Goal: Communication & Community: Answer question/provide support

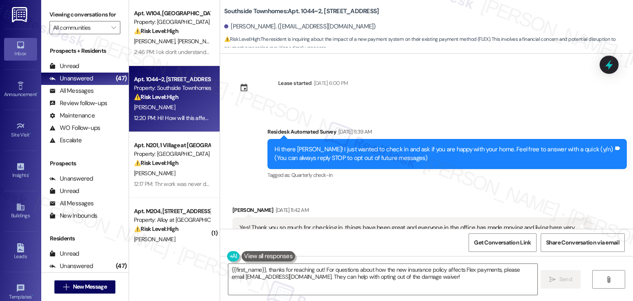
scroll to position [1234, 0]
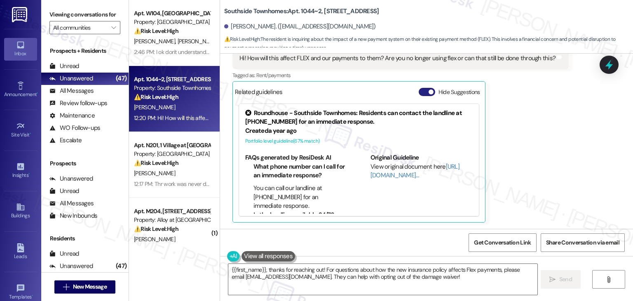
click at [421, 89] on button "Hide Suggestions" at bounding box center [427, 92] width 16 height 8
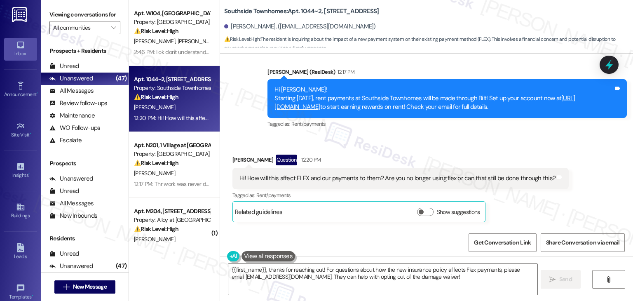
scroll to position [1114, 0]
click at [578, 151] on div "Received via SMS [PERSON_NAME] Question 12:20 PM Hi! How will this affect FLEX …" at bounding box center [426, 182] width 413 height 92
click at [408, 138] on div "Received via SMS [PERSON_NAME] Question 12:20 PM Hi! How will this affect FLEX …" at bounding box center [426, 182] width 413 height 92
click at [437, 98] on div "Hi [PERSON_NAME]! Starting [DATE], rent payments at [GEOGRAPHIC_DATA] will be m…" at bounding box center [444, 98] width 339 height 26
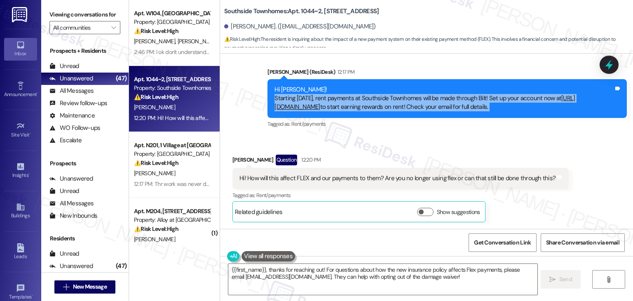
click at [437, 98] on div "Hi Evan! Starting September 25th, rent payments at Southside Townhomes will be …" at bounding box center [444, 98] width 339 height 26
copy div "Starting September 25th, rent payments at Southside Townhomes will be made thro…"
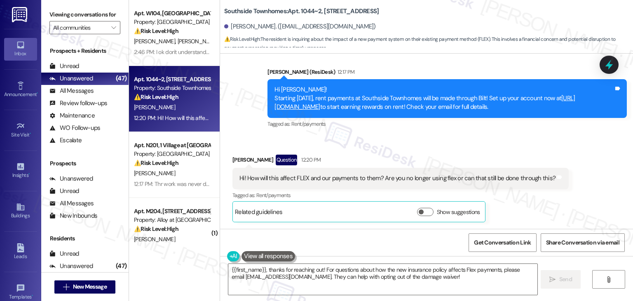
click at [309, 182] on div "Hi! How will this affect FLEX and our payments to them? Are you no longer using…" at bounding box center [398, 178] width 316 height 9
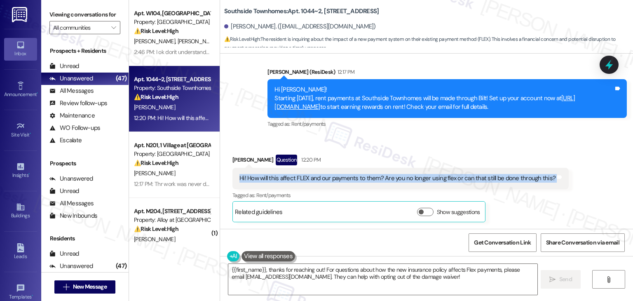
click at [309, 182] on div "Hi! How will this affect FLEX and our payments to them? Are you no longer using…" at bounding box center [398, 178] width 316 height 9
copy div "Hi! How will this affect FLEX and our payments to them? Are you no longer using…"
click at [356, 278] on textarea "{{first_name}}, thanks for reaching out! For questions about how the new insura…" at bounding box center [382, 279] width 309 height 31
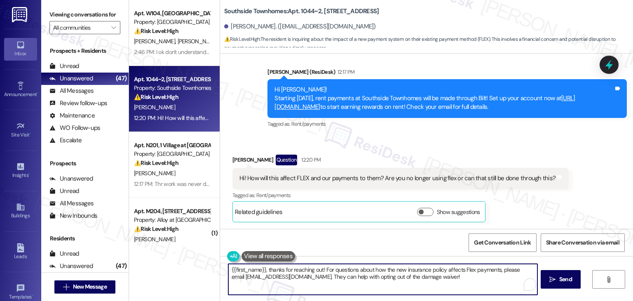
paste textarea "Hi Evan! Great question. You can still use Flex to split your rent payments 😊 J…"
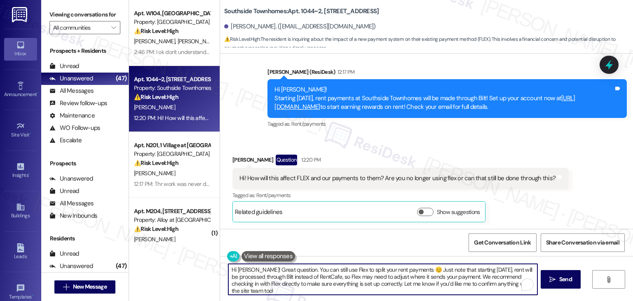
click at [353, 246] on div "Get Conversation Link Share Conversation via email" at bounding box center [426, 242] width 413 height 27
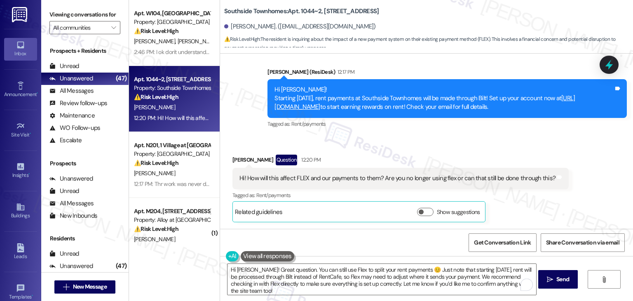
click at [353, 246] on div "Get Conversation Link Share Conversation via email" at bounding box center [426, 242] width 413 height 27
click at [403, 269] on textarea "Hi Evan! Great question. You can still use Flex to split your rent payments 😊 J…" at bounding box center [382, 279] width 309 height 31
drag, startPoint x: 328, startPoint y: 281, endPoint x: 337, endPoint y: 283, distance: 9.3
click at [328, 281] on textarea "Hi Evan! Great question. You can still use Flex to split your rent payments. Ju…" at bounding box center [382, 279] width 309 height 31
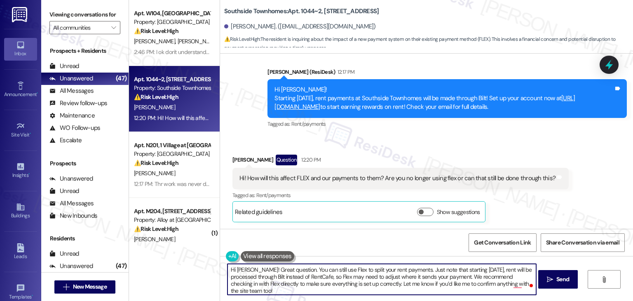
click at [348, 284] on textarea "Hi Evan! Great question. You can still use Flex to split your rent payments. Ju…" at bounding box center [382, 279] width 309 height 31
paste textarea "Let us know if there's anything else we can assist you with!"
type textarea "Hi Evan! Great question. You can still use Flex to split your rent payments. Ju…"
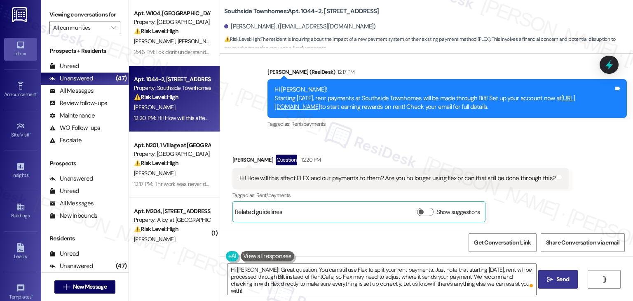
click at [574, 277] on button " Send" at bounding box center [558, 279] width 40 height 19
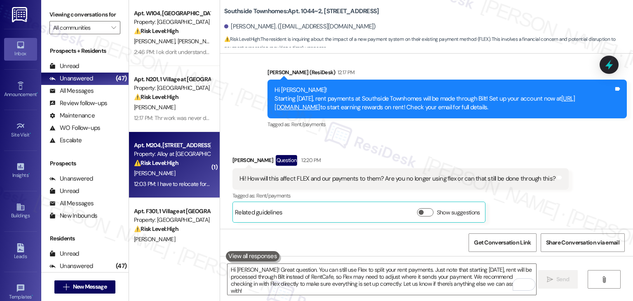
click at [173, 186] on div "12:03 PM: I have to relocate for work so I won't be able to renew the lease, I …" at bounding box center [398, 183] width 529 height 7
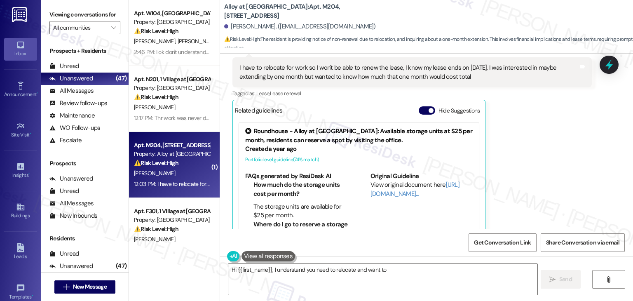
scroll to position [244, 0]
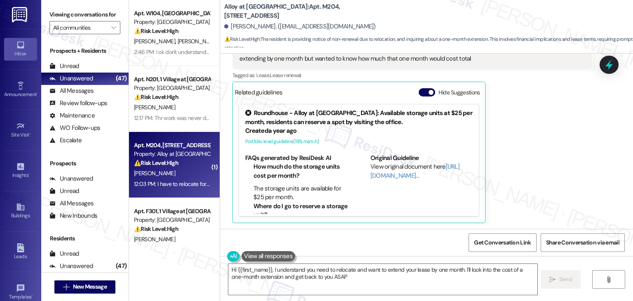
type textarea "Hi {{first_name}}, I understand you need to relocate and want to extend your le…"
click at [419, 92] on button "Hide Suggestions" at bounding box center [427, 92] width 16 height 8
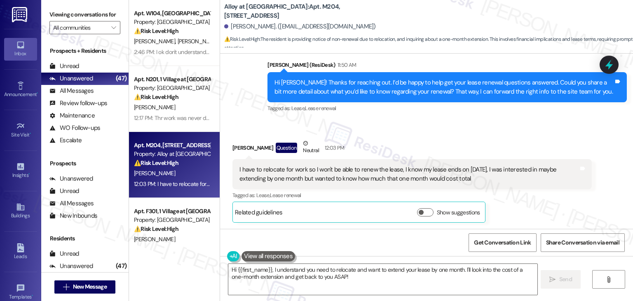
click at [558, 133] on div "Received via SMS Suryaveer Singh Question Neutral 12:03 PM I have to relocate f…" at bounding box center [412, 181] width 372 height 96
click at [428, 131] on div "Received via SMS Suryaveer Singh Question Neutral 12:03 PM I have to relocate f…" at bounding box center [426, 174] width 413 height 108
click at [423, 94] on div "Hi Suryaveer! Thanks for reaching out. I’d be happy to help get your lease rene…" at bounding box center [444, 87] width 339 height 18
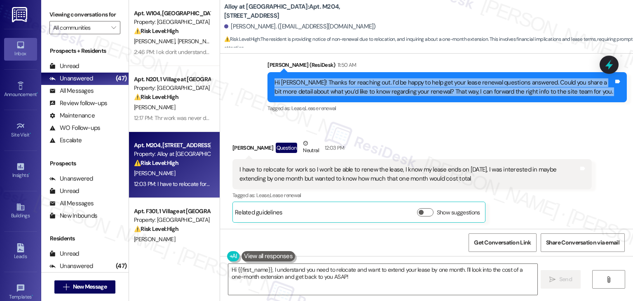
click at [423, 94] on div "Hi Suryaveer! Thanks for reaching out. I’d be happy to help get your lease rene…" at bounding box center [444, 87] width 339 height 18
copy div "Hi Suryaveer! Thanks for reaching out. I’d be happy to help get your lease rene…"
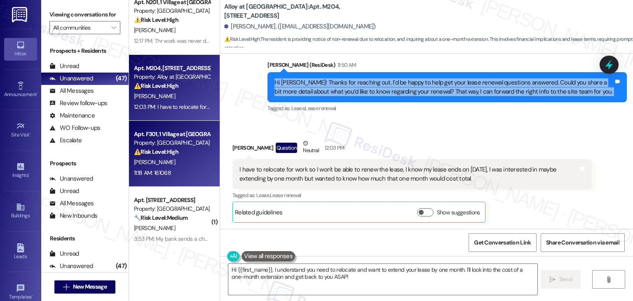
scroll to position [124, 0]
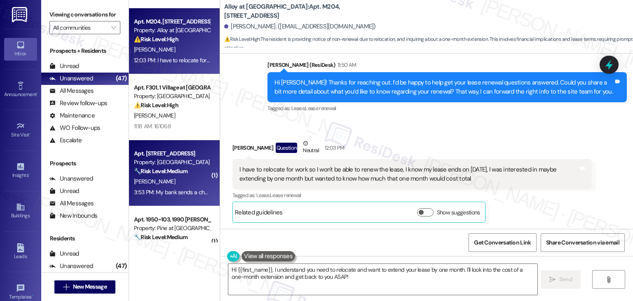
click at [182, 190] on div "3:53 PM: My bank sends a check 3:53 PM: My bank sends a check" at bounding box center [173, 191] width 79 height 7
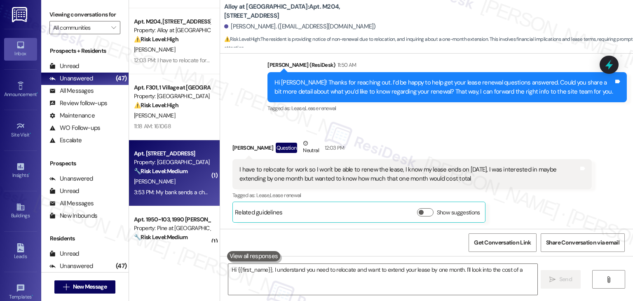
type textarea "Hi {{first_name}}, I understand you need to relocate and want to extend your le…"
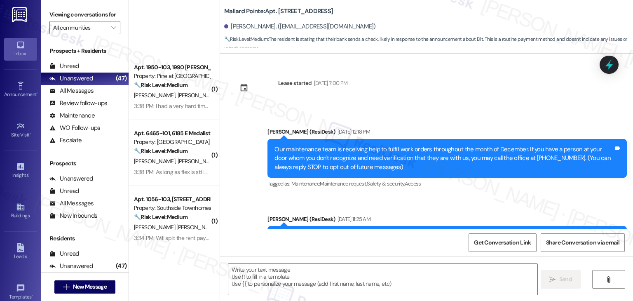
scroll to position [453, 0]
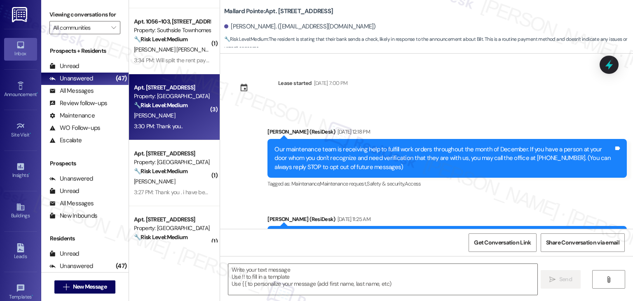
type textarea "Fetching suggested responses. Please feel free to read through the conversation…"
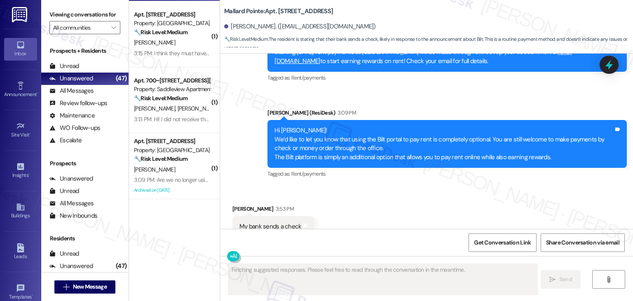
scroll to position [824, 0]
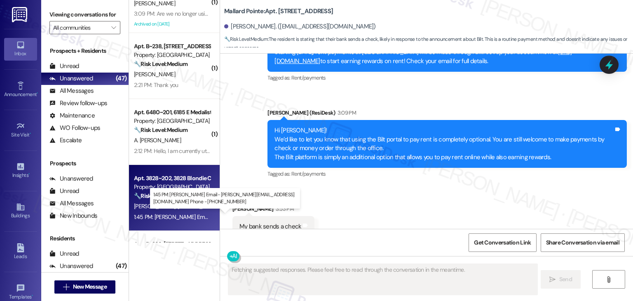
click at [188, 220] on div "1:45 PM: Hannah Riker Email- Hannah.riker@yahoo.com Phone - (605)786-4666 1:45 …" at bounding box center [271, 216] width 274 height 7
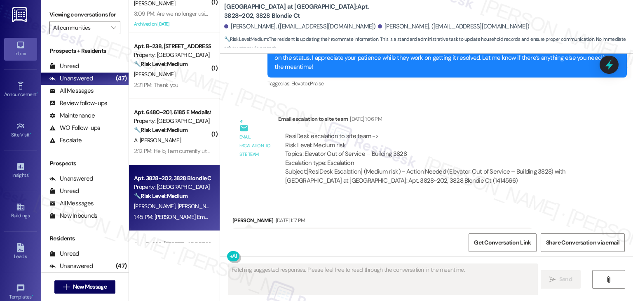
scroll to position [1013, 0]
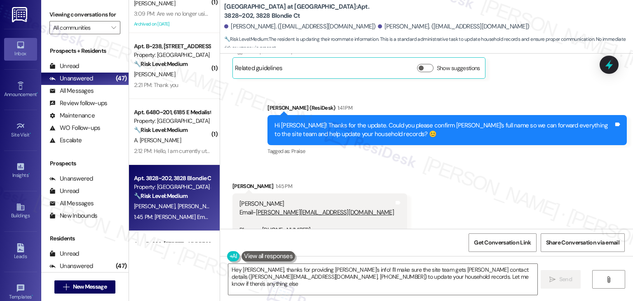
type textarea "Hey Max, thanks for providing Hannah's info! I'll make sure the site team gets …"
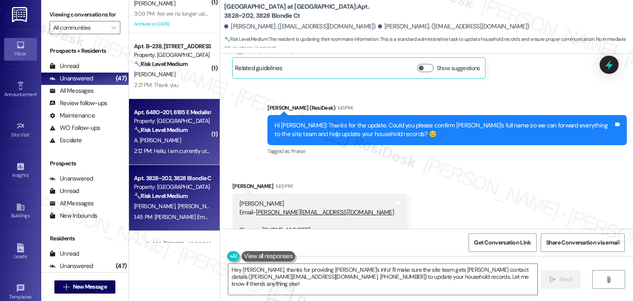
click at [175, 147] on div "2:12 PM: Hello, I am currently utilizing flex. Is this still an option? 2:12 PM…" at bounding box center [172, 151] width 78 height 10
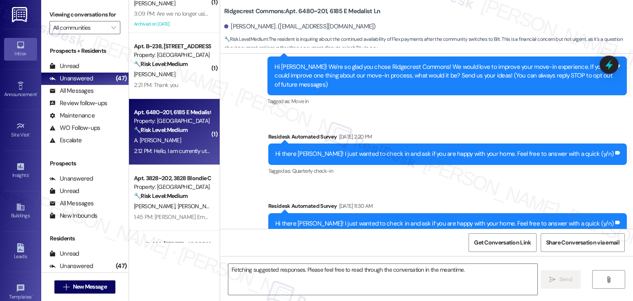
scroll to position [265, 0]
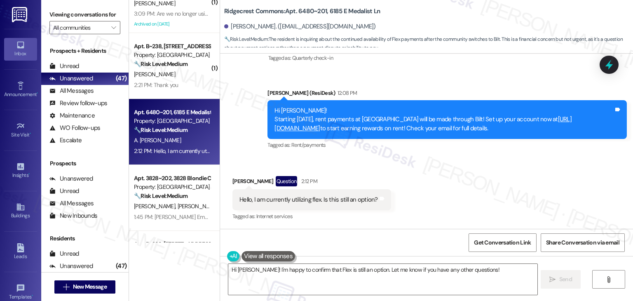
click at [452, 197] on div "Received via SMS Andrea Silva Martinez Question 2:12 PM Hello, I am currently u…" at bounding box center [426, 192] width 413 height 71
click at [402, 131] on div "Hi Andrea! Starting September 25th, rent payments at Ridgecrest Commons will be…" at bounding box center [444, 119] width 339 height 26
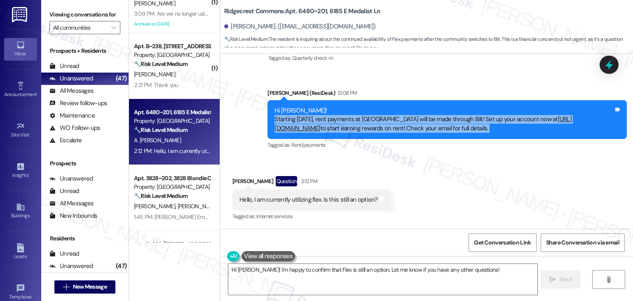
click at [402, 131] on div "Hi Andrea! Starting September 25th, rent payments at Ridgecrest Commons will be…" at bounding box center [444, 119] width 339 height 26
copy div "Starting September 25th, rent payments at Ridgecrest Commons will be made throu…"
click at [508, 123] on div "Hi Andrea! Starting September 25th, rent payments at Ridgecrest Commons will be…" at bounding box center [444, 119] width 339 height 26
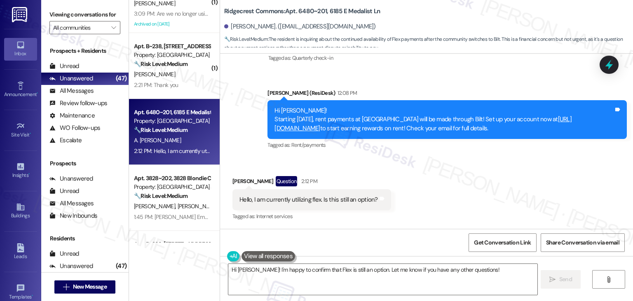
drag, startPoint x: 526, startPoint y: 131, endPoint x: 223, endPoint y: 111, distance: 304.4
click at [223, 111] on div "Survey, sent via SMS Residesk Automated Survey May 29, 2025 at 12:15 PM Hi Andr…" at bounding box center [426, 1] width 413 height 314
copy div "Hi Andrea! Starting September 25th, rent payments at Ridgecrest Commons will be…"
click at [306, 197] on div "Hello, I am currently utilizing flex. Is this still an option?" at bounding box center [309, 199] width 139 height 9
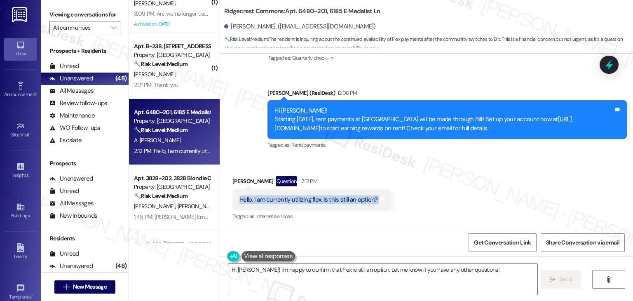
click at [306, 197] on div "Hello, I am currently utilizing flex. Is this still an option?" at bounding box center [309, 199] width 139 height 9
copy div "Hello, I am currently utilizing flex. Is this still an option? Tags and notes"
click at [338, 271] on textarea "Hi Andrea! I'm happy to confirm that Flex is still an option. Let me know if yo…" at bounding box center [382, 279] width 309 height 31
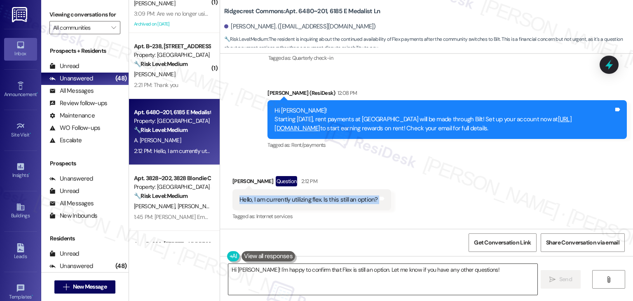
click at [338, 271] on textarea "Hi Andrea! I'm happy to confirm that Flex is still an option. Let me know if yo…" at bounding box center [382, 279] width 309 height 31
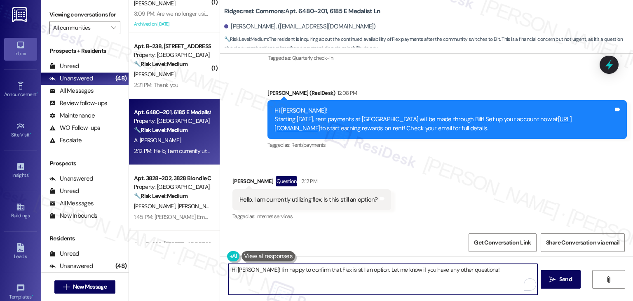
paste textarea "You can still use Flex to split your rent payments. The main change is that sta…"
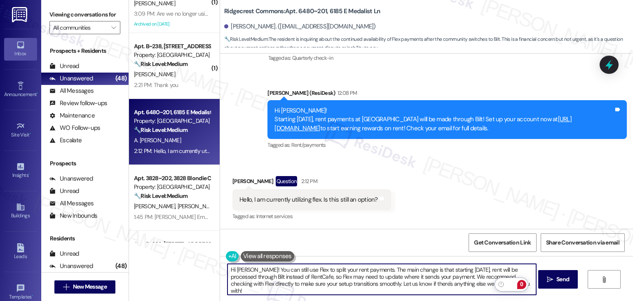
click at [444, 279] on textarea "Hi Andrea! You can still use Flex to split your rent payments. The main change …" at bounding box center [382, 279] width 309 height 31
type textarea "Hi Andrea! You can still use Flex to split your rent payments. The main change …"
drag, startPoint x: 562, startPoint y: 280, endPoint x: 552, endPoint y: 279, distance: 10.0
click at [562, 280] on span "Send" at bounding box center [563, 279] width 13 height 9
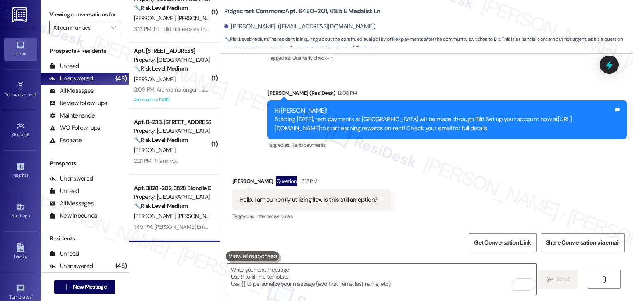
scroll to position [742, 0]
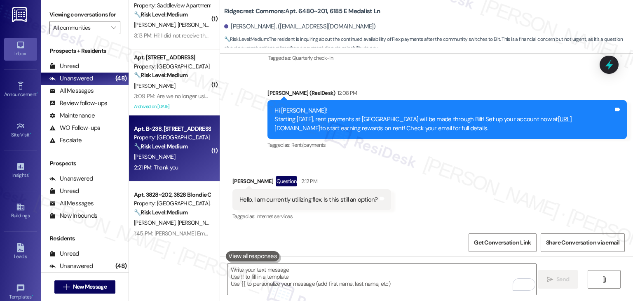
click at [173, 170] on div "2:21 PM: Thank you 2:21 PM: Thank you" at bounding box center [172, 167] width 78 height 10
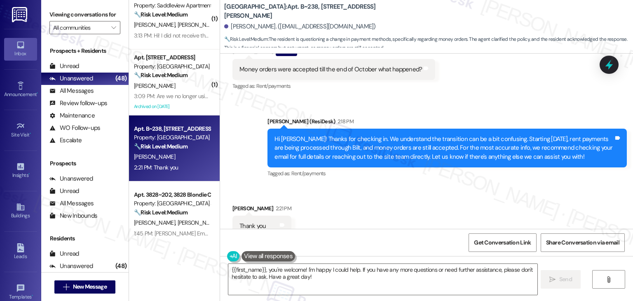
scroll to position [3464, 0]
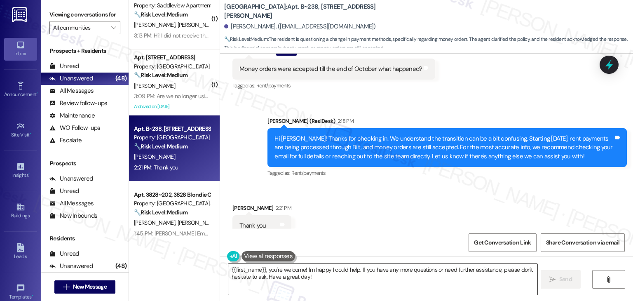
click at [439, 279] on textarea "{{first_name}}, you're welcome! I'm happy I could help. If you have any more qu…" at bounding box center [382, 279] width 309 height 31
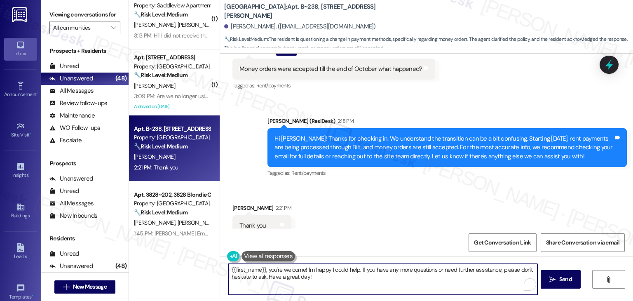
click at [411, 275] on textarea "{{first_name}}, you're welcome! I'm happy I could help. If you have any more qu…" at bounding box center [382, 279] width 309 height 31
click at [322, 278] on textarea "{{first_name}}, you're welcome! I'm happy I could help. If you have any more qu…" at bounding box center [382, 279] width 309 height 31
click at [322, 276] on textarea "{{first_name}}, you're welcome! I'm happy I could help. If you have any more qu…" at bounding box center [382, 279] width 309 height 31
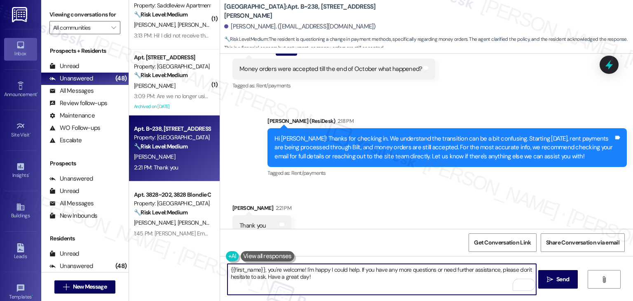
click at [228, 270] on textarea "{{first_name}}, you're welcome! I'm happy I could help. If you have any more qu…" at bounding box center [382, 279] width 309 height 31
click at [348, 277] on textarea "Hi {{first_name}}, you're welcome! I'm happy I could help. If you have any more…" at bounding box center [382, 279] width 309 height 31
type textarea "Hi {{first_name}}, you're welcome! I'm happy I could help. If you have any more…"
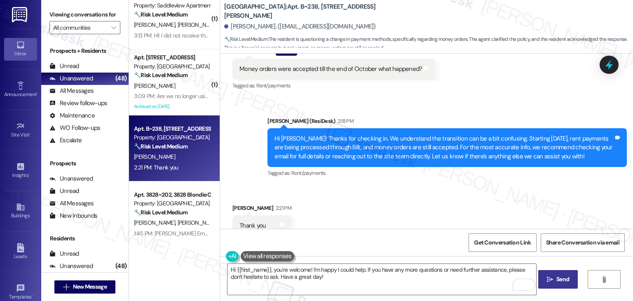
click at [547, 281] on icon "" at bounding box center [550, 279] width 6 height 7
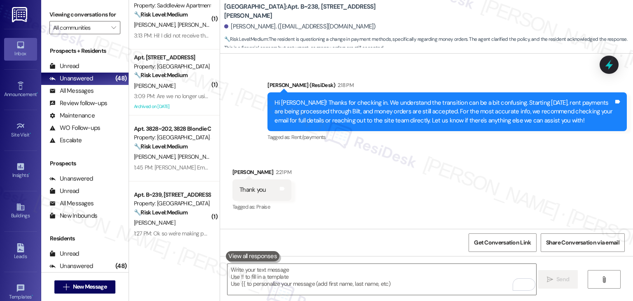
scroll to position [3530, 0]
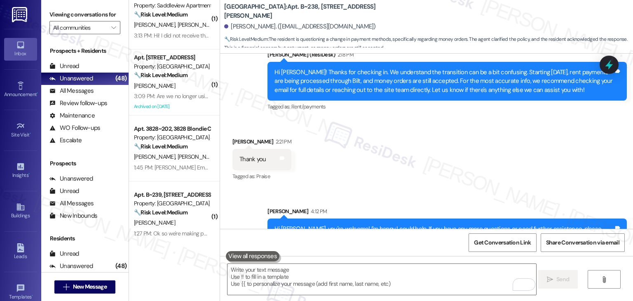
click at [424, 143] on div "Received via SMS Tina Yergeau 2:21 PM Thank you Tags and notes Tagged as: Prais…" at bounding box center [426, 154] width 413 height 70
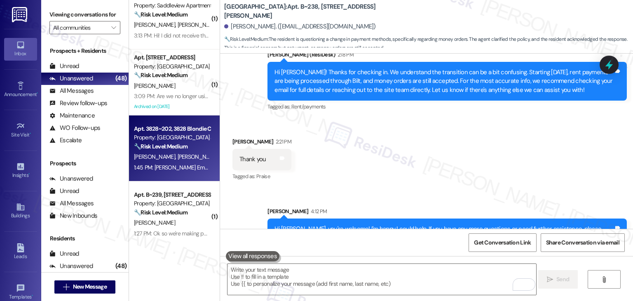
click at [184, 115] on div "Apt. 3828~202, 3828 Blondie Ct Property: West Village at Four Points 🔧 Risk Lev…" at bounding box center [174, 148] width 91 height 66
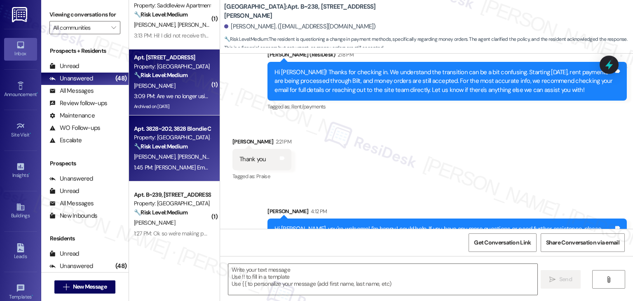
click at [185, 94] on div "3:09 PM: Are we no longer using Securerentcafe? 3:09 PM: Are we no longer using…" at bounding box center [193, 95] width 118 height 7
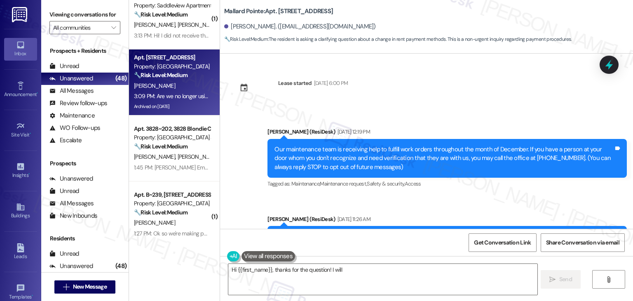
scroll to position [16657, 0]
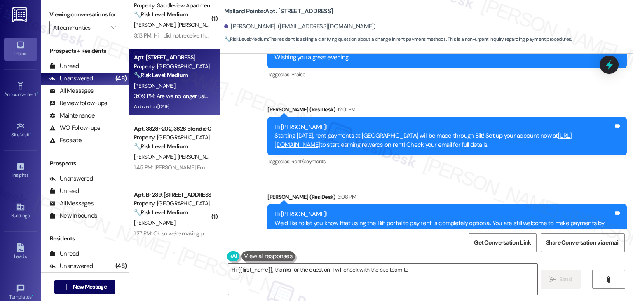
type textarea "Hi {{first_name}}, thanks for the question! I will check with the site team to …"
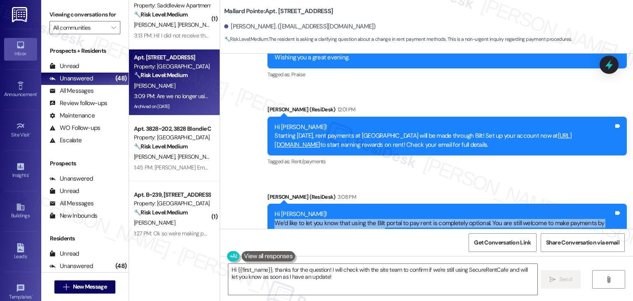
drag, startPoint x: 546, startPoint y: 125, endPoint x: 236, endPoint y: 101, distance: 311.0
click at [236, 101] on div "Sent via SMS ResiDesk After Hours Assistant Sep 12, 2025 at 6:38 PM Hey Lori, w…" at bounding box center [426, 100] width 413 height 340
copy div "We’d like to let you know that using the Bilt portal to pay rent is completely …"
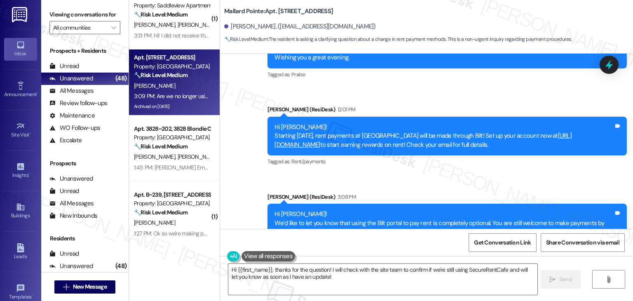
copy div "Are we no longer using Securerentcafe? Tags and notes"
click at [359, 270] on textarea "Hi {{first_name}}, thanks for the question! I will check with the site team to …" at bounding box center [382, 279] width 309 height 31
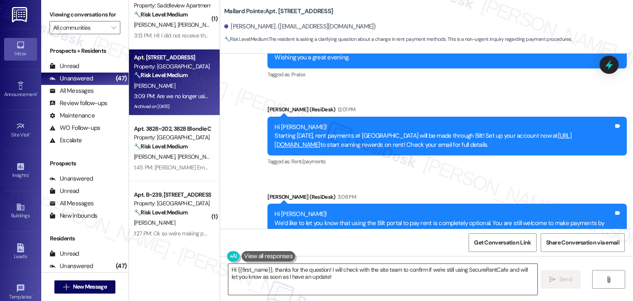
click at [359, 270] on textarea "Hi {{first_name}}, thanks for the question! I will check with the site team to …" at bounding box center [382, 279] width 309 height 31
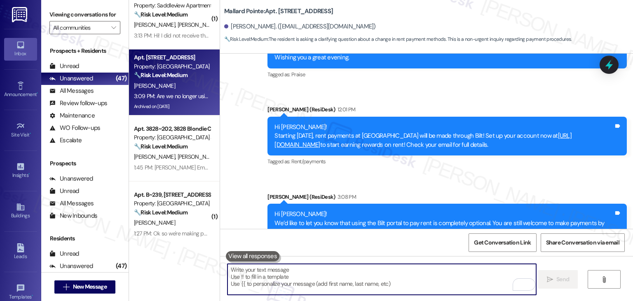
paste textarea "Hi Lori! Rent payments will no longer be processed through RentCafe. Instead, y…"
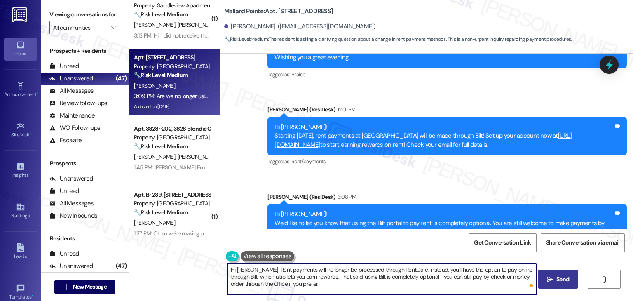
type textarea "Hi Lori! Rent payments will no longer be processed through RentCafe. Instead, y…"
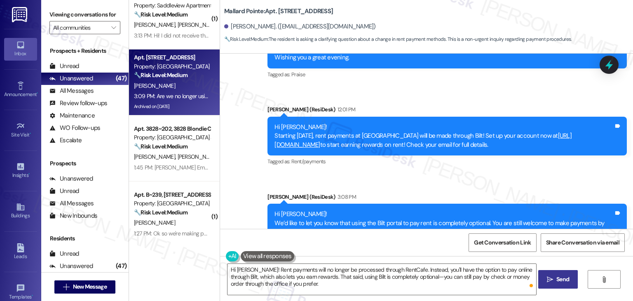
click at [561, 277] on span "Send" at bounding box center [563, 279] width 13 height 9
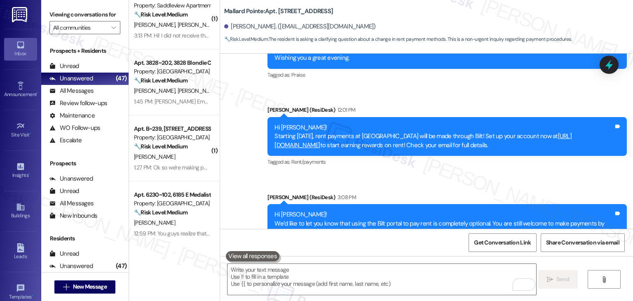
scroll to position [16732, 0]
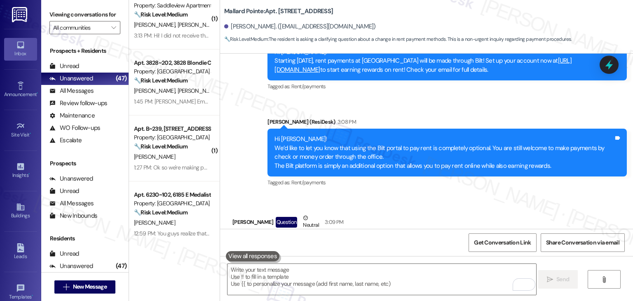
click at [439, 195] on div "Received via SMS Lori Corbett Question Neutral 3:09 PM Are we no longer using S…" at bounding box center [426, 234] width 413 height 78
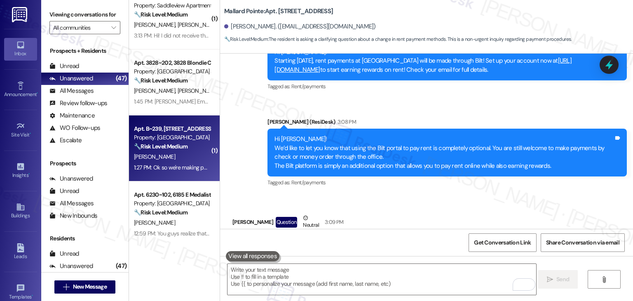
click at [168, 175] on div "Apt. B~239, 244 N Allumbaugh St Property: Towne Square 🔧 Risk Level: Medium The…" at bounding box center [174, 148] width 91 height 66
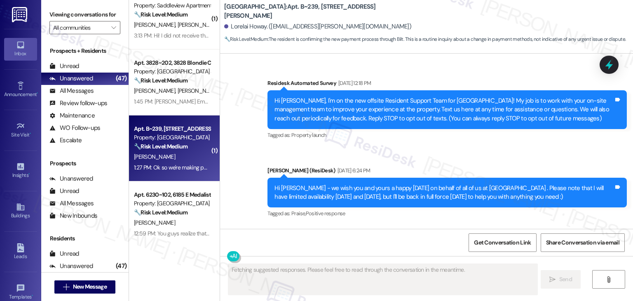
scroll to position [3606, 0]
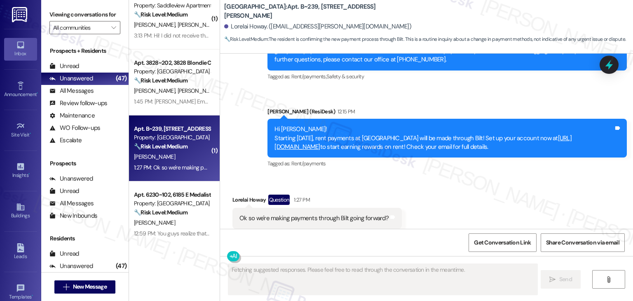
click at [490, 180] on div "Received via SMS Lorelai Howay Question 1:27 PM Ok so we're making payments thr…" at bounding box center [426, 211] width 413 height 71
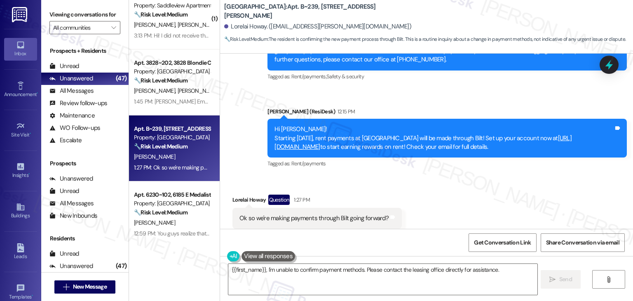
drag, startPoint x: 541, startPoint y: 131, endPoint x: 245, endPoint y: 108, distance: 296.9
copy div "Hi Lorelai! Starting September 25th, rent payments at Towne Square will be made…"
click at [275, 214] on div "Ok so we're making payments through Bilt going forward?" at bounding box center [314, 218] width 149 height 9
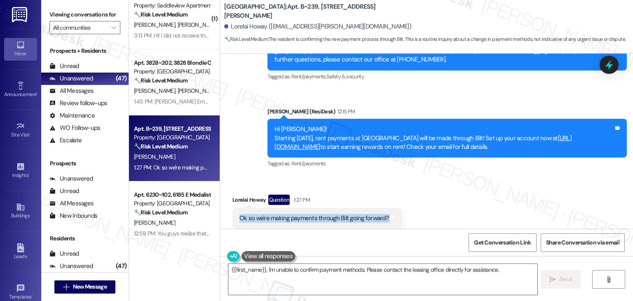
click at [275, 214] on div "Ok so we're making payments through Bilt going forward?" at bounding box center [314, 218] width 149 height 9
copy div "Ok so we're making payments through Bilt going forward? Tags and notes"
click at [389, 274] on textarea "{{first_name}}, I'm unable to confirm payment methods. Please contact the leasi…" at bounding box center [382, 279] width 309 height 31
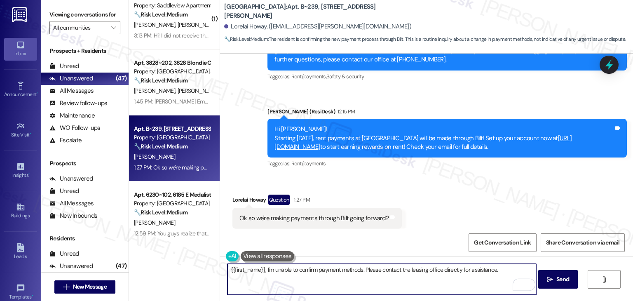
paste textarea "Hi Lorelai! Starting Sept 25, rent payments will be processed through Bilt inst…"
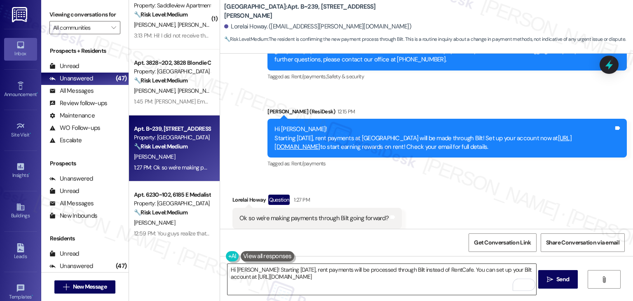
click at [359, 282] on textarea "Hi Lorelai! Starting Sept 25, rent payments will be processed through Bilt inst…" at bounding box center [382, 279] width 309 height 31
click at [326, 279] on textarea "Hi Lorelai! Starting Sept 25, rent payments will be processed through Bilt inst…" at bounding box center [382, 279] width 309 height 31
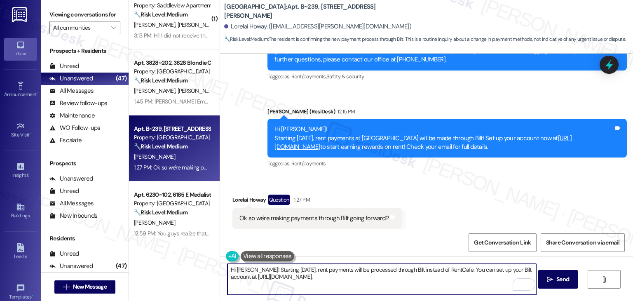
paste textarea "Hi Lorelai! Starting Sept 25, rent payments will be processed through Bilt inst…"
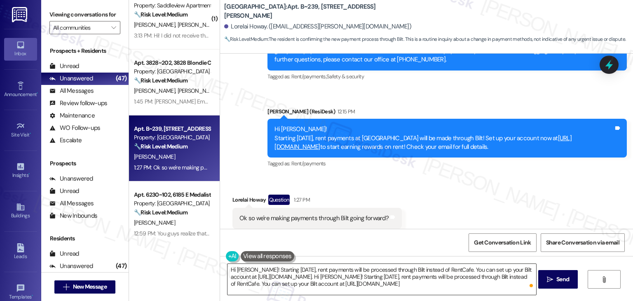
click at [310, 284] on textarea "Hi Lorelai! Starting Sept 25, rent payments will be processed through Bilt inst…" at bounding box center [382, 279] width 309 height 31
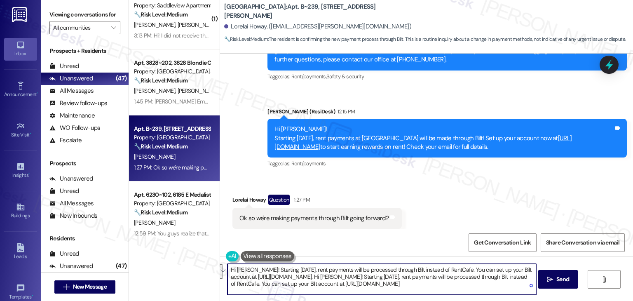
drag, startPoint x: 437, startPoint y: 284, endPoint x: 313, endPoint y: 276, distance: 123.9
click at [313, 276] on textarea "Hi Lorelai! Starting Sept 25, rent payments will be processed through Bilt inst…" at bounding box center [382, 279] width 309 height 31
paste textarea "Let us know if there's anything else we can assist you with!"
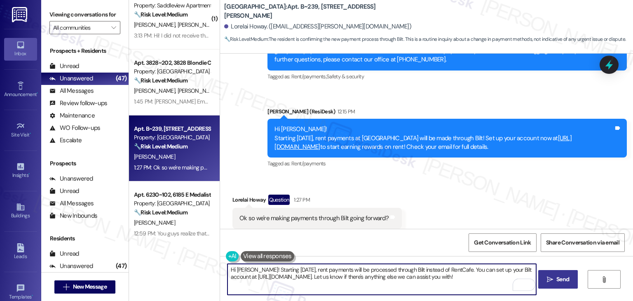
type textarea "Hi Lorelai! Starting Sept 25, rent payments will be processed through Bilt inst…"
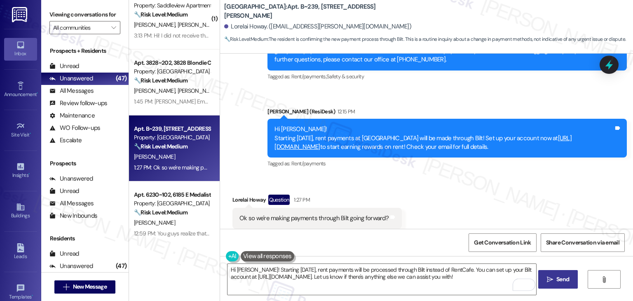
click at [557, 284] on button " Send" at bounding box center [558, 279] width 40 height 19
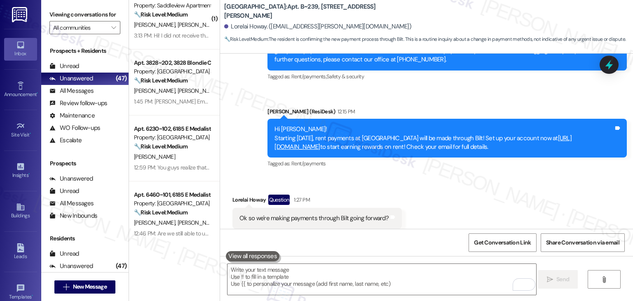
scroll to position [3673, 0]
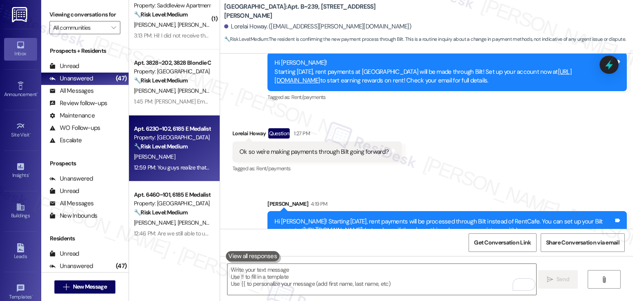
click at [154, 176] on div "Apt. 6230~102, 6185 E Medalist Ln Property: Ridgecrest Commons 🔧 Risk Level: Me…" at bounding box center [174, 148] width 91 height 66
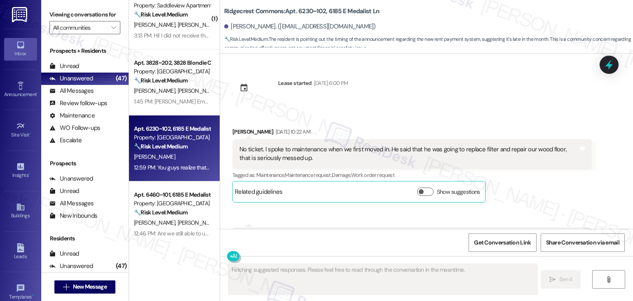
scroll to position [1956, 0]
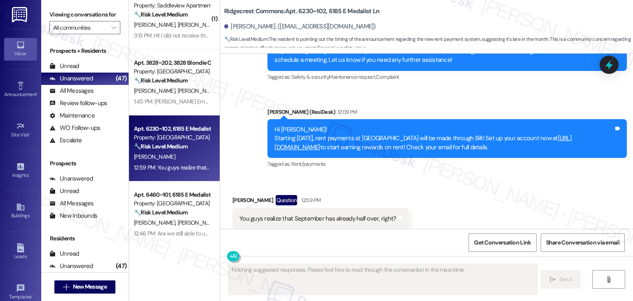
click at [462, 189] on div "Received via SMS Chad Anderson Question 12:59 PM You guys realize that Septembe…" at bounding box center [426, 211] width 413 height 71
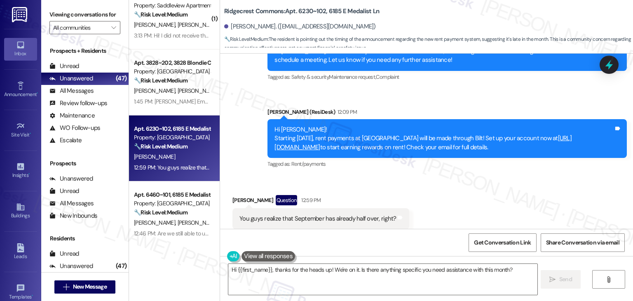
click at [462, 189] on div "Received via SMS Chad Anderson Question 12:59 PM You guys realize that Septembe…" at bounding box center [426, 211] width 413 height 71
drag, startPoint x: 531, startPoint y: 132, endPoint x: 247, endPoint y: 101, distance: 285.2
click at [247, 101] on div "Sent via SMS Dottie (ResiDesk) Feb 03, 2025 at 10:07 AM Hi Chad, I've escalated…" at bounding box center [426, 94] width 413 height 166
click at [287, 214] on div "You guys realize that September has already half over, right?" at bounding box center [318, 218] width 157 height 9
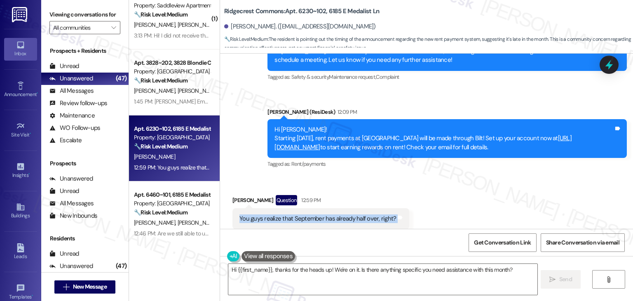
click at [287, 214] on div "You guys realize that September has already half over, right?" at bounding box center [318, 218] width 157 height 9
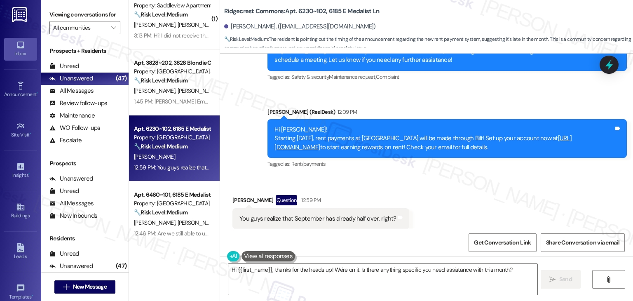
click at [485, 176] on div "Received via SMS Chad Anderson Question 12:59 PM You guys realize that Septembe…" at bounding box center [426, 211] width 413 height 71
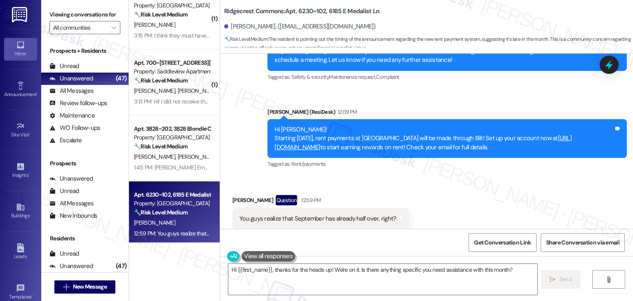
click at [485, 176] on div "Received via SMS Chad Anderson Question 12:59 PM You guys realize that Septembe…" at bounding box center [426, 211] width 413 height 71
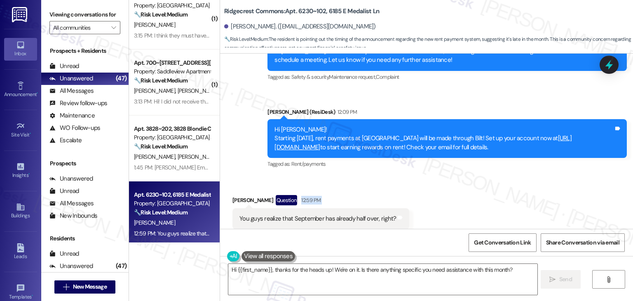
click at [485, 176] on div "Received via SMS Chad Anderson Question 12:59 PM You guys realize that Septembe…" at bounding box center [426, 211] width 413 height 71
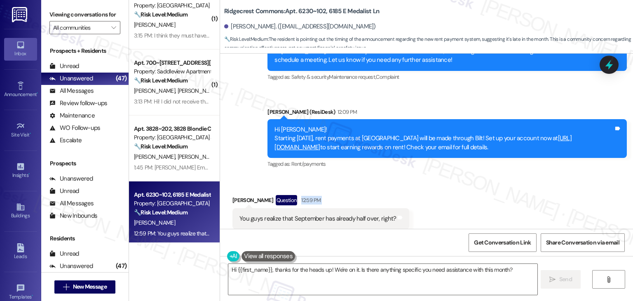
click at [485, 176] on div "Received via SMS Chad Anderson Question 12:59 PM You guys realize that Septembe…" at bounding box center [426, 211] width 413 height 71
click at [491, 176] on div "Received via SMS Chad Anderson Question 12:59 PM You guys realize that Septembe…" at bounding box center [426, 211] width 413 height 71
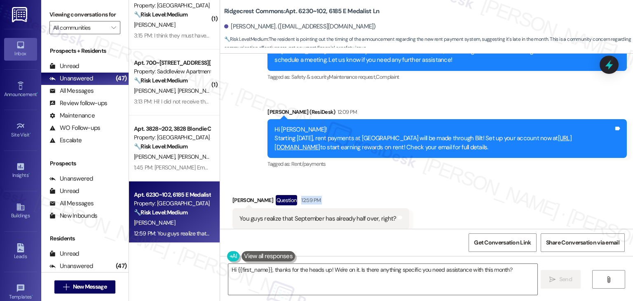
click at [491, 176] on div "Received via SMS Chad Anderson Question 12:59 PM You guys realize that Septembe…" at bounding box center [426, 211] width 413 height 71
click at [371, 270] on textarea "Hi {{first_name}}, thanks for the heads up! We're on it. Is there anything spec…" at bounding box center [382, 279] width 309 height 31
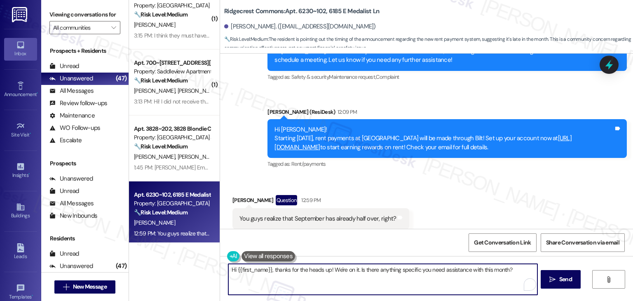
click at [371, 270] on textarea "Hi {{first_name}}, thanks for the heads up! We're on it. Is there anything spec…" at bounding box center [382, 279] width 309 height 31
paste textarea "Chad! Yes, thanks for pointing that out. The switch to Bilt starts on Sept 25, …"
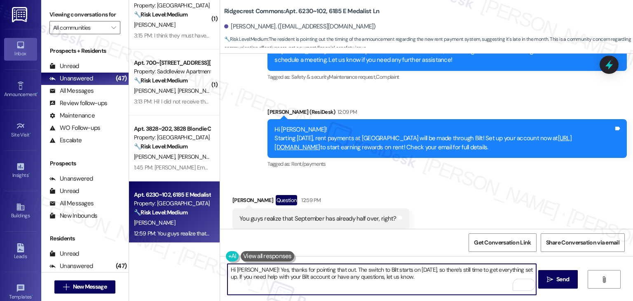
type textarea "Hi Chad! Yes, thanks for pointing that out. The switch to Bilt starts on Sept 2…"
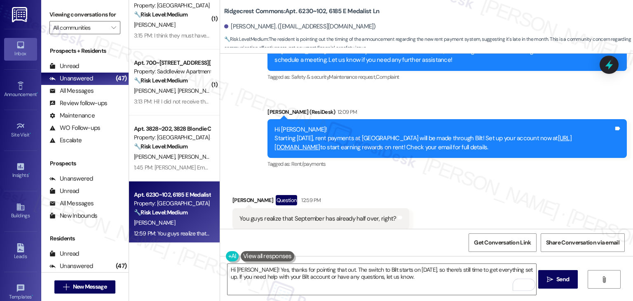
click at [463, 195] on div "Received via SMS Chad Anderson Question 12:59 PM You guys realize that Septembe…" at bounding box center [426, 211] width 413 height 71
click at [432, 277] on textarea "Hi Chad! Yes, thanks for pointing that out. The switch to Bilt starts on Sept 2…" at bounding box center [382, 279] width 309 height 31
click at [551, 279] on icon "" at bounding box center [550, 279] width 6 height 7
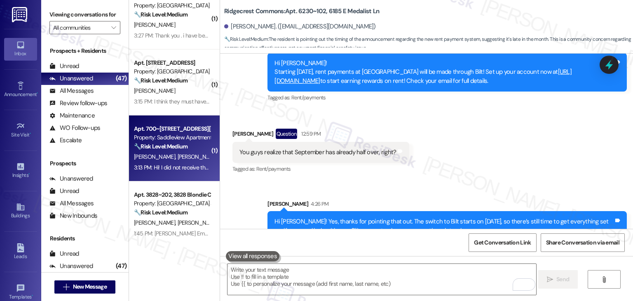
scroll to position [866, 0]
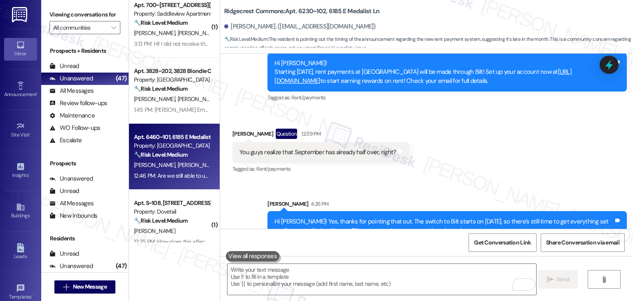
click at [188, 181] on div "Apt. 6460~101, 6185 E Medalist Ln Property: Ridgecrest Commons 🔧 Risk Level: Me…" at bounding box center [174, 157] width 91 height 66
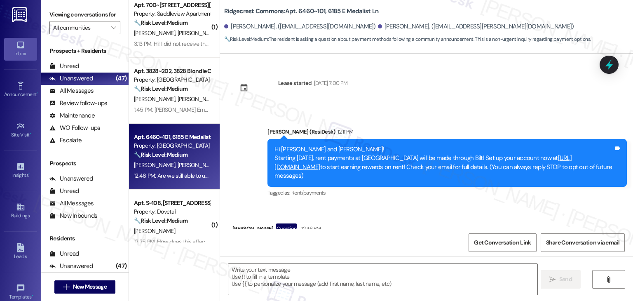
scroll to position [47, 0]
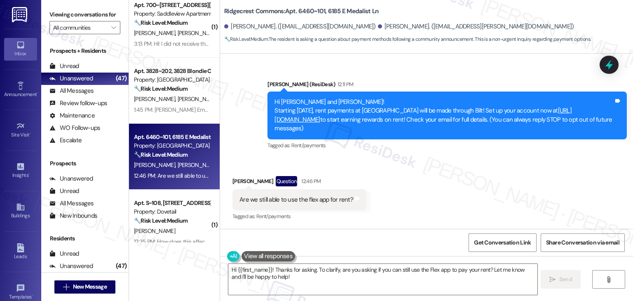
drag, startPoint x: 358, startPoint y: 131, endPoint x: 261, endPoint y: 105, distance: 100.3
click at [261, 105] on div "Announcement, sent via SMS Dottie (ResiDesk) 12:11 PM Hi William and Haylee! St…" at bounding box center [447, 116] width 372 height 84
click at [472, 122] on div "Hi William and Haylee! Starting September 25th, rent payments at Ridgecrest Com…" at bounding box center [444, 115] width 339 height 35
click at [518, 117] on div "Hi William and Haylee! Starting September 25th, rent payments at Ridgecrest Com…" at bounding box center [444, 115] width 339 height 35
click at [523, 123] on div "Hi William and Haylee! Starting September 25th, rent payments at Ridgecrest Com…" at bounding box center [444, 115] width 339 height 35
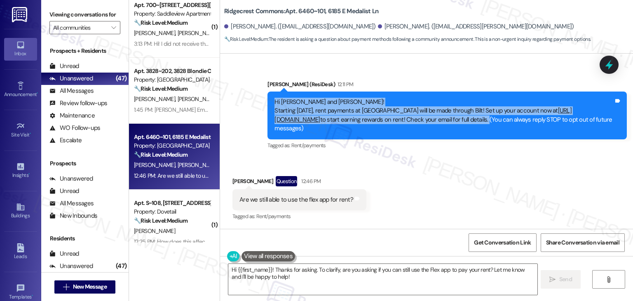
drag, startPoint x: 526, startPoint y: 118, endPoint x: 265, endPoint y: 101, distance: 261.6
click at [268, 101] on div "Hi William and Haylee! Starting September 25th, rent payments at Ridgecrest Com…" at bounding box center [447, 116] width 359 height 48
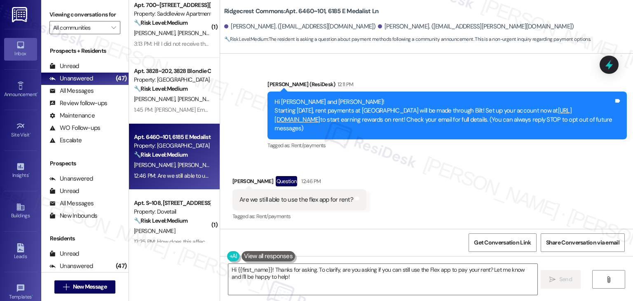
click at [301, 195] on div "Are we still able to use the flex app for rent?" at bounding box center [297, 199] width 114 height 9
drag, startPoint x: 427, startPoint y: 193, endPoint x: 431, endPoint y: 193, distance: 4.6
click at [427, 193] on div "Received via SMS William Jensen Question 12:46 PM Are we still able to use the …" at bounding box center [426, 192] width 413 height 71
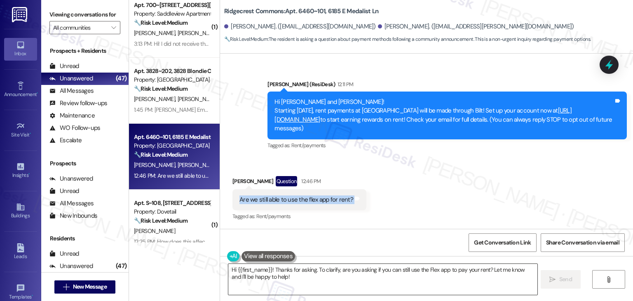
click at [280, 270] on textarea "Hi {{first_name}}! Thanks for asking. To clarify, are you asking if you can sti…" at bounding box center [382, 279] width 309 height 31
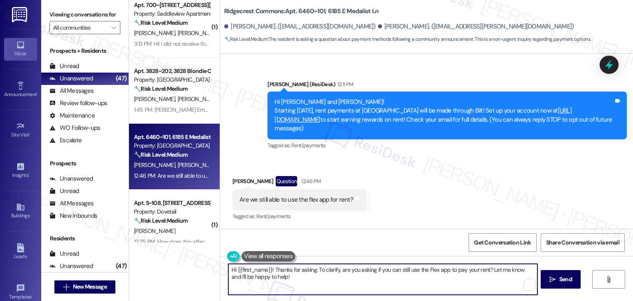
paste textarea "William! Yes, you can still use the Flex app to split your rent payments. Just …"
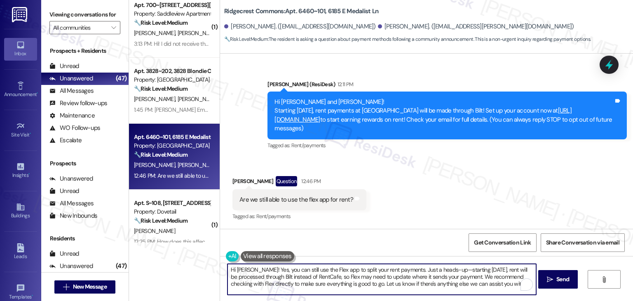
type textarea "Hi William! Yes, you can still use the Flex app to split your rent payments. Ju…"
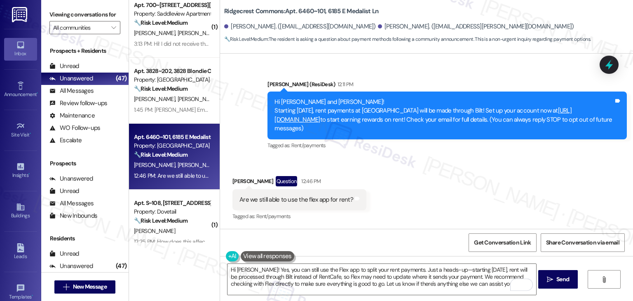
click at [437, 198] on div "Received via SMS William Jensen Question 12:46 PM Are we still able to use the …" at bounding box center [426, 192] width 413 height 71
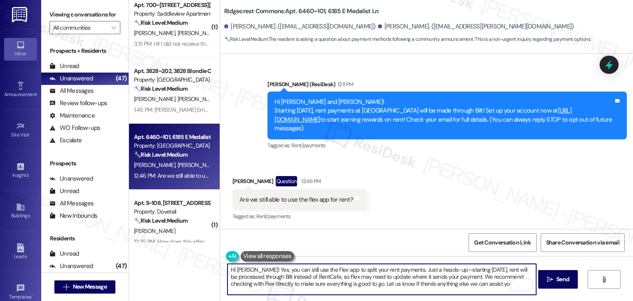
click at [342, 280] on textarea "Hi William! Yes, you can still use the Flex app to split your rent payments. Ju…" at bounding box center [382, 279] width 309 height 31
click at [561, 279] on span "Send" at bounding box center [563, 279] width 13 height 9
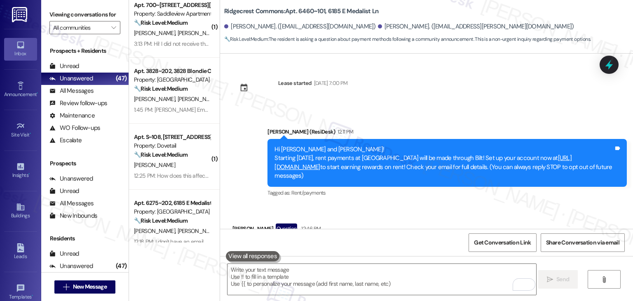
scroll to position [47, 0]
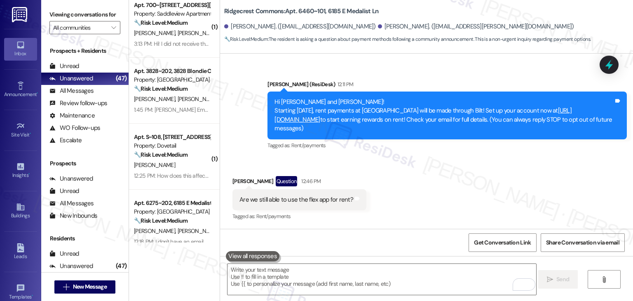
click at [446, 179] on div "Received via SMS [PERSON_NAME] Question 12:46 PM Are we still able to use the f…" at bounding box center [426, 192] width 413 height 71
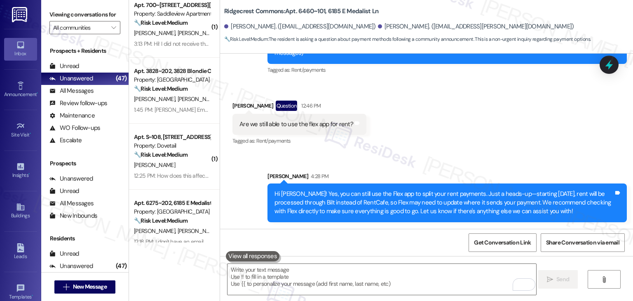
click at [460, 135] on div "Received via SMS [PERSON_NAME] Question 12:46 PM Are we still able to use the f…" at bounding box center [426, 117] width 413 height 71
click at [453, 112] on div "Received via SMS [PERSON_NAME] Question 12:46 PM Are we still able to use the f…" at bounding box center [426, 117] width 413 height 71
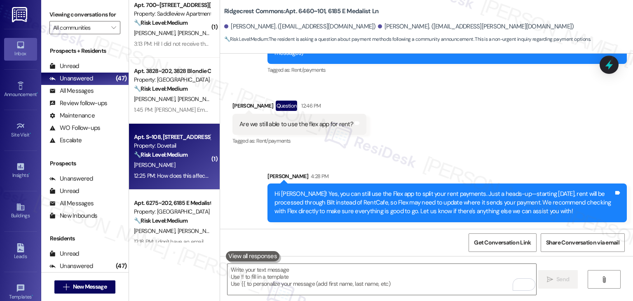
click at [181, 169] on div "[PERSON_NAME]" at bounding box center [172, 165] width 78 height 10
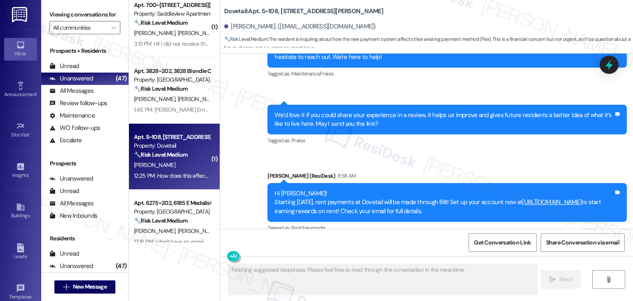
scroll to position [838, 0]
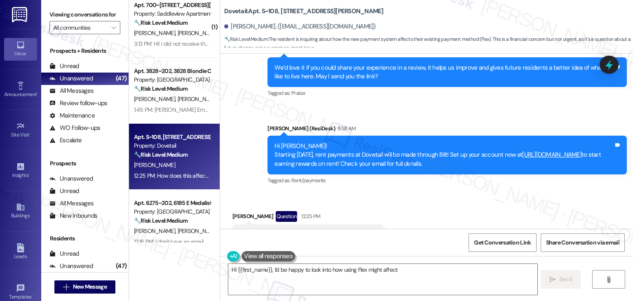
click at [402, 193] on div "Received via SMS Alexandra Koga Question 12:25 PM How does this affect if we ar…" at bounding box center [426, 228] width 413 height 71
type textarea "Hi {{first_name}}, I'd be happy to look into how using Flex might affect your p…"
drag, startPoint x: 533, startPoint y: 127, endPoint x: 234, endPoint y: 111, distance: 298.9
click at [234, 111] on div "Sent via SMS Dottie (ResiDesk) Aug 19, 2025 at 4:55 PM Hey Alexandra! I’m glad …" at bounding box center [426, 76] width 413 height 233
copy div "Hi Alexandra! Starting September 25th, rent payments at Dovetail will be made t…"
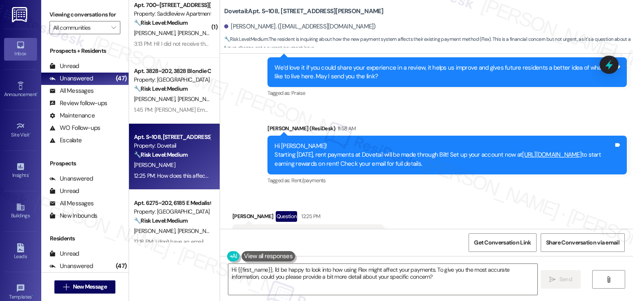
click at [310, 230] on div "How does this affect if we are paying through flex?" at bounding box center [305, 234] width 131 height 9
copy div "How does this affect if we are paying through flex? Tags and notes"
click at [348, 274] on textarea "Hi {{first_name}}, I'd be happy to look into how using Flex might affect your p…" at bounding box center [382, 279] width 309 height 31
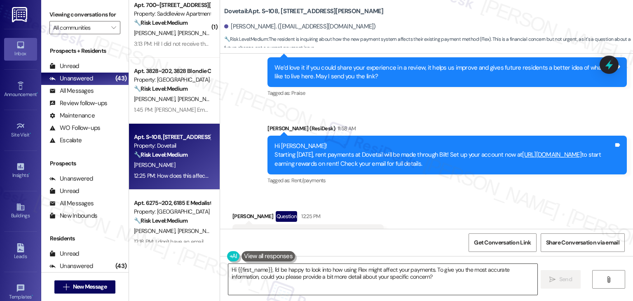
click at [348, 274] on textarea "Hi {{first_name}}, I'd be happy to look into how using Flex might affect your p…" at bounding box center [382, 279] width 309 height 31
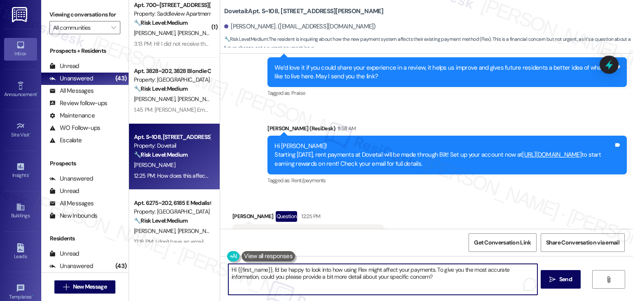
click at [348, 274] on textarea "Hi {{first_name}}, I'd be happy to look into how using Flex might affect your p…" at bounding box center [382, 279] width 309 height 31
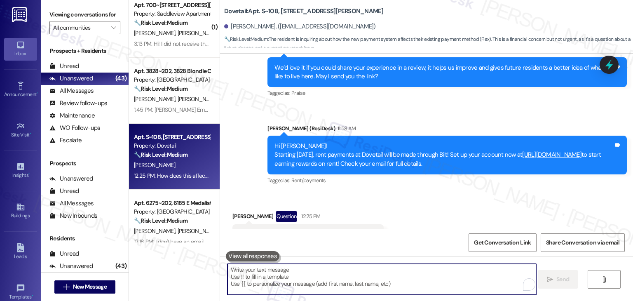
click at [348, 274] on textarea "To enrich screen reader interactions, please activate Accessibility in Grammarl…" at bounding box center [382, 279] width 309 height 31
paste textarea "Hi Alexandra! You can still use Flex to split your rent payments. The main chan…"
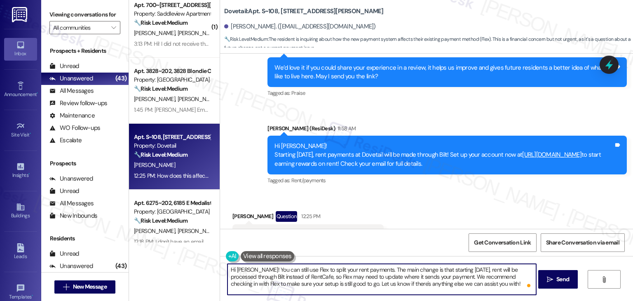
type textarea "Hi Alexandra! You can still use Flex to split your rent payments. The main chan…"
click at [441, 198] on div "Received via SMS Alexandra Koga Question 12:25 PM How does this affect if we ar…" at bounding box center [426, 228] width 413 height 71
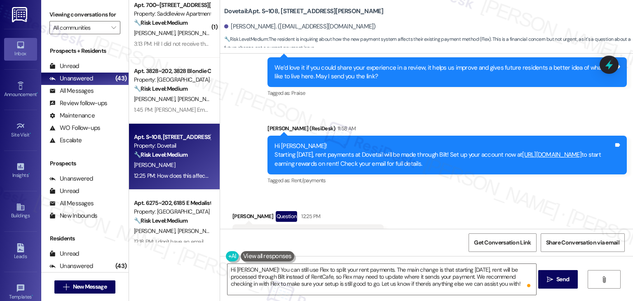
click at [465, 193] on div "Received via SMS Alexandra Koga Question 12:25 PM How does this affect if we ar…" at bounding box center [426, 228] width 413 height 71
click at [462, 280] on textarea "Hi Alexandra! You can still use Flex to split your rent payments. The main chan…" at bounding box center [382, 279] width 309 height 31
click at [562, 281] on span "Send" at bounding box center [563, 279] width 13 height 9
click at [479, 73] on div "Sent via SMS Dottie (ResiDesk) Aug 19, 2025 at 4:55 PM Hey Alexandra! I’m glad …" at bounding box center [426, 76] width 413 height 233
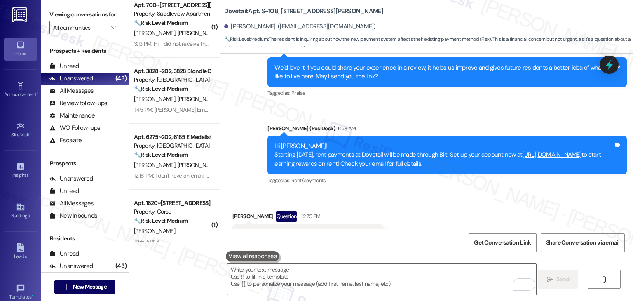
scroll to position [913, 0]
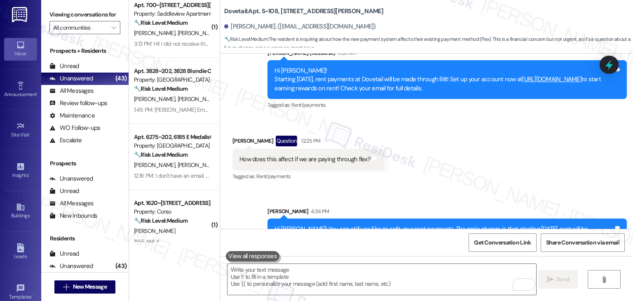
click at [475, 188] on div "Sent via SMS Sarah 4:34 PM Hi Alexandra! You can still use Flex to split your r…" at bounding box center [426, 225] width 413 height 75
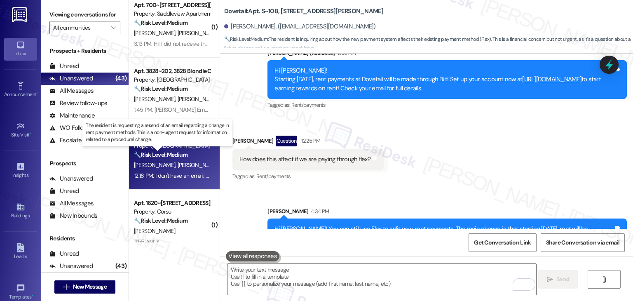
click at [174, 157] on strong "🔧 Risk Level: Medium" at bounding box center [161, 154] width 54 height 7
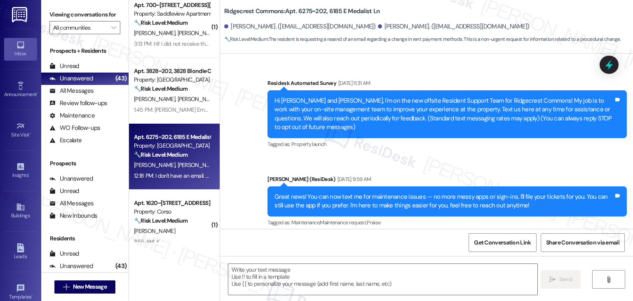
type textarea "Fetching suggested responses. Please feel free to read through the conversation…"
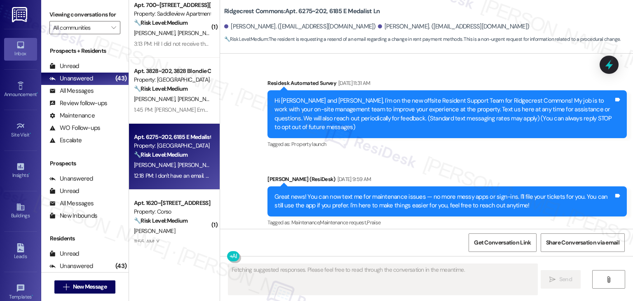
scroll to position [507, 0]
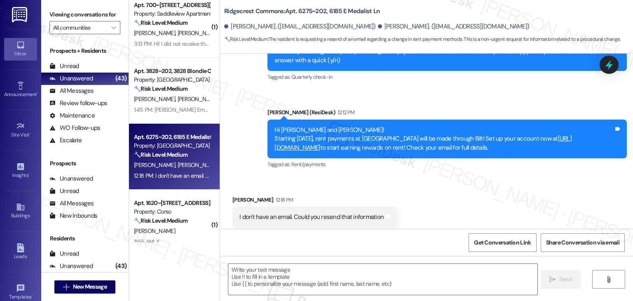
drag, startPoint x: 536, startPoint y: 129, endPoint x: 266, endPoint y: 112, distance: 270.6
click at [268, 120] on div "Hi Madison and Skyler! Starting September 25th, rent payments at Ridgecrest Com…" at bounding box center [447, 139] width 359 height 39
copy div "Hi Madison and Skyler! Starting September 25th, rent payments at Ridgecrest Com…"
click at [323, 213] on div "I don't have an email. Could you resend that information" at bounding box center [312, 217] width 144 height 9
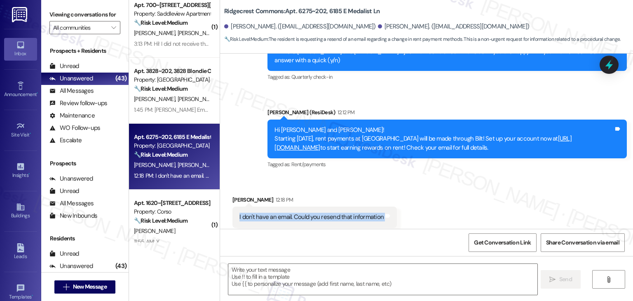
click at [323, 213] on div "I don't have an email. Could you resend that information" at bounding box center [312, 217] width 144 height 9
copy div "I don't have an email. Could you resend that information Tags and notes"
click at [348, 276] on textarea at bounding box center [382, 279] width 309 height 31
paste textarea "Hi Skyler! Thanks for letting me know. I’ll inform the site team that you don’t…"
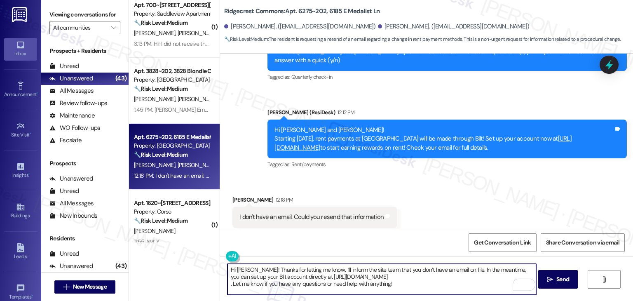
click at [397, 275] on textarea "Hi Skyler! Thanks for letting me know. I’ll inform the site team that you don’t…" at bounding box center [382, 279] width 309 height 31
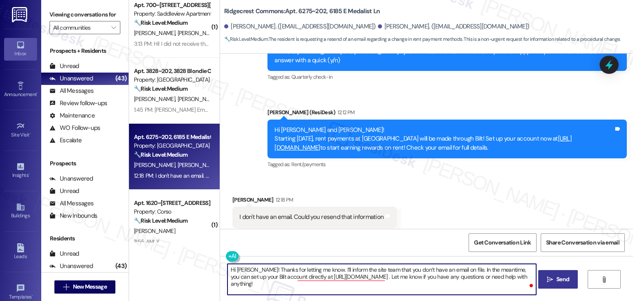
type textarea "Hi Skyler! Thanks for letting me know. I’ll inform the site team that you don’t…"
click at [560, 277] on span "Send" at bounding box center [563, 279] width 13 height 9
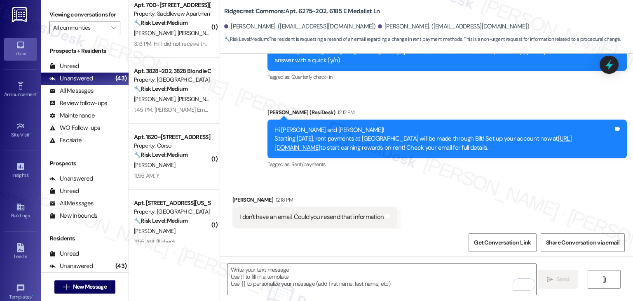
scroll to position [574, 0]
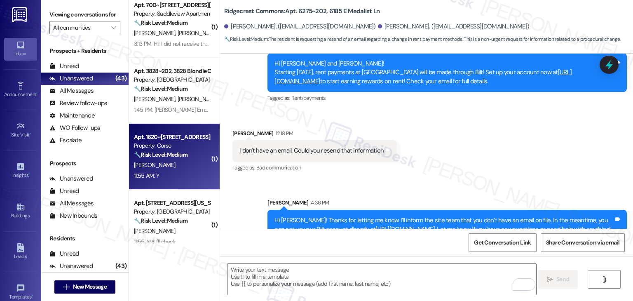
click at [185, 167] on div "C. Dietrich" at bounding box center [172, 165] width 78 height 10
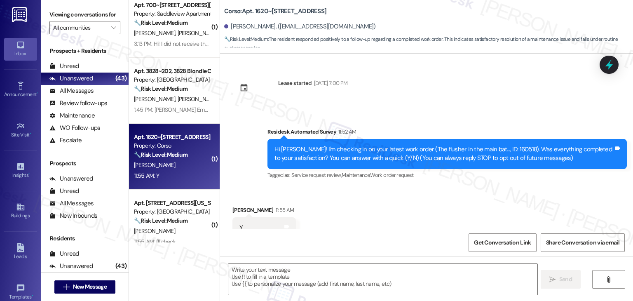
scroll to position [28, 0]
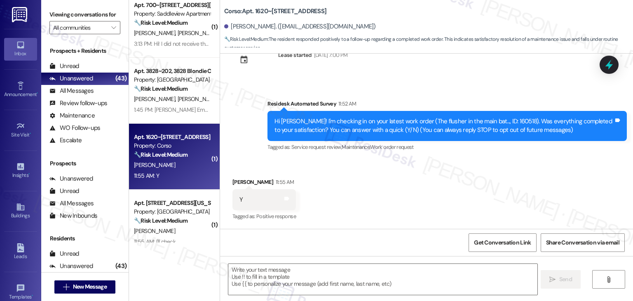
type textarea "Fetching suggested responses. Please feel free to read through the conversation…"
click at [351, 194] on div "Received via SMS Christopher Dietrich 11:55 AM Y Tags and notes Tagged as: Posi…" at bounding box center [426, 194] width 413 height 70
click at [275, 274] on textarea at bounding box center [382, 279] width 309 height 31
paste textarea "Hi {{first_name}}, thanks for confirming! Glad to hear the work order — was res…"
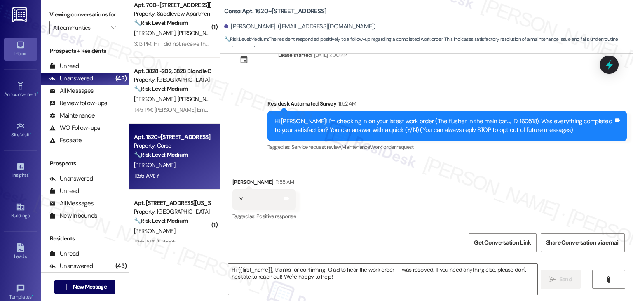
click at [501, 119] on div "Hi Christopher! I'm checking in on your latest work order (The flusher in the m…" at bounding box center [444, 126] width 339 height 18
copy div "160518"
click at [396, 275] on textarea "Hi {{first_name}}, thanks for confirming! Glad to hear the work order — was res…" at bounding box center [382, 279] width 309 height 31
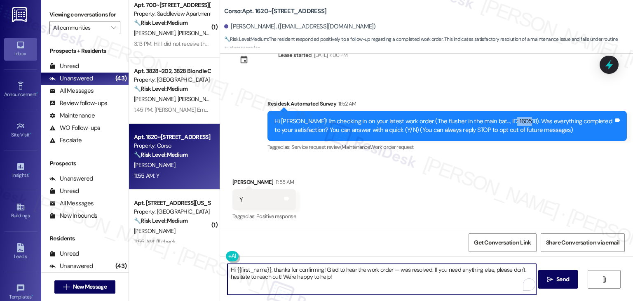
click at [394, 266] on textarea "Hi {{first_name}}, thanks for confirming! Glad to hear the work order — was res…" at bounding box center [382, 279] width 309 height 31
paste textarea "160518"
type textarea "Hi {{first_name}}, thanks for confirming! Glad to hear the work order 160518 wa…"
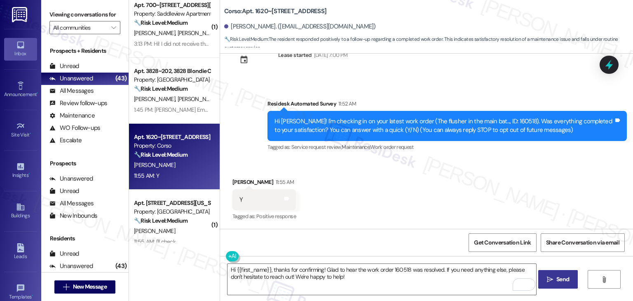
click at [568, 279] on span "Send" at bounding box center [563, 279] width 13 height 9
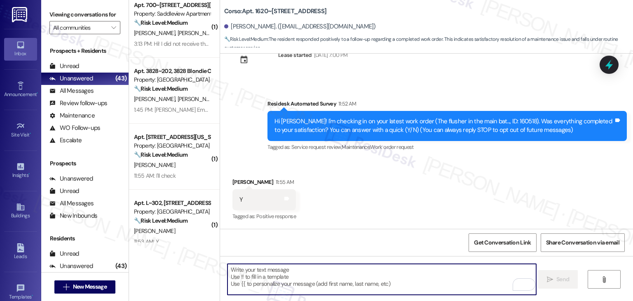
click at [310, 269] on textarea "To enrich screen reader interactions, please activate Accessibility in Grammarl…" at bounding box center [382, 279] width 309 height 31
paste textarea "We're eager to know if {{property}} has met your expectations. Your feedback is…"
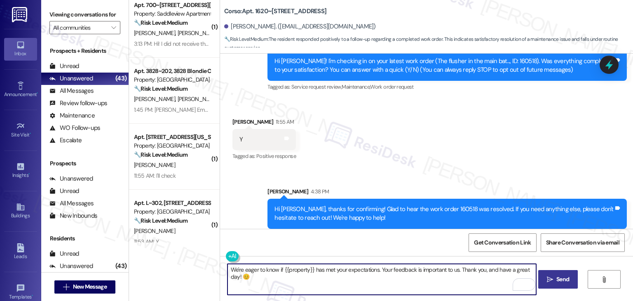
scroll to position [94, 0]
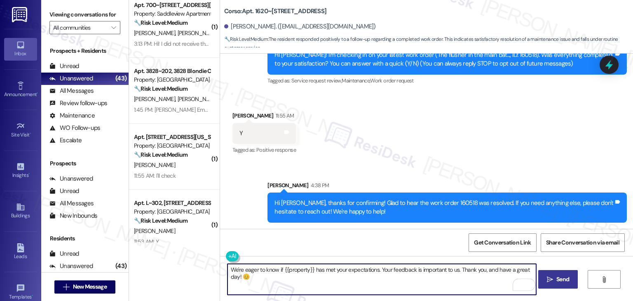
type textarea "We're eager to know if {{property}} has met your expectations. Your feedback is…"
click at [336, 241] on div "Get Conversation Link Share Conversation via email" at bounding box center [426, 242] width 413 height 27
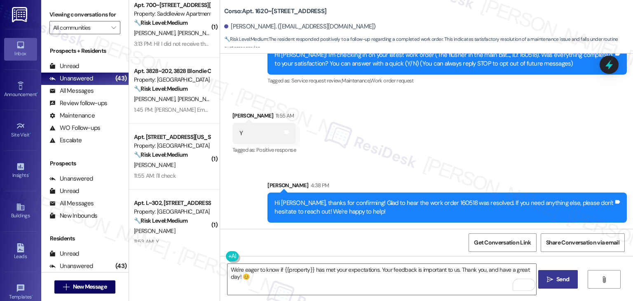
click at [554, 284] on button " Send" at bounding box center [558, 279] width 40 height 19
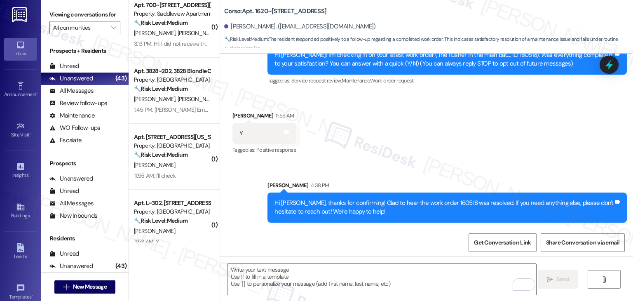
scroll to position [28, 0]
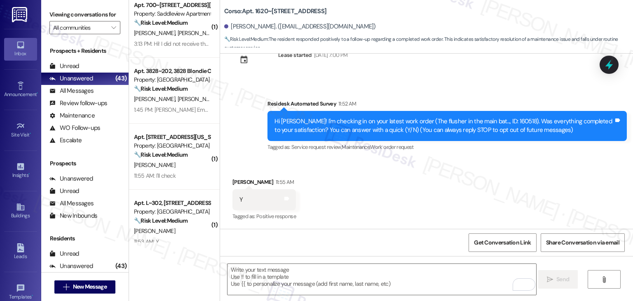
click at [432, 169] on div "Received via SMS Christopher Dietrich 11:55 AM Y Tags and notes Tagged as: Posi…" at bounding box center [426, 194] width 413 height 70
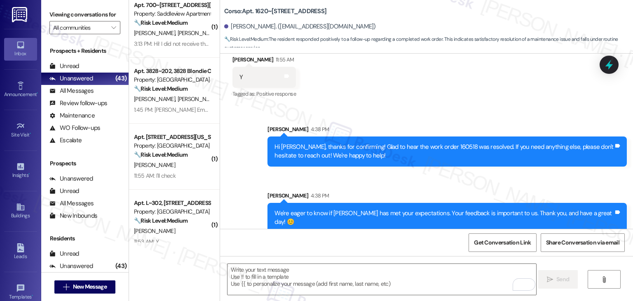
scroll to position [152, 0]
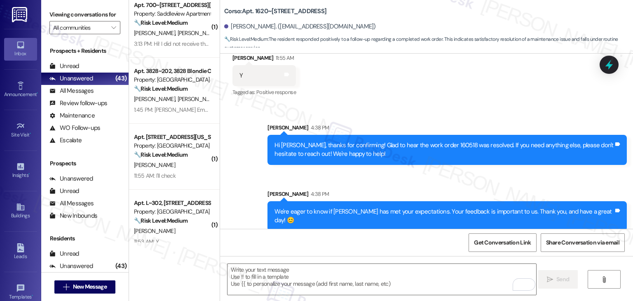
click at [470, 96] on div "Received via SMS Christopher Dietrich 11:55 AM Y Tags and notes Tagged as: Posi…" at bounding box center [426, 70] width 413 height 70
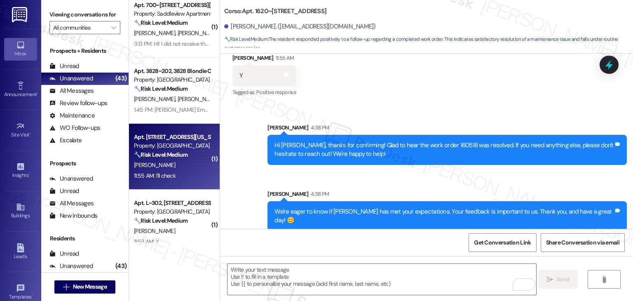
click at [172, 171] on div "11:55 AM: I'll check 11:55 AM: I'll check" at bounding box center [172, 176] width 78 height 10
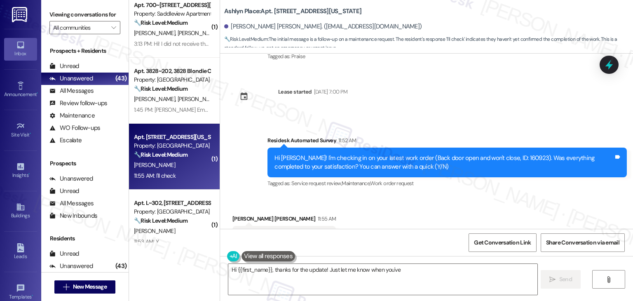
scroll to position [673, 0]
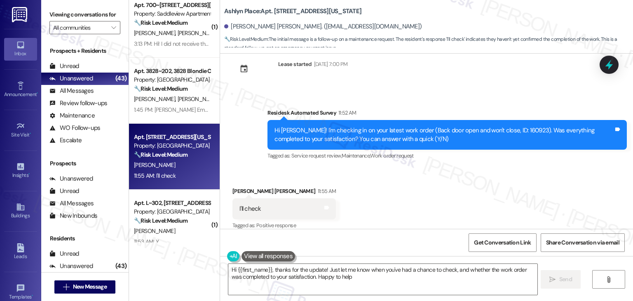
type textarea "Hi {{first_name}}, thanks for the update! Just let me know when you've had a ch…"
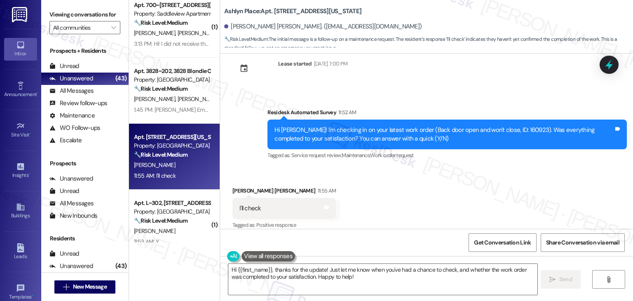
click at [465, 177] on div "Received via SMS Barbara Lee Blankenship 11:55 AM I'll check Tags and notes Tag…" at bounding box center [426, 203] width 413 height 70
click at [351, 277] on textarea "Hi {{first_name}}, thanks for the update! Just let me know when you've had a ch…" at bounding box center [382, 279] width 309 height 31
click at [373, 241] on div "Get Conversation Link Share Conversation via email" at bounding box center [426, 242] width 413 height 27
click at [346, 282] on textarea "Hi {{first_name}}, thanks for the update! Just let me know when you've had a ch…" at bounding box center [382, 279] width 309 height 31
click at [544, 274] on button " Send" at bounding box center [558, 279] width 40 height 19
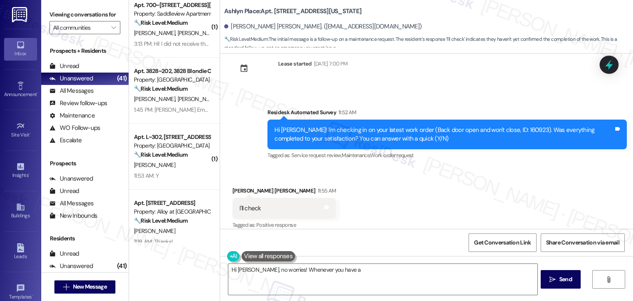
scroll to position [673, 0]
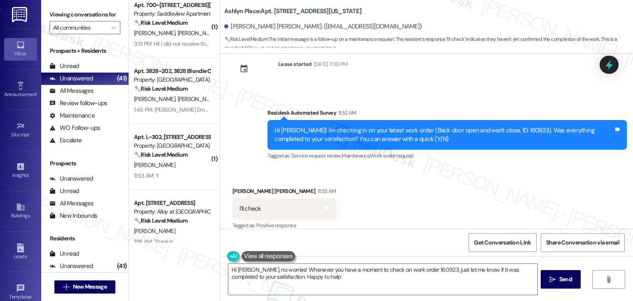
type textarea "Hi Barbara Lee, no worries! Whenever you have a moment to check on work order 1…"
click at [337, 273] on textarea "Hi Barbara Lee, no worries! Whenever you have a moment to check on work order 1…" at bounding box center [382, 279] width 309 height 31
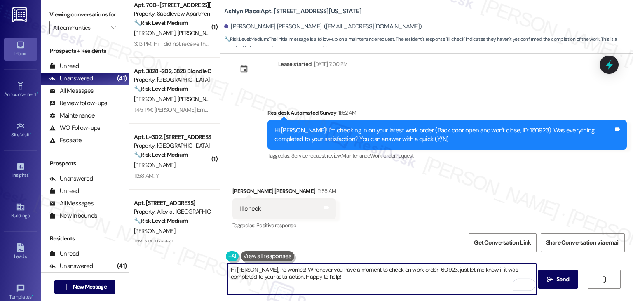
click at [337, 273] on textarea "Hi Barbara Lee, no worries! Whenever you have a moment to check on work order 1…" at bounding box center [382, 279] width 309 height 31
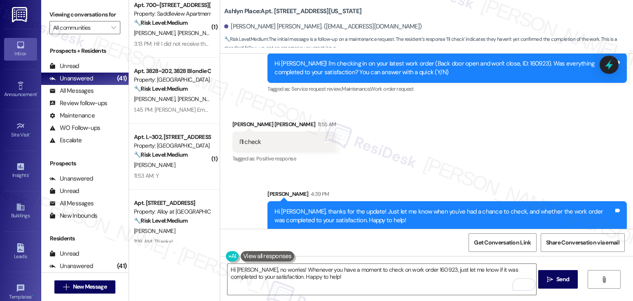
click at [547, 157] on div "Received via SMS Barbara Lee Blankenship 11:55 AM I'll check Tags and notes Tag…" at bounding box center [426, 136] width 413 height 70
click at [364, 272] on textarea "Hi Barbara Lee, no worries! Whenever you have a moment to check on work order 1…" at bounding box center [382, 279] width 309 height 31
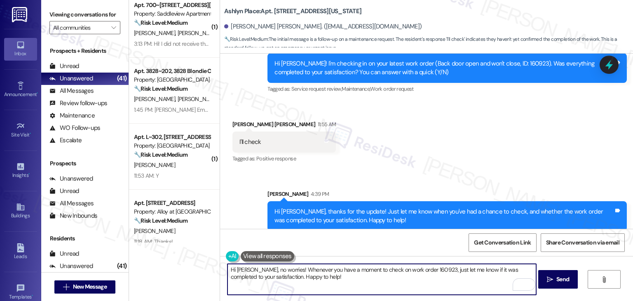
click at [364, 272] on textarea "Hi Barbara Lee, no worries! Whenever you have a moment to check on work order 1…" at bounding box center [382, 279] width 309 height 31
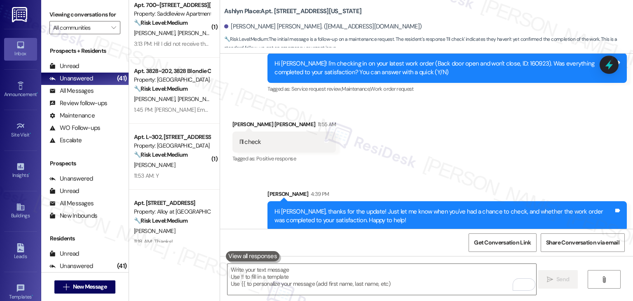
click at [454, 140] on div "Received via SMS Barbara Lee Blankenship 11:55 AM I'll check Tags and notes Tag…" at bounding box center [426, 136] width 413 height 70
click at [454, 141] on div "Received via SMS Barbara Lee Blankenship 11:55 AM I'll check Tags and notes Tag…" at bounding box center [426, 136] width 413 height 70
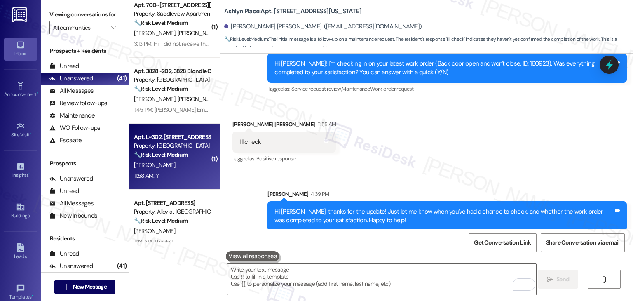
click at [171, 164] on div "J. Bolin" at bounding box center [172, 165] width 78 height 10
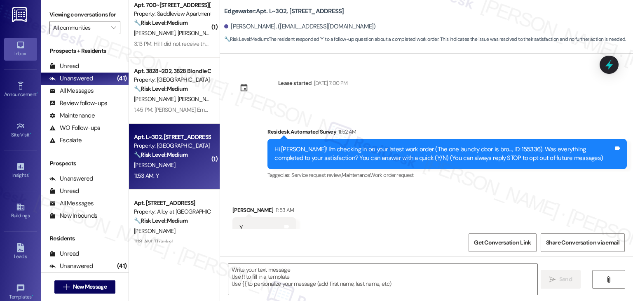
scroll to position [28, 0]
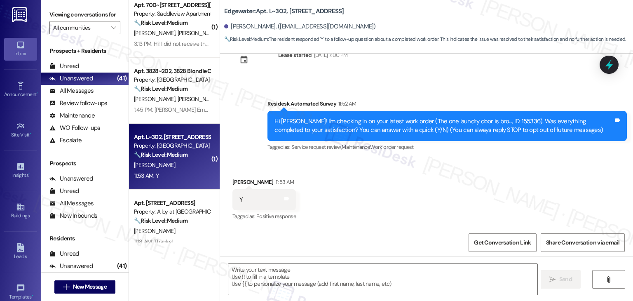
type textarea "Fetching suggested responses. Please feel free to read through the conversation…"
click at [85, 94] on div "All Messages" at bounding box center [71, 91] width 44 height 9
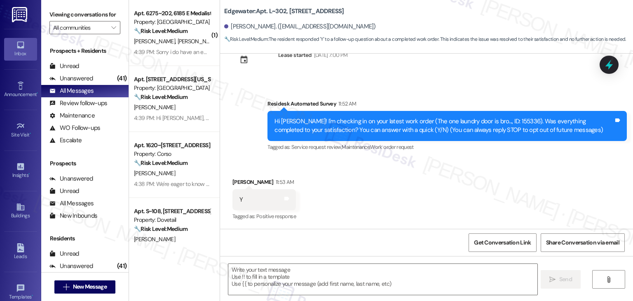
type textarea "Fetching suggested responses. Please feel free to read through the conversation…"
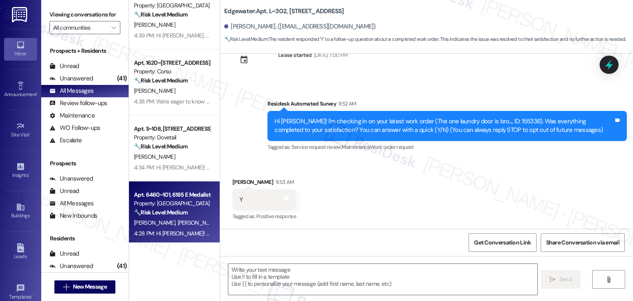
scroll to position [124, 0]
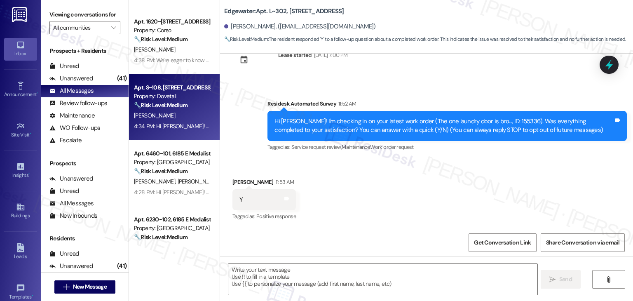
click at [178, 124] on div "4:34 PM: Hi Alexandra! You can still use Flex to split your rent payments. The …" at bounding box center [577, 125] width 887 height 7
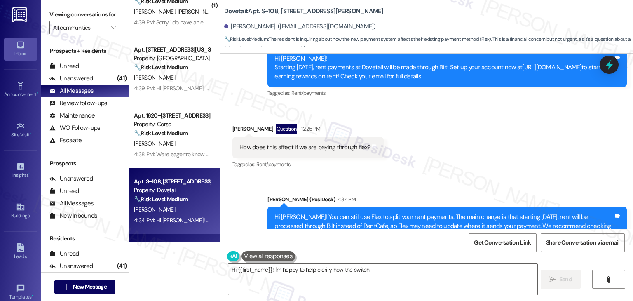
scroll to position [0, 0]
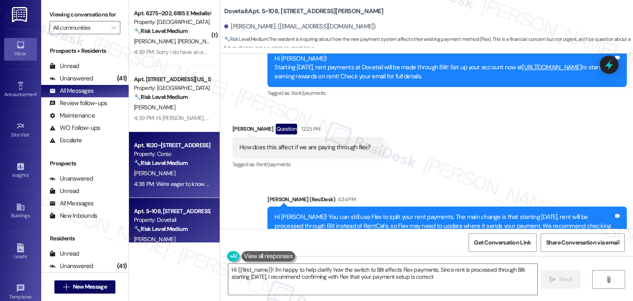
type textarea "Hi {{first_name}}! I'm happy to help clarify how the switch to Bilt affects Fle…"
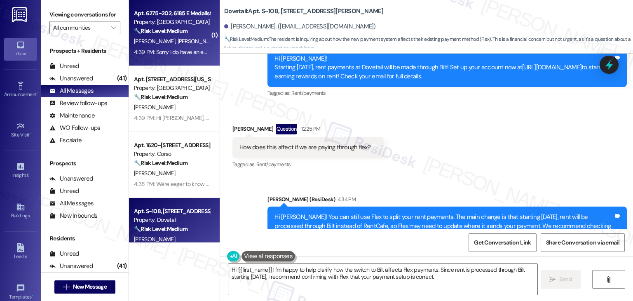
click at [179, 54] on div "4:39 PM: Sorry i do have an email with our management company. What I meant was…" at bounding box center [299, 51] width 331 height 7
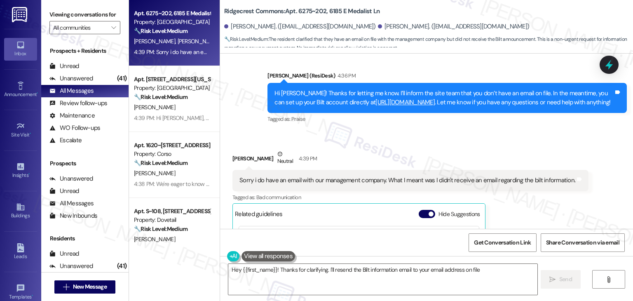
scroll to position [682, 0]
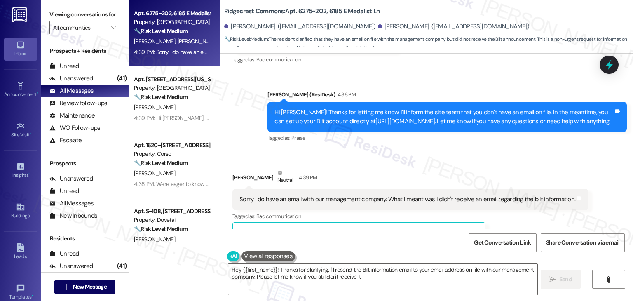
type textarea "Hey {{first_name}}! Thanks for clarifying. I'll resend the Bilt information ema…"
click at [462, 162] on div "Received via SMS Skyler Hamilton Neutral 4:39 PM Sorry i do have an email with …" at bounding box center [410, 265] width 369 height 207
click at [519, 108] on div "Hi Skyler! Thanks for letting me know. I’ll inform the site team that you don’t…" at bounding box center [444, 117] width 339 height 18
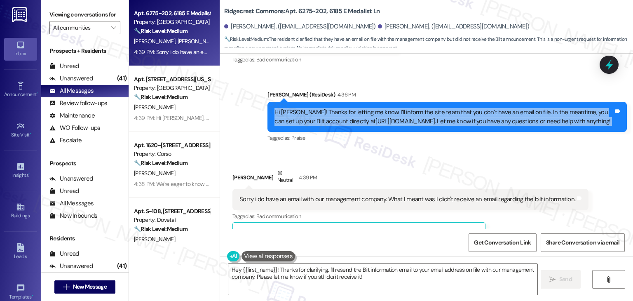
click at [519, 108] on div "Hi Skyler! Thanks for letting me know. I’ll inform the site team that you don’t…" at bounding box center [444, 117] width 339 height 18
copy div "Hi Skyler! Thanks for letting me know. I’ll inform the site team that you don’t…"
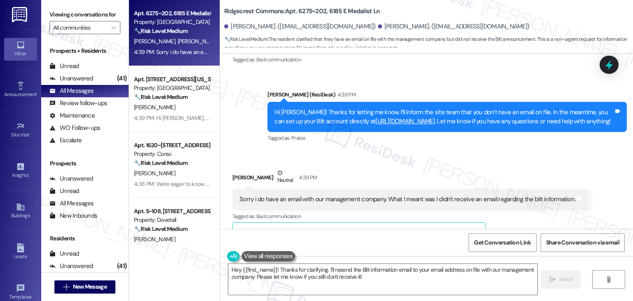
click at [362, 150] on div "Received via SMS Skyler Hamilton Neutral 4:39 PM Sorry i do have an email with …" at bounding box center [426, 260] width 413 height 220
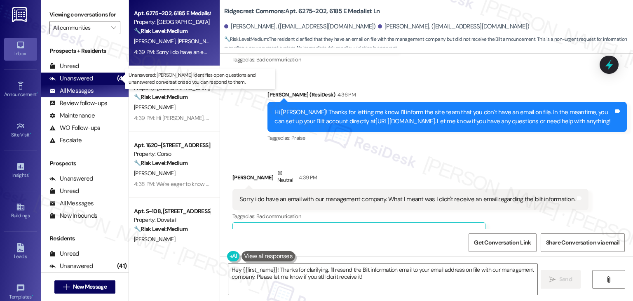
click at [95, 78] on div "Unanswered (41)" at bounding box center [84, 79] width 87 height 12
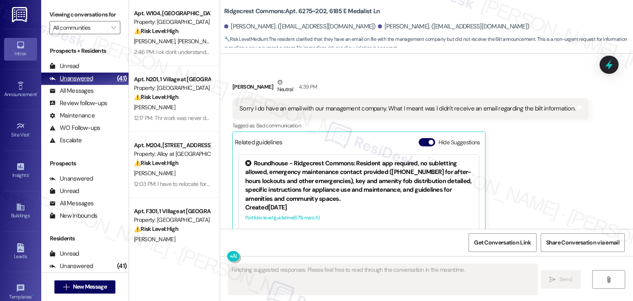
scroll to position [805, 0]
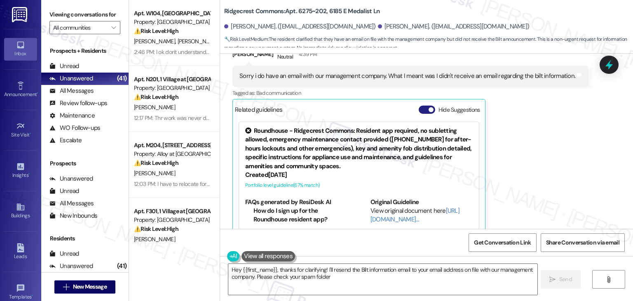
click at [429, 107] on span "button" at bounding box center [431, 109] width 5 height 5
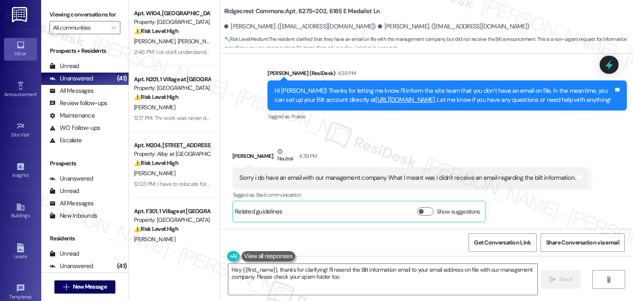
scroll to position [685, 0]
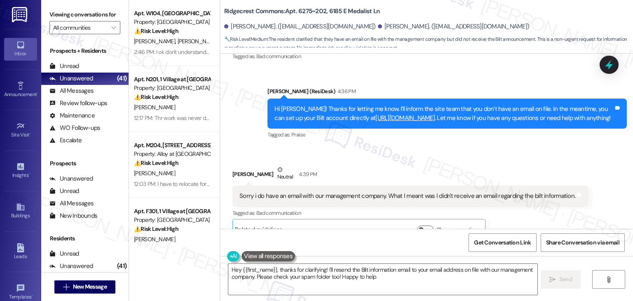
click at [545, 159] on div "Received via SMS Skyler Hamilton Neutral 4:39 PM Sorry i do have an email with …" at bounding box center [410, 202] width 369 height 87
type textarea "Hey {{first_name}}, thanks for clarifying! I'll resend the Bilt information ema…"
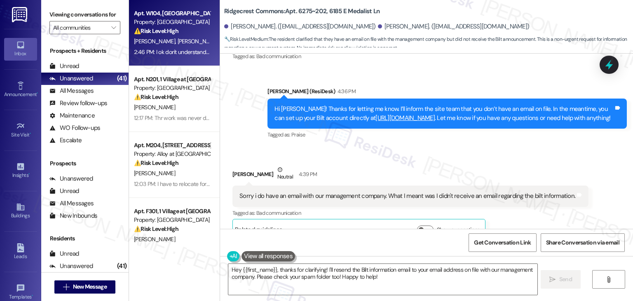
click at [181, 47] on div "2:46 PM: I ok don't understand why they keep said is fix when is not there is a…" at bounding box center [172, 52] width 78 height 10
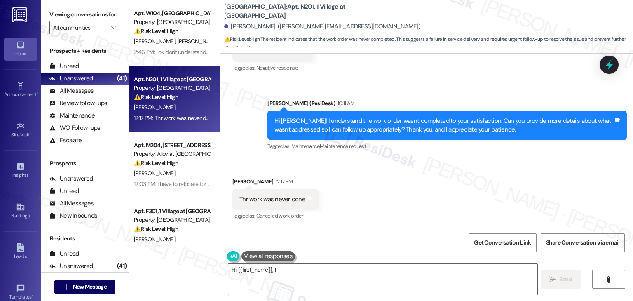
scroll to position [2594, 0]
click at [393, 181] on div "Received via SMS Tony Christensen 12:17 PM Thr work was never done Tags and not…" at bounding box center [426, 194] width 413 height 70
click at [421, 167] on div "Received via SMS Tony Christensen 12:17 PM Thr work was never done Tags and not…" at bounding box center [426, 194] width 413 height 70
click at [396, 132] on div "Hi Tony! I understand the work order wasn't completed to your satisfaction. Can…" at bounding box center [444, 126] width 339 height 18
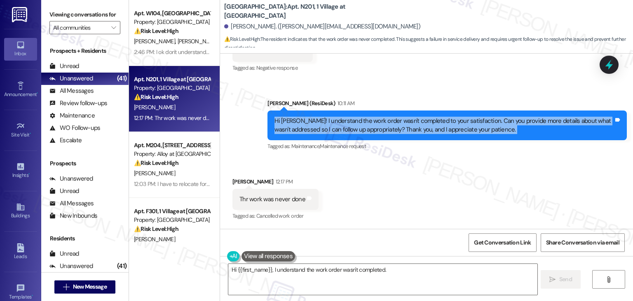
click at [396, 132] on div "Hi Tony! I understand the work order wasn't completed to your satisfaction. Can…" at bounding box center [444, 126] width 339 height 18
type textarea "Hi {{first_name}}, I understand the work order wasn't completed. I'll follow up…"
copy div "Hi Tony! I understand the work order wasn't completed to your satisfaction. Can…"
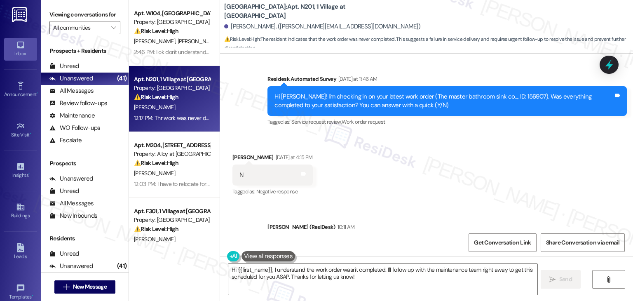
click at [390, 173] on div "Received via SMS Tony Christensen Yesterday at 4:15 PM N Tags and notes Tagged …" at bounding box center [426, 169] width 413 height 70
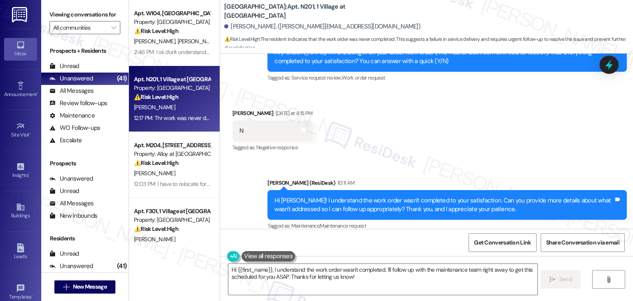
scroll to position [2594, 0]
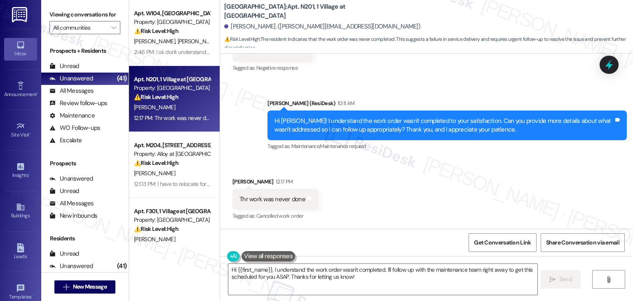
click at [275, 201] on div "Thr work was never done" at bounding box center [273, 199] width 66 height 9
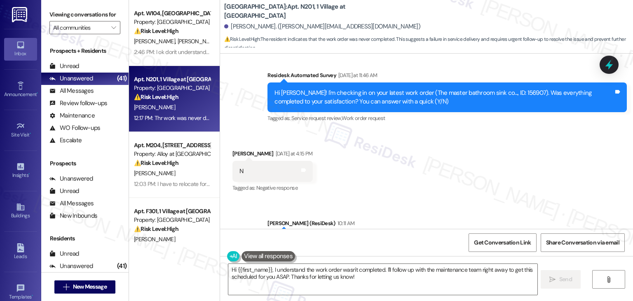
scroll to position [2470, 0]
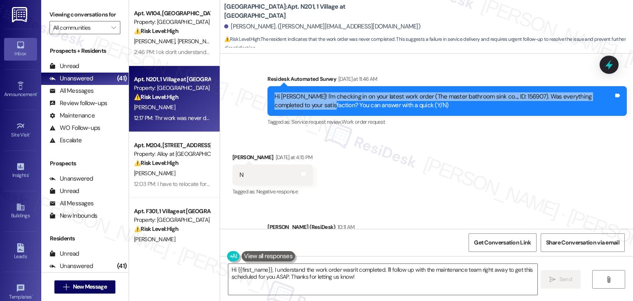
drag, startPoint x: 304, startPoint y: 104, endPoint x: 256, endPoint y: 96, distance: 48.9
copy div "Hi Tony! I'm checking in on your latest work order (The master bathroom sink co…"
click at [305, 273] on textarea "Hi {{first_name}}, I understand the work order wasn't completed. I'll follow up…" at bounding box center [382, 279] width 309 height 31
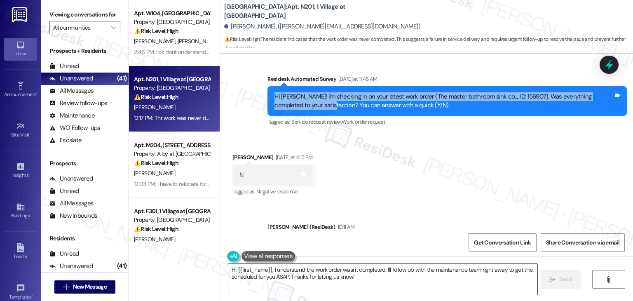
click at [305, 273] on textarea "Hi {{first_name}}, I understand the work order wasn't completed. I'll follow up…" at bounding box center [382, 279] width 309 height 31
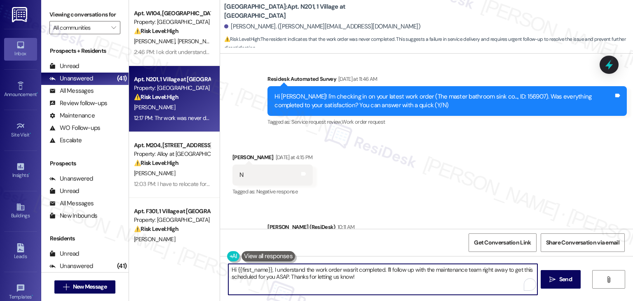
scroll to position [2594, 0]
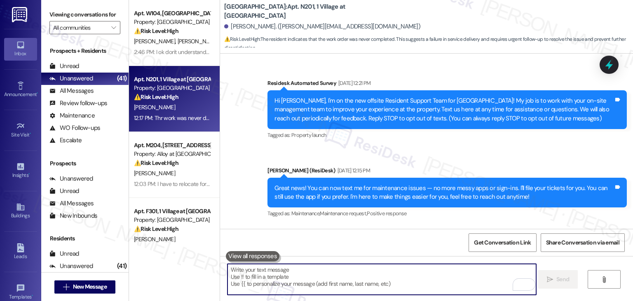
scroll to position [2594, 0]
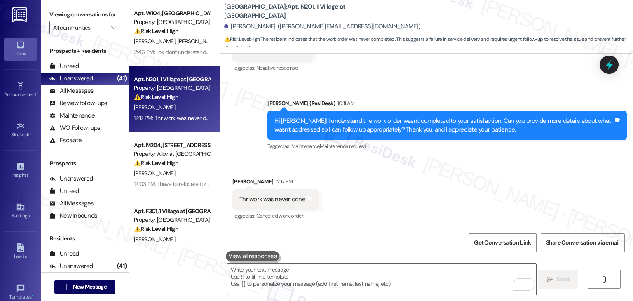
click at [413, 195] on div "Received via SMS Tony Christensen 12:17 PM Thr work was never done Tags and not…" at bounding box center [426, 194] width 413 height 70
click at [348, 277] on textarea "To enrich screen reader interactions, please activate Accessibility in Grammarl…" at bounding box center [382, 279] width 309 height 31
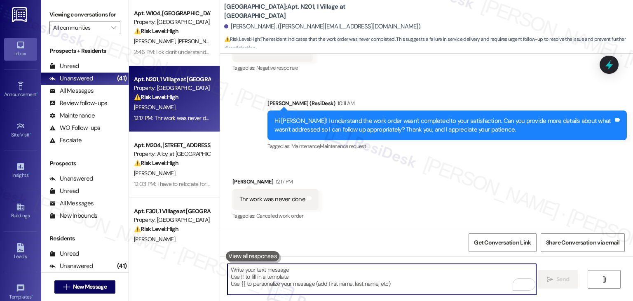
paste textarea "Hi Tony, thanks for the update and I’m sorry to hear the work was never complet…"
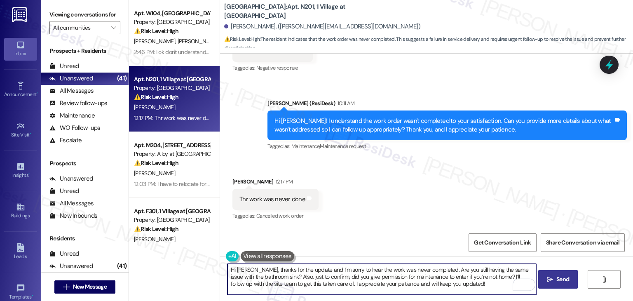
type textarea "Hi Tony, thanks for the update and I’m sorry to hear the work was never complet…"
click at [566, 282] on span "Send" at bounding box center [563, 279] width 13 height 9
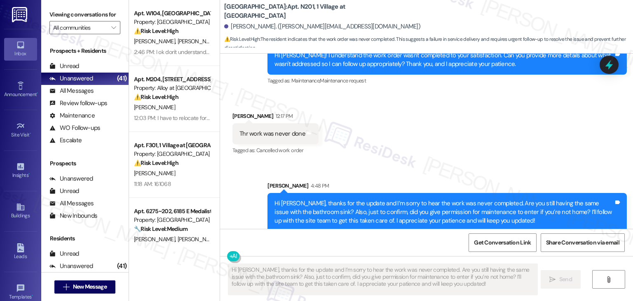
scroll to position [2668, 0]
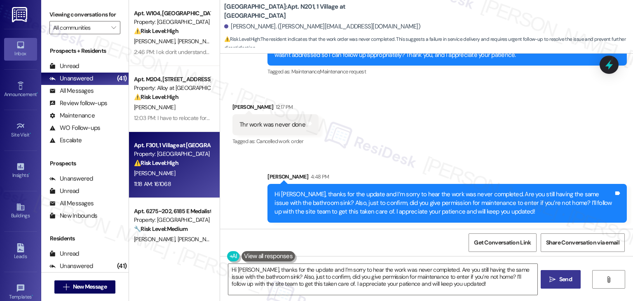
click at [177, 183] on div "11:18 AM: 161068 11:18 AM: 161068" at bounding box center [172, 184] width 78 height 10
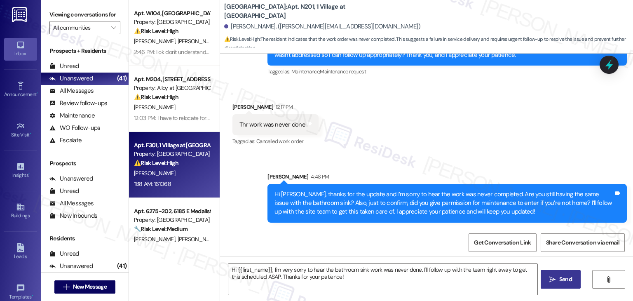
type textarea "Fetching suggested responses. Please feel free to read through the conversation…"
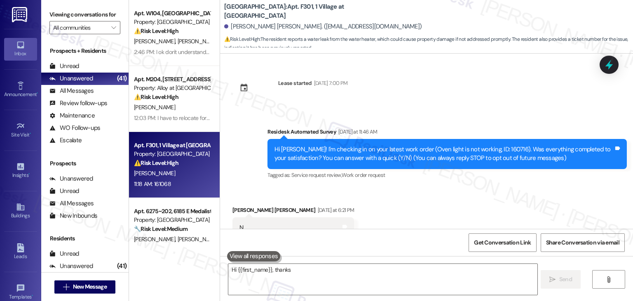
scroll to position [712, 0]
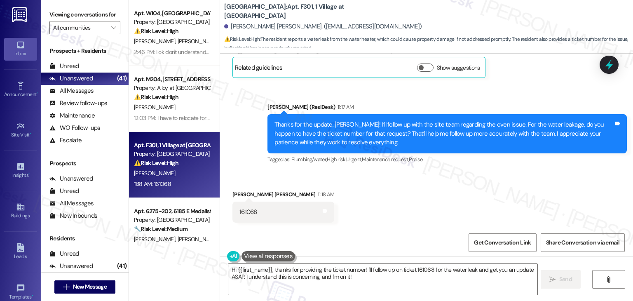
click at [423, 187] on div "Received via SMS Sai Kumar Garlapati 11:18 AM 161068 Tags and notes" at bounding box center [426, 199] width 413 height 57
click at [430, 137] on div "Thanks for the update, Sai Kumar! I’ll follow up with the site team regarding t…" at bounding box center [444, 133] width 339 height 26
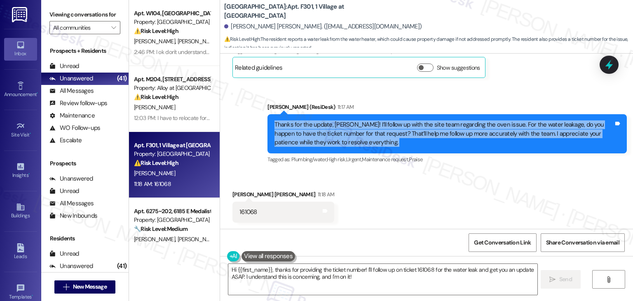
click at [430, 137] on div "Thanks for the update, Sai Kumar! I’ll follow up with the site team regarding t…" at bounding box center [444, 133] width 339 height 26
copy div "Thanks for the update, Sai Kumar! I’ll follow up with the site team regarding t…"
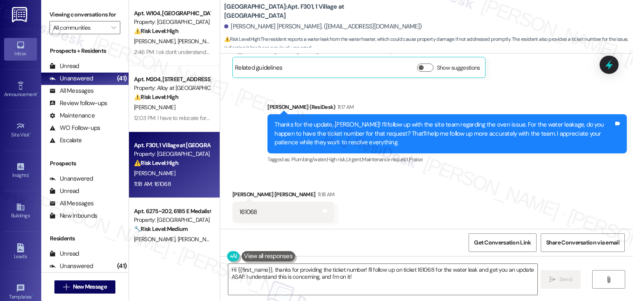
click at [243, 211] on div "161068" at bounding box center [249, 212] width 18 height 9
copy div "161068 Tags and notes"
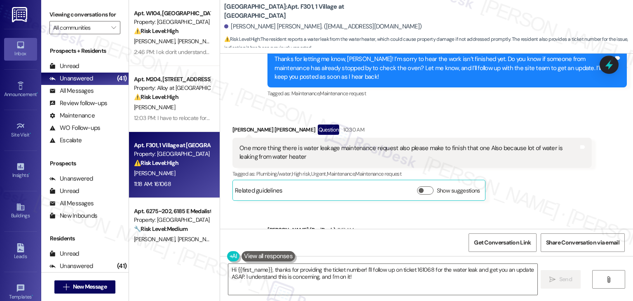
scroll to position [589, 0]
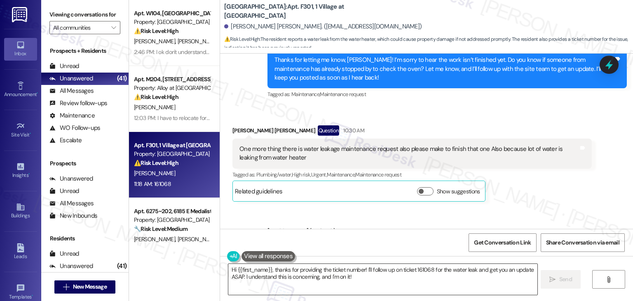
click at [334, 277] on textarea "Hi {{first_name}}, thanks for providing the ticket number! I'll follow up on ti…" at bounding box center [382, 279] width 309 height 31
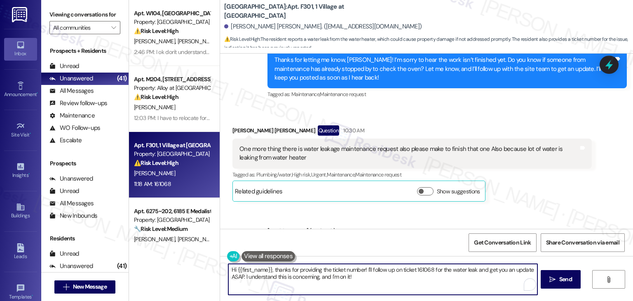
click at [334, 272] on textarea "Hi {{first_name}}, thanks for providing the ticket number! I'll follow up on ti…" at bounding box center [382, 279] width 309 height 31
paste textarea "Thanks so much, Sai Kumar! I’ve noted Work Order #161068 for the water heater l…"
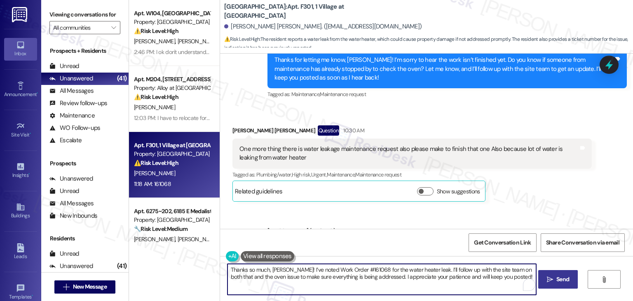
type textarea "Thanks so much, Sai Kumar! I’ve noted Work Order #161068 for the water heater l…"
click at [557, 280] on span "Send" at bounding box center [563, 279] width 13 height 9
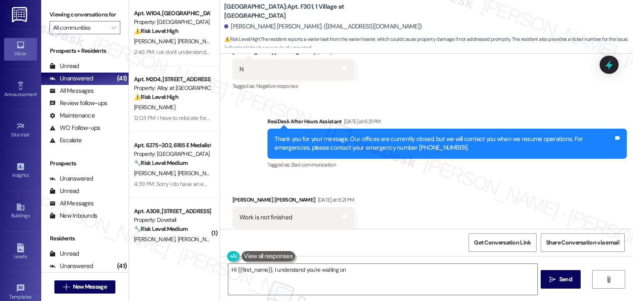
scroll to position [37, 0]
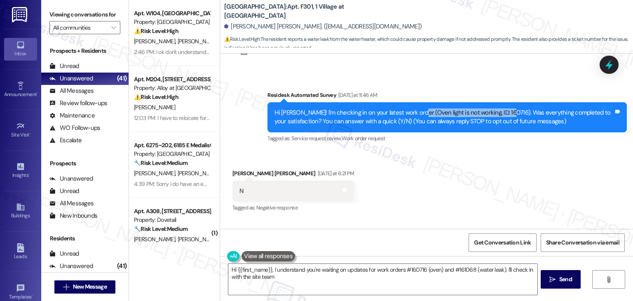
drag, startPoint x: 410, startPoint y: 112, endPoint x: 498, endPoint y: 115, distance: 88.7
click at [498, 115] on div "Hi Sai Kumar! I'm checking in on your latest work order (Oven light is not work…" at bounding box center [444, 117] width 339 height 18
copy div "Oven light is not working, ID: 160716"
type textarea "Hi {{first_name}}, I understand you're waiting on updates for work orders #1607…"
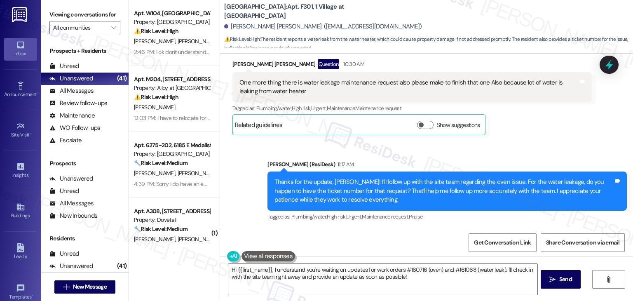
scroll to position [779, 0]
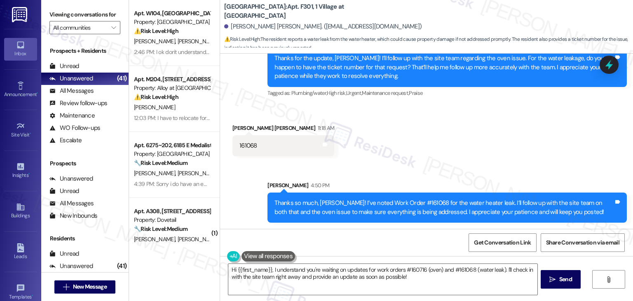
click at [621, 66] on div "Thanks for the update, Sai Kumar! I’ll follow up with the site team regarding t…" at bounding box center [447, 67] width 359 height 39
click at [612, 68] on icon at bounding box center [609, 65] width 14 height 14
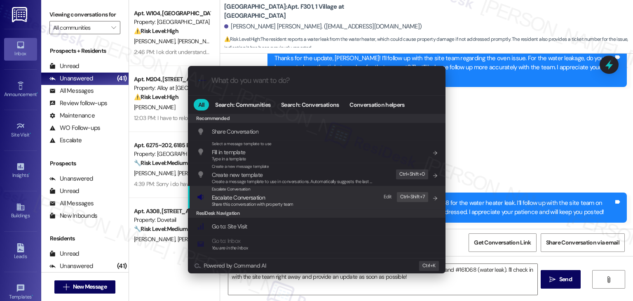
click at [234, 197] on span "Escalate Conversation" at bounding box center [238, 197] width 53 height 7
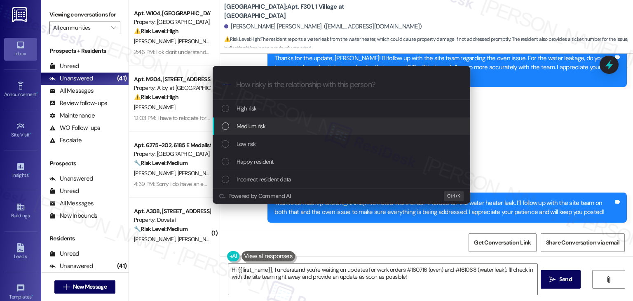
click at [224, 129] on div "List of options" at bounding box center [225, 125] width 7 height 7
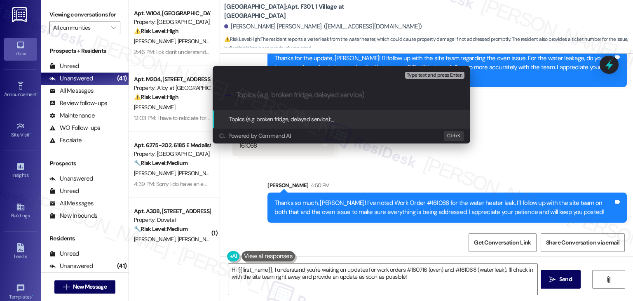
paste input "Follow-Up on Oven Light (WO #160716) & Water Heater Leak (WO #161068)"
type input "Follow-Up on Oven Light (WO #160716) & Water Heater Leak (WO #161068)"
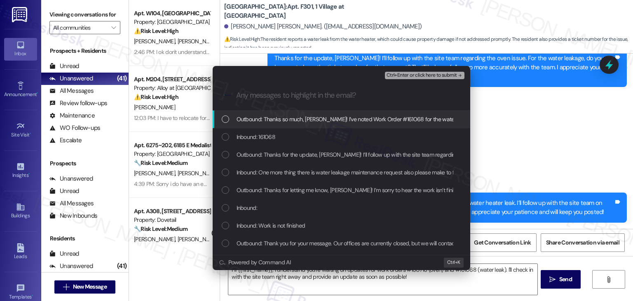
scroll to position [0, 0]
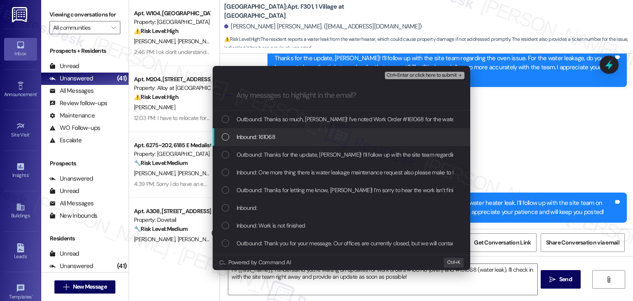
click at [222, 136] on div "List of options" at bounding box center [225, 136] width 7 height 7
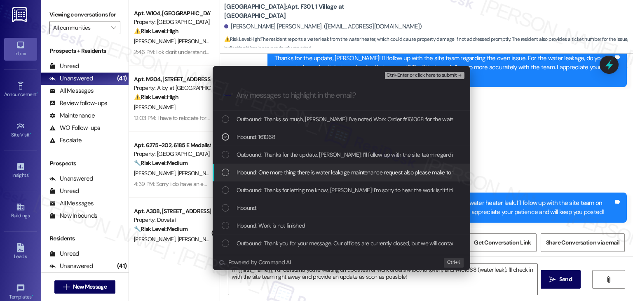
click at [224, 170] on div "List of options" at bounding box center [225, 172] width 7 height 7
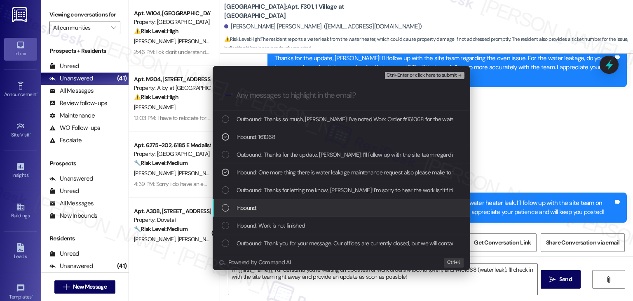
click at [224, 203] on div "Inbound:" at bounding box center [342, 207] width 241 height 9
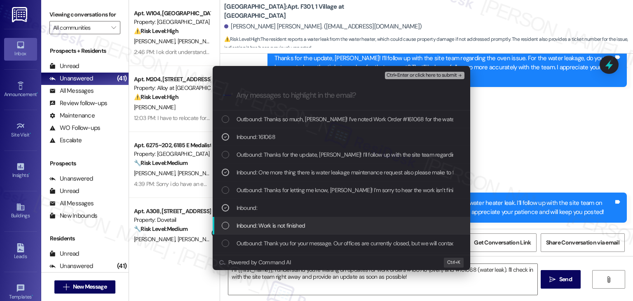
click at [222, 224] on div "List of options" at bounding box center [225, 225] width 7 height 7
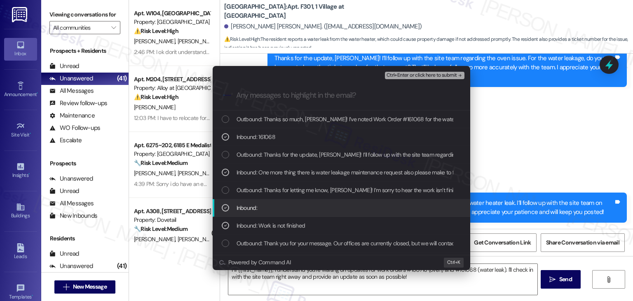
scroll to position [33, 0]
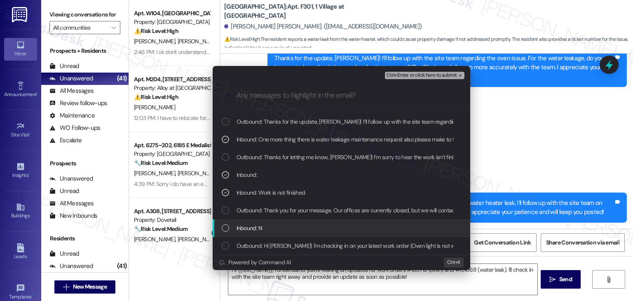
click at [223, 226] on div "List of options" at bounding box center [225, 227] width 7 height 7
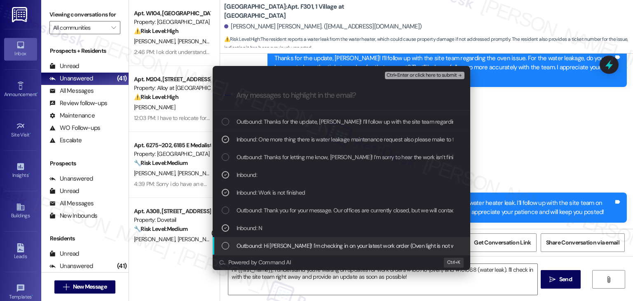
click at [228, 245] on div "List of options" at bounding box center [225, 245] width 7 height 7
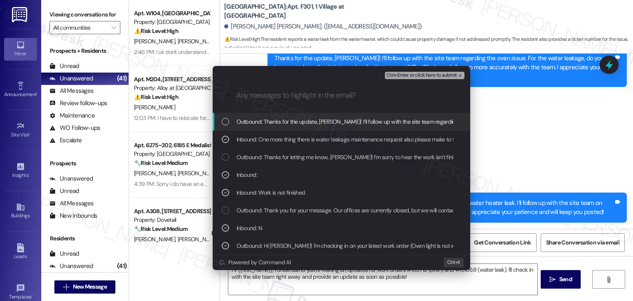
click at [424, 75] on span "Ctrl+Enter or click here to submit" at bounding box center [422, 76] width 70 height 6
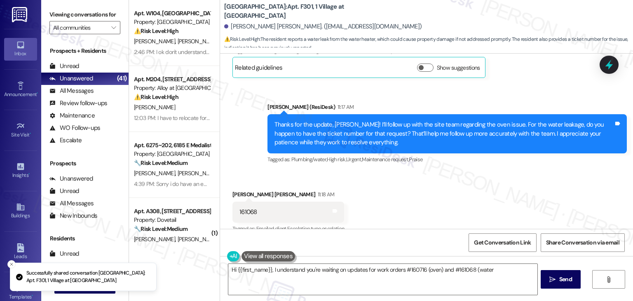
scroll to position [803, 0]
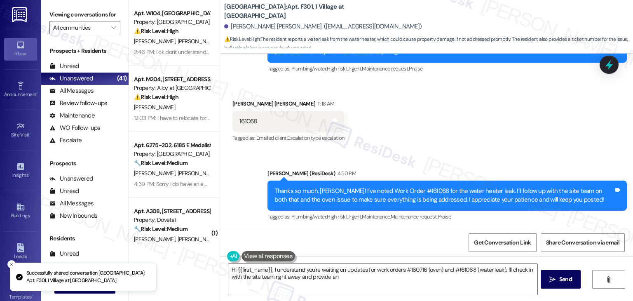
click at [463, 130] on div "Received via SMS Sai Kumar Garlapati 11:18 AM 161068 Tags and notes Tagged as: …" at bounding box center [426, 116] width 413 height 70
type textarea "Hi {{first_name}}, I understand you're waiting on updates for work orders #1607…"
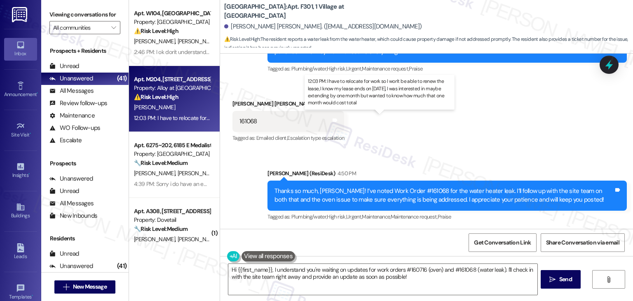
click at [171, 119] on div "12:03 PM: I have to relocate for work so I won't be able to renew the lease, I …" at bounding box center [398, 117] width 529 height 7
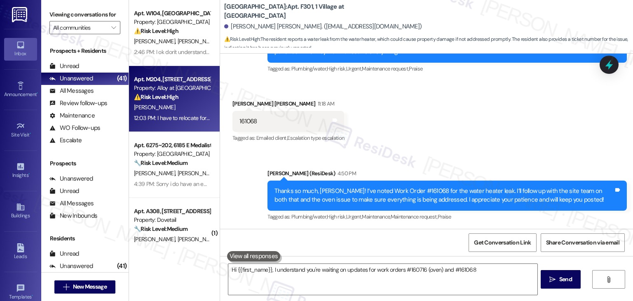
type textarea "Hi {{first_name}}, I understand you're waiting on updates for work orders #1607…"
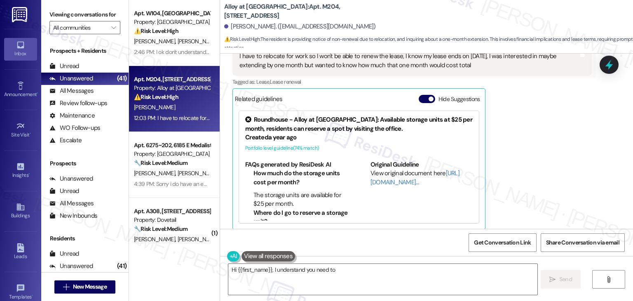
scroll to position [244, 0]
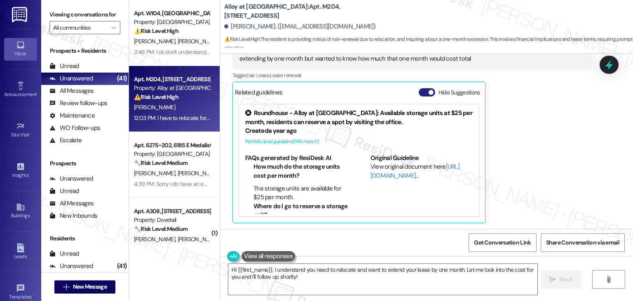
click at [419, 93] on button "Hide Suggestions" at bounding box center [427, 92] width 16 height 8
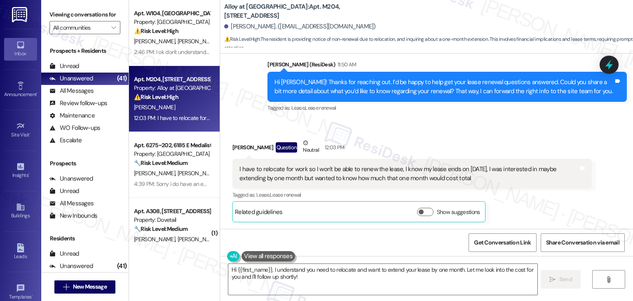
scroll to position [124, 0]
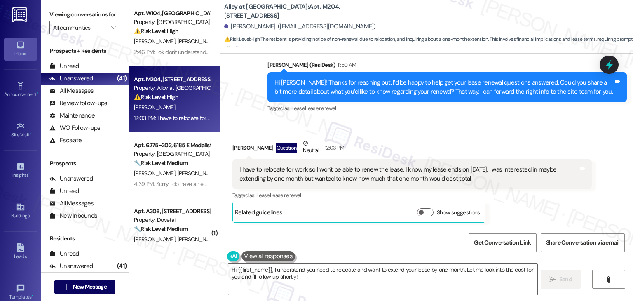
click at [442, 139] on div "Suryaveer Singh Question Neutral 12:03 PM" at bounding box center [412, 149] width 359 height 20
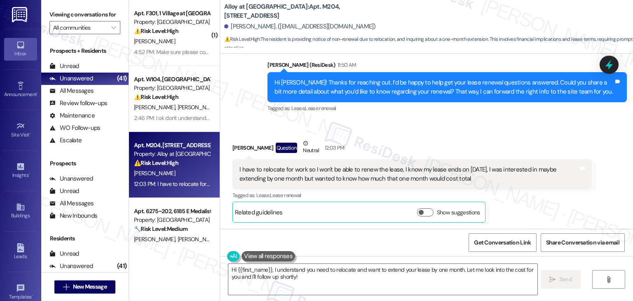
click at [446, 96] on div "Hi Suryaveer! Thanks for reaching out. I’d be happy to help get your lease rene…" at bounding box center [447, 87] width 359 height 30
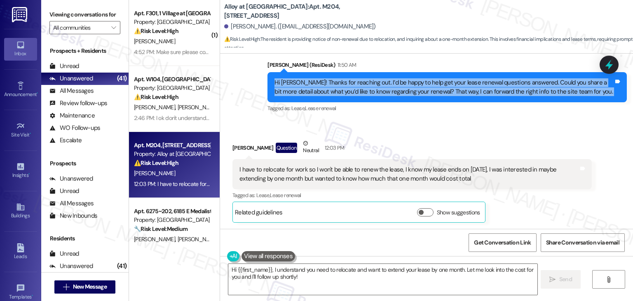
click at [446, 96] on div "Hi Suryaveer! Thanks for reaching out. I’d be happy to help get your lease rene…" at bounding box center [447, 87] width 359 height 30
copy div "Hi Suryaveer! Thanks for reaching out. I’d be happy to help get your lease rene…"
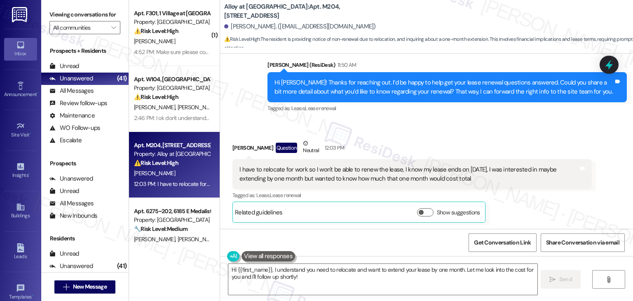
click at [310, 181] on div "I have to relocate for work so I won't be able to renew the lease, I know my le…" at bounding box center [409, 174] width 339 height 18
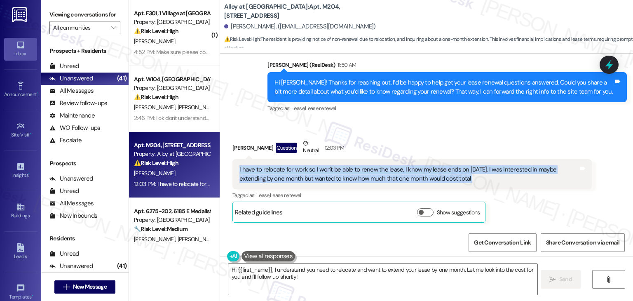
click at [310, 181] on div "I have to relocate for work so I won't be able to renew the lease, I know my le…" at bounding box center [409, 174] width 339 height 18
copy div "I have to relocate for work so I won't be able to renew the lease, I know my le…"
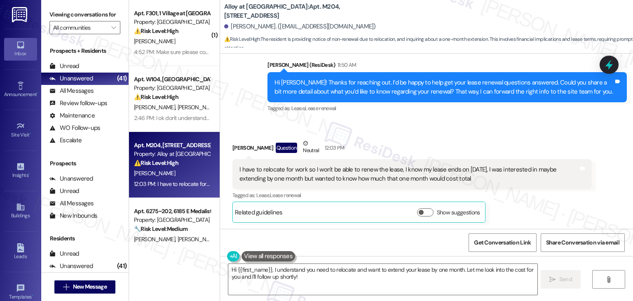
click at [548, 202] on div "Suryaveer Singh Question Neutral 12:03 PM I have to relocate for work so I won'…" at bounding box center [412, 181] width 359 height 84
click at [481, 123] on div "Received via SMS Suryaveer Singh Question Neutral 12:03 PM I have to relocate f…" at bounding box center [426, 174] width 413 height 108
drag, startPoint x: 342, startPoint y: 265, endPoint x: 338, endPoint y: 270, distance: 6.1
click at [342, 266] on textarea "Hi {{first_name}}, I understand you need to relocate and want to extend your le…" at bounding box center [382, 279] width 309 height 31
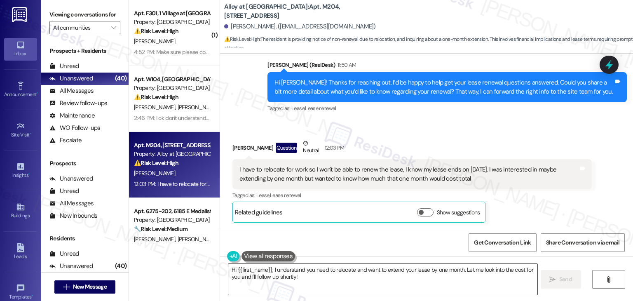
click at [342, 266] on textarea "Hi {{first_name}}, I understand you need to relocate and want to extend your le…" at bounding box center [382, 279] width 309 height 31
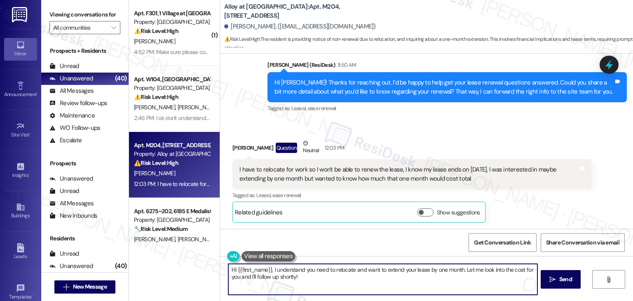
paste textarea "Suryaveer! Thanks for the update. I’ll let the site team know that you’re reloc…"
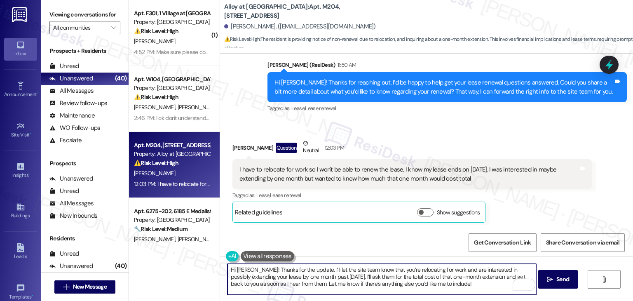
click at [472, 283] on textarea "Hi Suryaveer! Thanks for the update. I’ll let the site team know that you’re re…" at bounding box center [382, 279] width 309 height 31
type textarea "Hi Suryaveer! Thanks for the update. I’ll let the site team know that you’re re…"
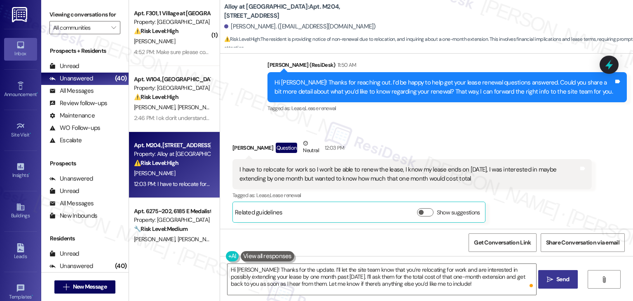
click at [552, 282] on icon "" at bounding box center [550, 279] width 6 height 7
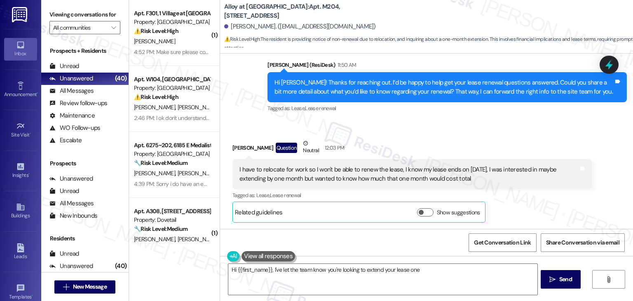
scroll to position [124, 0]
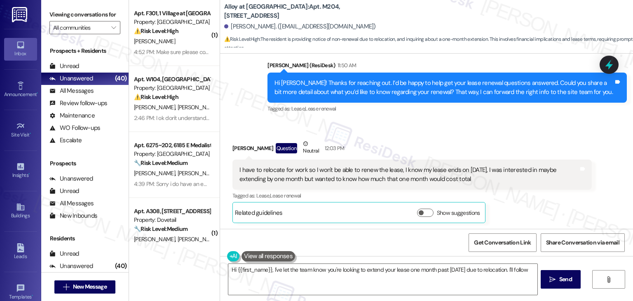
click at [384, 140] on div "Suryaveer Singh Question Neutral 12:03 PM" at bounding box center [412, 149] width 359 height 20
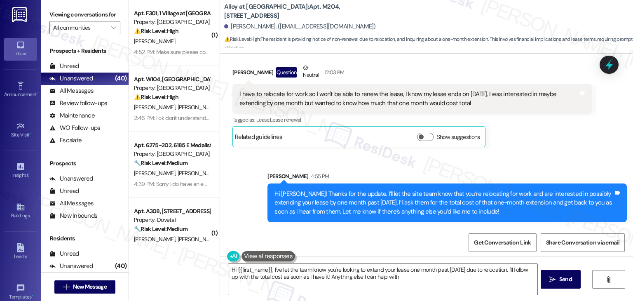
type textarea "Hi {{first_name}}, I've let the team know you're looking to extend your lease o…"
click at [542, 157] on div "Sent via SMS Sarah 4:55 PM Hi Suryaveer! Thanks for the update. I’ll let the si…" at bounding box center [426, 190] width 413 height 75
click at [600, 64] on div at bounding box center [609, 65] width 19 height 18
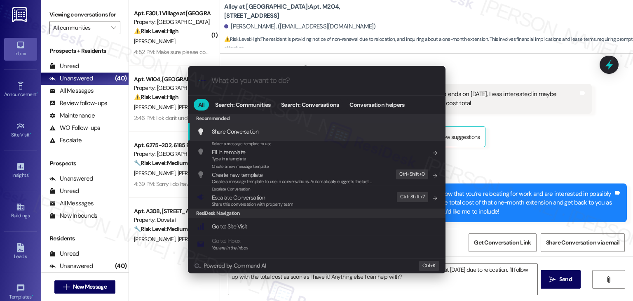
click at [605, 63] on div ".cls-1{fill:#0a055f;}.cls-2{fill:#0cc4c4;} resideskLogoBlueOrange All Search: C…" at bounding box center [316, 150] width 633 height 301
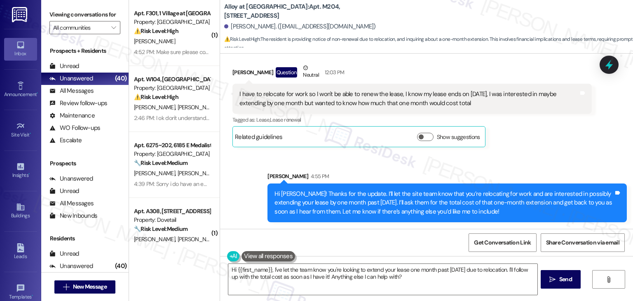
click at [602, 64] on div at bounding box center [609, 65] width 19 height 18
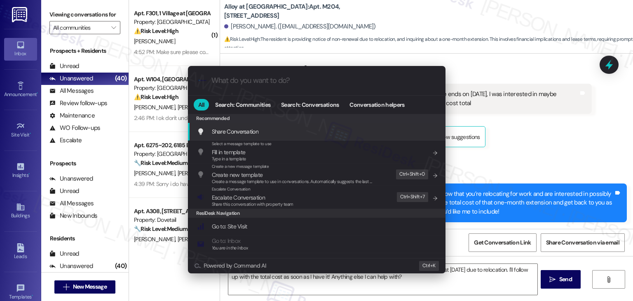
click at [608, 65] on div ".cls-1{fill:#0a055f;}.cls-2{fill:#0cc4c4;} resideskLogoBlueOrange All Search: C…" at bounding box center [316, 150] width 633 height 301
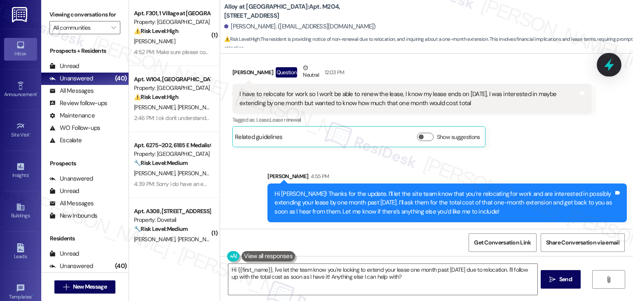
click at [605, 60] on icon at bounding box center [609, 65] width 14 height 14
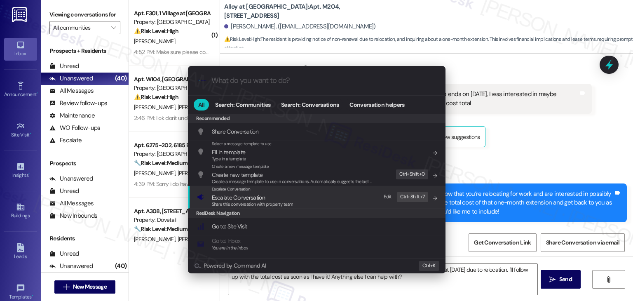
click at [262, 201] on div "Share this conversation with property team" at bounding box center [253, 204] width 82 height 7
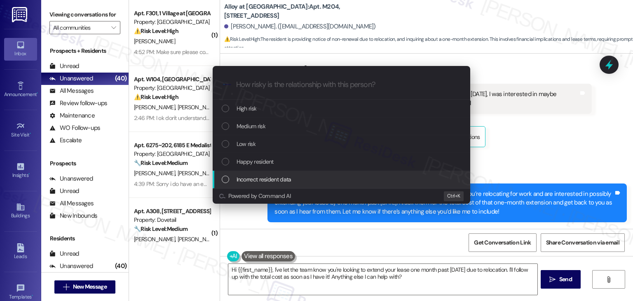
click at [225, 144] on div "List of options" at bounding box center [225, 143] width 7 height 7
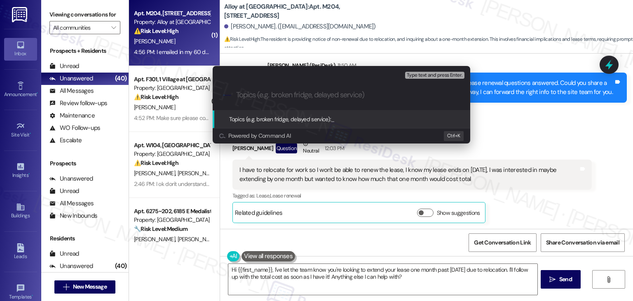
scroll to position [256, 0]
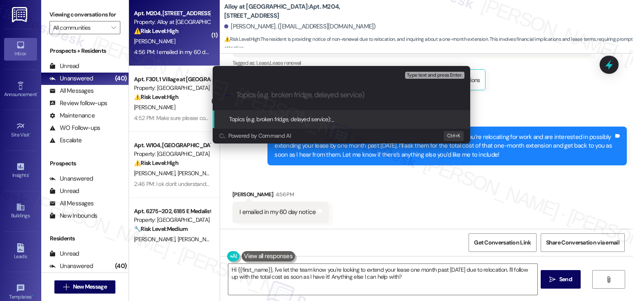
click at [384, 207] on div "Escalate Conversation Low risk Topics (e.g. broken fridge, delayed service) Any…" at bounding box center [316, 150] width 633 height 301
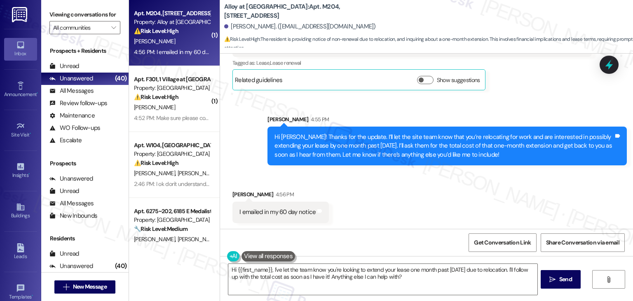
scroll to position [257, 0]
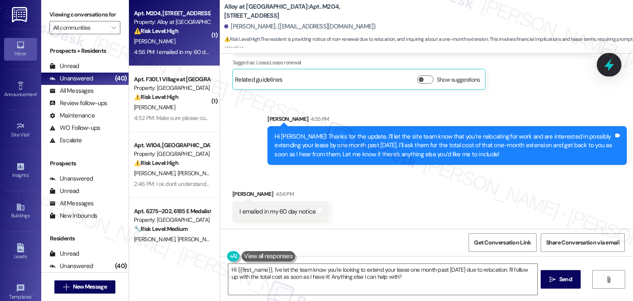
click at [614, 63] on icon at bounding box center [609, 65] width 14 height 14
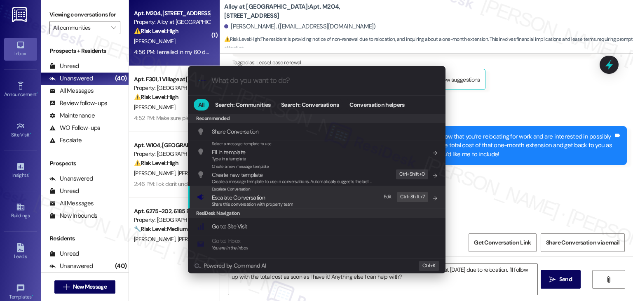
click at [270, 202] on span "Share this conversation with property team" at bounding box center [253, 204] width 82 height 6
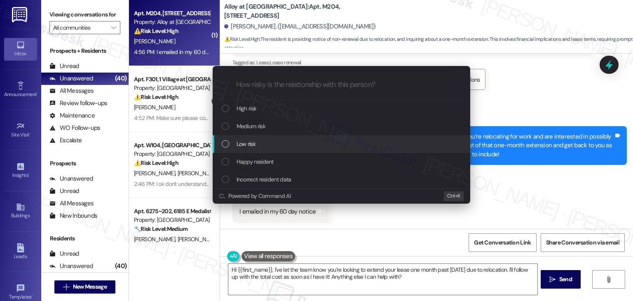
click at [226, 145] on div "List of options" at bounding box center [225, 143] width 7 height 7
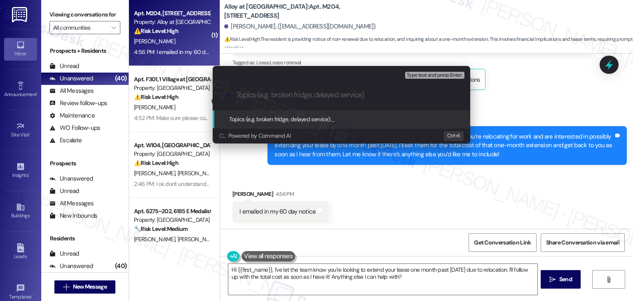
click at [382, 94] on input "Topics (e.g. broken fridge, delayed service)" at bounding box center [348, 95] width 224 height 9
paste input "Request for One-Month Lease Extension & Pricing"
type input "Request for One-Month Lease Extension & Pricing"
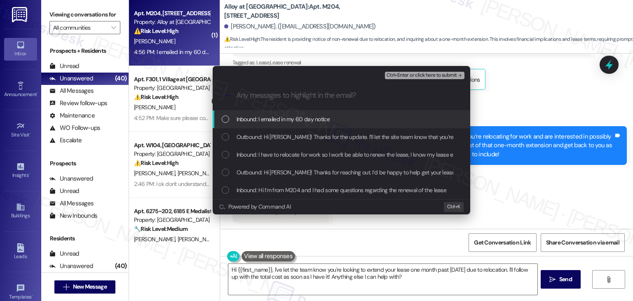
click at [228, 118] on div "List of options" at bounding box center [225, 118] width 7 height 7
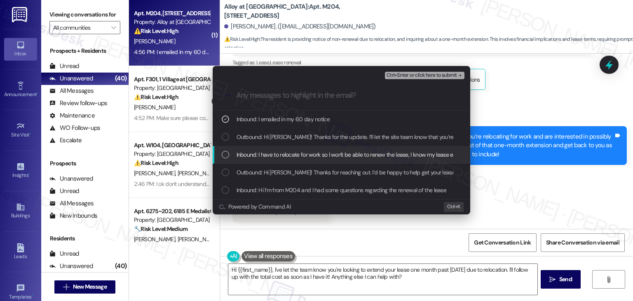
click at [225, 154] on div "List of options" at bounding box center [225, 154] width 7 height 7
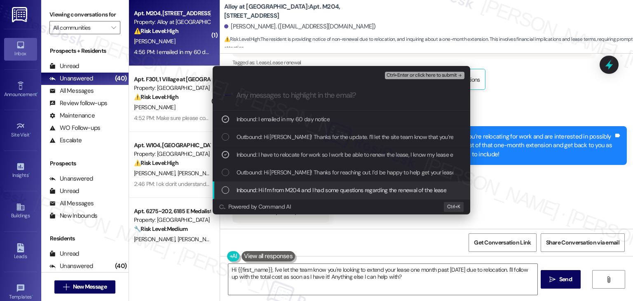
click at [228, 188] on div "List of options" at bounding box center [225, 189] width 7 height 7
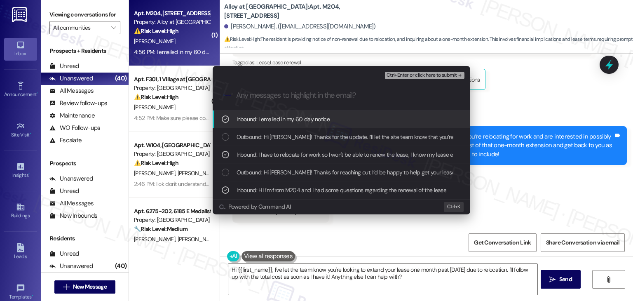
click at [420, 73] on span "Ctrl+Enter or click here to submit" at bounding box center [422, 76] width 70 height 6
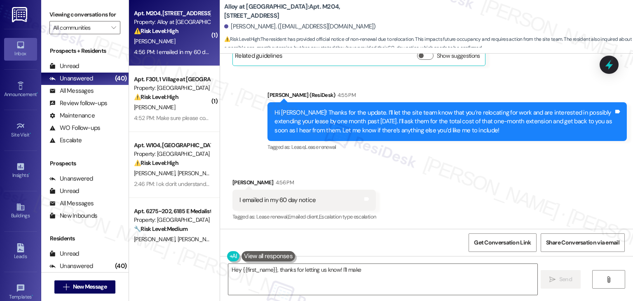
scroll to position [281, 0]
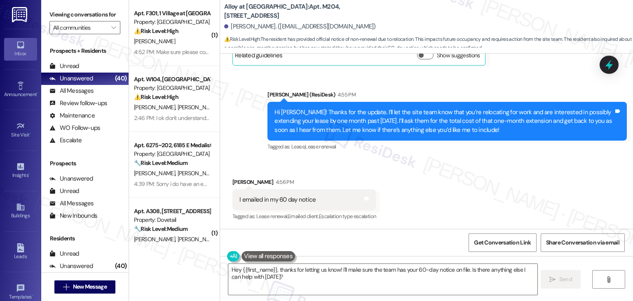
click at [289, 195] on div "I emailed in my 60 day notice" at bounding box center [278, 199] width 76 height 9
copy div "I emailed in my 60 day notice Tags and notes"
click at [392, 272] on textarea "Hey {{first_name}}, thanks for letting us know! I'll make sure the team has you…" at bounding box center [382, 279] width 309 height 31
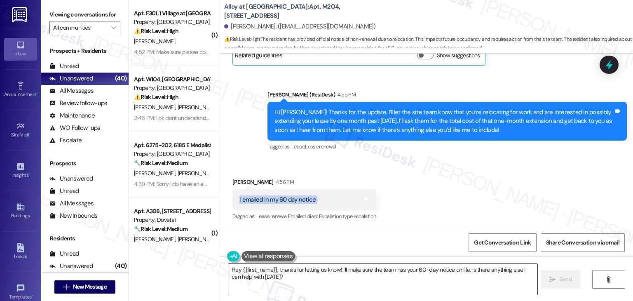
click at [392, 272] on textarea "Hey {{first_name}}, thanks for letting us know! I'll make sure the team has you…" at bounding box center [382, 279] width 309 height 31
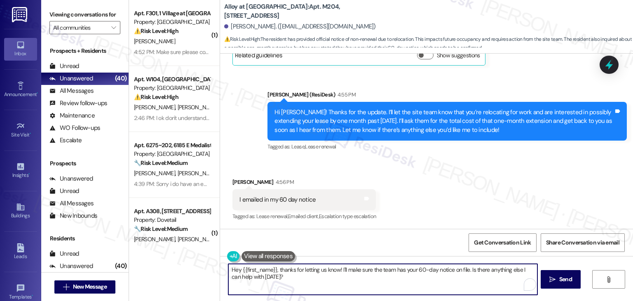
paste textarea "Thanks for the update, Suryaveer! I’ll note that you’ve already emailed your 60…"
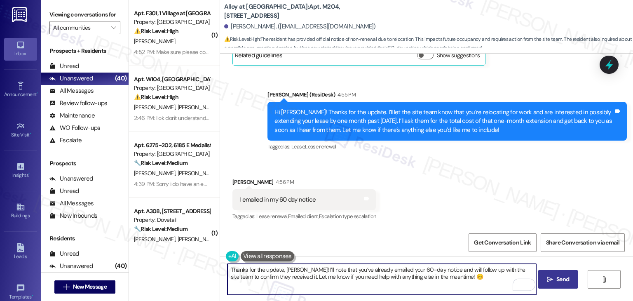
type textarea "Thanks for the update, Suryaveer! I’ll note that you’ve already emailed your 60…"
click at [557, 277] on span "Send" at bounding box center [563, 279] width 13 height 9
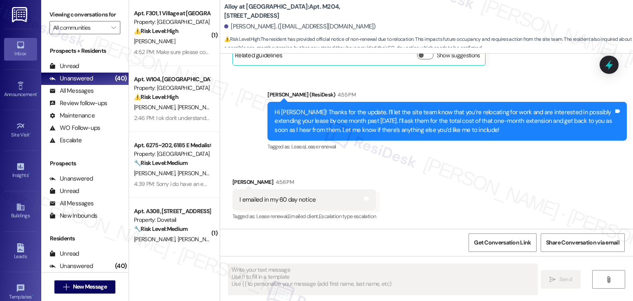
scroll to position [281, 0]
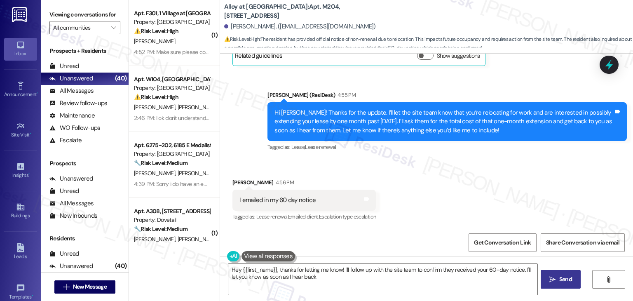
type textarea "Hey {{first_name}}, thanks for letting me know! I'll follow up with the site te…"
click at [521, 190] on div "Received via SMS Suryaveer Singh 4:56 PM I emailed in my 60 day notice Tags and…" at bounding box center [426, 195] width 413 height 70
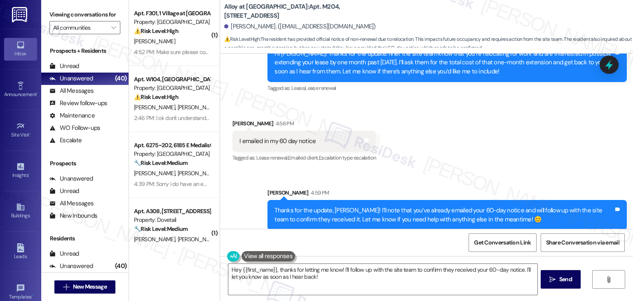
scroll to position [348, 0]
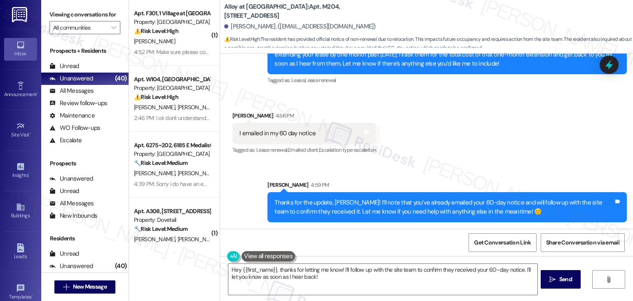
click at [519, 157] on div "Received via SMS Suryaveer Singh 4:56 PM I emailed in my 60 day notice Tags and…" at bounding box center [426, 128] width 413 height 70
click at [495, 145] on div "Received via SMS Suryaveer Singh 4:56 PM I emailed in my 60 day notice Tags and…" at bounding box center [426, 128] width 413 height 70
click at [496, 137] on div "Received via SMS Suryaveer Singh 4:56 PM I emailed in my 60 day notice Tags and…" at bounding box center [426, 128] width 413 height 70
drag, startPoint x: 496, startPoint y: 137, endPoint x: 500, endPoint y: 144, distance: 7.7
click at [496, 137] on div "Received via SMS Suryaveer Singh 4:56 PM I emailed in my 60 day notice Tags and…" at bounding box center [426, 128] width 413 height 70
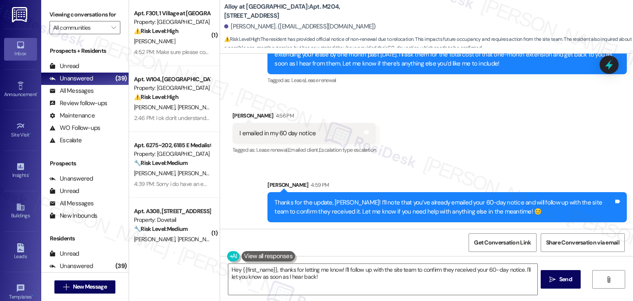
click at [501, 146] on div "Received via SMS Suryaveer Singh 4:56 PM I emailed in my 60 day notice Tags and…" at bounding box center [426, 128] width 413 height 70
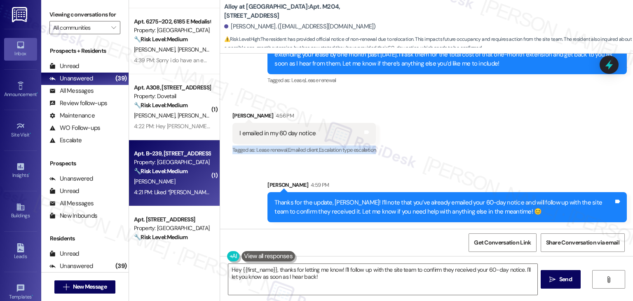
scroll to position [289, 0]
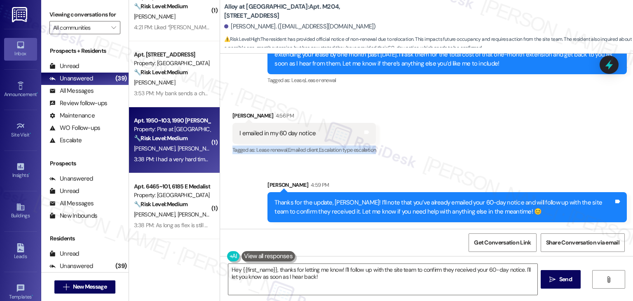
click at [195, 171] on div "Apt. 1950~103, 1990 Rimel Rd Property: Pine at Wildroot 🔧 Risk Level: Medium Th…" at bounding box center [174, 140] width 91 height 66
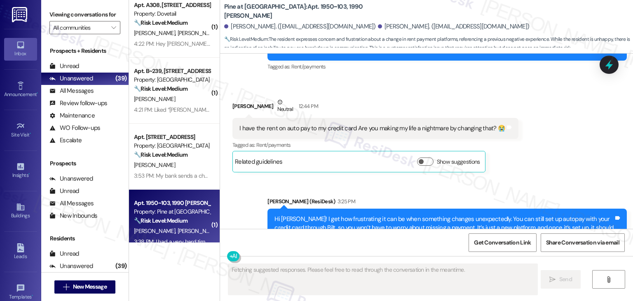
scroll to position [1076, 0]
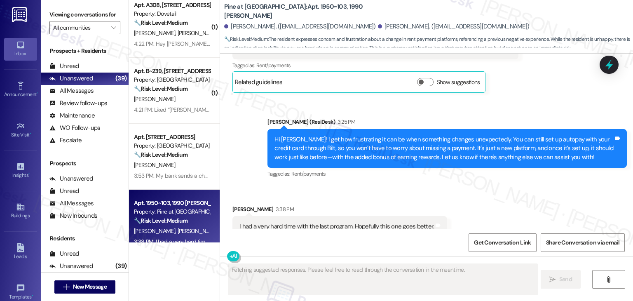
click at [505, 200] on div "Received via SMS Janice Maurer 3:38 PM I had a very hard time with the last pro…" at bounding box center [426, 221] width 413 height 70
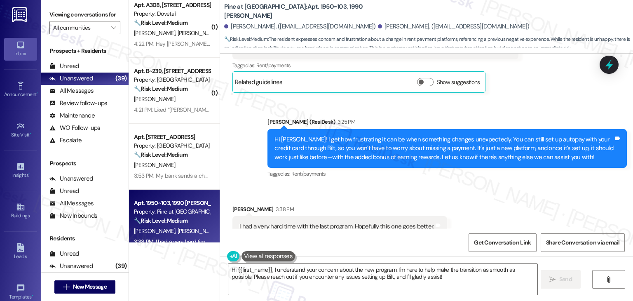
click at [507, 191] on div "Received via SMS Janice Maurer 3:38 PM I had a very hard time with the last pro…" at bounding box center [426, 221] width 413 height 70
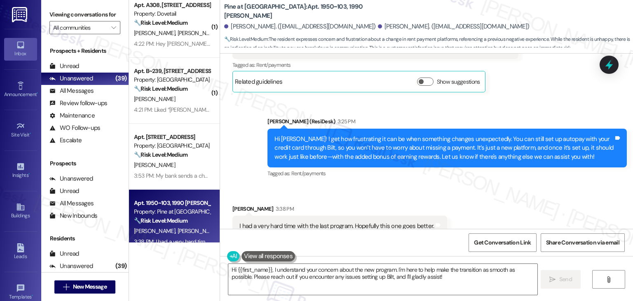
click at [508, 190] on div "Received via SMS Janice Maurer 3:38 PM I had a very hard time with the last pro…" at bounding box center [426, 221] width 413 height 70
click at [434, 135] on div "Hi Janice! I get how frustrating it can be when something changes unexpectedly.…" at bounding box center [444, 148] width 339 height 26
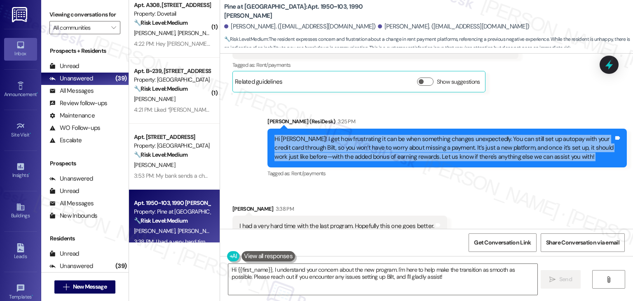
click at [434, 135] on div "Hi Janice! I get how frustrating it can be when something changes unexpectedly.…" at bounding box center [444, 148] width 339 height 26
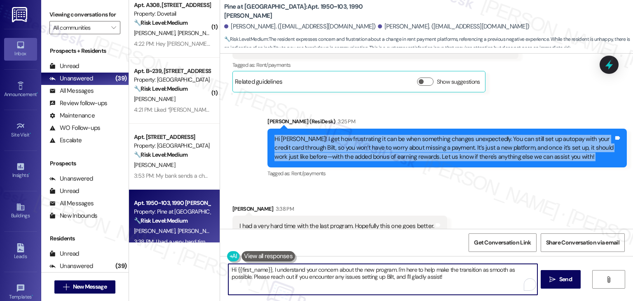
click at [420, 281] on textarea "Hi {{first_name}}, I understand your concern about the new program. I'm here to…" at bounding box center [382, 279] width 309 height 31
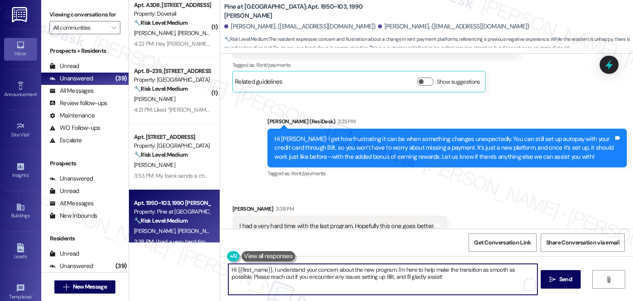
click at [281, 281] on textarea "Hi {{first_name}}, I understand your concern about the new program. I'm here to…" at bounding box center [382, 279] width 309 height 31
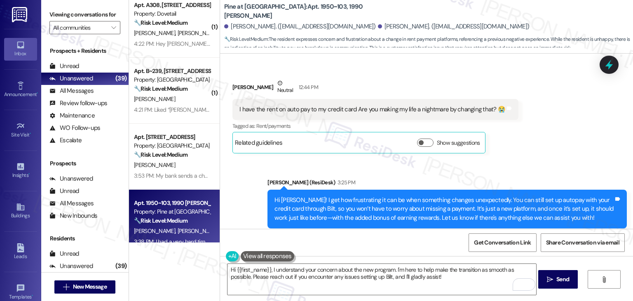
scroll to position [952, 0]
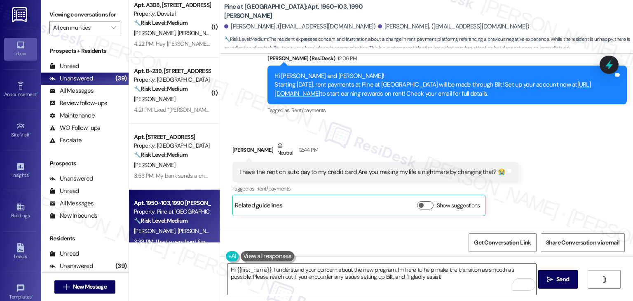
click at [355, 273] on textarea "Hi {{first_name}}, I understand your concern about the new program. I'm here to…" at bounding box center [382, 279] width 309 height 31
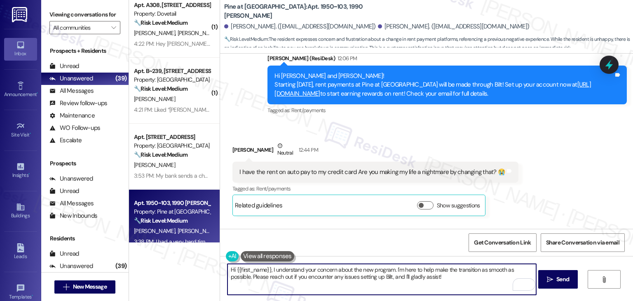
drag, startPoint x: 267, startPoint y: 270, endPoint x: 233, endPoint y: 270, distance: 34.2
click at [233, 270] on textarea "Hi {{first_name}}, I understand your concern about the new program. I'm here to…" at bounding box center [382, 279] width 309 height 31
click at [399, 277] on textarea "Hi Janice, I understand your concern about the new program. I'm here to help ma…" at bounding box center [382, 279] width 309 height 31
drag, startPoint x: 511, startPoint y: 270, endPoint x: 387, endPoint y: 264, distance: 124.2
click at [387, 264] on textarea "Hi Janice, I understand your concern about the new program. I'm here to help ma…" at bounding box center [382, 279] width 309 height 31
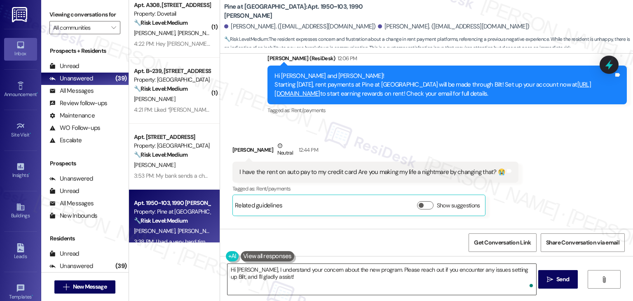
click at [416, 276] on textarea "Hi Janice, I understand your concern about the new program. Please reach out if…" at bounding box center [382, 279] width 309 height 31
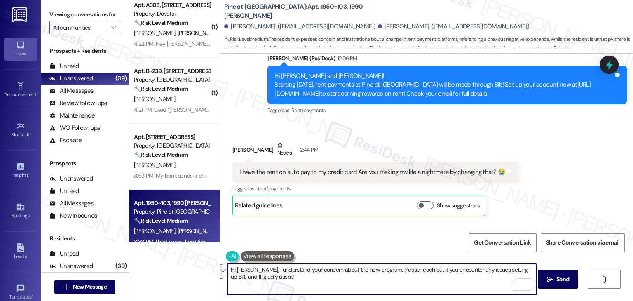
drag, startPoint x: 493, startPoint y: 281, endPoint x: 513, endPoint y: 271, distance: 22.1
click at [513, 271] on textarea "Hi Janice, I understand your concern about the new program. Please reach out if…" at bounding box center [382, 279] width 309 height 31
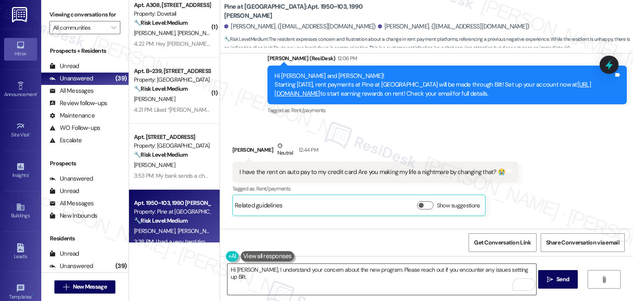
click at [308, 276] on textarea "Hi Janice, I understand your concern about the new program. Please reach out if…" at bounding box center [382, 279] width 309 height 31
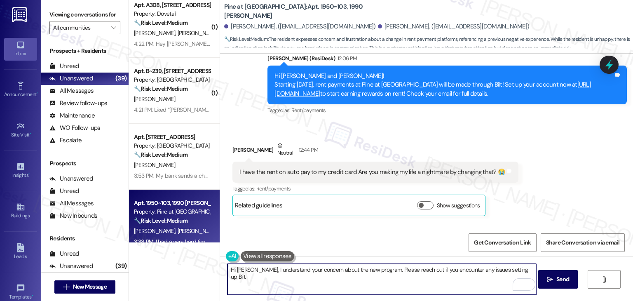
click at [517, 270] on textarea "Hi Janice, I understand your concern about the new program. Please reach out if…" at bounding box center [382, 279] width 309 height 31
paste textarea "Let us know if you need any further assistance!"
click at [381, 276] on textarea "Hi Janice, I understand your concern about the new program. Please reach out if…" at bounding box center [382, 279] width 309 height 31
type textarea "Hi Janice, I understand your concern about the new program. Please reach out if…"
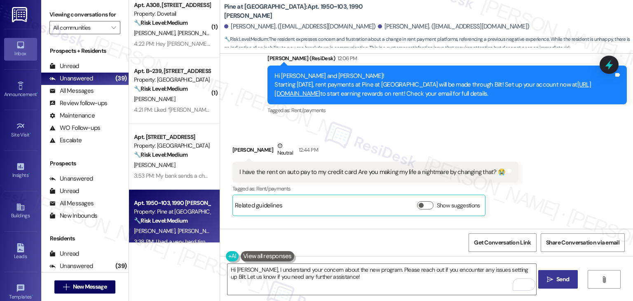
click at [557, 276] on span "Send" at bounding box center [563, 279] width 13 height 9
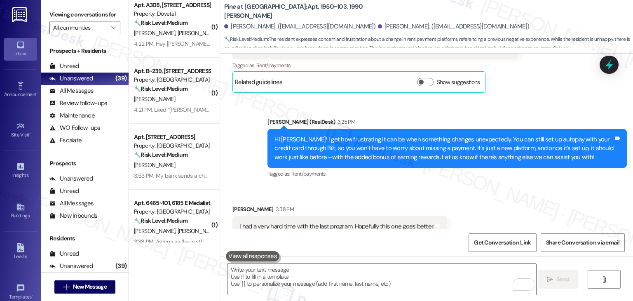
scroll to position [1142, 0]
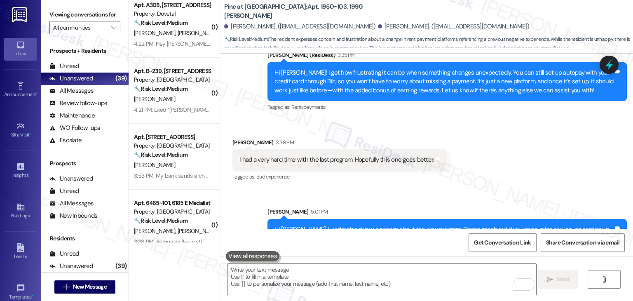
click at [542, 142] on div "Received via SMS Janice Maurer 3:38 PM I had a very hard time with the last pro…" at bounding box center [426, 155] width 413 height 70
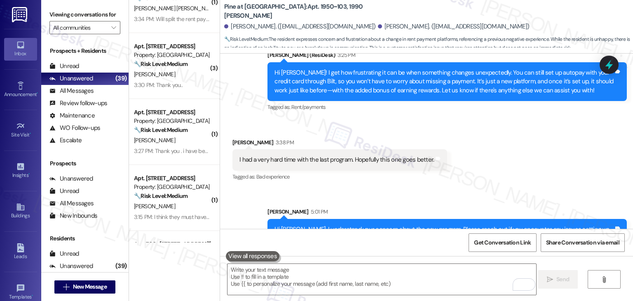
scroll to position [701, 0]
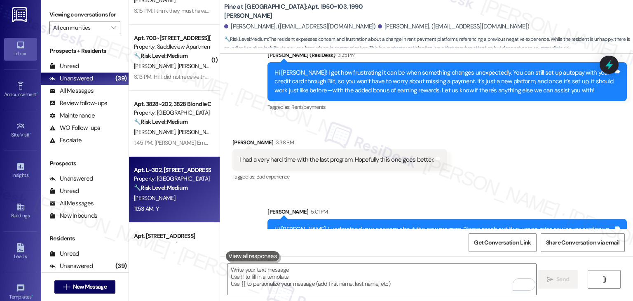
click at [168, 207] on div "11:53 AM: Y 11:53 AM: Y" at bounding box center [172, 209] width 78 height 10
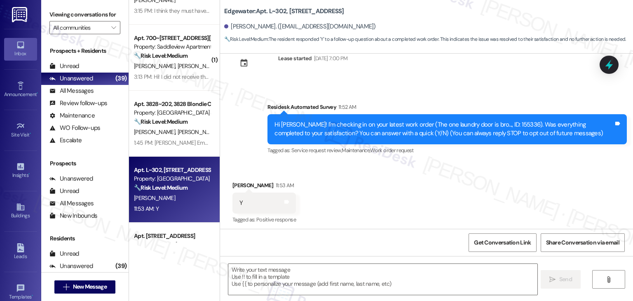
scroll to position [28, 0]
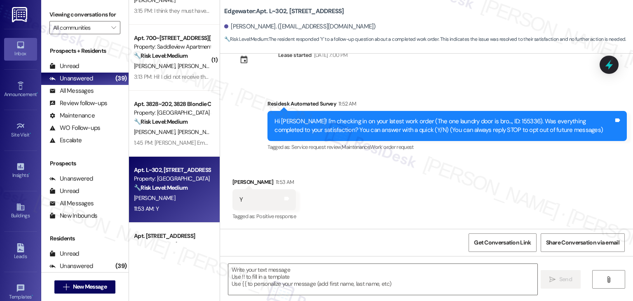
type textarea "Fetching suggested responses. Please feel free to read through the conversation…"
click at [339, 190] on div "Received via SMS Jordan Bolin 11:53 AM Y Tags and notes Tagged as: Positive res…" at bounding box center [426, 194] width 413 height 70
click at [452, 174] on div "Received via SMS Jordan Bolin 11:53 AM Y Tags and notes Tagged as: Positive res…" at bounding box center [426, 194] width 413 height 70
click at [449, 177] on div "Received via SMS Jordan Bolin 11:53 AM Y Tags and notes Tagged as: Positive res…" at bounding box center [426, 194] width 413 height 70
click at [359, 174] on div "Received via SMS Jordan Bolin 11:53 AM Y Tags and notes Tagged as: Positive res…" at bounding box center [426, 194] width 413 height 70
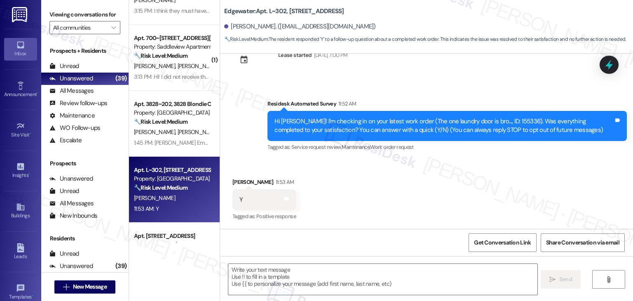
click at [368, 202] on div "Received via SMS Jordan Bolin 11:53 AM Y Tags and notes Tagged as: Positive res…" at bounding box center [426, 194] width 413 height 70
click at [311, 271] on textarea at bounding box center [382, 279] width 309 height 31
paste textarea "Thanks for confirming, {{first_name}}! Glad to hear everything was completed to…"
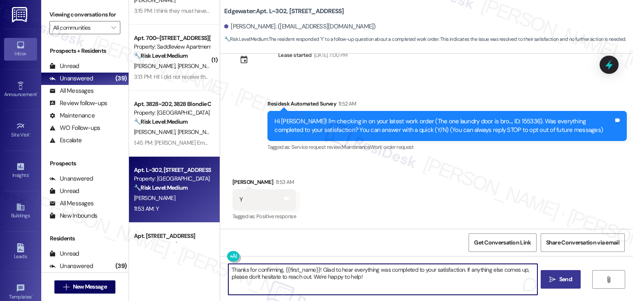
type textarea "Thanks for confirming, {{first_name}}! Glad to hear everything was completed to…"
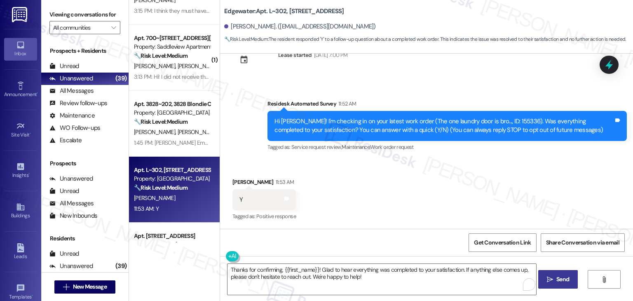
click at [561, 279] on span "Send" at bounding box center [563, 279] width 13 height 9
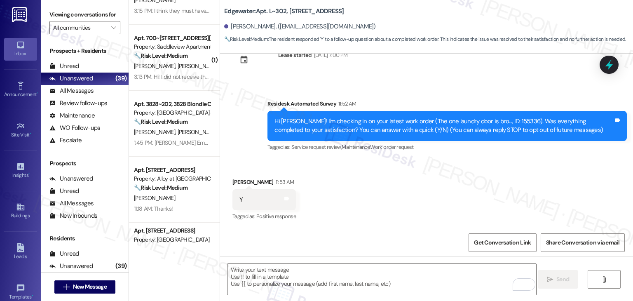
scroll to position [94, 0]
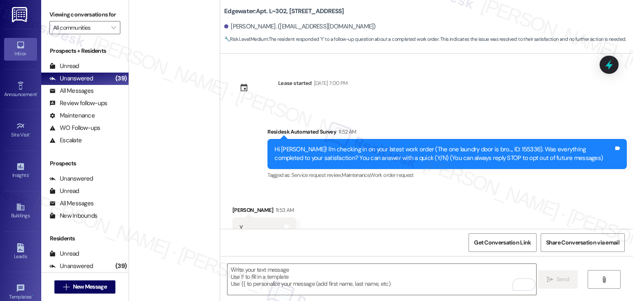
scroll to position [94, 0]
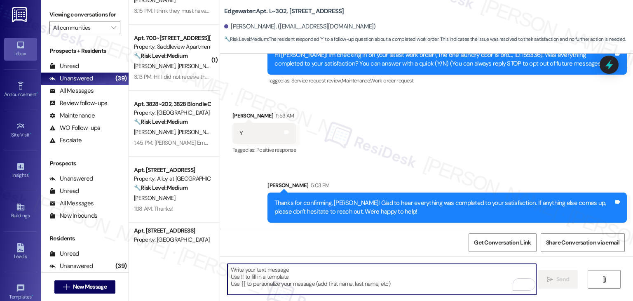
click at [301, 285] on textarea "To enrich screen reader interactions, please activate Accessibility in Grammarl…" at bounding box center [382, 279] width 309 height 31
click at [299, 278] on textarea "To enrich screen reader interactions, please activate Accessibility in Grammarl…" at bounding box center [382, 279] width 309 height 31
paste textarea "Has {{property}} met your expectations so far? We would love to hear about your…"
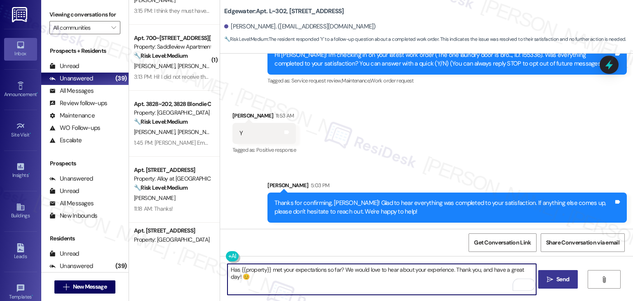
type textarea "Has {{property}} met your expectations so far? We would love to hear about your…"
click at [558, 275] on span "Send" at bounding box center [563, 279] width 13 height 9
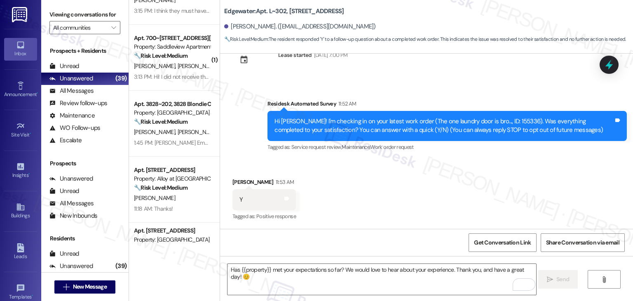
scroll to position [152, 0]
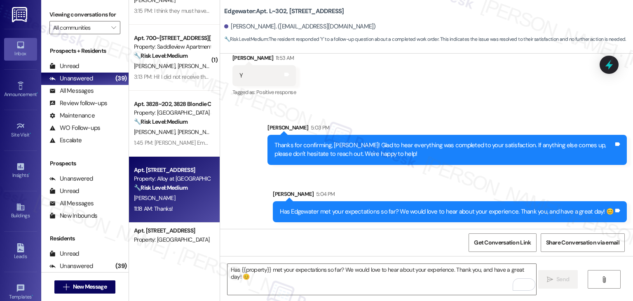
click at [168, 210] on div "11:18 AM: Thanks! 11:18 AM: Thanks!" at bounding box center [172, 209] width 78 height 10
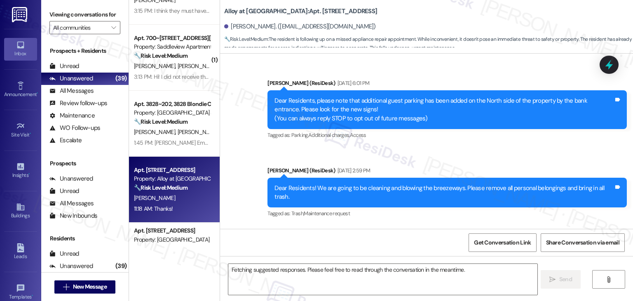
scroll to position [4578, 0]
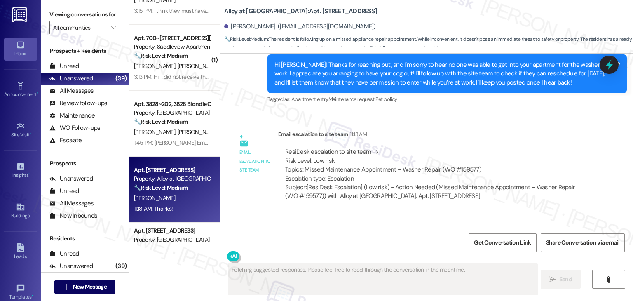
click at [367, 213] on div "Received via SMS Dale Martinez 11:18 AM Thanks! Tags and notes Tagged as: Prais…" at bounding box center [426, 248] width 413 height 70
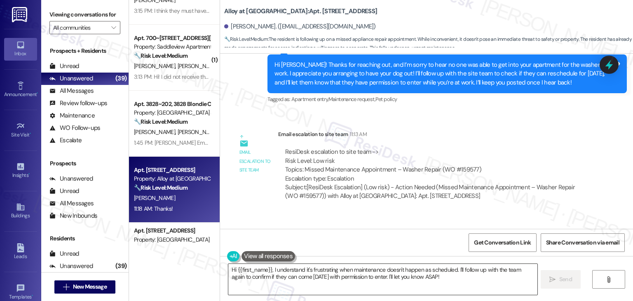
click at [442, 286] on textarea "Hi {{first_name}}, I understand it's frustrating when maintenance doesn't happe…" at bounding box center [382, 279] width 309 height 31
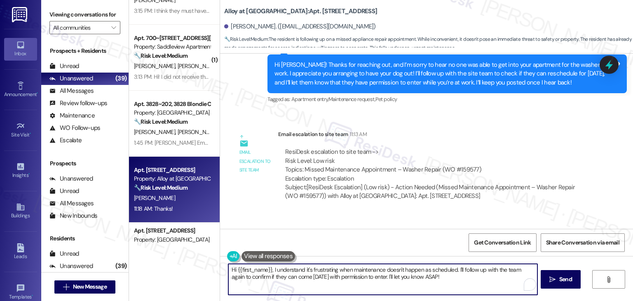
scroll to position [4578, 0]
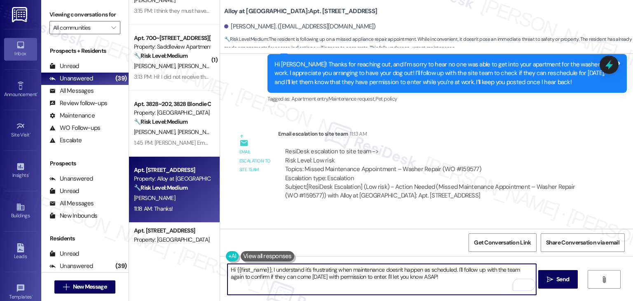
click at [328, 271] on textarea "Hi {{first_name}}, I understand it's frustrating when maintenance doesn't happe…" at bounding box center [382, 279] width 309 height 31
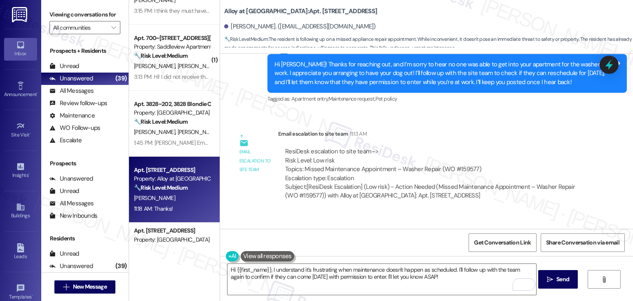
click at [353, 216] on div "Received via SMS Dale Martinez 11:18 AM Thanks! Tags and notes Tagged as: Prais…" at bounding box center [426, 248] width 413 height 70
click at [358, 272] on textarea "Hi {{first_name}}, I understand it's frustrating when maintenance doesn't happe…" at bounding box center [382, 279] width 309 height 31
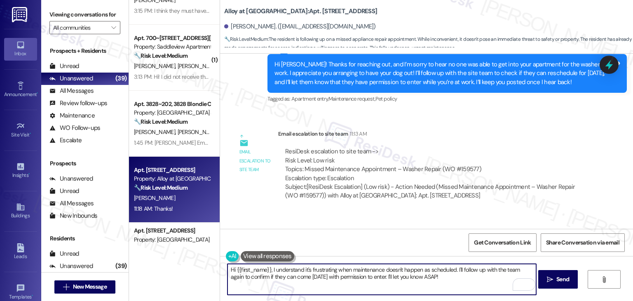
click at [358, 272] on textarea "Hi {{first_name}}, I understand it's frustrating when maintenance doesn't happe…" at bounding box center [382, 279] width 309 height 31
click at [350, 278] on textarea "Hi {{first_name}}, I understand it's frustrating when maintenance doesn't happe…" at bounding box center [382, 279] width 309 height 31
click at [350, 275] on textarea "Hi {{first_name}}, I understand it's frustrating when maintenance doesn't happe…" at bounding box center [382, 279] width 309 height 31
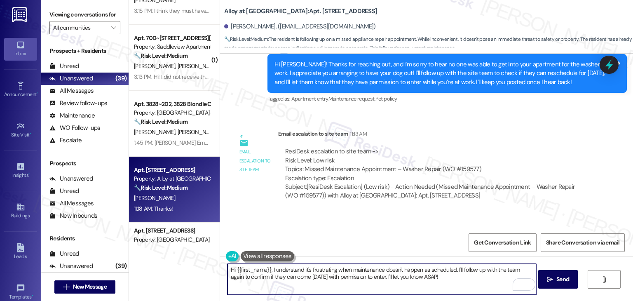
click at [350, 275] on textarea "Hi {{first_name}}, I understand it's frustrating when maintenance doesn't happe…" at bounding box center [382, 279] width 309 height 31
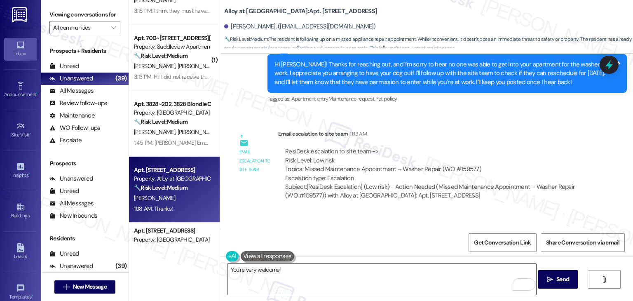
click at [292, 268] on textarea "You're very welcome!" at bounding box center [382, 279] width 309 height 31
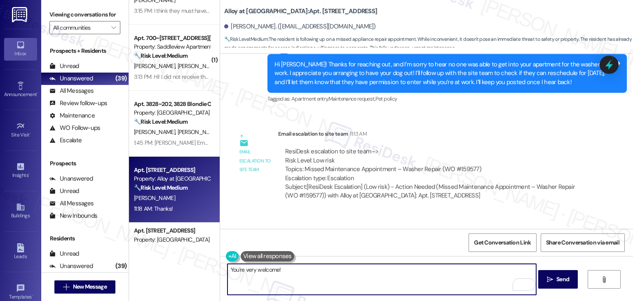
paste textarea "Let us know if there's anything else we can assist you with!"
click at [424, 270] on textarea "You're very welcome! Let us know if there's anything else we can assist you wit…" at bounding box center [382, 279] width 309 height 31
type textarea "You're very welcome! Let us know if there's anything else we can assist you wit…"
click at [566, 281] on span "Send" at bounding box center [563, 279] width 13 height 9
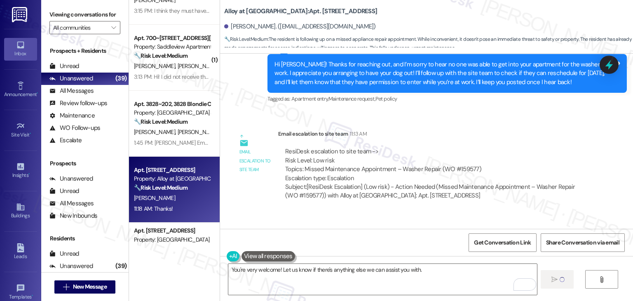
click at [477, 213] on div "Received via SMS Dale Martinez 11:18 AM Thanks! Tags and notes Tagged as: Prais…" at bounding box center [426, 248] width 413 height 70
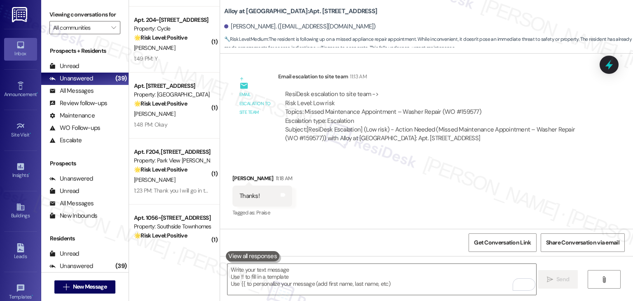
scroll to position [1319, 0]
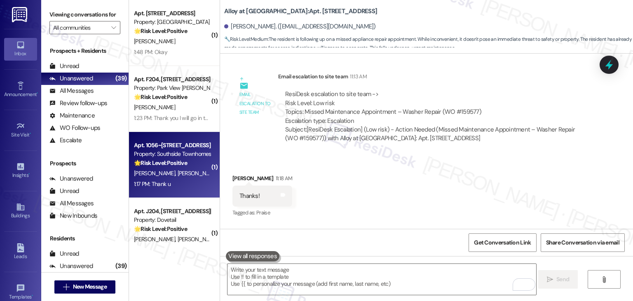
click at [179, 191] on div "Apt. 1056~101, 1010 Southside Blvd Property: Southside Townhomes 🌟 Risk Level: …" at bounding box center [174, 165] width 91 height 66
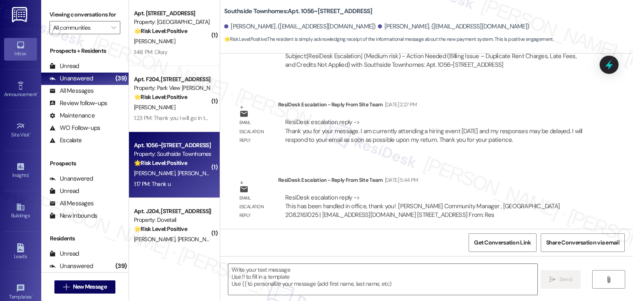
scroll to position [1698, 0]
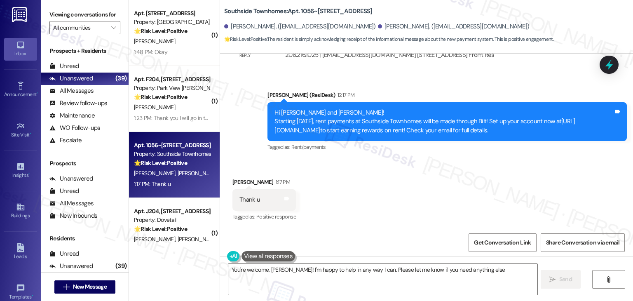
type textarea "You're welcome, Julie! I'm happy to help in any way I can. Please let me know i…"
click at [358, 199] on div "Received via SMS Julie Hawkins 1:17 PM Thank u Tags and notes Tagged as: Positi…" at bounding box center [426, 194] width 413 height 70
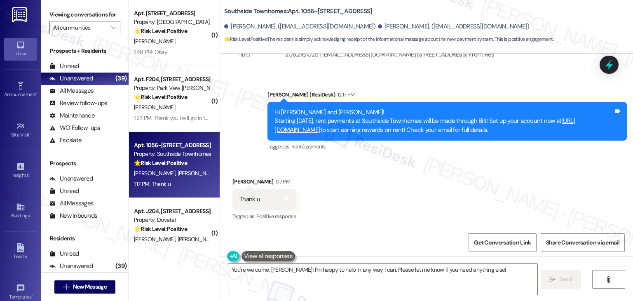
click at [434, 190] on div "Received via SMS Julie Hawkins 1:17 PM Thank u Tags and notes Tagged as: Positi…" at bounding box center [426, 194] width 413 height 70
click at [346, 273] on textarea "You're welcome, Julie! I'm happy to help in any way I can. Please let me know i…" at bounding box center [382, 279] width 309 height 31
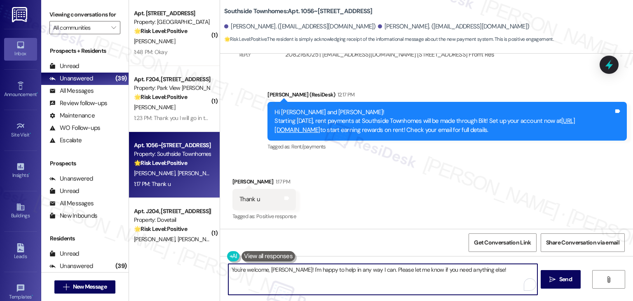
click at [483, 271] on textarea "You're welcome, Julie! I'm happy to help in any way I can. Please let me know i…" at bounding box center [382, 279] width 309 height 31
click at [558, 276] on span "Send" at bounding box center [566, 279] width 16 height 9
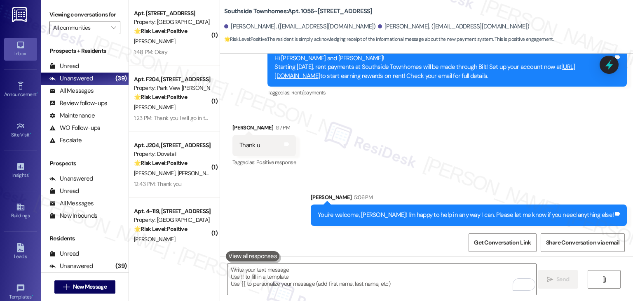
scroll to position [1756, 0]
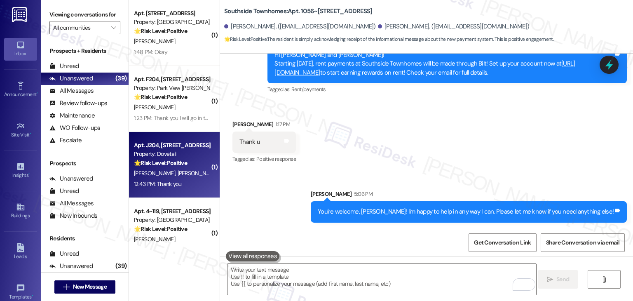
click at [178, 177] on span "P. Manuel" at bounding box center [198, 172] width 41 height 7
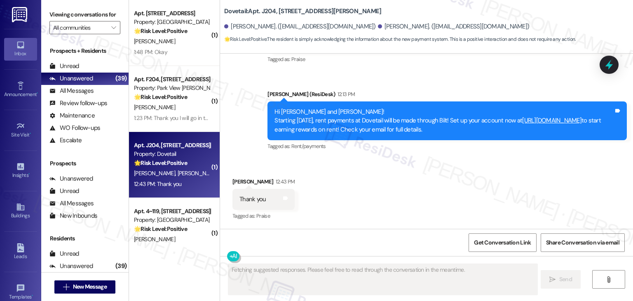
scroll to position [746, 0]
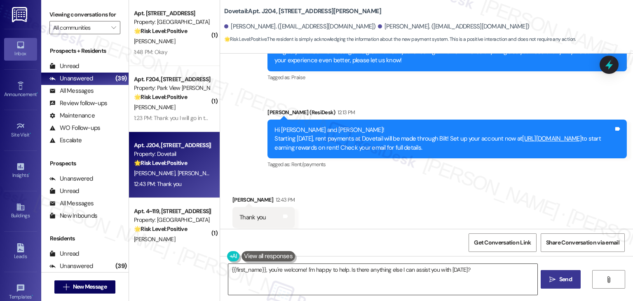
click at [322, 276] on textarea "{{first_name}}, you're welcome! I'm happy to help. Is there anything else I can…" at bounding box center [382, 279] width 309 height 31
click at [465, 268] on textarea "{{first_name}}, you're welcome! I'm happy to help. Is there anything else I can…" at bounding box center [382, 279] width 309 height 31
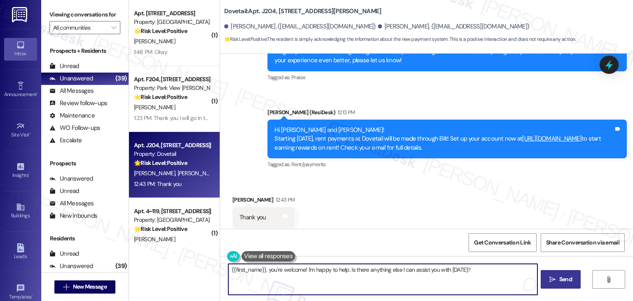
drag, startPoint x: 467, startPoint y: 268, endPoint x: 356, endPoint y: 270, distance: 110.5
click at [356, 270] on textarea "{{first_name}}, you're welcome! I'm happy to help. Is there anything else I can…" at bounding box center [382, 279] width 309 height 31
paste textarea "Let us know if there's anything else we can assist you with!"
click at [261, 270] on textarea "{{first_name}}, you're welcome! I'm happy to help. Let us know if there's anyth…" at bounding box center [382, 279] width 309 height 31
click at [452, 270] on textarea "You're welcome! I'm happy to help. Let us know if there's anything else we can …" at bounding box center [382, 279] width 309 height 31
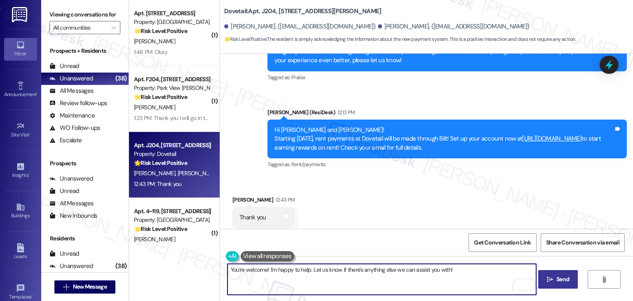
type textarea "You're welcome! I'm happy to help. Let us know if there's anything else we can …"
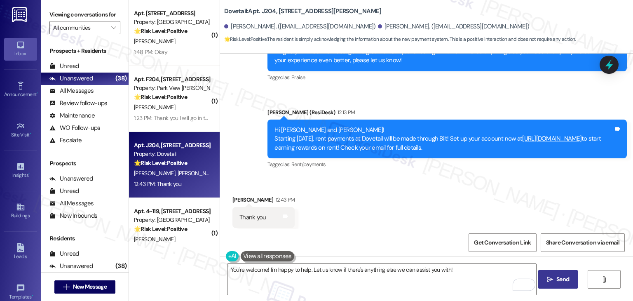
click at [560, 280] on span "Send" at bounding box center [563, 279] width 13 height 9
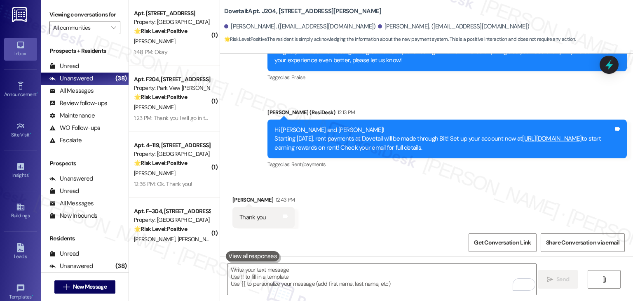
scroll to position [803, 0]
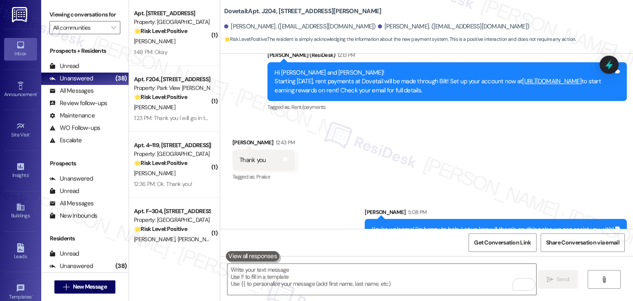
click at [310, 162] on div "Received via SMS Chelsia Neto 12:43 PM Thank you Tags and notes Tagged as: Prai…" at bounding box center [426, 155] width 413 height 70
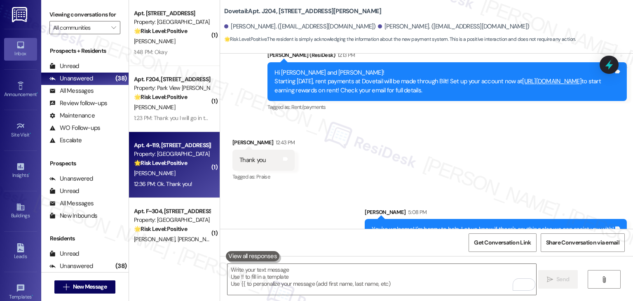
click at [158, 177] on div "K. King" at bounding box center [172, 173] width 78 height 10
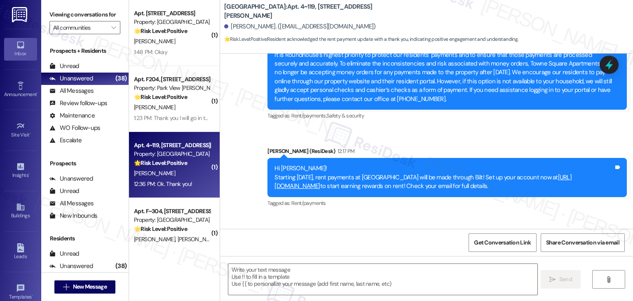
scroll to position [836, 0]
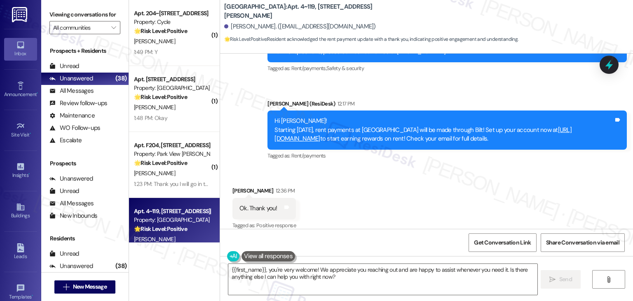
click at [385, 181] on div "Received via SMS Kim King 12:36 PM Ok. Thank you! Tags and notes Tagged as: Pos…" at bounding box center [426, 203] width 413 height 70
click at [387, 193] on div "Received via SMS Kim King 12:36 PM Ok. Thank you! Tags and notes Tagged as: Pos…" at bounding box center [426, 203] width 413 height 70
click at [381, 190] on div "Received via SMS Kim King 12:36 PM Ok. Thank you! Tags and notes Tagged as: Pos…" at bounding box center [426, 203] width 413 height 70
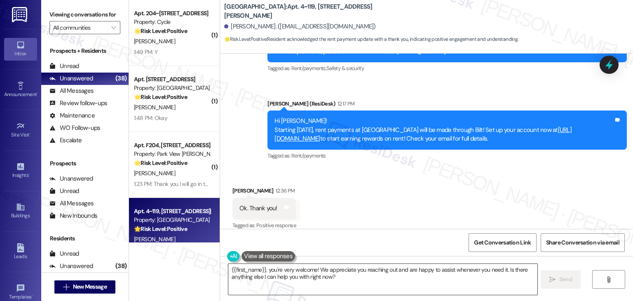
drag, startPoint x: 265, startPoint y: 269, endPoint x: 275, endPoint y: 277, distance: 12.0
click at [229, 266] on textarea "{{first_name}}, you're very welcome! We appreciate you reaching out and are hap…" at bounding box center [382, 279] width 309 height 31
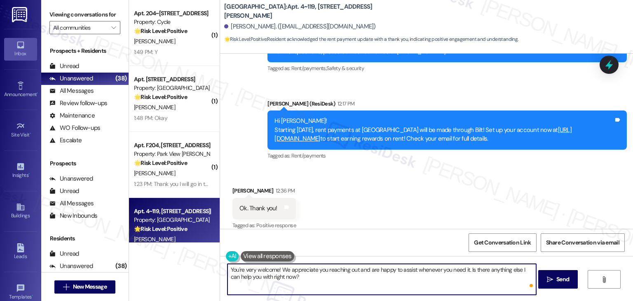
click at [470, 275] on textarea "ou're very welcome! We appreciate you reaching out and are happy to assist when…" at bounding box center [382, 279] width 309 height 31
click at [471, 272] on textarea "You're very welcome! We appreciate you reaching out and are happy to assist whe…" at bounding box center [382, 279] width 309 height 31
click at [469, 279] on textarea "You're very welcome! We appreciate you reaching out and are happy to assist whe…" at bounding box center [382, 279] width 309 height 31
click at [341, 277] on textarea "You're very welcome! We appreciate you reaching out and are happy to assist whe…" at bounding box center [382, 279] width 309 height 31
click at [477, 271] on textarea "You're very welcome! We appreciate you reaching out and are happy to assist whe…" at bounding box center [382, 279] width 309 height 31
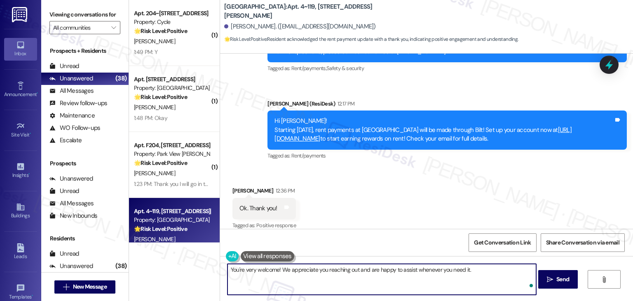
paste textarea "Let us know if there's anything else we can assist you with!"
click at [252, 275] on textarea "You're very welcome! We appreciate you reaching out and are happy to assist whe…" at bounding box center [382, 279] width 309 height 31
click at [456, 278] on textarea "You're very welcome! We appreciate you reaching out and are happy to assist whe…" at bounding box center [382, 279] width 309 height 31
drag, startPoint x: 466, startPoint y: 278, endPoint x: 469, endPoint y: 270, distance: 8.0
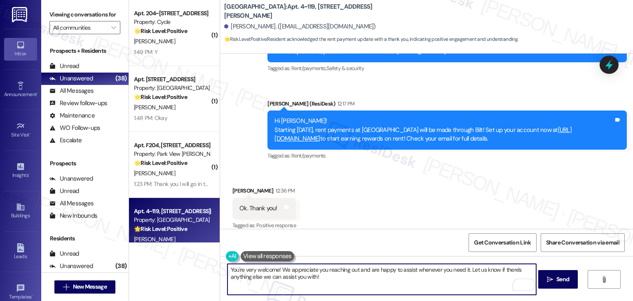
click at [469, 270] on textarea "You're very welcome! We appreciate you reaching out and are happy to assist whe…" at bounding box center [382, 279] width 309 height 31
type textarea "You're very welcome! We appreciate you reaching out and are happy to assist whe…"
click at [564, 280] on span "Send" at bounding box center [563, 279] width 13 height 9
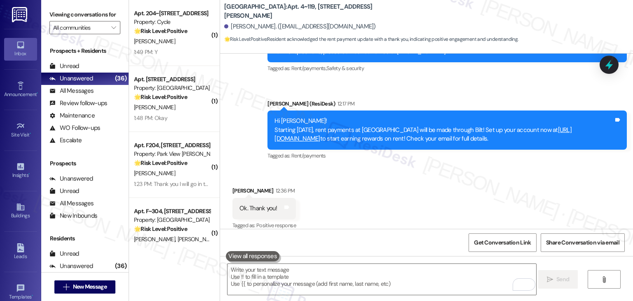
scroll to position [894, 0]
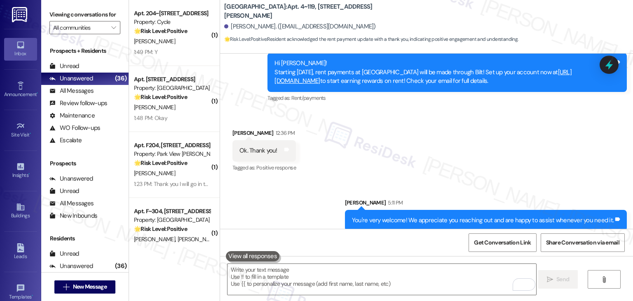
click at [440, 155] on div "Received via SMS Kim King 12:36 PM Ok. Thank you! Tags and notes Tagged as: Pos…" at bounding box center [426, 145] width 413 height 70
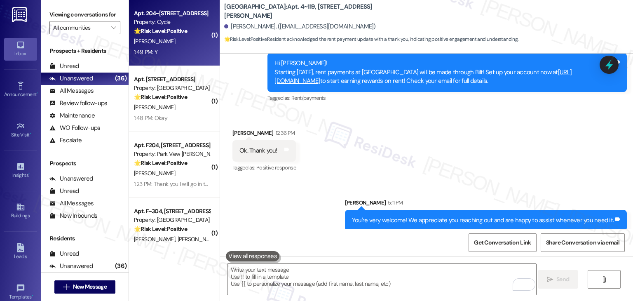
click at [186, 48] on div "1:49 PM: Y 1:49 PM: Y" at bounding box center [172, 52] width 78 height 10
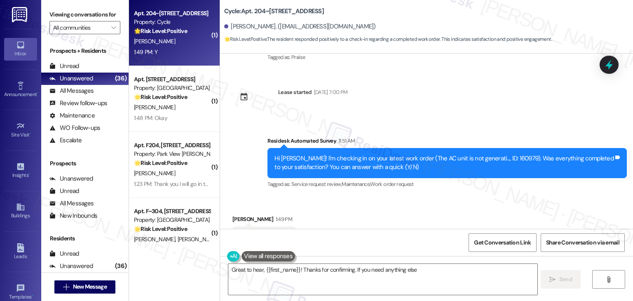
scroll to position [1524, 0]
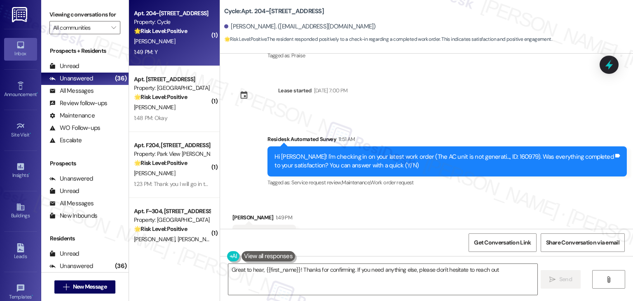
type textarea "Great to hear, {{first_name}}! Thanks for confirming. If you need anything else…"
click at [385, 195] on div "Received via SMS Diana Brailoiu 1:49 PM Y Tags and notes Tagged as: Positive re…" at bounding box center [426, 230] width 413 height 70
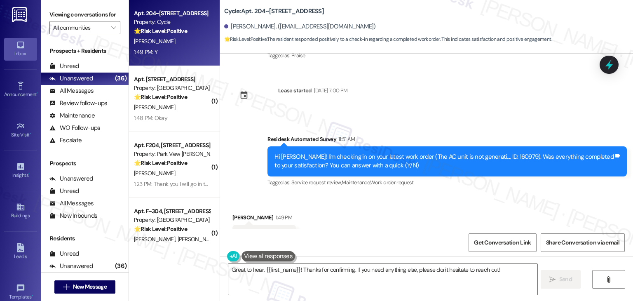
click at [385, 195] on div "Received via SMS Diana Brailoiu 1:49 PM Y Tags and notes Tagged as: Positive re…" at bounding box center [426, 230] width 413 height 70
click at [430, 207] on div "Received via SMS Diana Brailoiu 1:49 PM Y Tags and notes Tagged as: Positive re…" at bounding box center [426, 230] width 413 height 70
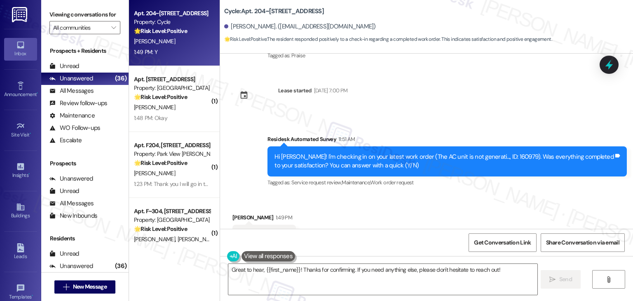
click at [430, 207] on div "Received via SMS Diana Brailoiu 1:49 PM Y Tags and notes Tagged as: Positive re…" at bounding box center [426, 230] width 413 height 70
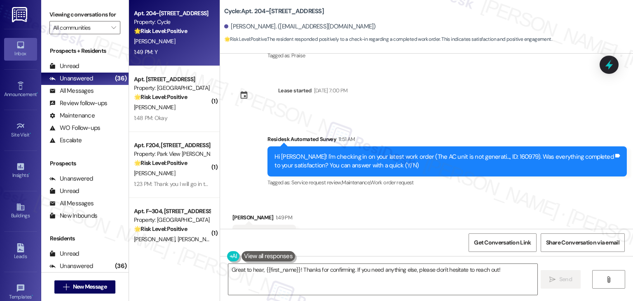
click at [430, 207] on div "Received via SMS Diana Brailoiu 1:49 PM Y Tags and notes Tagged as: Positive re…" at bounding box center [426, 230] width 413 height 70
click at [430, 195] on div "Received via SMS Diana Brailoiu 1:49 PM Y Tags and notes Tagged as: Positive re…" at bounding box center [426, 230] width 413 height 70
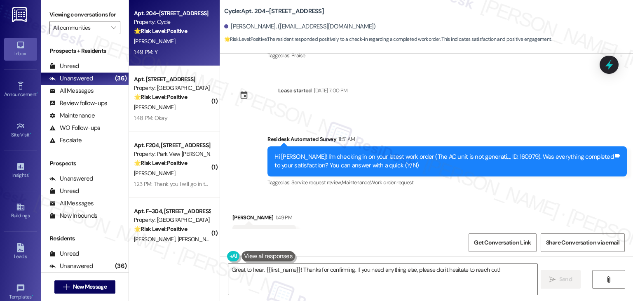
click at [430, 195] on div "Received via SMS Diana Brailoiu 1:49 PM Y Tags and notes Tagged as: Positive re…" at bounding box center [426, 230] width 413 height 70
click at [507, 268] on textarea "Great to hear, {{first_name}}! Thanks for confirming. If you need anything else…" at bounding box center [382, 279] width 309 height 31
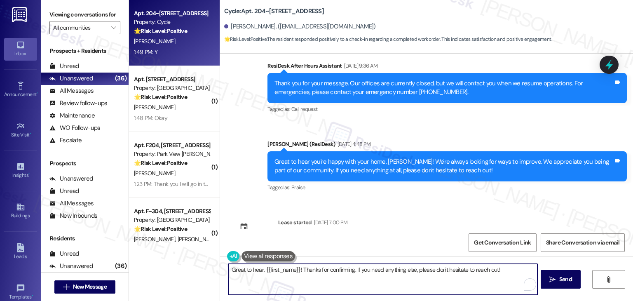
scroll to position [1359, 0]
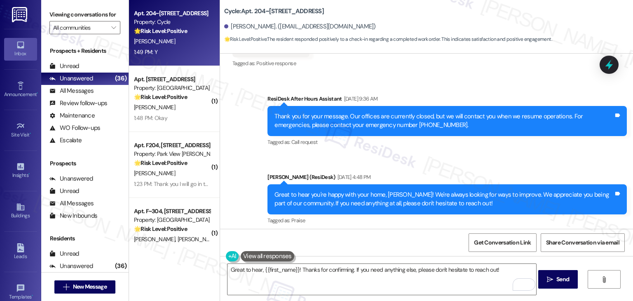
click at [451, 194] on div "Sent via SMS Dottie (ResiDesk) Jun 24, 2025 at 4:48 PM Great to hear you're hap…" at bounding box center [447, 200] width 372 height 66
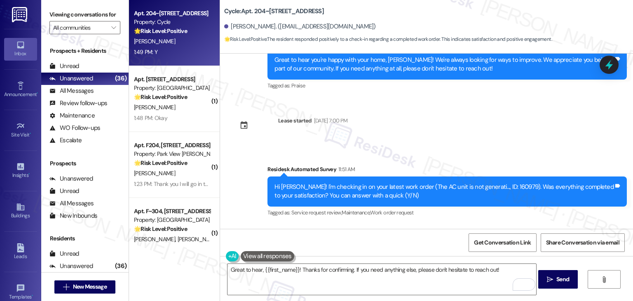
scroll to position [1524, 0]
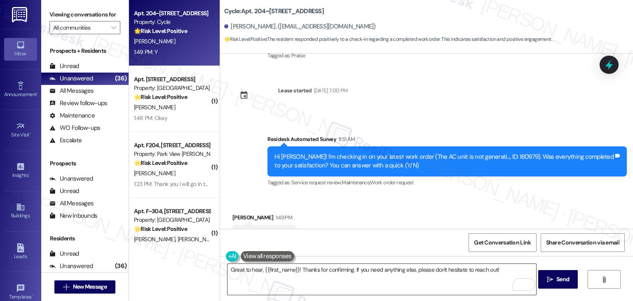
click at [383, 272] on textarea "Great to hear, {{first_name}}! Thanks for confirming. If you need anything else…" at bounding box center [382, 279] width 309 height 31
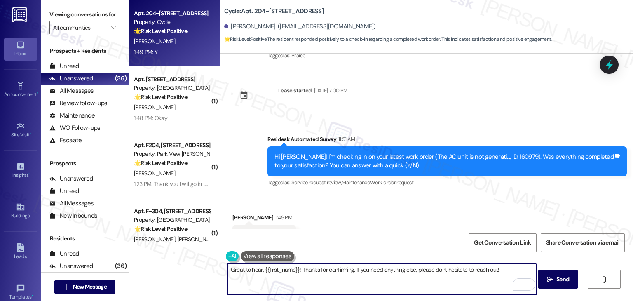
click at [383, 272] on textarea "Great to hear, {{first_name}}! Thanks for confirming. If you need anything else…" at bounding box center [382, 279] width 309 height 31
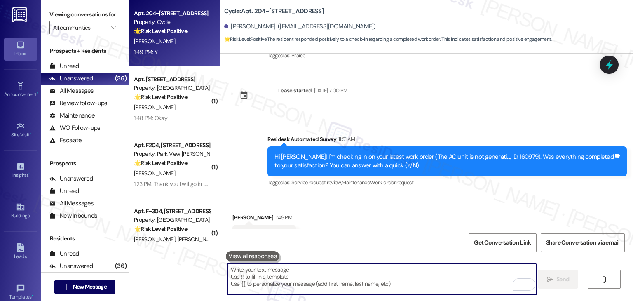
click at [383, 272] on textarea "To enrich screen reader interactions, please activate Accessibility in Grammarl…" at bounding box center [382, 279] width 309 height 31
paste textarea "We're happy the work order was completed, {{first_name}}! Please don't hesitate…"
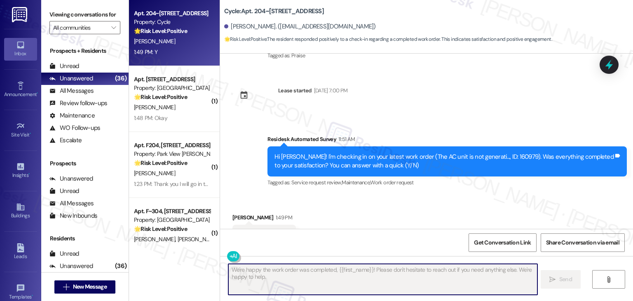
type textarea "Fetching suggested responses. Please feel free to read through the conversation…"
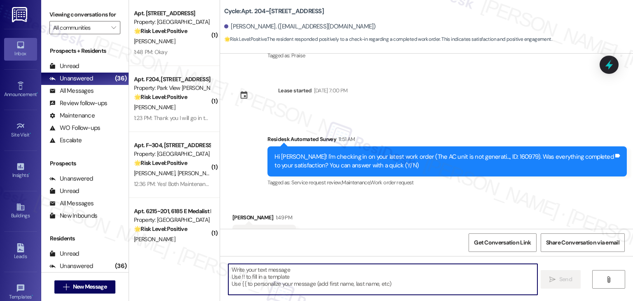
click at [383, 272] on textarea "To enrich screen reader interactions, please activate Accessibility in Grammarl…" at bounding box center [382, 279] width 309 height 31
click at [383, 272] on textarea "er" at bounding box center [382, 279] width 309 height 31
type textarea "r"
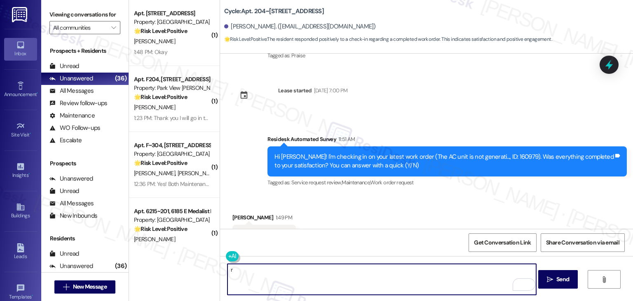
click at [251, 270] on textarea "r" at bounding box center [382, 279] width 309 height 31
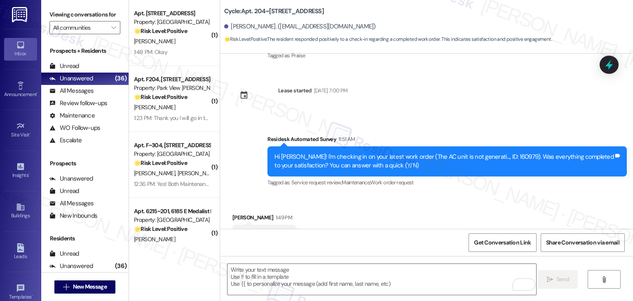
click at [353, 195] on div "Received via SMS Diana Brailoiu 1:49 PM Y Tags and notes Tagged as: Positive re…" at bounding box center [426, 230] width 413 height 70
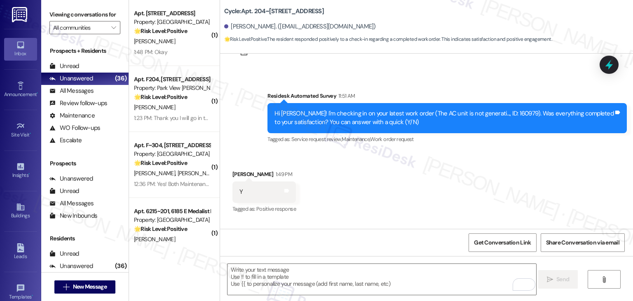
scroll to position [1581, 0]
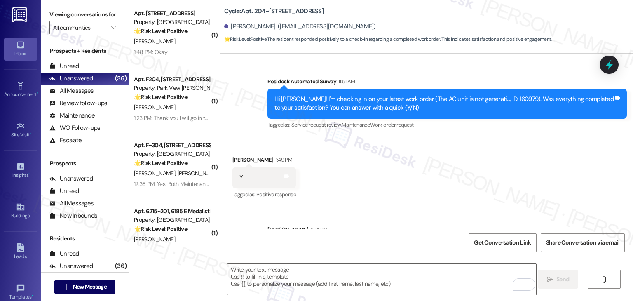
click at [399, 158] on div "Received via SMS Diana Brailoiu 1:49 PM Y Tags and notes Tagged as: Positive re…" at bounding box center [426, 172] width 413 height 70
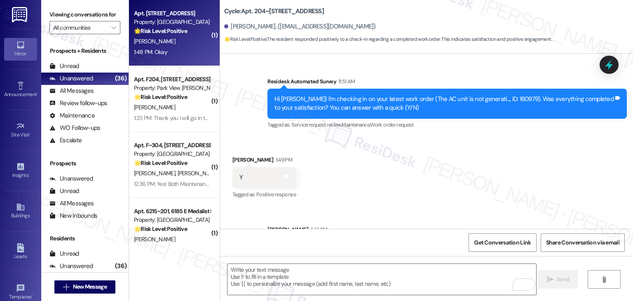
click at [177, 61] on div "Apt. 530, 1525 N 14th Ave Property: Beaumont 🌟 Risk Level: Positive The residen…" at bounding box center [174, 33] width 91 height 66
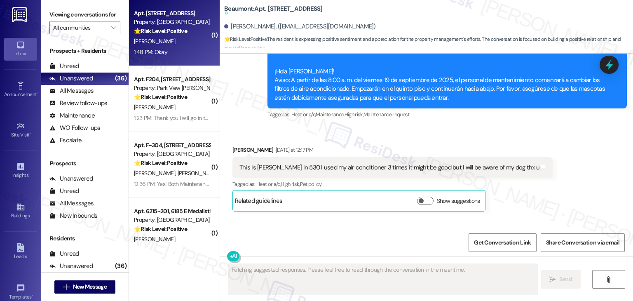
scroll to position [1174, 0]
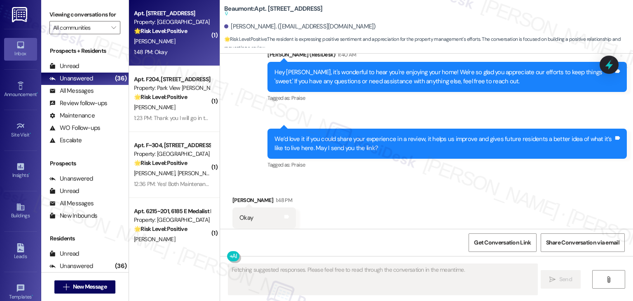
click at [444, 179] on div "Received via SMS Aaron Rupert 1:48 PM Okay Tags and notes Tagged as: Positive r…" at bounding box center [426, 212] width 413 height 70
click at [439, 198] on div "Received via SMS Aaron Rupert 1:48 PM Okay Tags and notes Tagged as: Positive r…" at bounding box center [426, 212] width 413 height 70
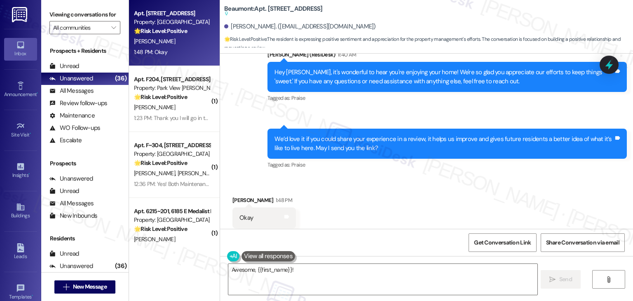
click at [439, 198] on div "Received via SMS Aaron Rupert 1:48 PM Okay Tags and notes Tagged as: Positive r…" at bounding box center [426, 212] width 413 height 70
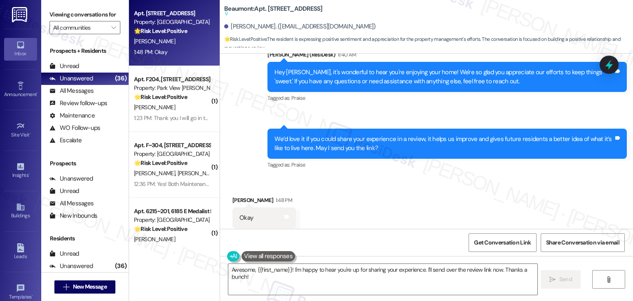
click at [439, 198] on div "Received via SMS Aaron Rupert 1:48 PM Okay Tags and notes Tagged as: Positive r…" at bounding box center [426, 212] width 413 height 70
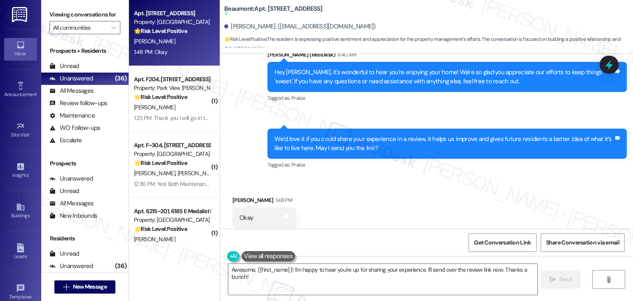
click at [439, 198] on div "Received via SMS Aaron Rupert 1:48 PM Okay Tags and notes Tagged as: Positive r…" at bounding box center [426, 212] width 413 height 70
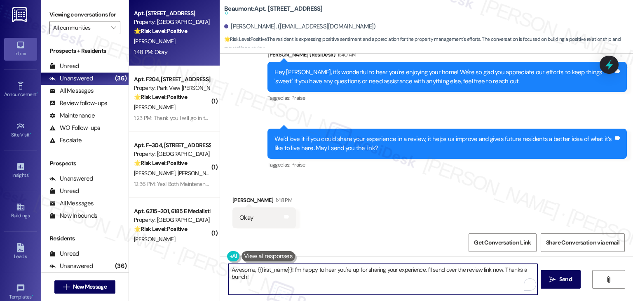
drag, startPoint x: 423, startPoint y: 281, endPoint x: 423, endPoint y: 270, distance: 10.7
click at [423, 270] on textarea "Awesome, {{first_name}}! I'm happy to hear you're up for sharing your experienc…" at bounding box center [382, 279] width 309 height 31
paste textarea "Here’s a quick link to the review page:"
type textarea "Awesome, {{first_name}}! I'm happy to hear you're up for sharing your experienc…"
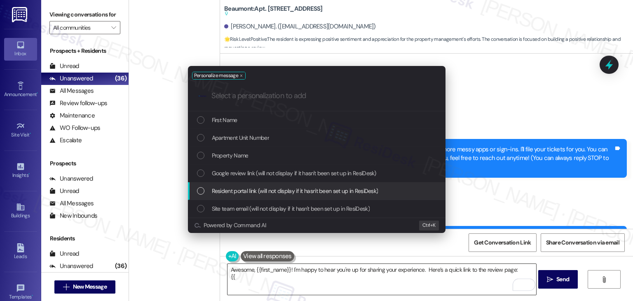
click at [201, 174] on div "List of options" at bounding box center [200, 172] width 7 height 7
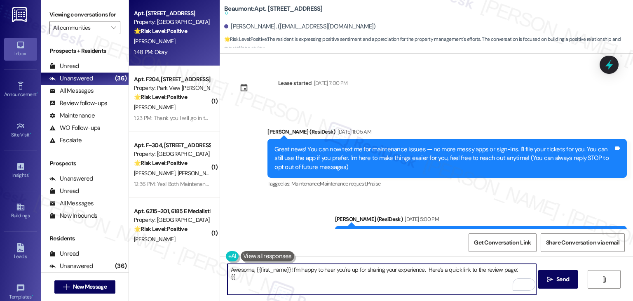
scroll to position [1174, 0]
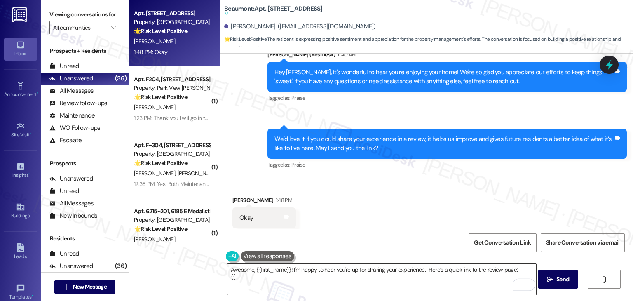
click at [332, 278] on textarea "Awesome, {{first_name}}! I'm happy to hear you're up for sharing your experienc…" at bounding box center [382, 279] width 309 height 31
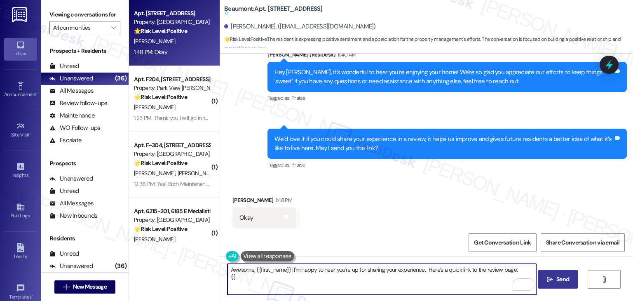
click at [561, 278] on span "Send" at bounding box center [563, 279] width 13 height 9
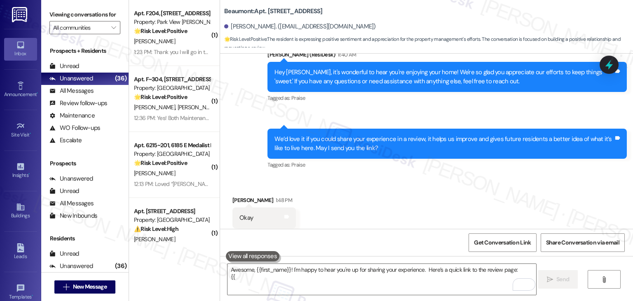
scroll to position [1241, 0]
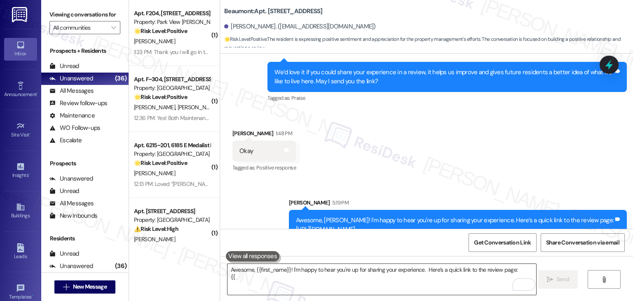
click at [298, 274] on textarea "Awesome, {{first_name}}! I'm happy to hear you're up for sharing your experienc…" at bounding box center [382, 279] width 309 height 31
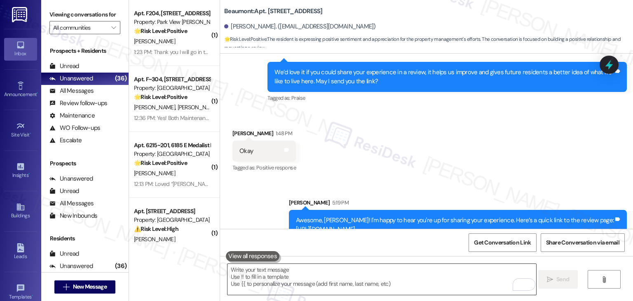
paste textarea "Kindly inform us once the review is complete so we can share it with the team. …"
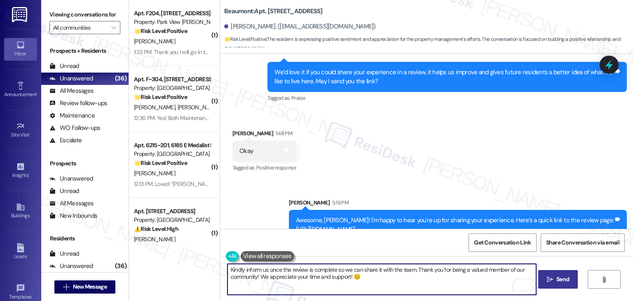
type textarea "Kindly inform us once the review is complete so we can share it with the team. …"
click at [563, 277] on span "Send" at bounding box center [563, 279] width 13 height 9
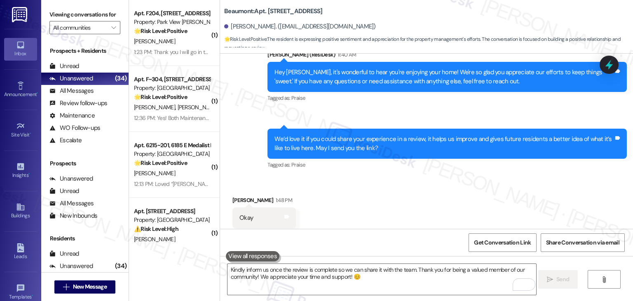
scroll to position [1308, 0]
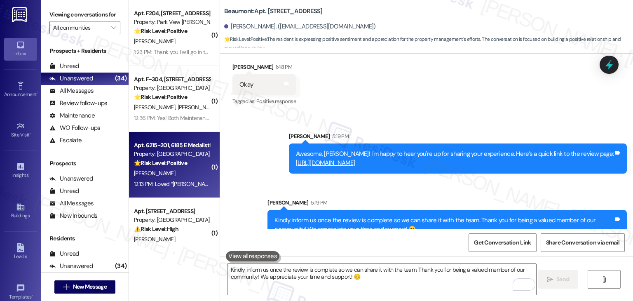
click at [171, 175] on div "[PERSON_NAME]" at bounding box center [172, 173] width 78 height 10
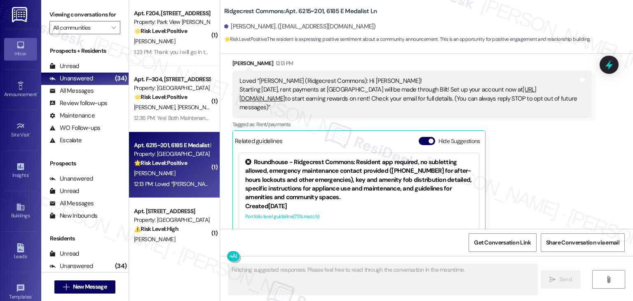
scroll to position [214, 0]
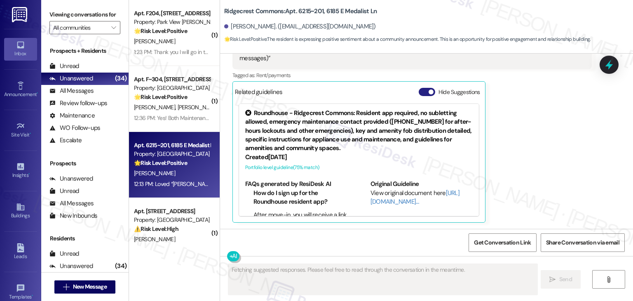
click at [420, 91] on button "Hide Suggestions" at bounding box center [427, 92] width 16 height 8
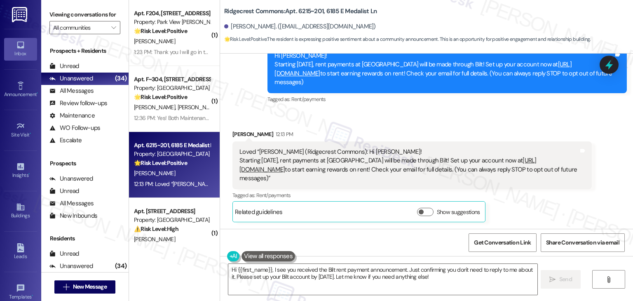
click at [560, 205] on div "[PERSON_NAME] 12:13 PM Loved “[PERSON_NAME] (Ridgecrest Commons): Hi [PERSON_NA…" at bounding box center [412, 176] width 359 height 92
click at [559, 205] on div "[PERSON_NAME] 12:13 PM Loved “[PERSON_NAME] (Ridgecrest Commons): Hi [PERSON_NA…" at bounding box center [412, 176] width 359 height 92
click at [535, 204] on div "[PERSON_NAME] 12:13 PM Loved “[PERSON_NAME] (Ridgecrest Commons): Hi [PERSON_NA…" at bounding box center [412, 176] width 359 height 92
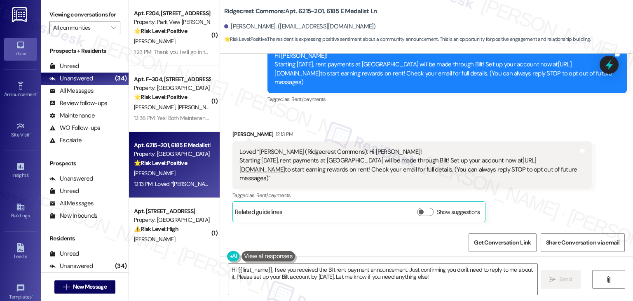
click at [535, 204] on div "[PERSON_NAME] 12:13 PM Loved “[PERSON_NAME] (Ridgecrest Commons): Hi [PERSON_NA…" at bounding box center [412, 176] width 359 height 92
click at [541, 213] on div "[PERSON_NAME] 12:13 PM Loved “[PERSON_NAME] (Ridgecrest Commons): Hi [PERSON_NA…" at bounding box center [412, 176] width 359 height 92
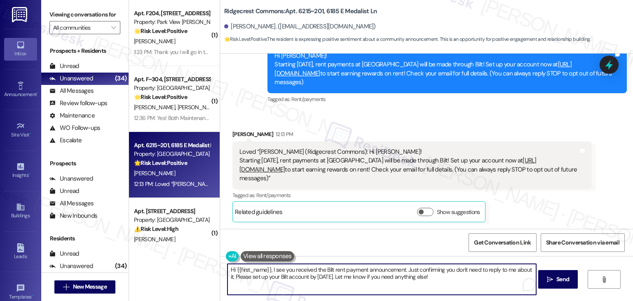
drag, startPoint x: 232, startPoint y: 279, endPoint x: 424, endPoint y: 270, distance: 192.3
click at [424, 270] on textarea "Hi {{first_name}}, I see you received the Bilt rent payment announcement. Just …" at bounding box center [382, 279] width 309 height 31
click at [315, 277] on textarea "Hi {{first_name}}, I see you received the Bilt rent payment announcement. Pleas…" at bounding box center [382, 279] width 309 height 31
type textarea "Hi {{first_name}}, I see you received the Bilt rent payment announcement. Pleas…"
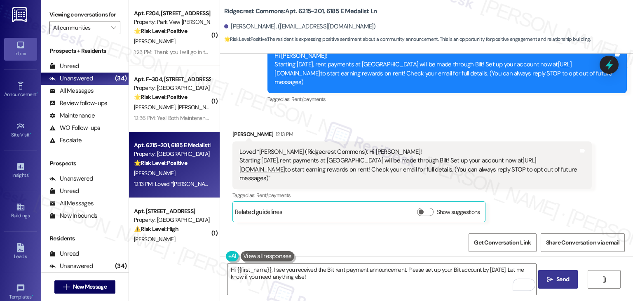
click at [557, 276] on span "Send" at bounding box center [563, 279] width 13 height 9
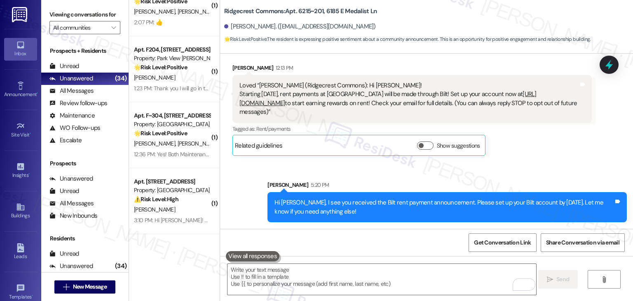
scroll to position [1237, 0]
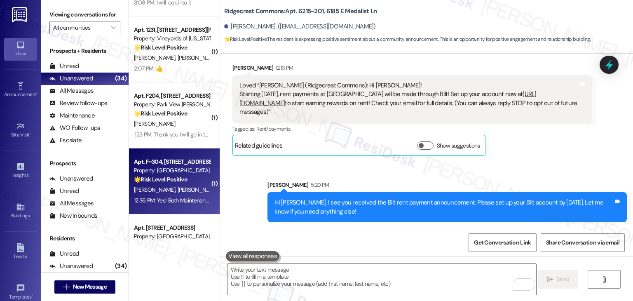
click at [172, 194] on div "L. [PERSON_NAME]" at bounding box center [172, 190] width 78 height 10
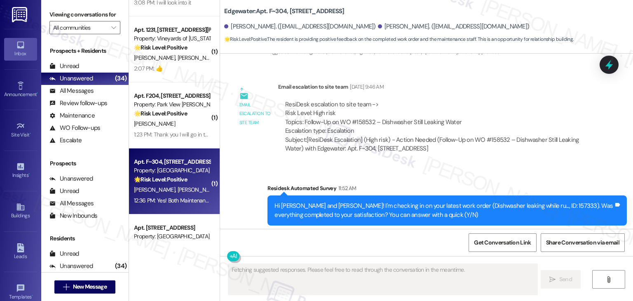
scroll to position [2690, 0]
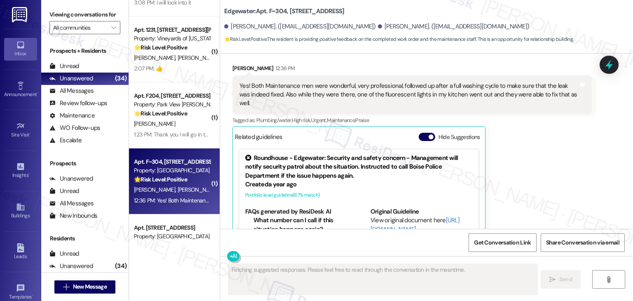
click at [552, 162] on div "[PERSON_NAME] 12:36 PM Yes! Both Maintenance men were wonderful, very professio…" at bounding box center [412, 166] width 359 height 204
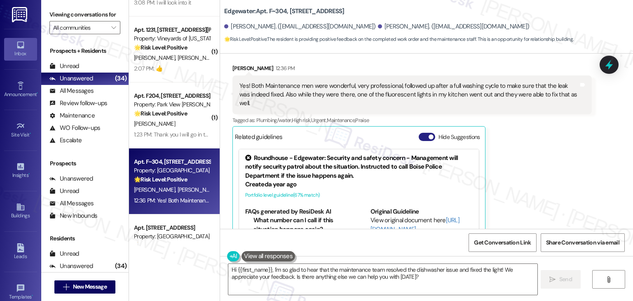
click at [420, 133] on button "Hide Suggestions" at bounding box center [427, 137] width 16 height 8
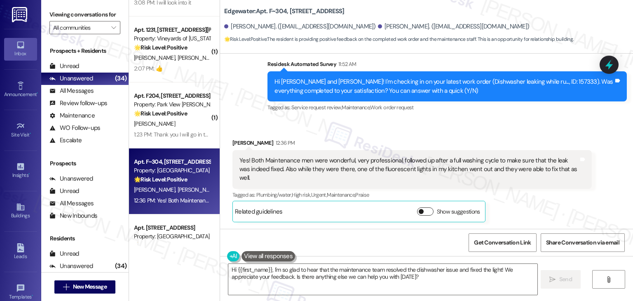
scroll to position [2570, 0]
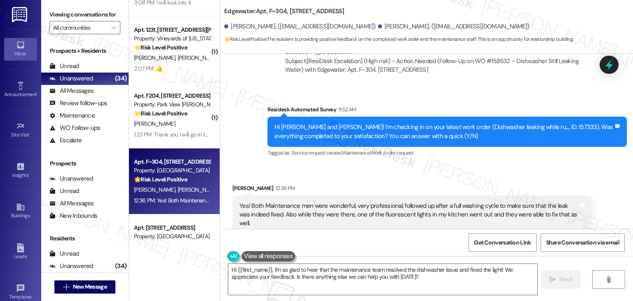
click at [571, 207] on div "[PERSON_NAME] 12:36 PM Yes! Both Maintenance men were wonderful, very professio…" at bounding box center [412, 226] width 359 height 84
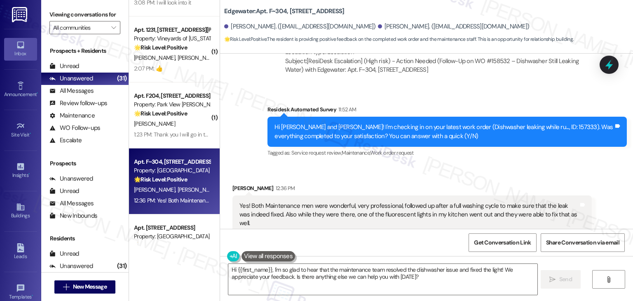
click at [571, 207] on div "[PERSON_NAME] 12:36 PM Yes! Both Maintenance men were wonderful, very professio…" at bounding box center [412, 226] width 359 height 84
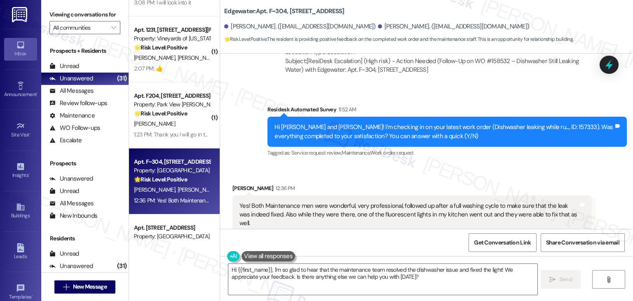
click at [571, 207] on div "[PERSON_NAME] 12:36 PM Yes! Both Maintenance men were wonderful, very professio…" at bounding box center [412, 226] width 359 height 84
click at [570, 207] on div "[PERSON_NAME] 12:36 PM Yes! Both Maintenance men were wonderful, very professio…" at bounding box center [412, 226] width 359 height 84
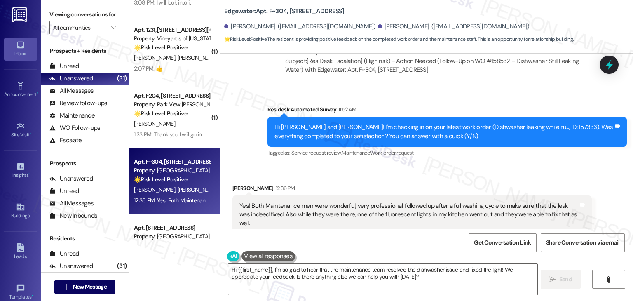
click at [569, 208] on div "[PERSON_NAME] 12:36 PM Yes! Both Maintenance men were wonderful, very professio…" at bounding box center [412, 226] width 359 height 84
click at [476, 165] on div "Received via SMS [PERSON_NAME] 12:36 PM Yes! Both Maintenance men were wonderfu…" at bounding box center [426, 219] width 413 height 108
click at [355, 123] on div "Hi [PERSON_NAME] and [PERSON_NAME]! I'm checking in on your latest work order (…" at bounding box center [444, 132] width 339 height 18
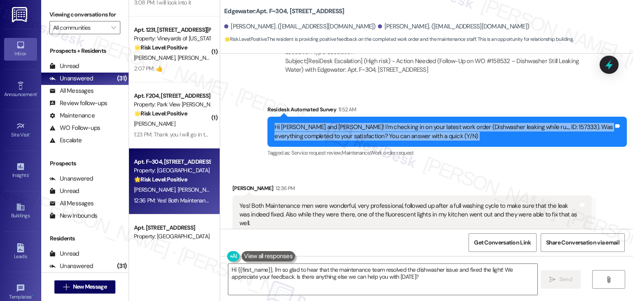
click at [355, 123] on div "Hi [PERSON_NAME] and [PERSON_NAME]! I'm checking in on your latest work order (…" at bounding box center [444, 132] width 339 height 18
copy div "Hi [PERSON_NAME] and [PERSON_NAME]! I'm checking in on your latest work order (…"
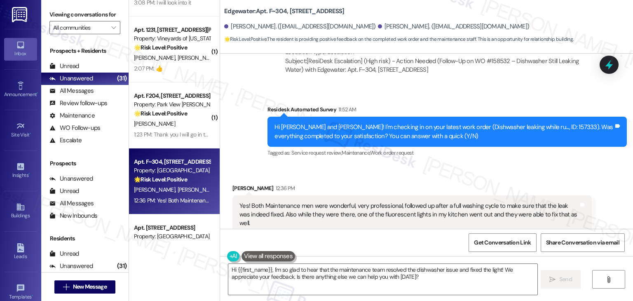
click at [396, 202] on div "Yes! Both Maintenance men were wonderful, very professional, followed up after …" at bounding box center [409, 215] width 339 height 26
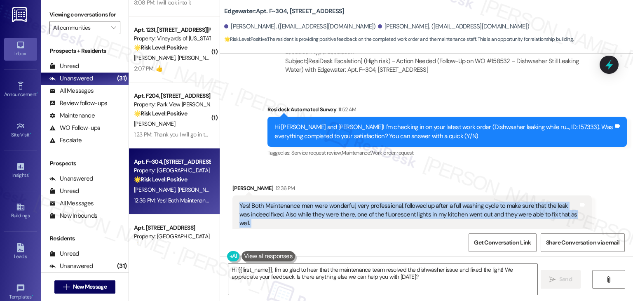
click at [396, 202] on div "Yes! Both Maintenance men were wonderful, very professional, followed up after …" at bounding box center [409, 215] width 339 height 26
copy div "Yes! Both Maintenance men were wonderful, very professional, followed up after …"
click at [359, 272] on textarea "Hi {{first_name}}, I'm so glad to hear that the maintenance team resolved the d…" at bounding box center [382, 279] width 309 height 31
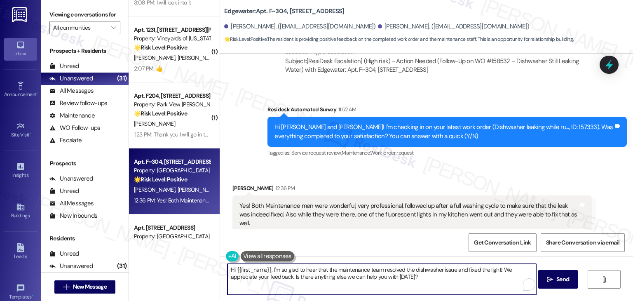
paste textarea "Thanks so much for the update, [PERSON_NAME]! I’m really glad to hear the maint…"
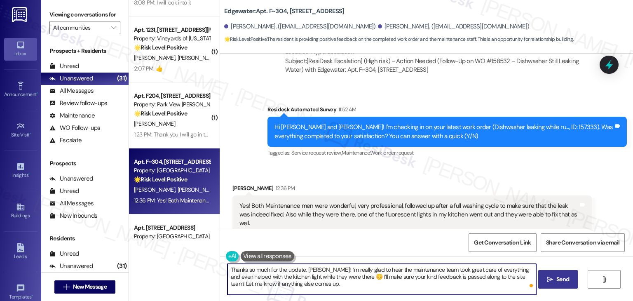
type textarea "Thanks so much for the update, [PERSON_NAME]! I’m really glad to hear the maint…"
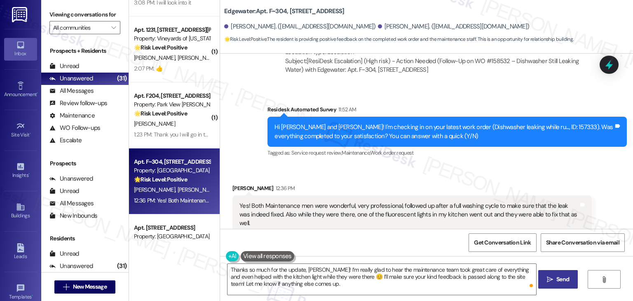
click at [552, 281] on icon "" at bounding box center [550, 279] width 6 height 7
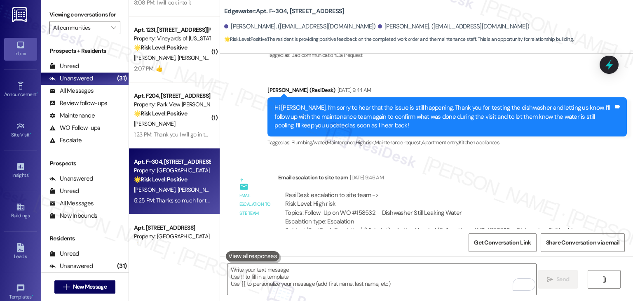
scroll to position [2645, 0]
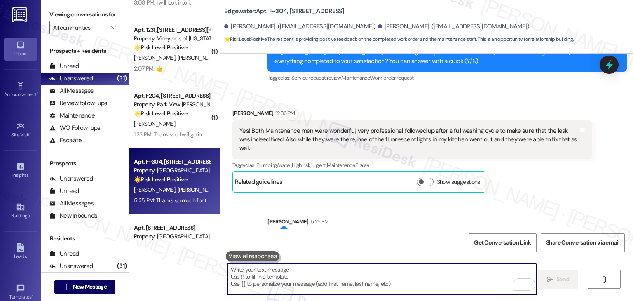
click at [348, 280] on textarea "To enrich screen reader interactions, please activate Accessibility in Grammarl…" at bounding box center [382, 279] width 309 height 31
paste textarea "We’d love it if you could share your experience in a review, it helps us improv…"
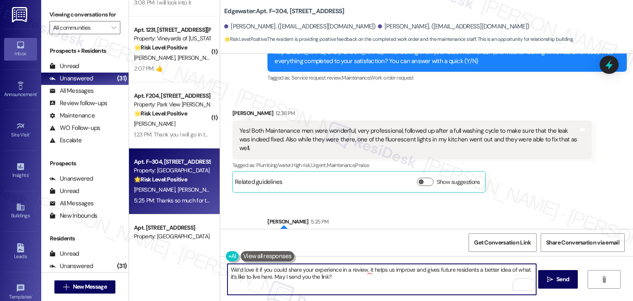
click at [357, 279] on textarea "We’d love it if you could share your experience in a review, it helps us improv…" at bounding box center [382, 279] width 309 height 31
type textarea "We’d love it if you could share your experience in a review, it helps us improv…"
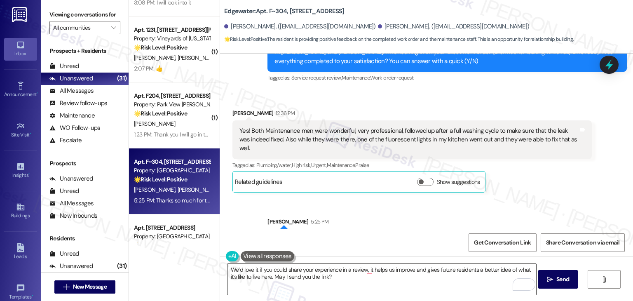
click at [369, 275] on textarea "We’d love it if you could share your experience in a review, it helps us improv…" at bounding box center [382, 279] width 309 height 31
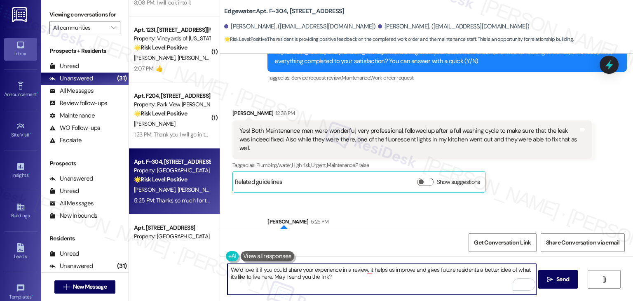
click at [352, 274] on textarea "We’d love it if you could share your experience in a review, it helps us improv…" at bounding box center [382, 279] width 309 height 31
click at [557, 276] on span "Send" at bounding box center [563, 279] width 13 height 9
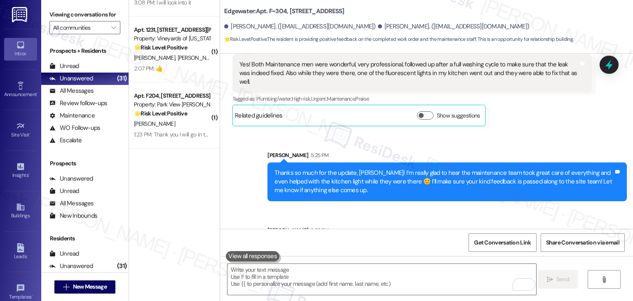
scroll to position [1072, 0]
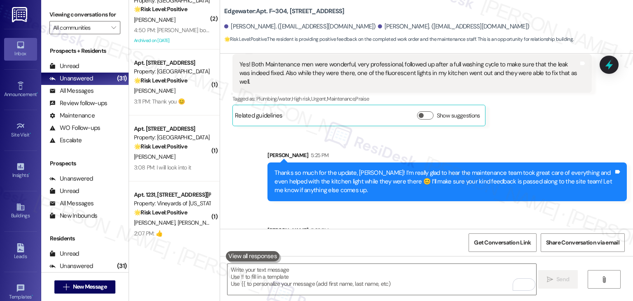
click at [248, 172] on div "Sent via SMS [PERSON_NAME] 5:25 PM Thanks so much for the update, [PERSON_NAME]…" at bounding box center [426, 202] width 413 height 141
click at [247, 175] on div "Sent via SMS [PERSON_NAME] 5:25 PM Thanks so much for the update, [PERSON_NAME]…" at bounding box center [426, 202] width 413 height 141
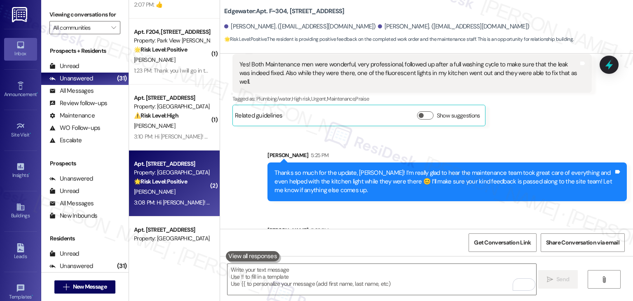
scroll to position [1319, 0]
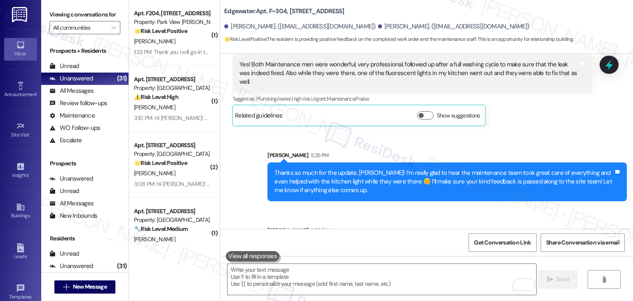
click at [249, 165] on div "Sent via SMS [PERSON_NAME] 5:25 PM Thanks so much for the update, [PERSON_NAME]…" at bounding box center [426, 202] width 413 height 141
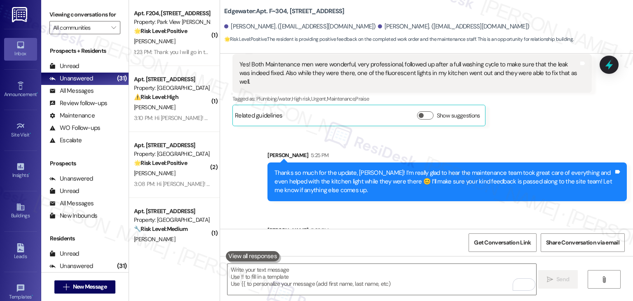
click at [249, 165] on div "Sent via SMS [PERSON_NAME] 5:25 PM Thanks so much for the update, [PERSON_NAME]…" at bounding box center [426, 202] width 413 height 141
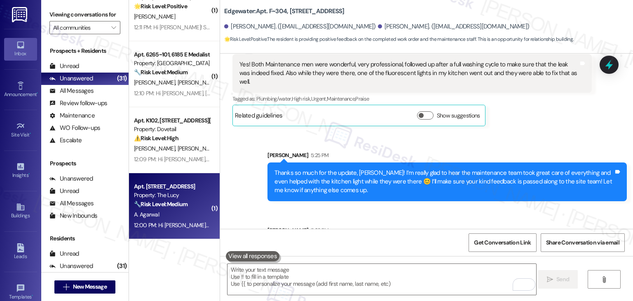
scroll to position [1736, 0]
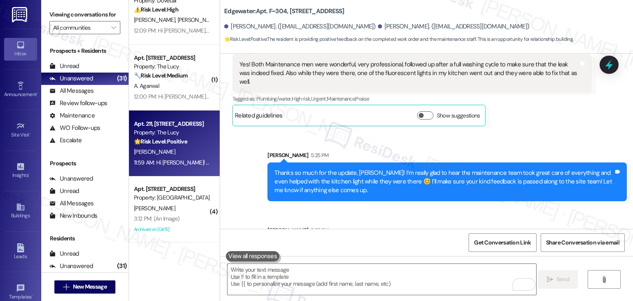
click at [186, 165] on div "11:59 AM: Hi [PERSON_NAME]! Starting [DATE], rent payments at The Lucy will be …" at bounding box center [390, 162] width 513 height 7
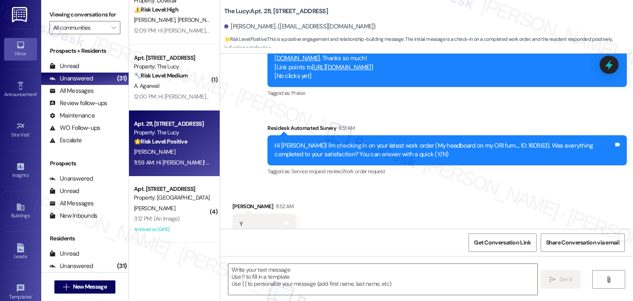
scroll to position [399, 0]
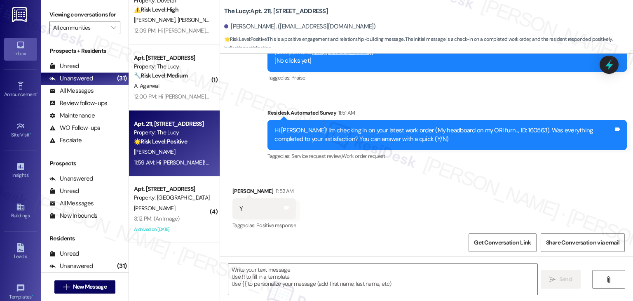
type textarea "Fetching suggested responses. Please feel free to read through the conversation…"
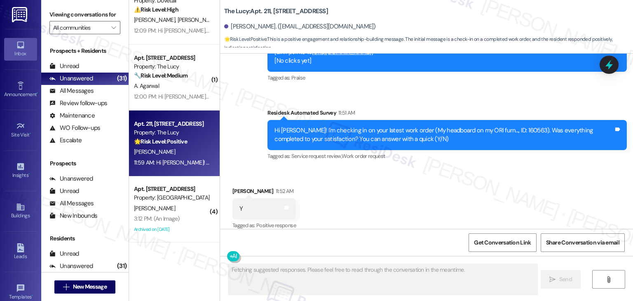
click at [399, 199] on div "Received via SMS [PERSON_NAME] 11:52 AM Y Tags and notes Tagged as: Positive re…" at bounding box center [426, 203] width 413 height 70
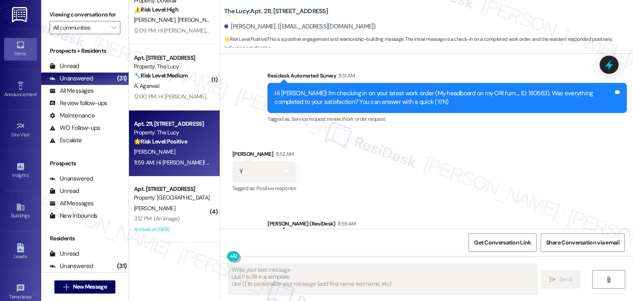
scroll to position [487, 0]
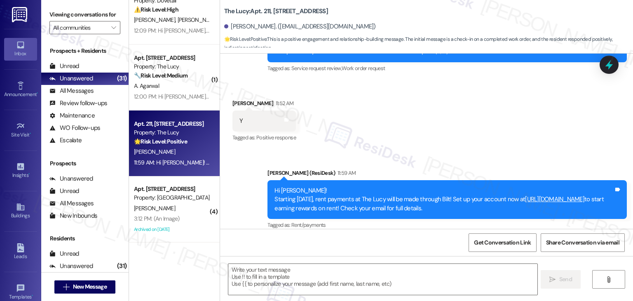
click at [443, 128] on div "Received via SMS [PERSON_NAME] 11:52 AM Y Tags and notes Tagged as: Positive re…" at bounding box center [426, 115] width 413 height 70
click at [475, 119] on div "Received via SMS [PERSON_NAME] 11:52 AM Y Tags and notes Tagged as: Positive re…" at bounding box center [426, 115] width 413 height 70
click at [452, 131] on div "Received via SMS [PERSON_NAME] 11:52 AM Y Tags and notes Tagged as: Positive re…" at bounding box center [426, 115] width 413 height 70
click at [458, 120] on div "Received via SMS [PERSON_NAME] 11:52 AM Y Tags and notes Tagged as: Positive re…" at bounding box center [426, 115] width 413 height 70
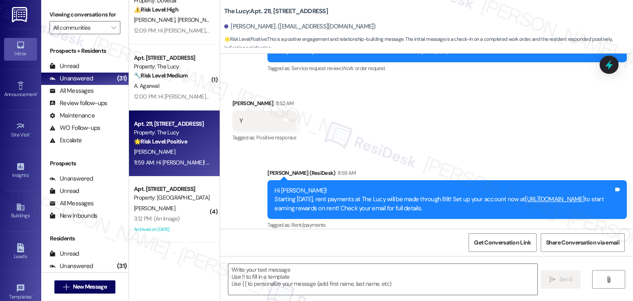
click at [462, 116] on div "Received via SMS [PERSON_NAME] 11:52 AM Y Tags and notes Tagged as: Positive re…" at bounding box center [426, 115] width 413 height 70
click at [456, 121] on div "Received via SMS [PERSON_NAME] 11:52 AM Y Tags and notes Tagged as: Positive re…" at bounding box center [426, 115] width 413 height 70
click at [456, 119] on div "Received via SMS [PERSON_NAME] 11:52 AM Y Tags and notes Tagged as: Positive re…" at bounding box center [426, 115] width 413 height 70
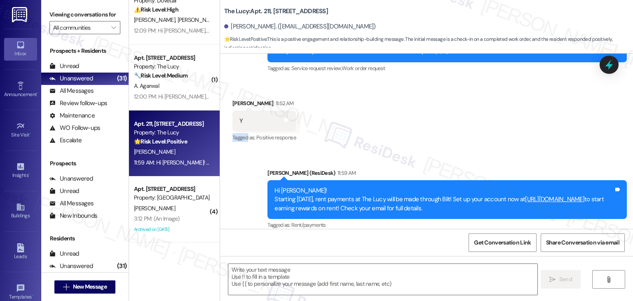
click at [456, 118] on div "Received via SMS [PERSON_NAME] 11:52 AM Y Tags and notes Tagged as: Positive re…" at bounding box center [426, 115] width 413 height 70
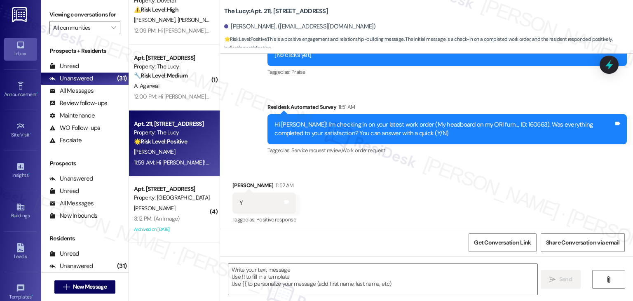
scroll to position [405, 0]
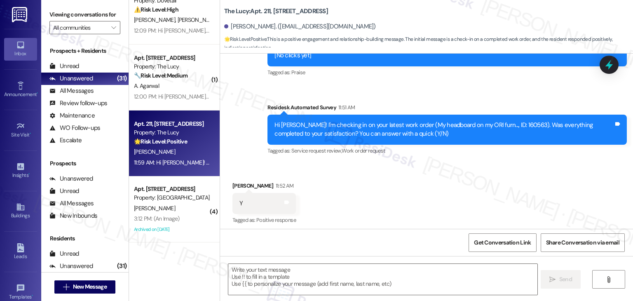
click at [438, 163] on div "Received via SMS [PERSON_NAME] 11:52 AM Y Tags and notes Tagged as: Positive re…" at bounding box center [426, 198] width 413 height 70
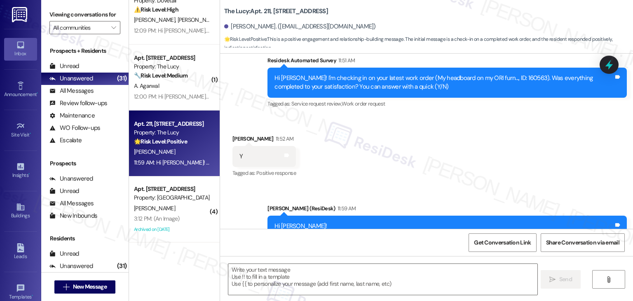
scroll to position [487, 0]
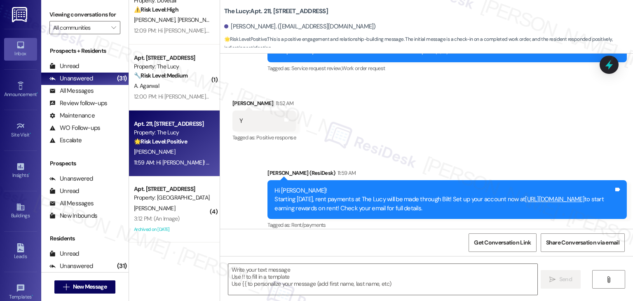
click at [442, 134] on div "Received via SMS [PERSON_NAME] 11:52 AM Y Tags and notes Tagged as: Positive re…" at bounding box center [426, 115] width 413 height 70
click at [451, 119] on div "Received via SMS [PERSON_NAME] 11:52 AM Y Tags and notes Tagged as: Positive re…" at bounding box center [426, 115] width 413 height 70
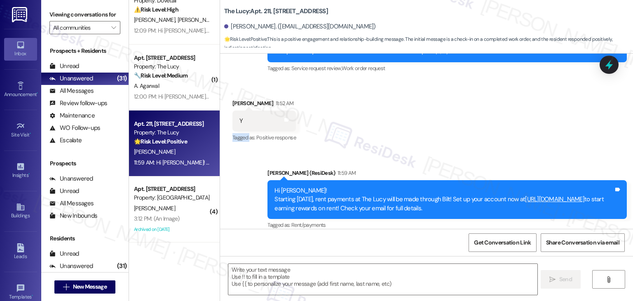
click at [451, 119] on div "Received via SMS [PERSON_NAME] 11:52 AM Y Tags and notes Tagged as: Positive re…" at bounding box center [426, 115] width 413 height 70
click at [451, 119] on div "Received via SMS Kara Brown 11:52 AM Y Tags and notes Tagged as: Positive respo…" at bounding box center [426, 115] width 413 height 70
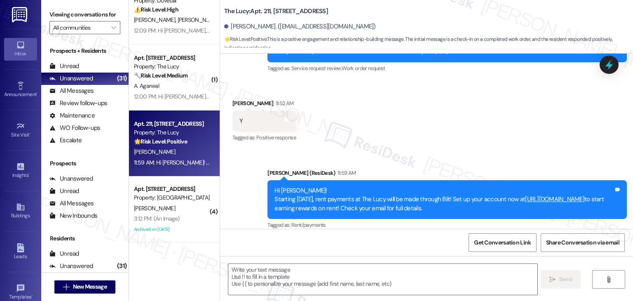
click at [450, 120] on div "Received via SMS Kara Brown 11:52 AM Y Tags and notes Tagged as: Positive respo…" at bounding box center [426, 115] width 413 height 70
click at [300, 276] on textarea at bounding box center [382, 279] width 309 height 31
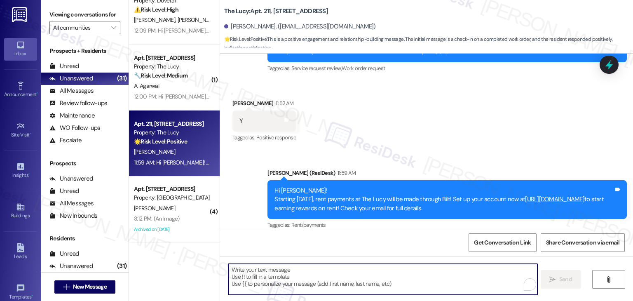
paste textarea "Thanks for confirming, {{first_name}}! Glad to hear everything was completed to…"
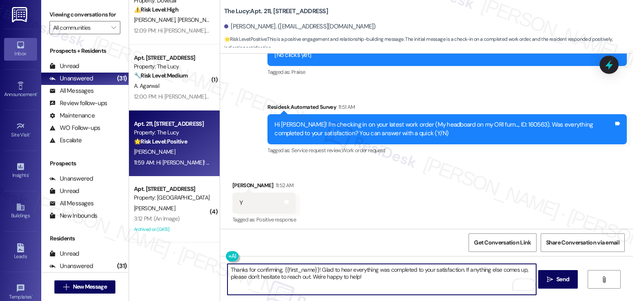
scroll to position [405, 0]
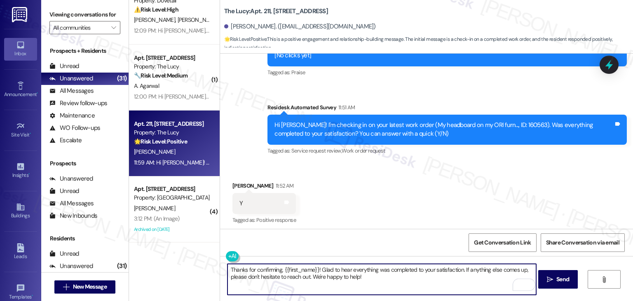
type textarea "Thanks for confirming, {{first_name}}! Glad to hear everything was completed to…"
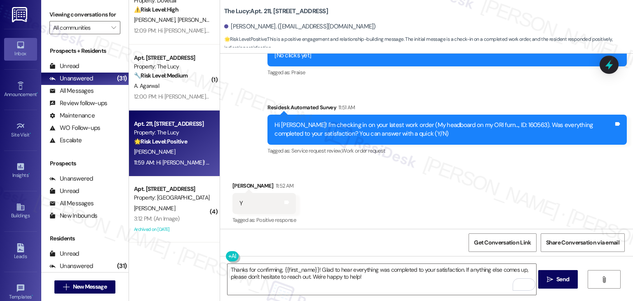
click at [425, 167] on div "Received via SMS Kara Brown 11:52 AM Y Tags and notes Tagged as: Positive respo…" at bounding box center [426, 198] width 413 height 70
click at [566, 276] on span "Send" at bounding box center [563, 279] width 13 height 9
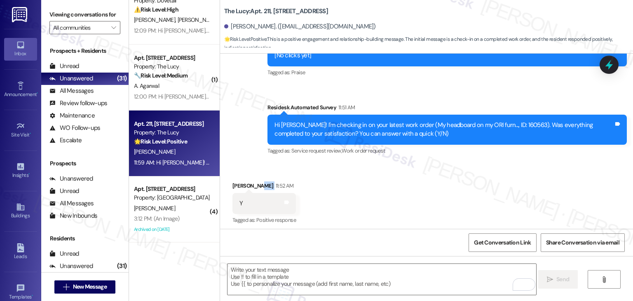
scroll to position [399, 0]
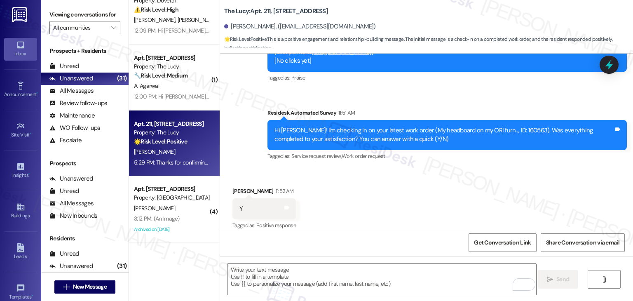
click at [430, 197] on div "Received via SMS Kara Brown 11:52 AM Y Tags and notes Tagged as: Positive respo…" at bounding box center [426, 203] width 413 height 70
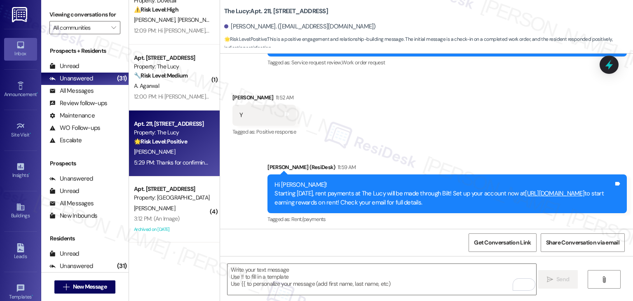
scroll to position [554, 0]
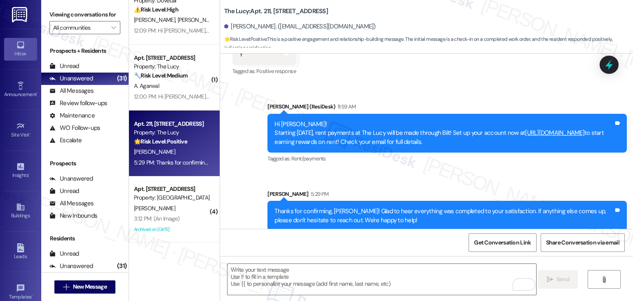
click at [236, 193] on div "Announcement, sent via SMS Dottie (ResiDesk) 11:59 AM Hi Kara! Starting Septemb…" at bounding box center [426, 160] width 413 height 153
click at [249, 165] on div "Announcement, sent via SMS Dottie (ResiDesk) 11:59 AM Hi Kara! Starting Septemb…" at bounding box center [426, 160] width 413 height 153
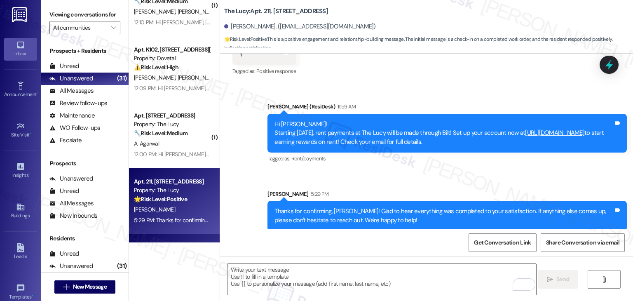
scroll to position [1654, 0]
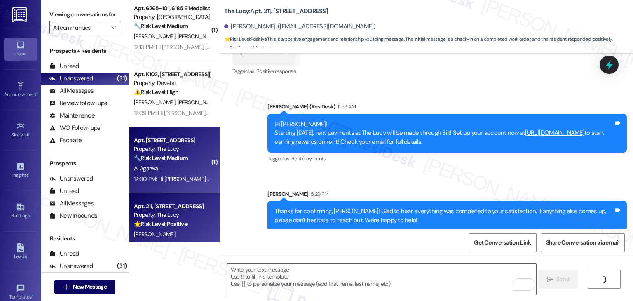
click at [170, 170] on div "A. Agarwal" at bounding box center [172, 168] width 78 height 10
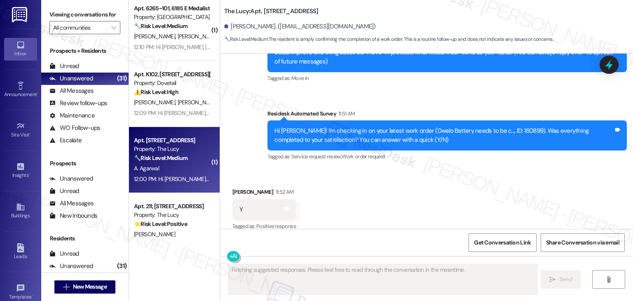
type textarea "Fetching suggested responses. Please feel free to read through the conversation…"
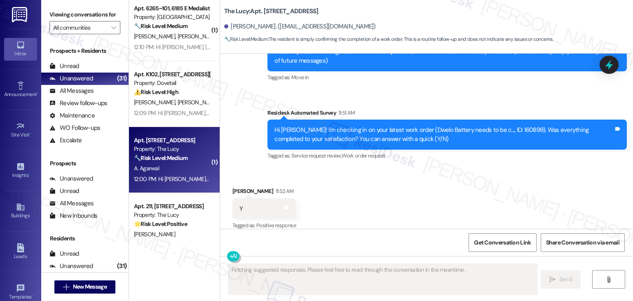
click at [397, 183] on div "Received via SMS Aayush Agarwal 11:52 AM Y Tags and notes Tagged as: Positive r…" at bounding box center [426, 203] width 413 height 70
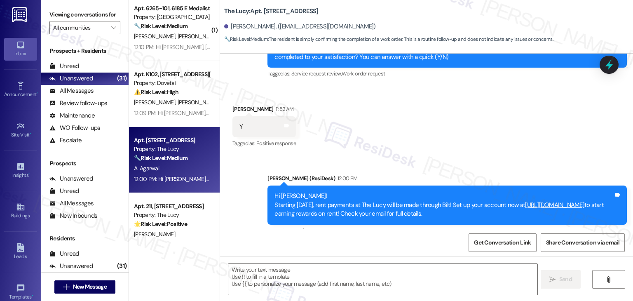
scroll to position [194, 0]
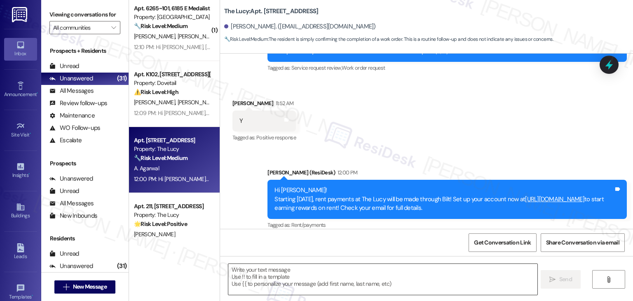
click at [284, 272] on textarea at bounding box center [382, 279] width 309 height 31
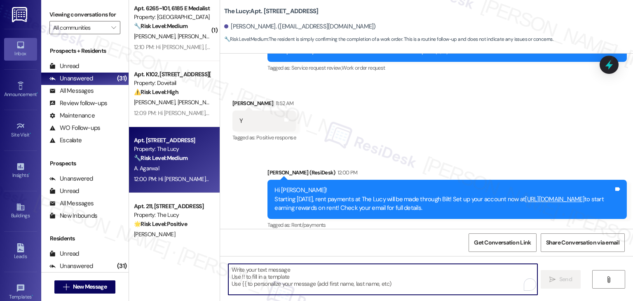
paste textarea "Thanks for confirming, {{first_name}}! Glad to hear everything was completed to…"
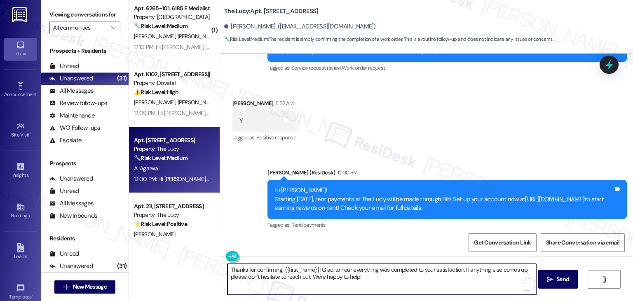
type textarea "Thanks for confirming, {{first_name}}! Glad to hear everything was completed to…"
click at [305, 226] on div "Announcement, sent via SMS Dottie (ResiDesk) 12:00 PM Hi Aayush! Starting Septe…" at bounding box center [447, 199] width 372 height 75
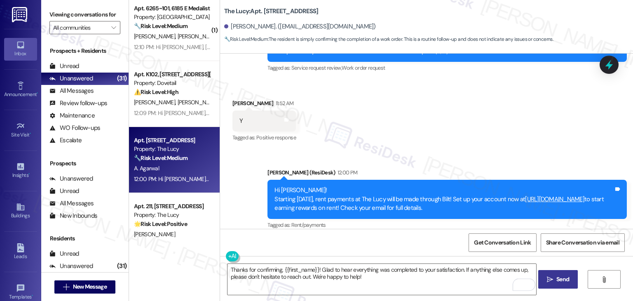
click at [563, 281] on span "Send" at bounding box center [563, 279] width 13 height 9
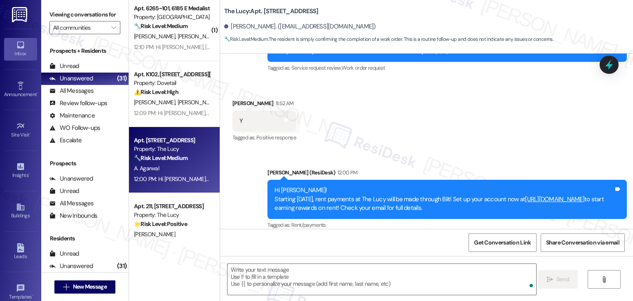
scroll to position [106, 0]
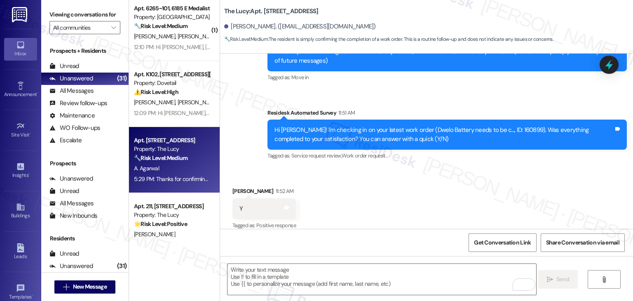
click at [497, 102] on div "Survey, sent via SMS Residesk Automated Survey 11:51 AM Hi Aayush! I'm checking…" at bounding box center [447, 135] width 372 height 66
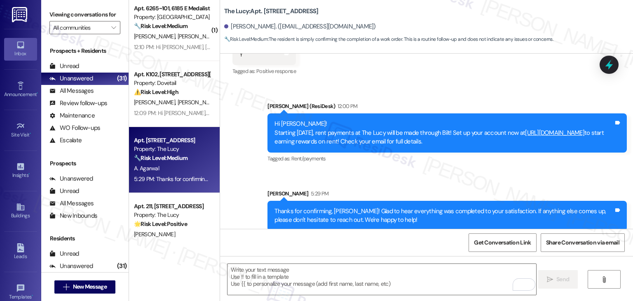
click at [235, 164] on div "Announcement, sent via SMS Dottie (ResiDesk) 12:00 PM Hi Aayush! Starting Septe…" at bounding box center [426, 159] width 413 height 153
click at [239, 182] on div "Announcement, sent via SMS Dottie (ResiDesk) 12:00 PM Hi Aayush! Starting Septe…" at bounding box center [426, 159] width 413 height 153
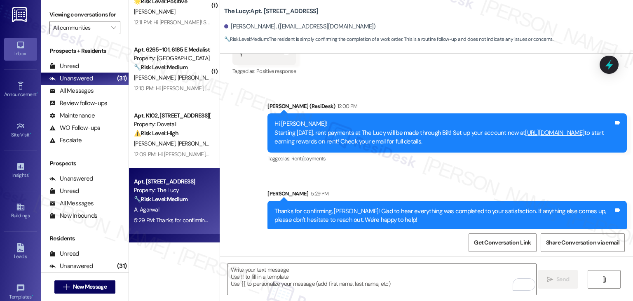
scroll to position [1613, 0]
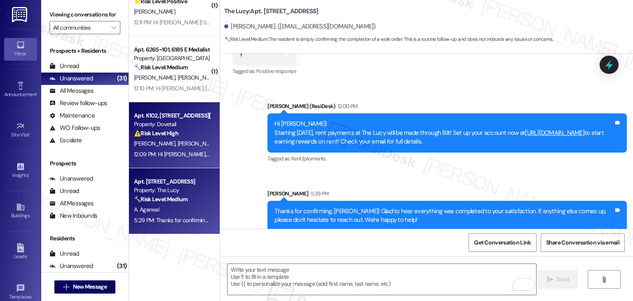
click at [183, 157] on div "12:09 PM: Hi Corinna, Brian and Eric! Starting September 25th, rent payments at…" at bounding box center [438, 153] width 609 height 7
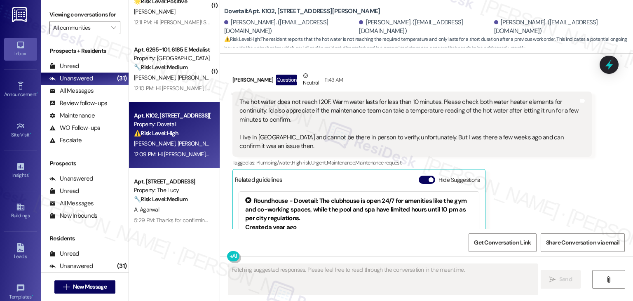
scroll to position [2920, 0]
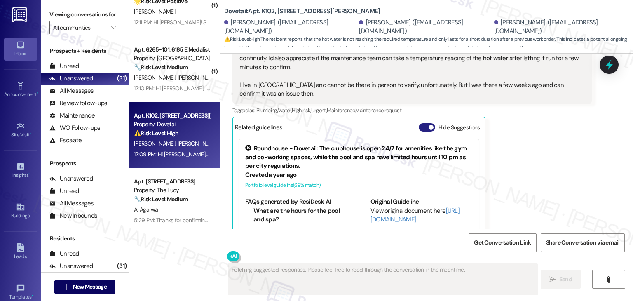
click at [419, 123] on button "Hide Suggestions" at bounding box center [427, 127] width 16 height 8
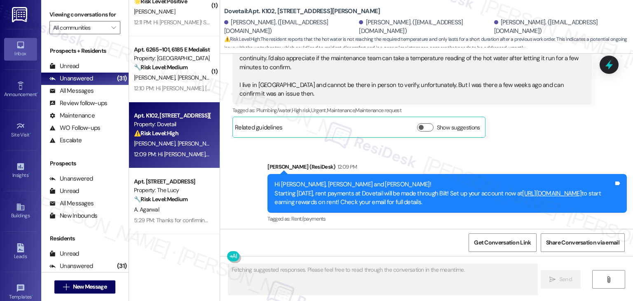
scroll to position [2887, 0]
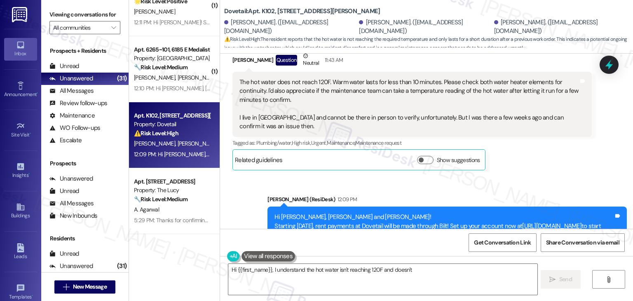
click at [554, 176] on div "Announcement, sent via SMS Dottie (ResiDesk) 12:09 PM Hi Corinna, Brian and Eri…" at bounding box center [426, 219] width 413 height 87
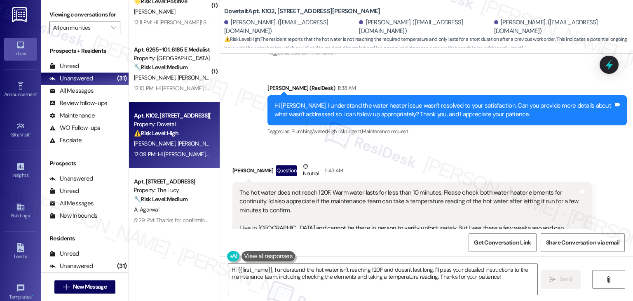
scroll to position [2764, 0]
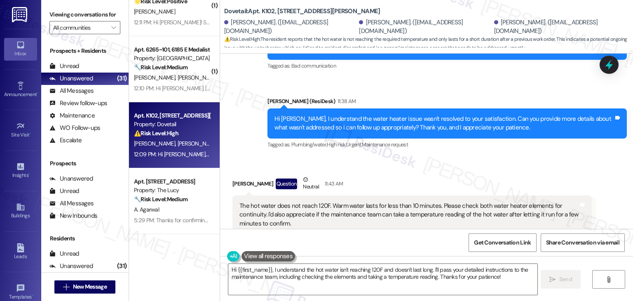
click at [456, 119] on div "Sent via SMS Dottie (ResiDesk) 11:38 AM Hi Eric, I understand the water heater …" at bounding box center [447, 124] width 372 height 66
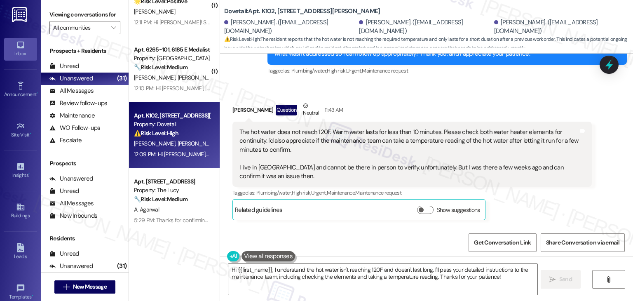
scroll to position [2887, 0]
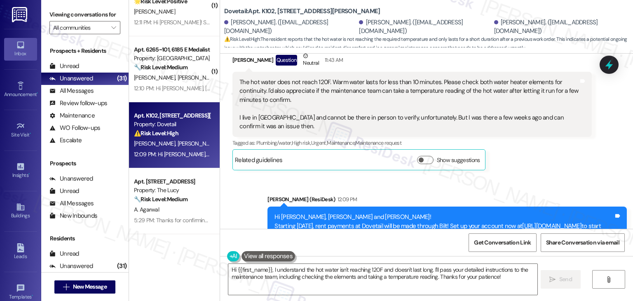
click at [550, 176] on div "Announcement, sent via SMS Dottie (ResiDesk) 12:09 PM Hi Corinna, Brian and Eri…" at bounding box center [426, 219] width 413 height 87
click at [539, 176] on div "Announcement, sent via SMS Dottie (ResiDesk) 12:09 PM Hi Corinna, Brian and Eri…" at bounding box center [426, 219] width 413 height 87
click at [467, 268] on textarea "Hi {{first_name}}, I understand the hot water isn't reaching 120F and doesn't l…" at bounding box center [382, 279] width 309 height 31
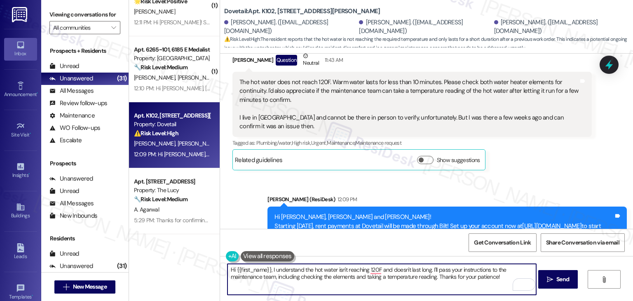
click at [312, 277] on textarea "Hi {{first_name}}, I understand the hot water isn't reaching 120F and doesn't l…" at bounding box center [382, 279] width 309 height 31
click at [492, 176] on div "Announcement, sent via SMS Dottie (ResiDesk) 12:09 PM Hi Corinna, Brian and Eri…" at bounding box center [426, 219] width 413 height 87
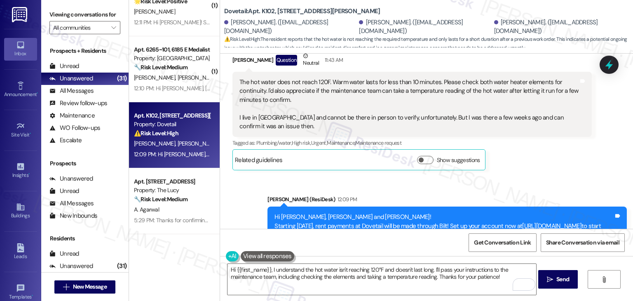
scroll to position [2846, 0]
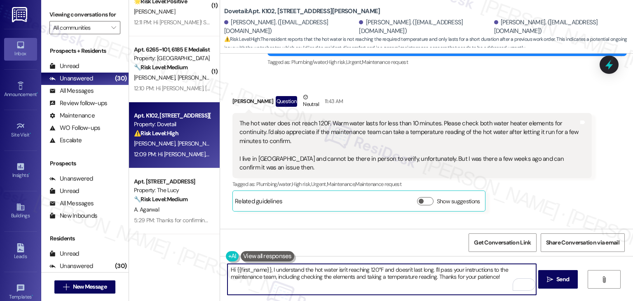
drag, startPoint x: 267, startPoint y: 271, endPoint x: 232, endPoint y: 268, distance: 35.2
click at [232, 268] on textarea "Hi {{first_name}}, I understand the hot water isn't reaching 120°F and doesn't …" at bounding box center [382, 279] width 309 height 31
click at [462, 279] on textarea "Hi Eric, I understand the hot water isn't reaching 120°F and doesn't last long.…" at bounding box center [382, 279] width 309 height 31
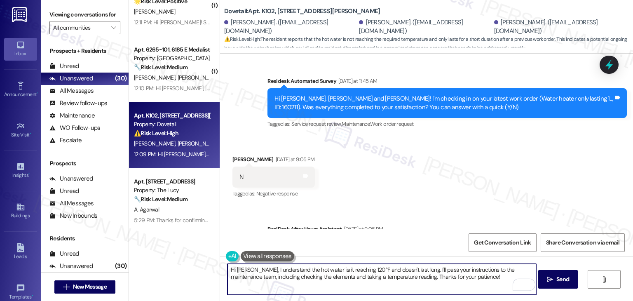
scroll to position [2516, 0]
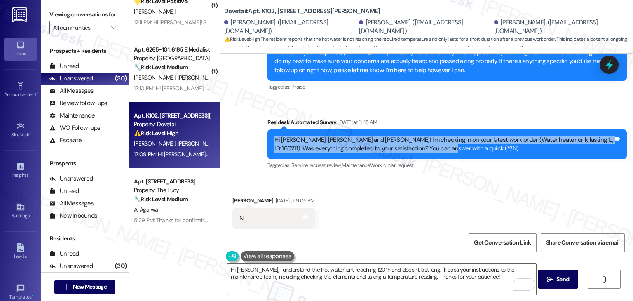
drag, startPoint x: 409, startPoint y: 113, endPoint x: 251, endPoint y: 107, distance: 157.6
click at [251, 107] on div "Sent via SMS ResiDesk After Hours Assistant Jun 22, 2025 at 9:48 AM Thank you f…" at bounding box center [426, 56] width 413 height 244
copy div "Hi Corinna, Brian and Eric! I'm checking in on your latest work order (Water he…"
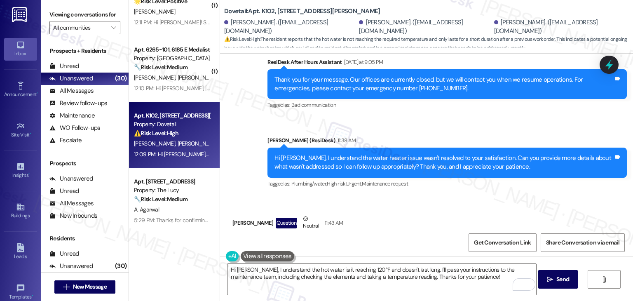
scroll to position [2805, 0]
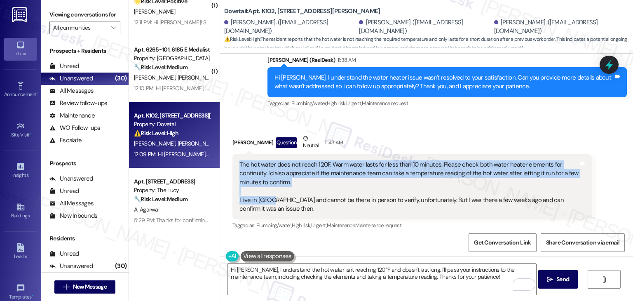
drag, startPoint x: 268, startPoint y: 169, endPoint x: 225, endPoint y: 130, distance: 57.5
click at [226, 130] on div "Received via SMS Eric Platz Question Neutral 11:43 AM The hot water does not re…" at bounding box center [412, 193] width 372 height 131
copy div "The hot water does not reach 120F. Warm water lasts for less than 10 minutes. P…"
click at [365, 160] on div "The hot water does not reach 120F. Warm water lasts for less than 10 minutes. P…" at bounding box center [409, 186] width 339 height 53
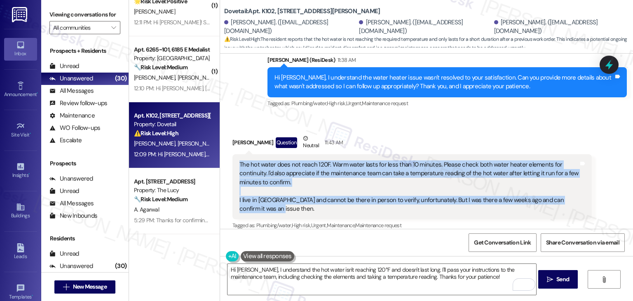
drag, startPoint x: 259, startPoint y: 175, endPoint x: 230, endPoint y: 133, distance: 50.8
click at [233, 154] on div "The hot water does not reach 120F. Warm water lasts for less than 10 minutes. P…" at bounding box center [412, 187] width 359 height 66
copy div "The hot water does not reach 120F. Warm water lasts for less than 10 minutes. P…"
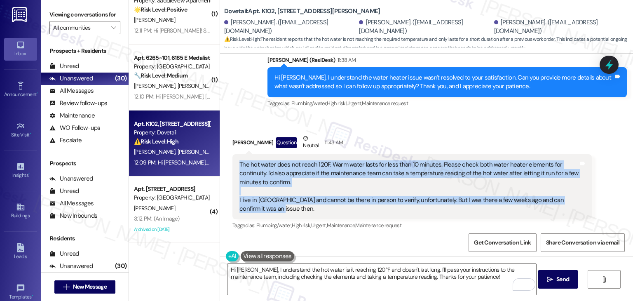
scroll to position [2887, 0]
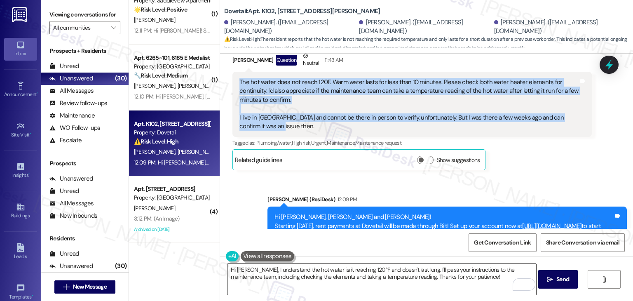
click at [304, 274] on textarea "Hi Eric, I understand the hot water isn't reaching 120°F and doesn't last long.…" at bounding box center [382, 279] width 309 height 31
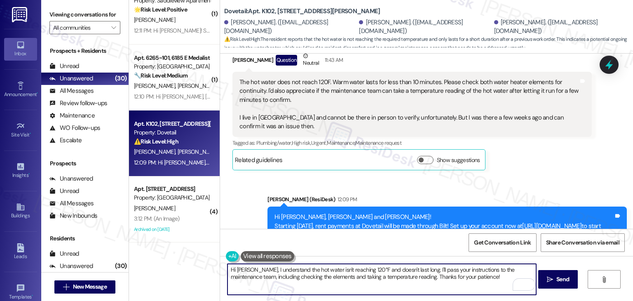
click at [304, 274] on textarea "Hi Eric, I understand the hot water isn't reaching 120°F and doesn't last long.…" at bounding box center [382, 279] width 309 height 31
paste textarea "Thanks for the detailed info, Eric! I’ll forward this to the site team and ask …"
type textarea "Thanks for the detailed info, Eric! I’ll forward this to the site team and ask …"
click at [564, 281] on span "Send" at bounding box center [563, 279] width 13 height 9
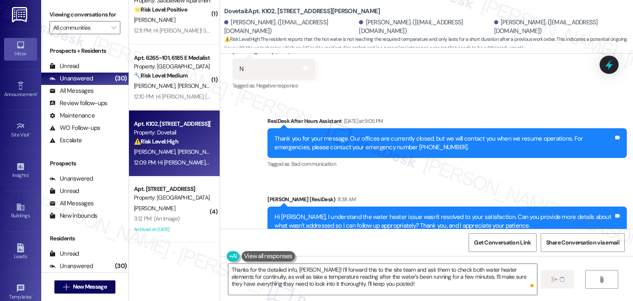
scroll to position [2640, 0]
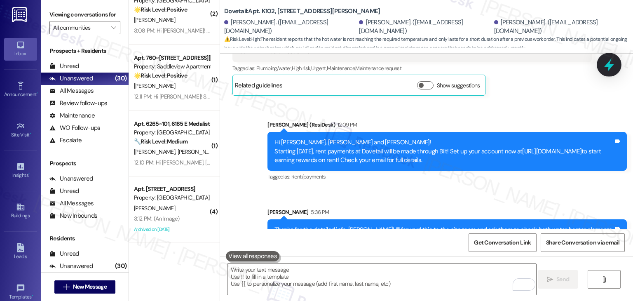
click at [605, 66] on icon at bounding box center [609, 65] width 14 height 14
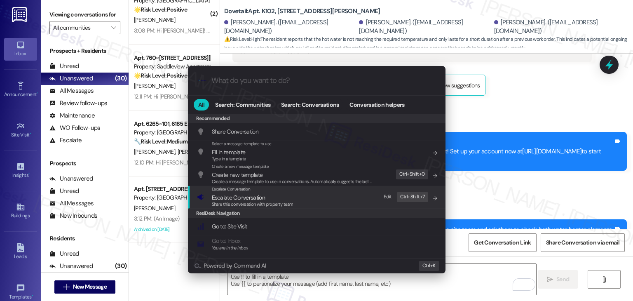
click at [248, 201] on div "Share this conversation with property team" at bounding box center [253, 204] width 82 height 7
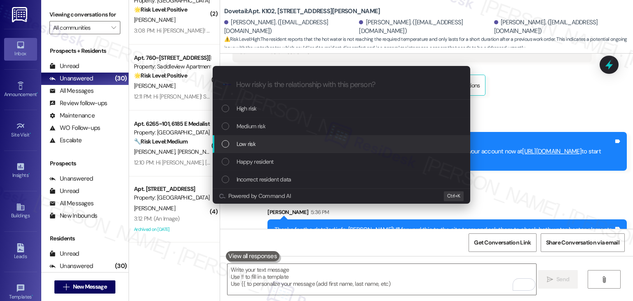
click at [225, 147] on div "Low risk" at bounding box center [342, 143] width 241 height 9
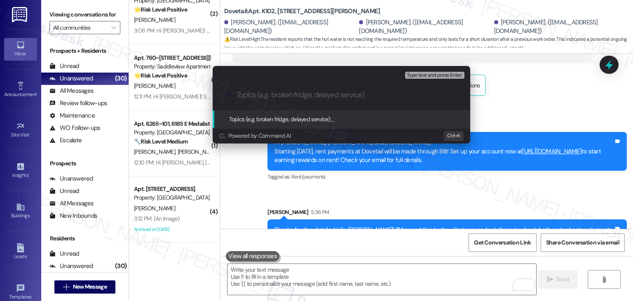
paste input "Follow-Up on Inadequate Hot Water – Request for Temp Check & Element Inspection…"
type input "Follow-Up on Inadequate Hot Water – Request for Temp Check & Element Inspection…"
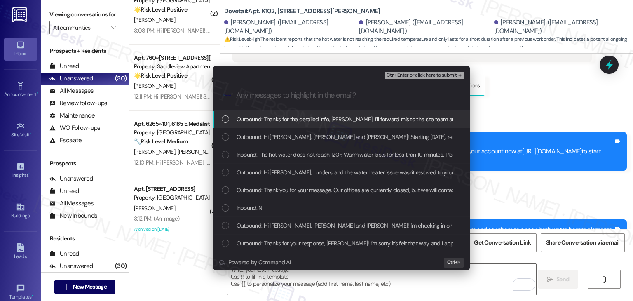
scroll to position [0, 0]
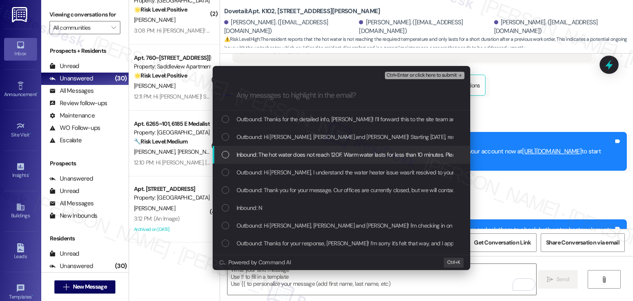
click at [226, 159] on div "Inbound: The hot water does not reach 120F. Warm water lasts for less than 10 m…" at bounding box center [342, 154] width 241 height 9
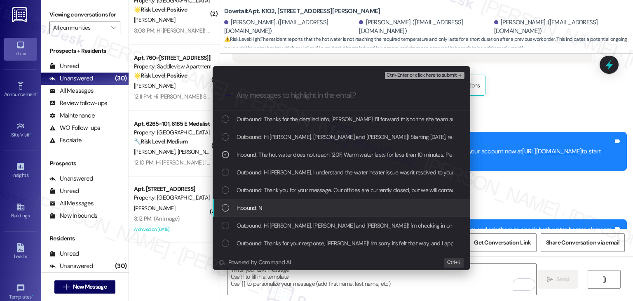
click at [226, 208] on div "List of options" at bounding box center [225, 207] width 7 height 7
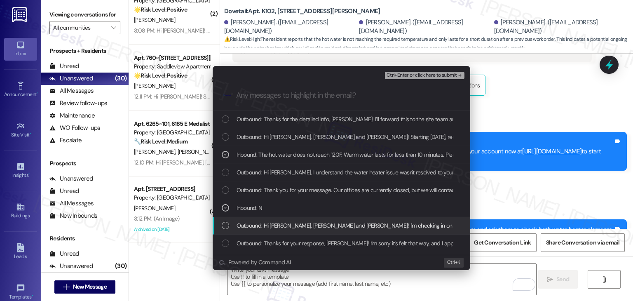
click at [225, 222] on div "List of options" at bounding box center [225, 225] width 7 height 7
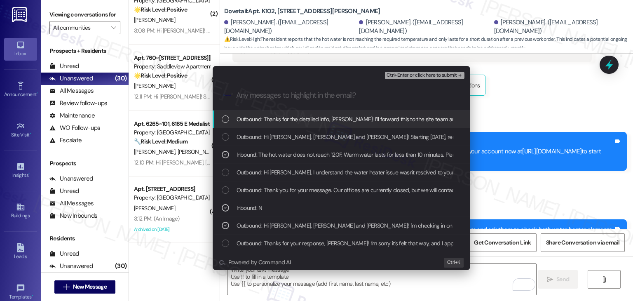
click at [432, 75] on span "Ctrl+Enter or click here to submit" at bounding box center [422, 76] width 70 height 6
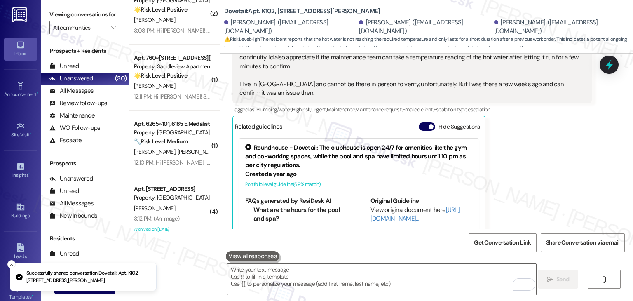
scroll to position [2920, 0]
click at [419, 123] on button "Hide Suggestions" at bounding box center [427, 127] width 16 height 8
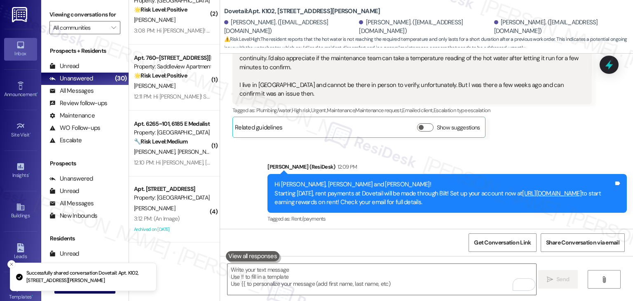
scroll to position [2974, 0]
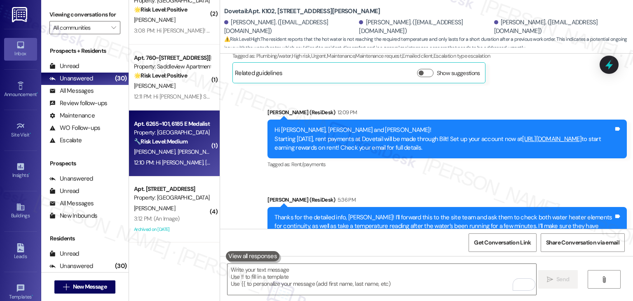
click at [174, 161] on div "12:10 PM: Hi Sara, Amber and Adrienne! Starting September 25th, rent payments a…" at bounding box center [454, 162] width 640 height 7
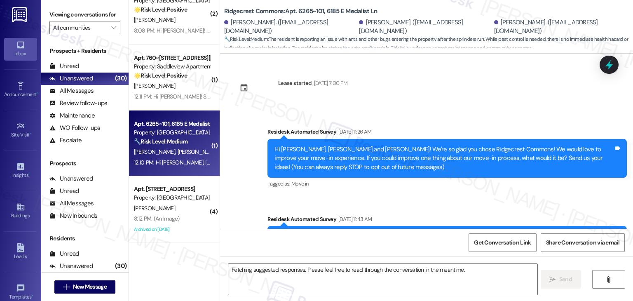
scroll to position [175, 0]
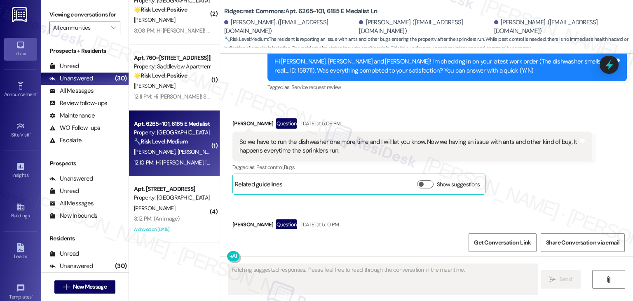
click at [545, 179] on div "Received via SMS Sara Kelley Question Yesterday at 5:06 PM So we have to run th…" at bounding box center [426, 186] width 413 height 172
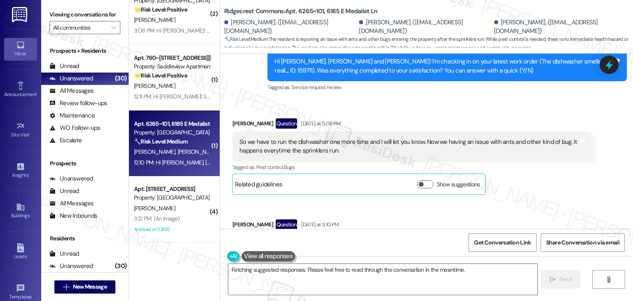
scroll to position [543, 0]
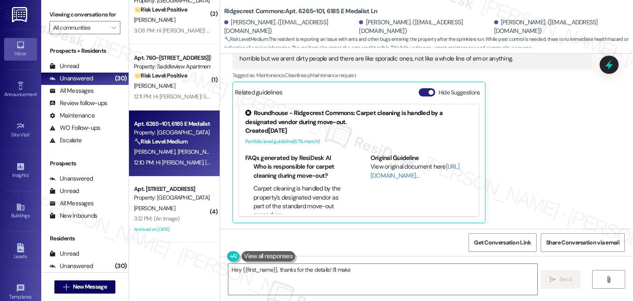
click at [419, 92] on button "Hide Suggestions" at bounding box center [427, 92] width 16 height 8
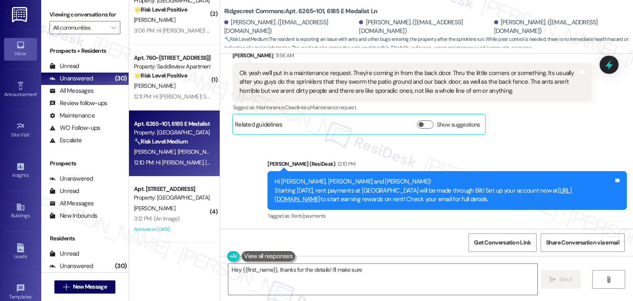
scroll to position [510, 0]
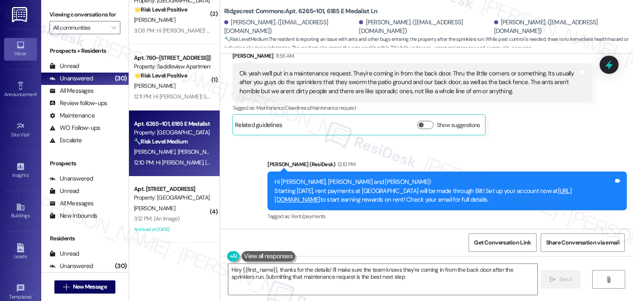
type textarea "Hey {{first_name}}, thanks for the details! I'll make sure the team knows they'…"
click at [534, 145] on div "Announcement, sent via SMS Dottie (ResiDesk) 12:10 PM Hi Sara, Amber and Adrien…" at bounding box center [426, 184] width 413 height 87
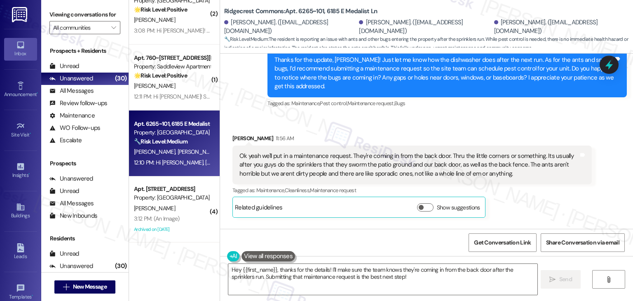
scroll to position [389, 0]
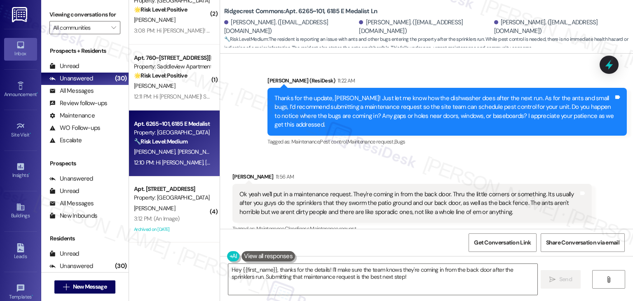
click at [449, 117] on div "Thanks for the update, [PERSON_NAME]! Just let me know how the dishwasher does …" at bounding box center [444, 111] width 339 height 35
click at [409, 120] on div "Thanks for the update, [PERSON_NAME]! Just let me know how the dishwasher does …" at bounding box center [444, 111] width 339 height 35
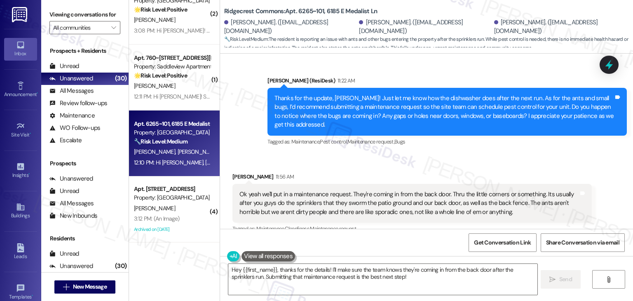
click at [409, 120] on div "Thanks for the update, [PERSON_NAME]! Just let me know how the dishwasher does …" at bounding box center [444, 111] width 339 height 35
click at [409, 117] on div "Thanks for the update, [PERSON_NAME]! Just let me know how the dishwasher does …" at bounding box center [444, 111] width 339 height 35
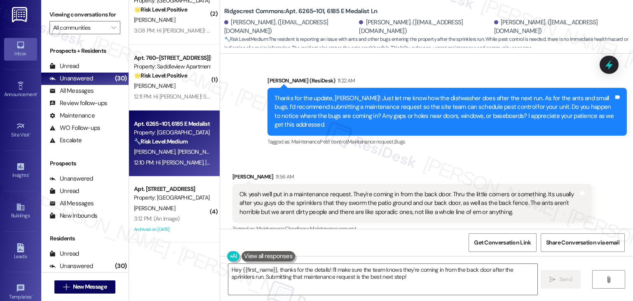
scroll to position [386, 0]
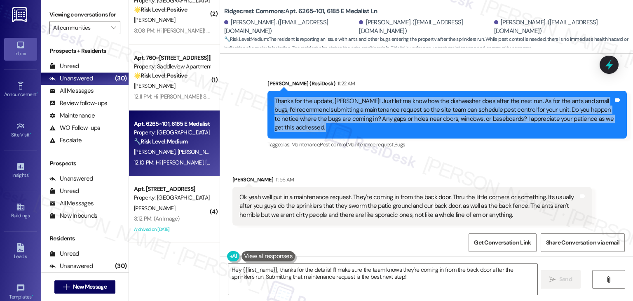
copy div "Thanks for the update, Sara! Just let me know how the dishwasher does after the…"
click at [327, 204] on div "Ok yeah we'll put in a maintenance request. They're coming in from the back doo…" at bounding box center [409, 206] width 339 height 26
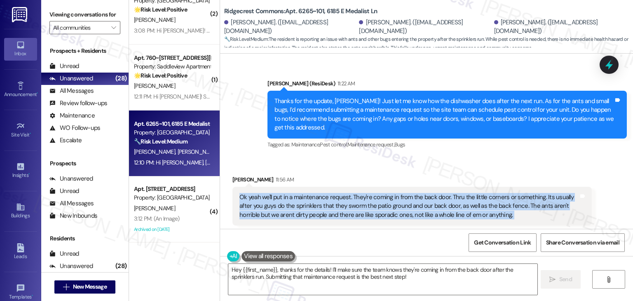
scroll to position [469, 0]
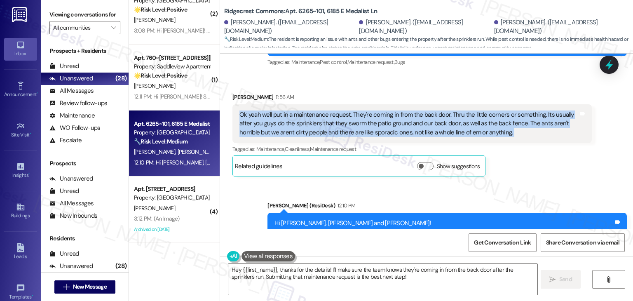
copy div "Ok yeah we'll put in a maintenance request. They're coming in from the back doo…"
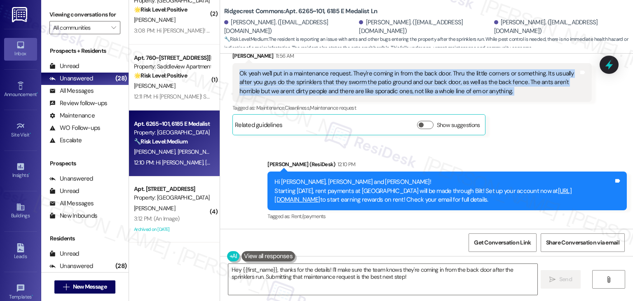
click at [350, 173] on div "Hi Sara, Amber and Adrienne! Starting September 25th, rent payments at Ridgecre…" at bounding box center [447, 190] width 359 height 39
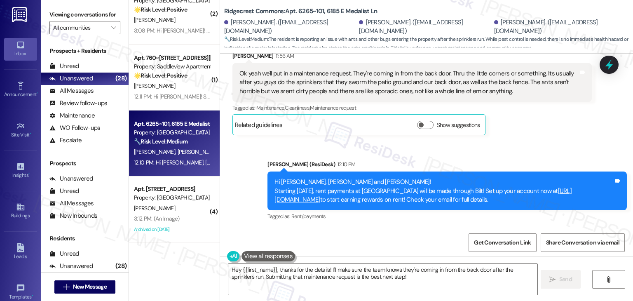
click at [369, 159] on div "Announcement, sent via SMS Dottie (ResiDesk) 12:10 PM Hi Sara, Amber and Adrien…" at bounding box center [447, 191] width 372 height 75
click at [369, 158] on div "Announcement, sent via SMS Dottie (ResiDesk) 12:10 PM Hi Sara, Amber and Adrien…" at bounding box center [447, 191] width 372 height 75
click at [319, 270] on textarea "Hey {{first_name}}, thanks for the details! I'll make sure the team knows they'…" at bounding box center [382, 279] width 309 height 31
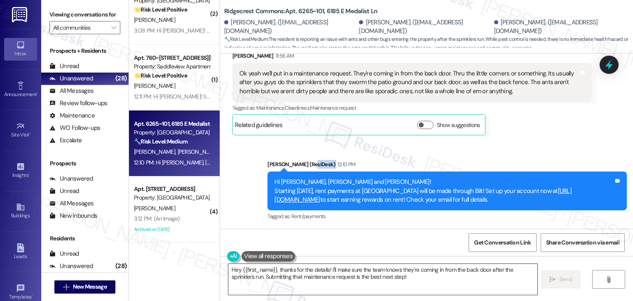
click at [319, 270] on textarea "Hey {{first_name}}, thanks for the details! I'll make sure the team knows they'…" at bounding box center [382, 279] width 309 height 31
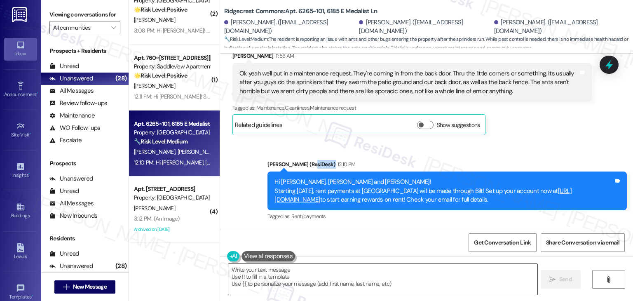
click at [319, 270] on textarea "Hey {{first_name}}, thanks for the details! I'll make sure the team knows they'…" at bounding box center [382, 279] width 309 height 31
click at [317, 275] on textarea "Hey {{first_name}}, thanks for the details! I'll make sure the team knows they'…" at bounding box center [382, 279] width 309 height 31
click at [317, 274] on textarea "Hey {{first_name}}, thanks for the details! I'll make sure the team knows they'…" at bounding box center [382, 279] width 309 height 31
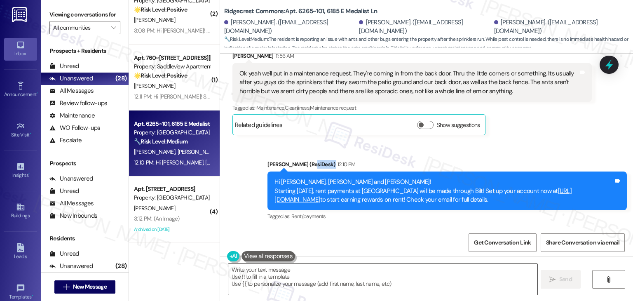
click at [317, 274] on textarea "Hey {{first_name}}, thanks for the details! I'll make sure the team knows they'…" at bounding box center [382, 279] width 309 height 31
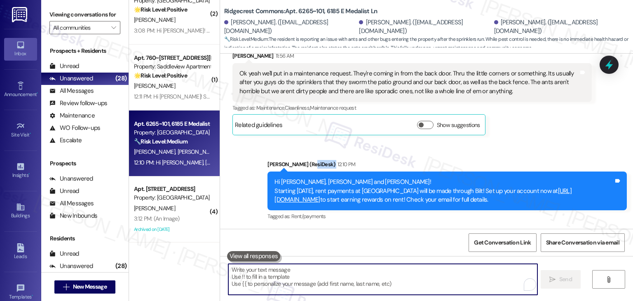
click at [317, 274] on textarea "To enrich screen reader interactions, please activate Accessibility in Grammarl…" at bounding box center [382, 279] width 309 height 31
paste textarea "Thanks for the details, [PERSON_NAME]! That’s super helpful. I’ll note that the…"
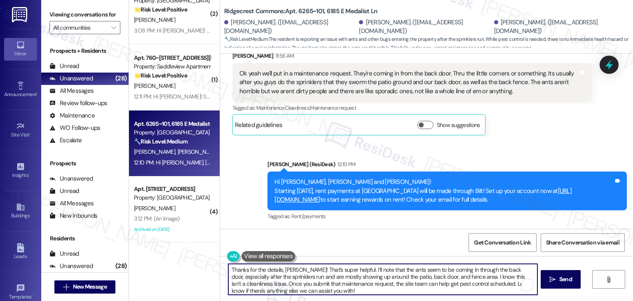
type textarea "Thanks for the details, [PERSON_NAME]! That’s super helpful. I’ll note that the…"
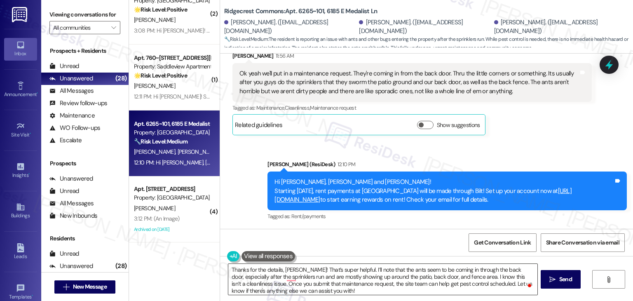
click at [331, 291] on textarea "Thanks for the details, [PERSON_NAME]! That’s super helpful. I’ll note that the…" at bounding box center [382, 279] width 309 height 31
click at [563, 280] on span "Send" at bounding box center [565, 279] width 13 height 9
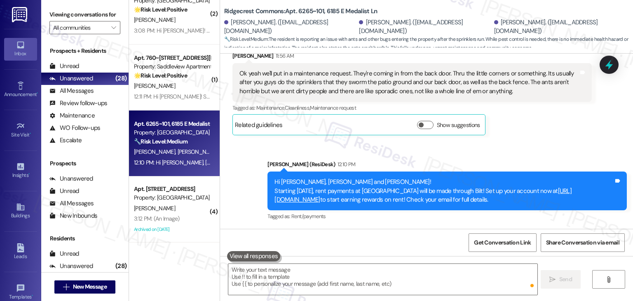
scroll to position [422, 0]
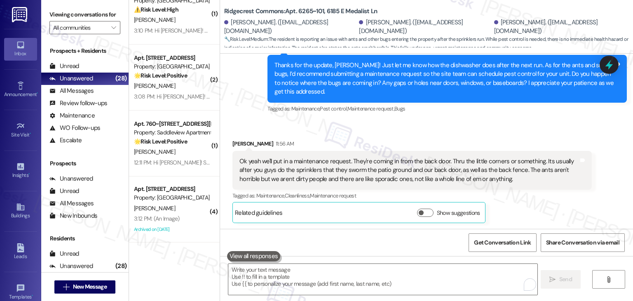
scroll to position [594, 0]
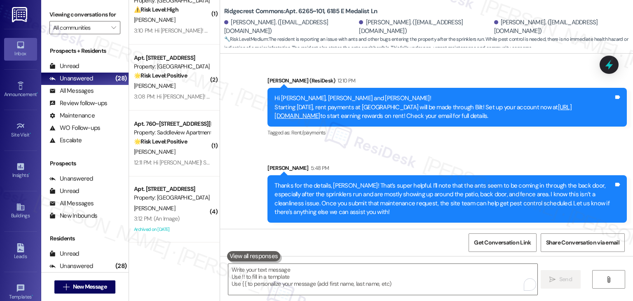
click at [468, 151] on div "Announcement, sent via SMS [PERSON_NAME] (ResiDesk) 12:10 PM Hi [PERSON_NAME], …" at bounding box center [426, 143] width 413 height 171
click at [498, 150] on div "Announcement, sent via SMS [PERSON_NAME] (ResiDesk) 12:10 PM Hi [PERSON_NAME], …" at bounding box center [426, 143] width 413 height 171
click at [606, 64] on icon at bounding box center [609, 65] width 14 height 14
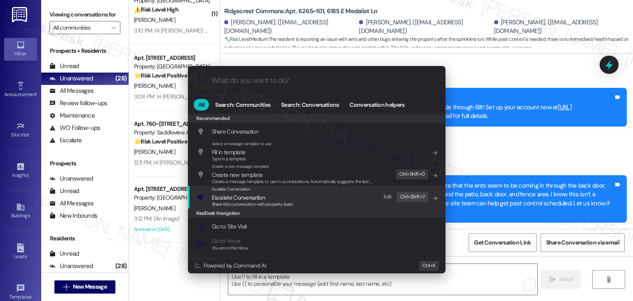
click at [256, 200] on span "Escalate Conversation" at bounding box center [238, 197] width 53 height 7
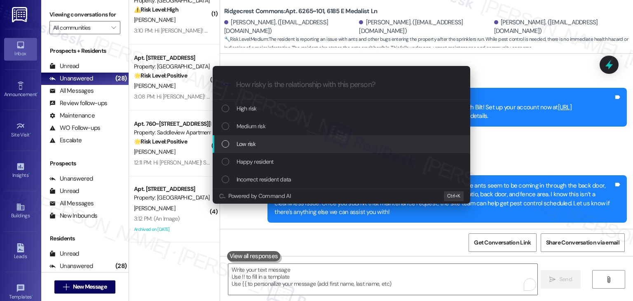
click at [225, 146] on div "List of options" at bounding box center [225, 143] width 7 height 7
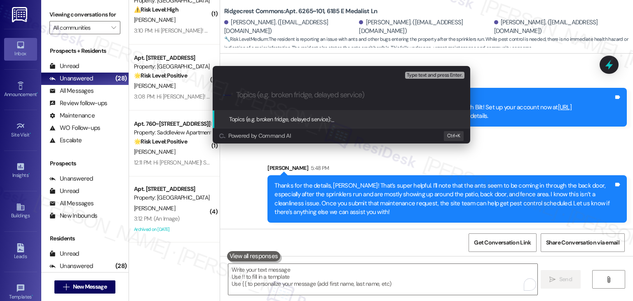
paste input "Pest Activity After Sprinklers – Ants Entering Through Back Door"
type input "Pest Activity After Sprinklers – Ants Entering Through Back Door"
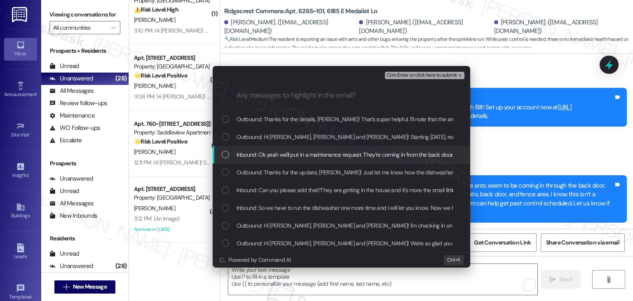
click at [225, 154] on div "List of options" at bounding box center [225, 154] width 7 height 7
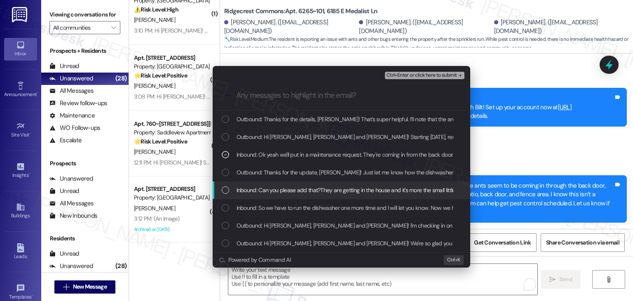
click at [223, 190] on div "List of options" at bounding box center [225, 189] width 7 height 7
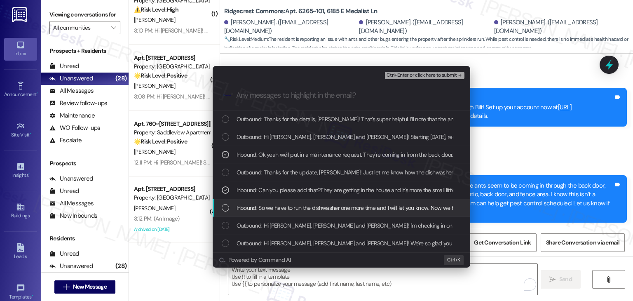
click at [223, 209] on div "List of options" at bounding box center [225, 207] width 7 height 7
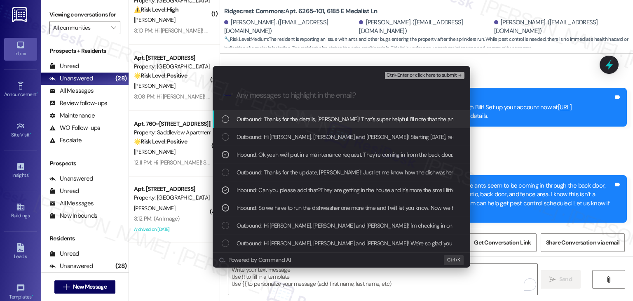
click at [427, 76] on span "Ctrl+Enter or click here to submit" at bounding box center [422, 76] width 70 height 6
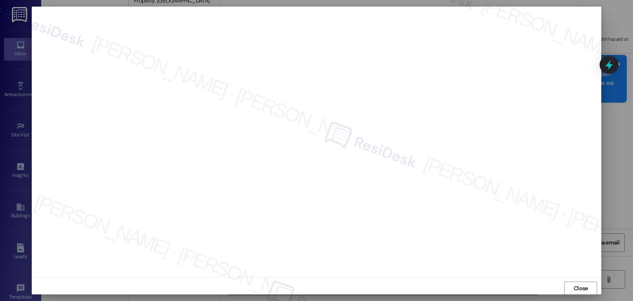
scroll to position [651, 0]
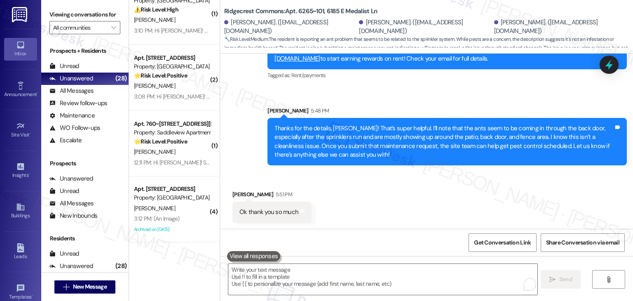
click at [391, 187] on div "Received via SMS [PERSON_NAME] 5:51 PM Ok thank you so much Tags and notes" at bounding box center [426, 199] width 413 height 57
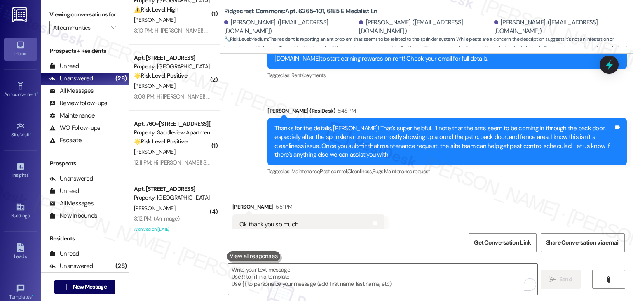
click at [446, 186] on div "Received via SMS [PERSON_NAME] 5:51 PM Ok thank you so much Tags and notes Tagg…" at bounding box center [426, 219] width 413 height 70
click at [455, 200] on div "Received via SMS [PERSON_NAME] 5:51 PM Ok thank you so much Tags and notes Tagg…" at bounding box center [426, 219] width 413 height 70
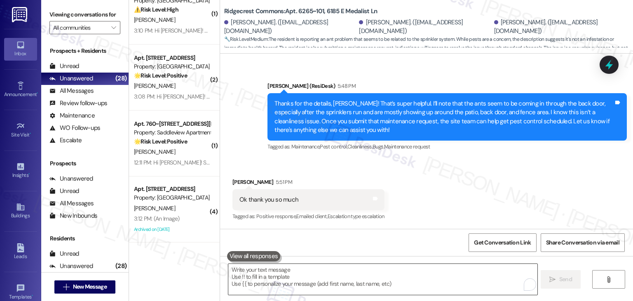
click at [306, 275] on textarea "To enrich screen reader interactions, please activate Accessibility in Grammarl…" at bounding box center [382, 279] width 309 height 31
click at [243, 270] on textarea "To enrich screen reader interactions, please activate Accessibility in Grammarl…" at bounding box center [382, 279] width 309 height 31
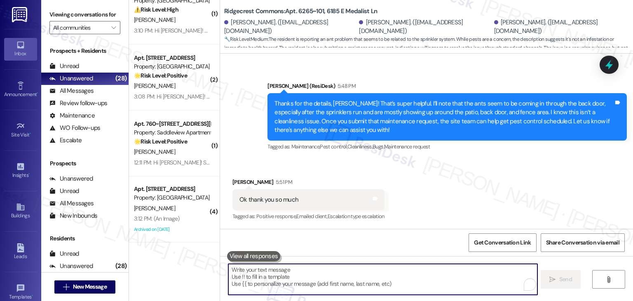
click at [453, 176] on div "Received via SMS Amber Sorrell 5:51 PM Ok thank you so much Tags and notes Tagg…" at bounding box center [426, 194] width 413 height 70
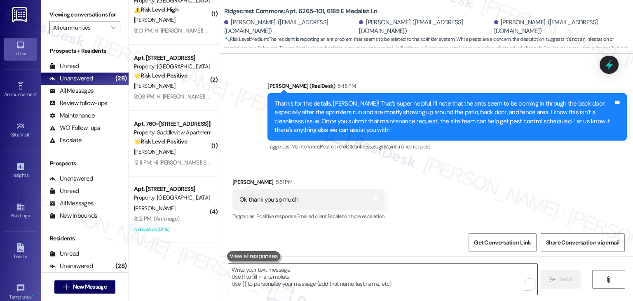
click at [310, 271] on textarea "To enrich screen reader interactions, please activate Accessibility in Grammarl…" at bounding box center [382, 279] width 309 height 31
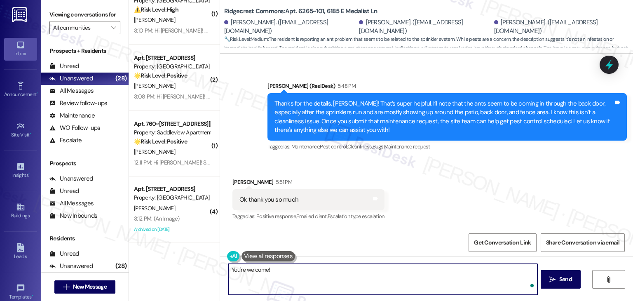
paste textarea "Should you have any questions or need help with anything else, please don't hes…"
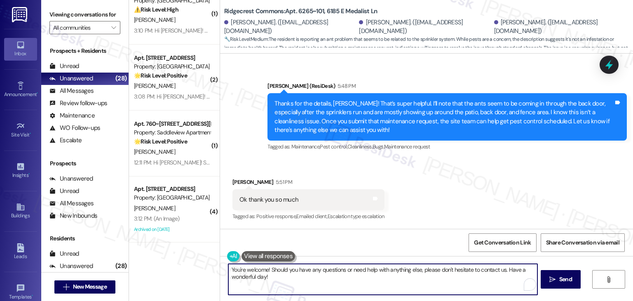
click at [501, 277] on textarea "You're welcome! Should you have any questions or need help with anything else, …" at bounding box center [382, 279] width 309 height 31
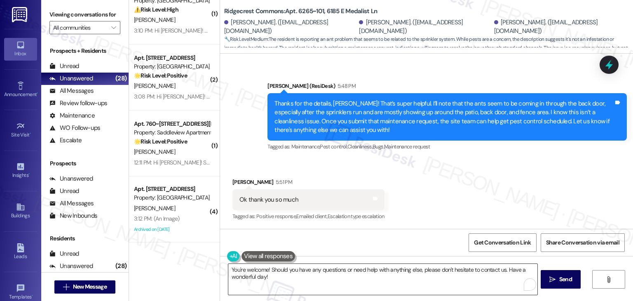
click at [427, 280] on textarea "You're welcome! Should you have any questions or need help with anything else, …" at bounding box center [382, 279] width 309 height 31
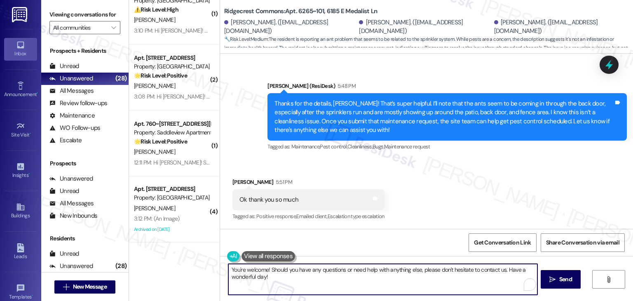
click at [251, 277] on textarea "You're welcome! Should you have any questions or need help with anything else, …" at bounding box center [382, 279] width 309 height 31
type textarea "You're welcome! Should you have any questions or need help with anything else, …"
click at [572, 282] on span "Send" at bounding box center [566, 279] width 16 height 9
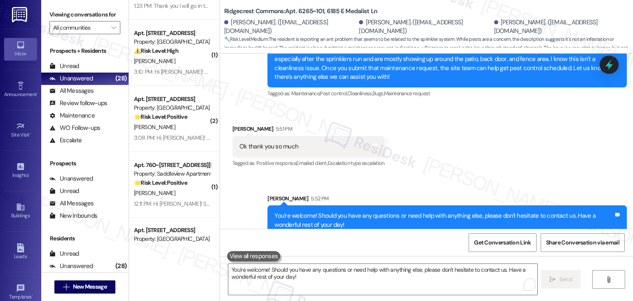
scroll to position [742, 0]
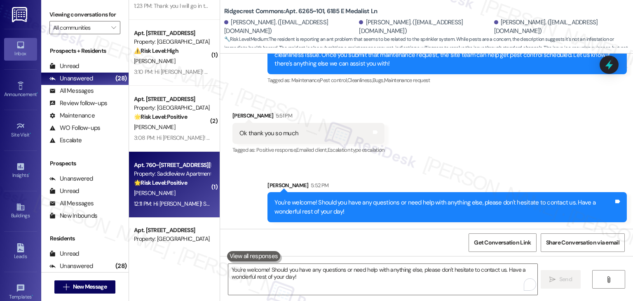
click at [174, 182] on strong "🌟 Risk Level: Positive" at bounding box center [160, 182] width 53 height 7
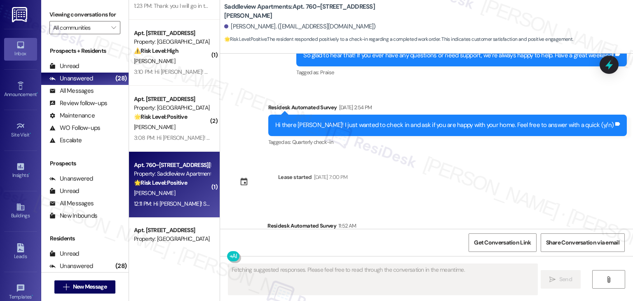
scroll to position [1037, 0]
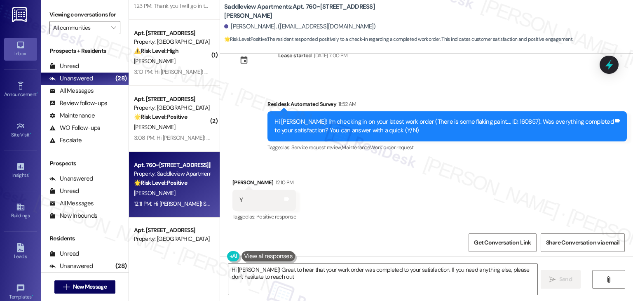
type textarea "Hi Sarah! Great to hear that your work order was completed to your satisfaction…"
click at [417, 180] on div "Received via SMS Sarah Franklin 12:10 PM Y Tags and notes Tagged as: Positive r…" at bounding box center [426, 195] width 413 height 70
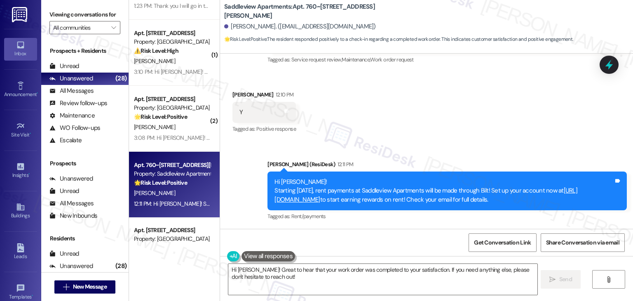
click at [435, 110] on div "Received via SMS Sarah Franklin 12:10 PM Y Tags and notes Tagged as: Positive r…" at bounding box center [426, 107] width 413 height 70
click at [428, 110] on div "Received via SMS Sarah Franklin 12:10 PM Y Tags and notes Tagged as: Positive r…" at bounding box center [426, 107] width 413 height 70
click at [375, 131] on div "Received via SMS Sarah Franklin 12:10 PM Y Tags and notes Tagged as: Positive r…" at bounding box center [426, 107] width 413 height 70
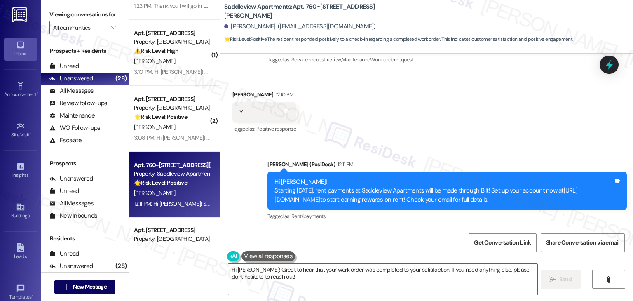
click at [375, 131] on div "Received via SMS Sarah Franklin 12:10 PM Y Tags and notes Tagged as: Positive r…" at bounding box center [426, 107] width 413 height 70
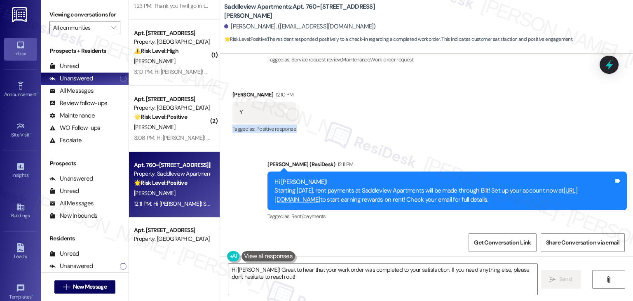
click at [375, 131] on div "Received via SMS Sarah Franklin 12:10 PM Y Tags and notes Tagged as: Positive r…" at bounding box center [426, 107] width 413 height 70
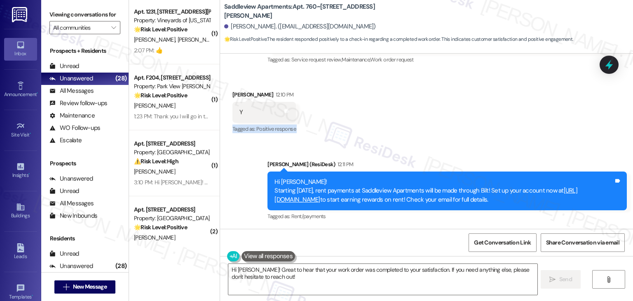
scroll to position [1440, 0]
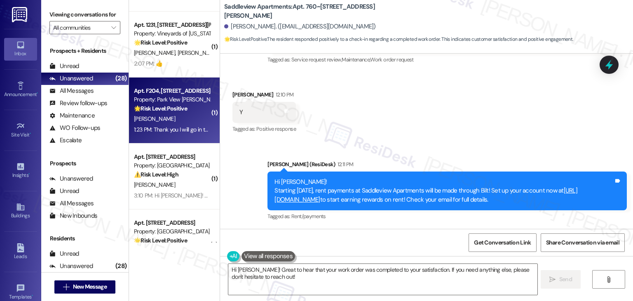
click at [193, 130] on div "1:23 PM: Thank you I will go in this week and set up an account that way thanks…" at bounding box center [250, 129] width 233 height 7
type textarea "Fetching suggested responses. Please feel free to read through the conversation…"
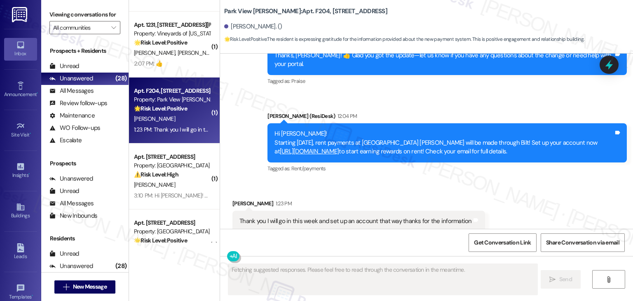
scroll to position [460, 0]
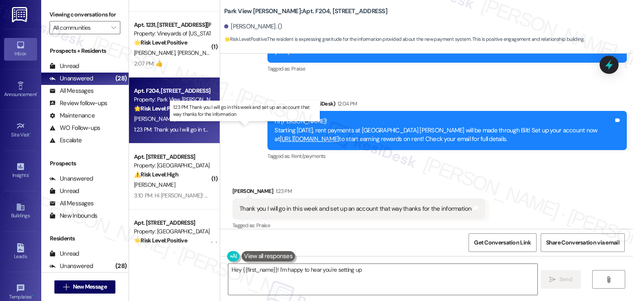
click at [193, 130] on div "1:23 PM: Thank you I will go in this week and set up an account that way thanks…" at bounding box center [250, 129] width 233 height 7
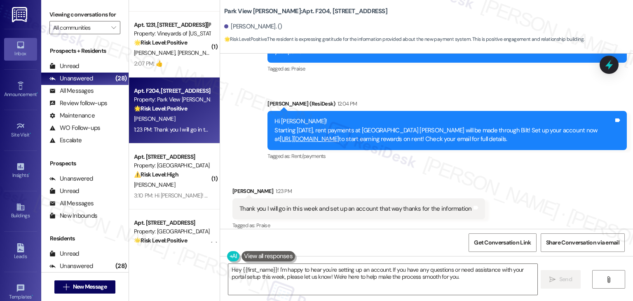
click at [284, 181] on div "Received via SMS Leanna Bernal 1:23 PM Thank you I will go in this week and set…" at bounding box center [358, 209] width 265 height 57
click at [339, 168] on div "Received via SMS Leanna Bernal 1:23 PM Thank you I will go in this week and set…" at bounding box center [426, 203] width 413 height 70
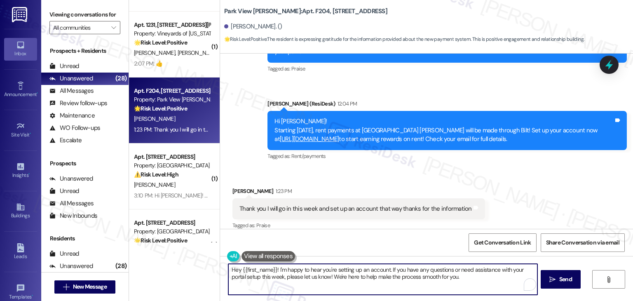
click at [321, 274] on textarea "Hey {{first_name}}! I'm happy to hear you're setting up an account. If you have…" at bounding box center [382, 279] width 309 height 31
type textarea "Hey {{first_name}}! I'm happy to hear you're setting up an account. If you have…"
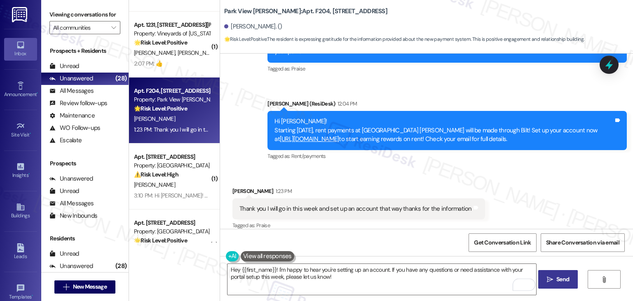
click at [545, 277] on span " Send" at bounding box center [558, 279] width 26 height 9
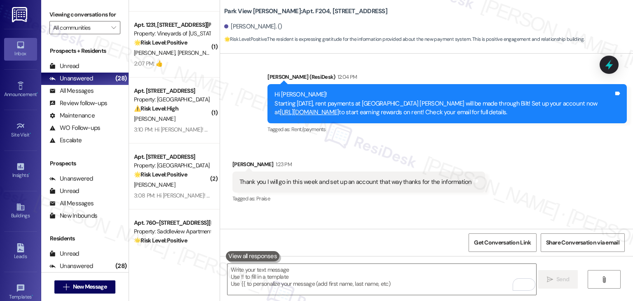
scroll to position [526, 0]
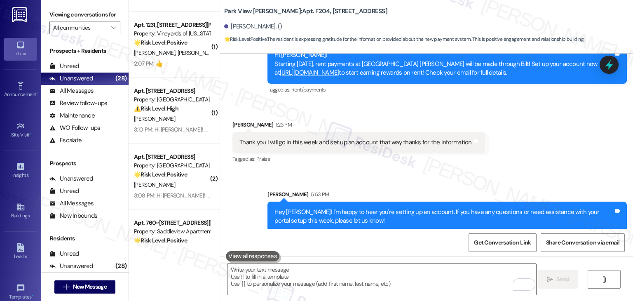
click at [496, 171] on div "Sent via SMS Sarah 5:53 PM Hey Leanna! I'm happy to hear you're setting up an a…" at bounding box center [426, 204] width 413 height 66
click at [510, 150] on div "Received via SMS Leanna Bernal 1:23 PM Thank you I will go in this week and set…" at bounding box center [426, 137] width 413 height 70
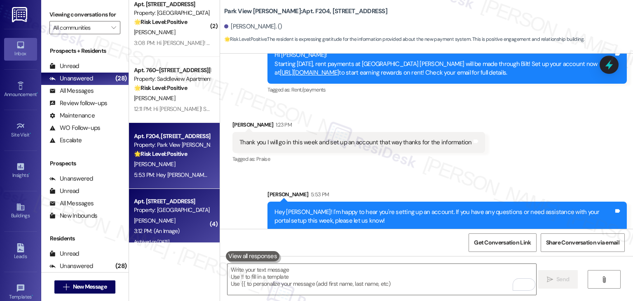
scroll to position [1604, 0]
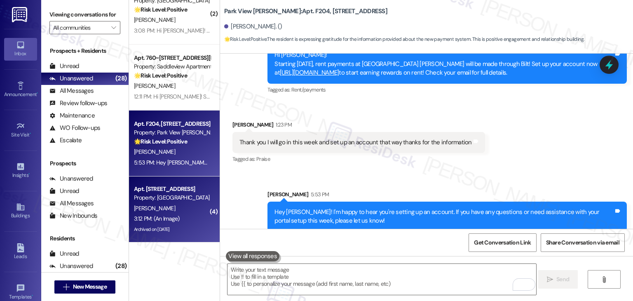
click at [195, 220] on div "3:12 PM: (An Image) 3:12 PM: (An Image)" at bounding box center [172, 219] width 78 height 10
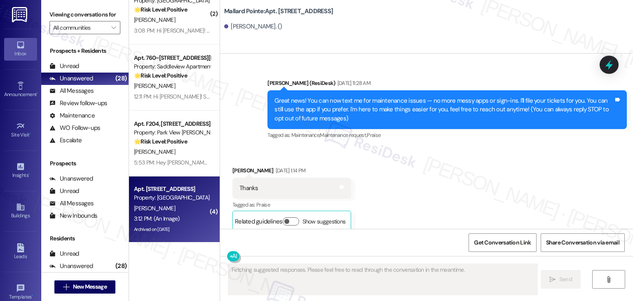
scroll to position [1404, 0]
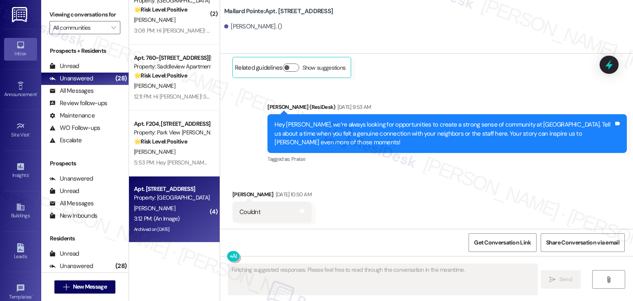
click at [453, 127] on div "Announcement, sent via SMS Dottie (ResiDesk) Dec 09, 2024 at 11:28 AM Great new…" at bounding box center [426, 141] width 413 height 175
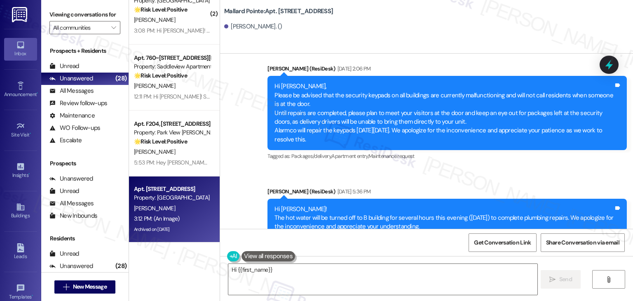
scroll to position [5394, 0]
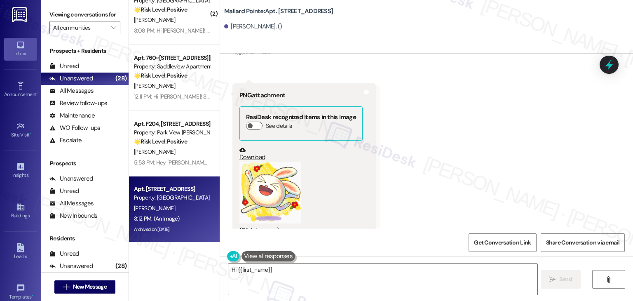
click at [453, 122] on div "Received via SMS Gordon Kennedy 3:12 PM THANK YOU!!!!!!!! I AND SERERAL OTHERS …" at bounding box center [426, 121] width 413 height 252
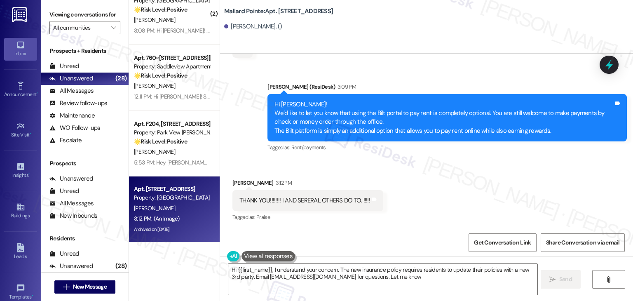
scroll to position [5213, 0]
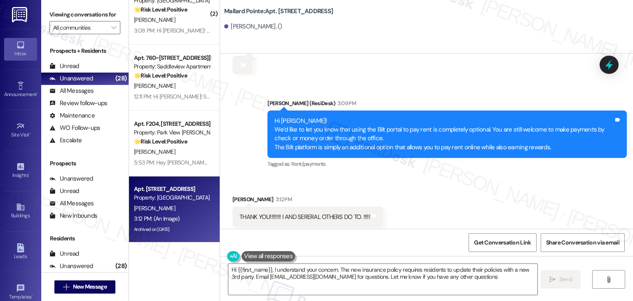
type textarea "Hi {{first_name}}, I understand your concern. The new insurance policy requires…"
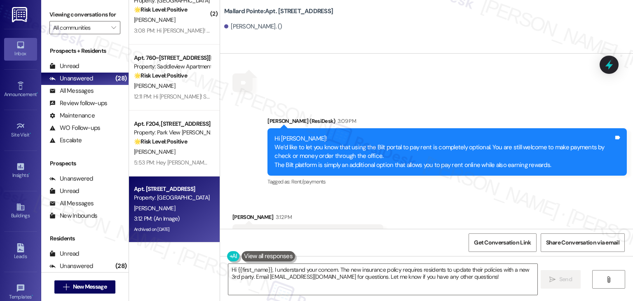
scroll to position [5196, 0]
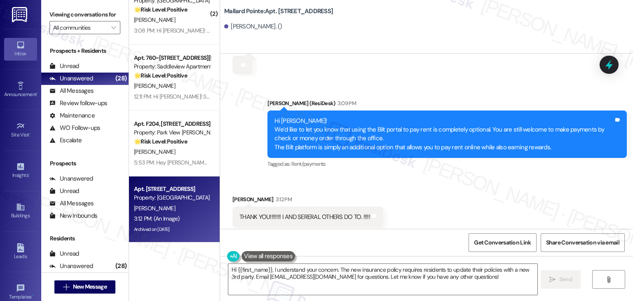
click at [427, 181] on div "Received via SMS Gordon Kennedy 3:12 PM THANK YOU!!!!!!!! I AND SERERAL OTHERS …" at bounding box center [426, 302] width 413 height 252
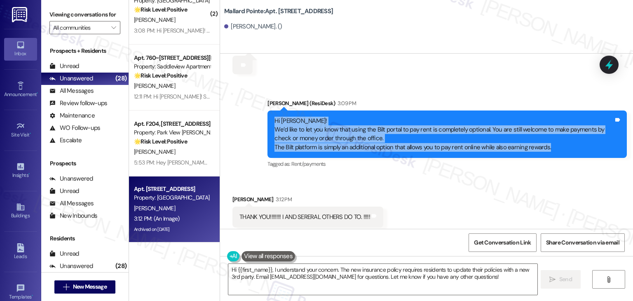
drag, startPoint x: 547, startPoint y: 129, endPoint x: 239, endPoint y: 103, distance: 308.7
click at [239, 103] on div "Announcement, sent via SMS Dottie (ResiDesk) 3:09 PM Hi Gordon! We’d like to le…" at bounding box center [426, 128] width 413 height 96
copy div "Hi Gordon! We’d like to let you know that using the Bilt portal to pay rent is …"
click at [438, 190] on div "Received via SMS Gordon Kennedy 3:12 PM THANK YOU!!!!!!!! I AND SERERAL OTHERS …" at bounding box center [426, 302] width 413 height 252
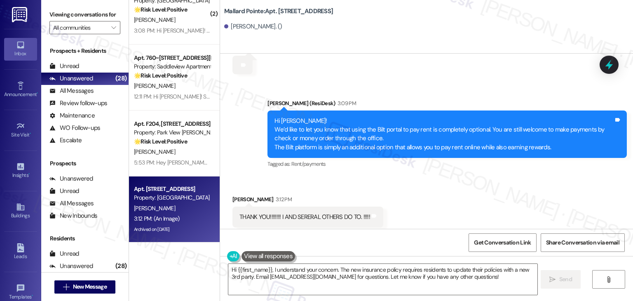
click at [322, 213] on div "THANK YOU!!!!!!!! I AND SERERAL OTHERS DO TO. !!!!!" at bounding box center [305, 217] width 131 height 9
copy div "THANK YOU!!!!!!!! I AND SERERAL OTHERS DO TO. !!!!! Tags and notes"
click at [460, 176] on div "Received via SMS Gordon Kennedy 3:12 PM THANK YOU!!!!!!!! I AND SERERAL OTHERS …" at bounding box center [426, 302] width 413 height 252
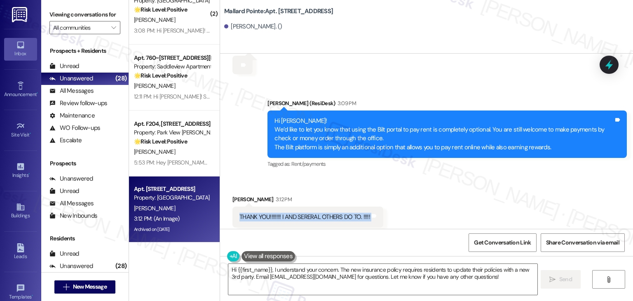
click at [459, 176] on div "Received via SMS Gordon Kennedy 3:12 PM THANK YOU!!!!!!!! I AND SERERAL OTHERS …" at bounding box center [426, 302] width 413 height 252
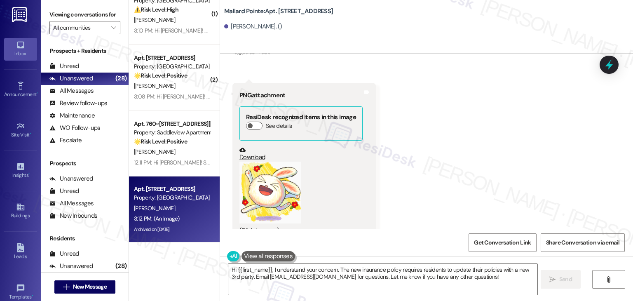
click at [432, 169] on div "Received via SMS Gordon Kennedy 3:12 PM THANK YOU!!!!!!!! I AND SERERAL OTHERS …" at bounding box center [426, 121] width 413 height 252
click at [434, 164] on div "Received via SMS Gordon Kennedy 3:12 PM THANK YOU!!!!!!!! I AND SERERAL OTHERS …" at bounding box center [426, 121] width 413 height 252
click at [434, 157] on div "Received via SMS Gordon Kennedy 3:12 PM THANK YOU!!!!!!!! I AND SERERAL OTHERS …" at bounding box center [426, 121] width 413 height 252
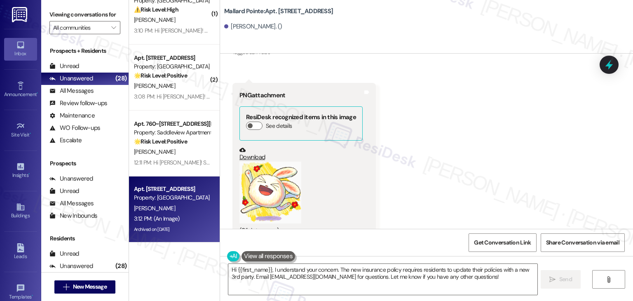
click at [434, 157] on div "Received via SMS Gordon Kennedy 3:12 PM THANK YOU!!!!!!!! I AND SERERAL OTHERS …" at bounding box center [426, 121] width 413 height 252
click at [435, 172] on div "Received via SMS Gordon Kennedy 3:12 PM THANK YOU!!!!!!!! I AND SERERAL OTHERS …" at bounding box center [426, 121] width 413 height 252
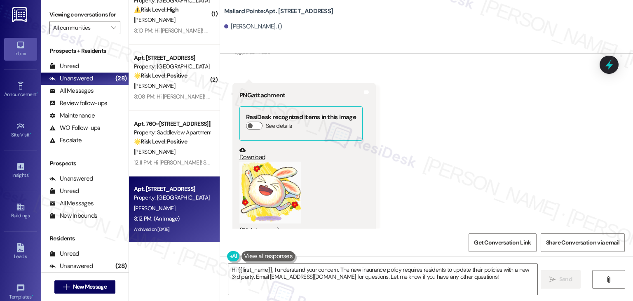
click at [435, 172] on div "Received via SMS Gordon Kennedy 3:12 PM THANK YOU!!!!!!!! I AND SERERAL OTHERS …" at bounding box center [426, 121] width 413 height 252
drag, startPoint x: 438, startPoint y: 163, endPoint x: 438, endPoint y: 158, distance: 4.9
click at [438, 163] on div "Received via SMS Gordon Kennedy 3:12 PM THANK YOU!!!!!!!! I AND SERERAL OTHERS …" at bounding box center [426, 121] width 413 height 252
click at [366, 268] on textarea "Hi {{first_name}}, I understand your concern. The new insurance policy requires…" at bounding box center [382, 279] width 309 height 31
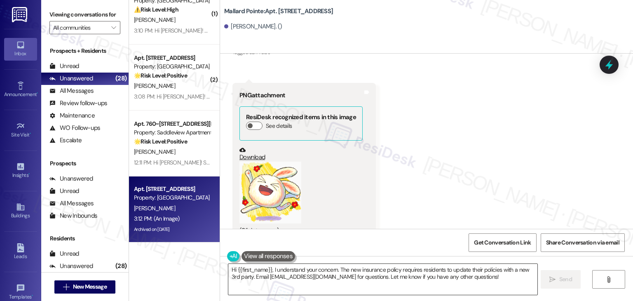
click at [366, 268] on textarea "Hi {{first_name}}, I understand your concern. The new insurance policy requires…" at bounding box center [382, 279] width 309 height 31
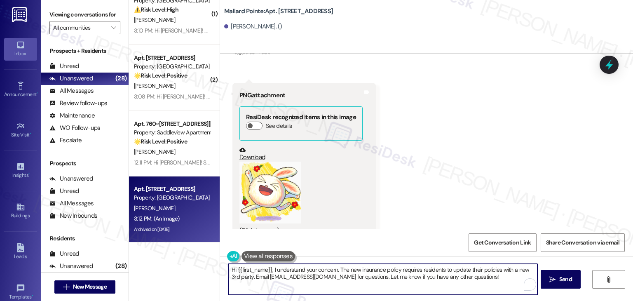
click at [366, 268] on textarea "Hi {{first_name}}, I understand your concern. The new insurance policy requires…" at bounding box center [382, 279] width 309 height 31
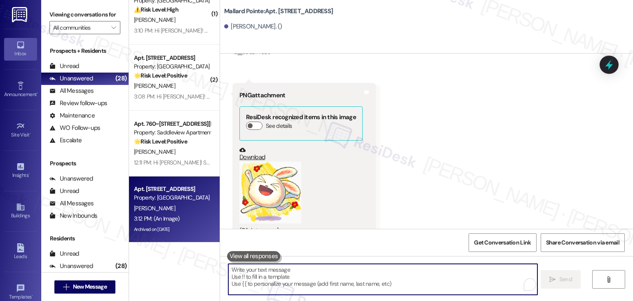
click at [366, 268] on textarea "To enrich screen reader interactions, please activate Accessibility in Grammarl…" at bounding box center [382, 279] width 309 height 31
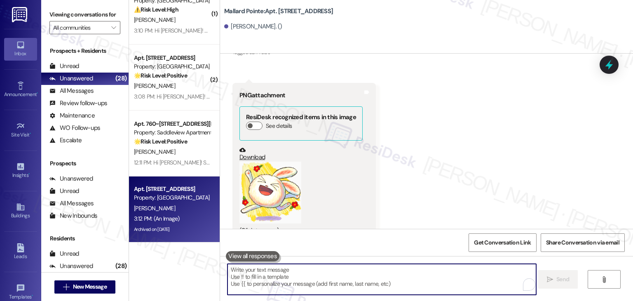
click at [366, 268] on textarea "To enrich screen reader interactions, please activate Accessibility in Grammarl…" at bounding box center [382, 279] width 309 height 31
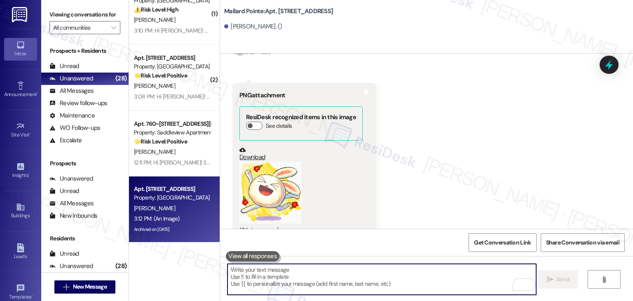
click at [366, 268] on textarea "To enrich screen reader interactions, please activate Accessibility in Grammarl…" at bounding box center [382, 279] width 309 height 31
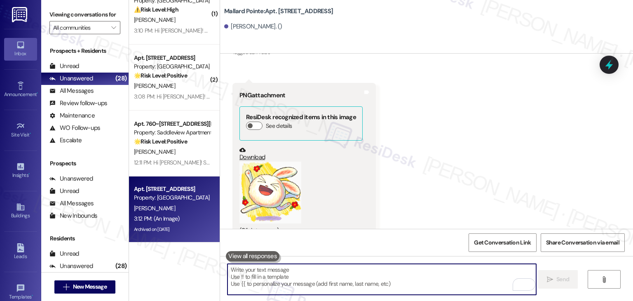
click at [366, 268] on textarea "To enrich screen reader interactions, please activate Accessibility in Grammarl…" at bounding box center [382, 279] width 309 height 31
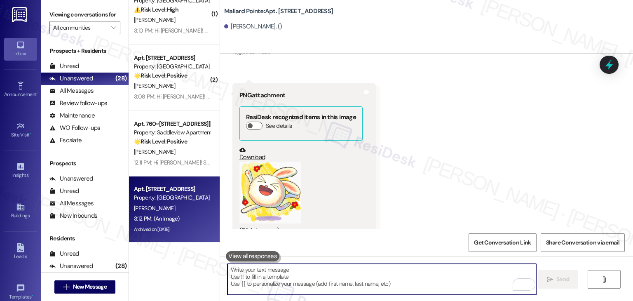
click at [366, 268] on textarea "To enrich screen reader interactions, please activate Accessibility in Grammarl…" at bounding box center [382, 279] width 309 height 31
paste textarea "You're so welcome, Gordon! 😊 I'm glad to hear that, and I’ll be sure to pass al…"
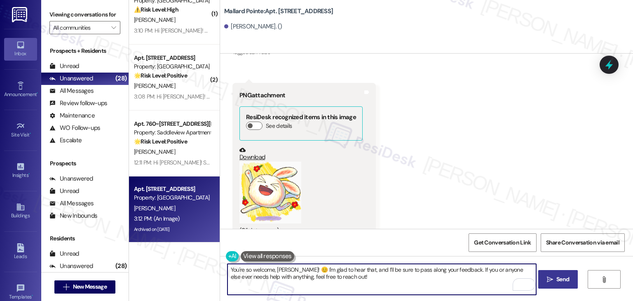
type textarea "You're so welcome, Gordon! 😊 I'm glad to hear that, and I’ll be sure to pass al…"
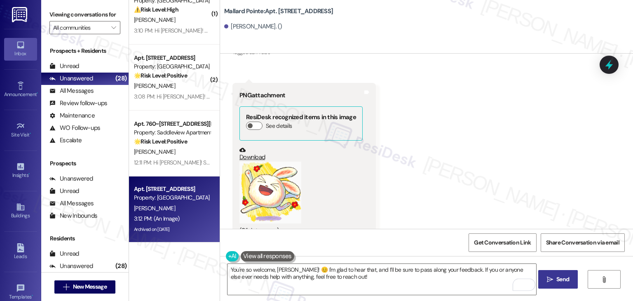
click at [559, 280] on span "Send" at bounding box center [563, 279] width 13 height 9
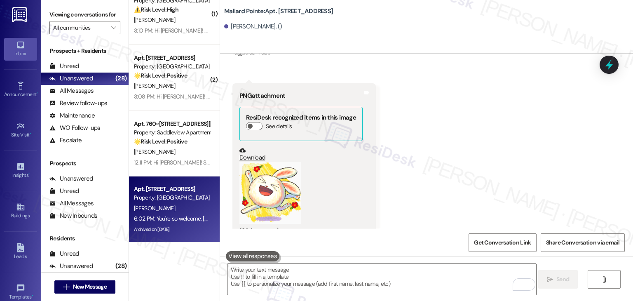
scroll to position [5461, 0]
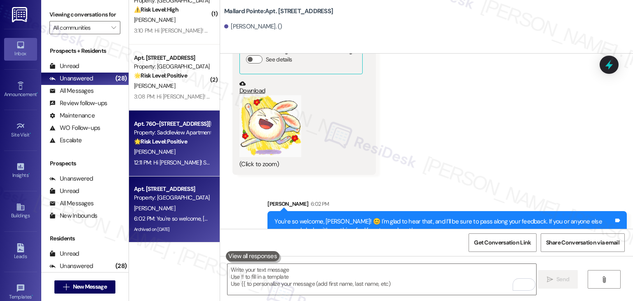
click at [193, 162] on div "12:11 PM: Hi Sarah! Starting September 25th, rent payments at Saddleview Apartm…" at bounding box center [407, 162] width 546 height 7
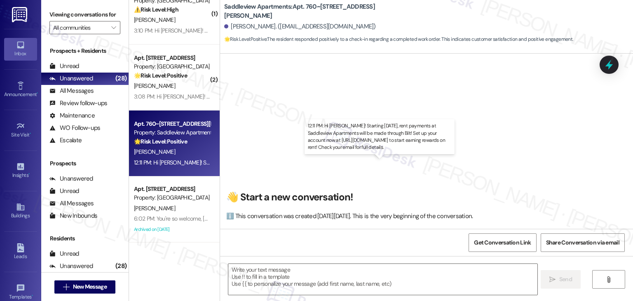
click at [528, 163] on div "👋 Start a new conversation! ℹ️ This conversation was created on Wednesday, Augu…" at bounding box center [426, 144] width 413 height 169
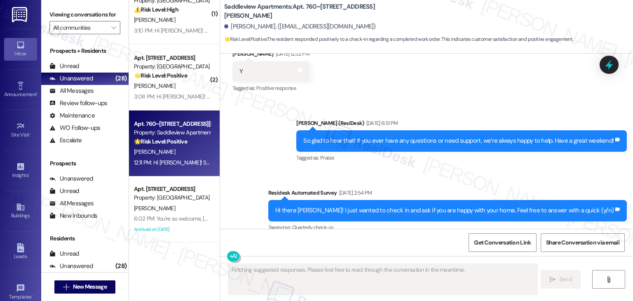
scroll to position [1037, 0]
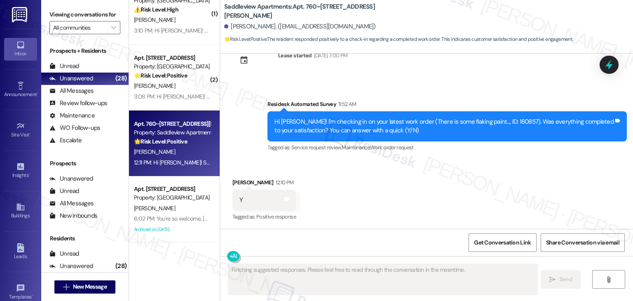
click at [554, 181] on div "Received via SMS Sarah Franklin 12:10 PM Y Tags and notes Tagged as: Positive r…" at bounding box center [426, 195] width 413 height 70
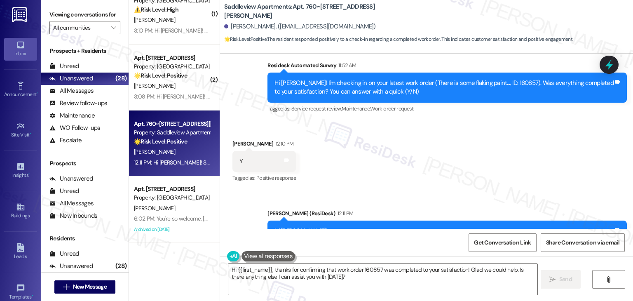
scroll to position [1125, 0]
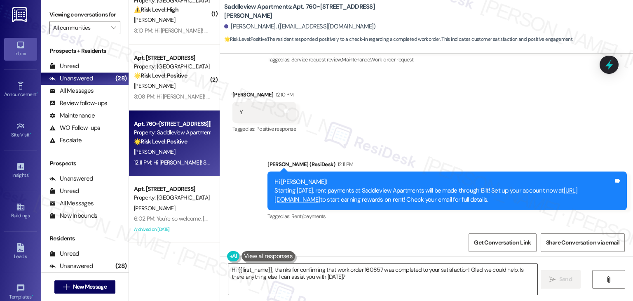
click at [326, 271] on textarea "Hi {{first_name}}, thanks for confirming that work order 160857 was completed t…" at bounding box center [382, 279] width 309 height 31
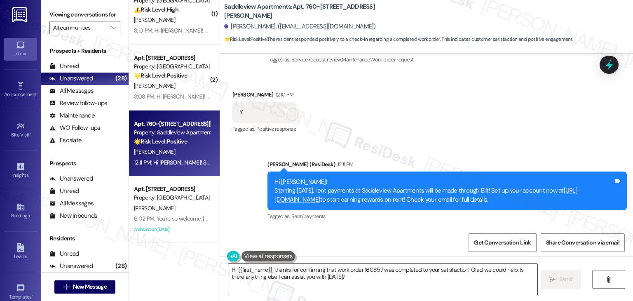
click at [326, 271] on textarea "Hi {{first_name}}, thanks for confirming that work order 160857 was completed t…" at bounding box center [382, 279] width 309 height 31
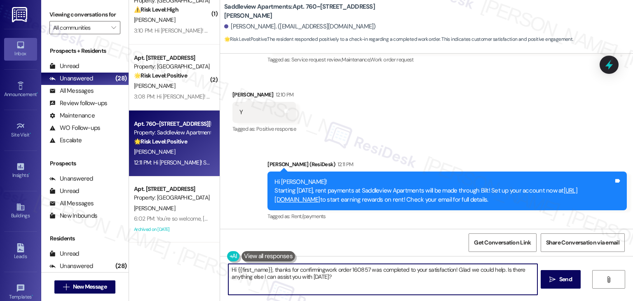
click at [326, 271] on textarea "Hi {{first_name}}, thanks for confirmingwork order 160857 was completed to your…" at bounding box center [382, 279] width 309 height 31
type textarea "Hi {{first_name}}, thanks for order 160857 was completed to your satisfaction! …"
click at [326, 271] on textarea "Hi {{first_name}}, thanks for confirmingwork order 160857 was completed to your…" at bounding box center [382, 279] width 309 height 31
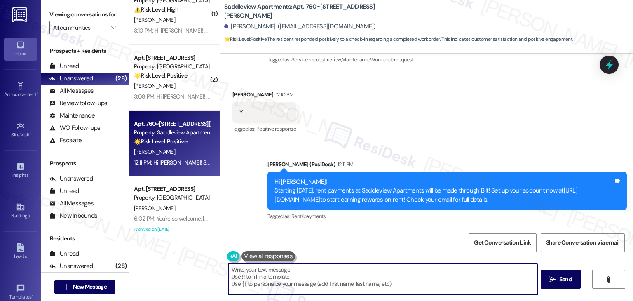
click at [326, 271] on textarea "Hi {{first_name}}, thanks for order 160857 was completed to your satisfaction! …" at bounding box center [382, 279] width 309 height 31
click at [326, 271] on textarea "To enrich screen reader interactions, please activate Accessibility in Grammarl…" at bounding box center [382, 279] width 309 height 31
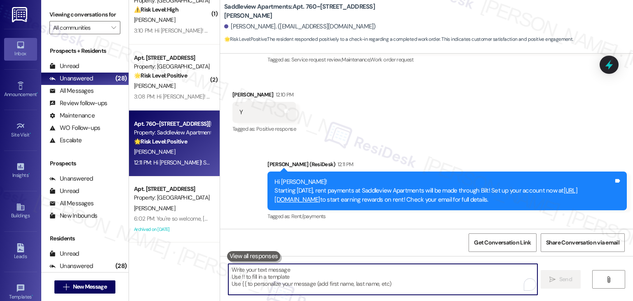
click at [326, 271] on textarea "To enrich screen reader interactions, please activate Accessibility in Grammarl…" at bounding box center [382, 279] width 309 height 31
click at [392, 275] on textarea "To enrich screen reader interactions, please activate Accessibility in Grammarl…" at bounding box center [382, 279] width 309 height 31
paste textarea "Hey {{first_name}}! I’m glad to hear your work order was completed to your sati…"
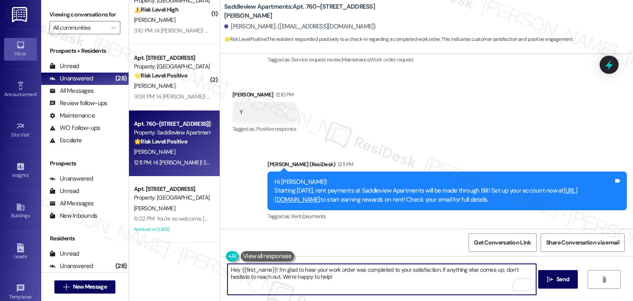
click at [351, 272] on textarea "Hey {{first_name}}! I’m glad to hear your work order was completed to your sati…" at bounding box center [382, 279] width 309 height 31
type textarea "Hey {{first_name}}! I’m glad to hear your work order was completed to your sati…"
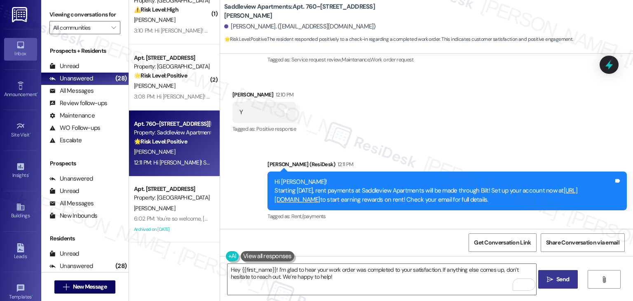
click at [562, 287] on button " Send" at bounding box center [558, 279] width 40 height 19
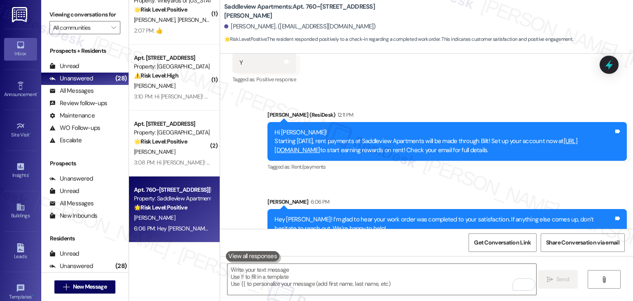
scroll to position [1191, 0]
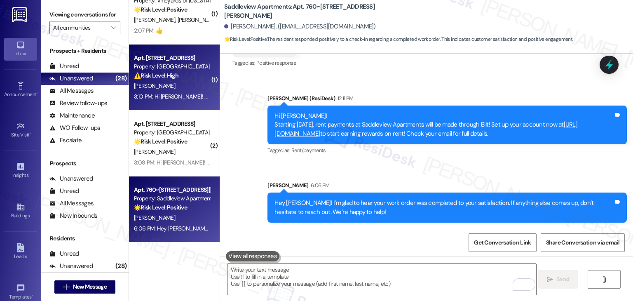
click at [147, 80] on div "Apt. C112, 508 Bldg C E 50th St Property: Mallard Pointe ⚠️ Risk Level: High Th…" at bounding box center [172, 67] width 78 height 28
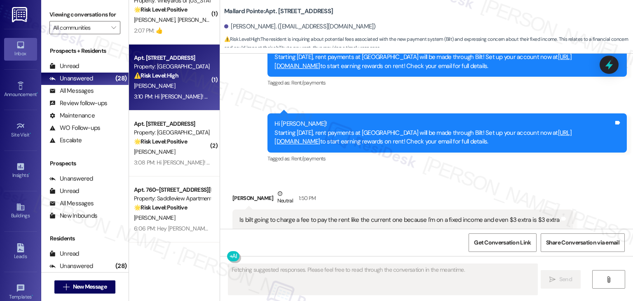
scroll to position [2332, 0]
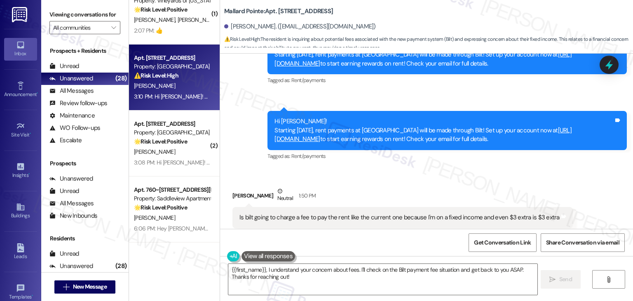
click at [432, 181] on div "Received via SMS Jose Herrera Neutral 1:50 PM Is bilt going to charge a fee to …" at bounding box center [402, 214] width 353 height 66
click at [433, 181] on div "Received via SMS Jose Herrera Neutral 1:50 PM Is bilt going to charge a fee to …" at bounding box center [402, 214] width 353 height 66
drag, startPoint x: 540, startPoint y: 122, endPoint x: 257, endPoint y: 103, distance: 283.9
click at [261, 105] on div "Announcement, sent via SMS 12:03 PM Dottie (ResiDesk) 12:03 PM Hi Jose! Startin…" at bounding box center [447, 136] width 372 height 63
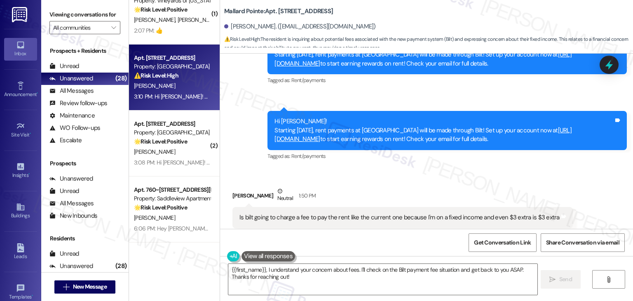
copy div "Hi Jose! Starting September 25th, rent payments at Mallard Pointe will be made …"
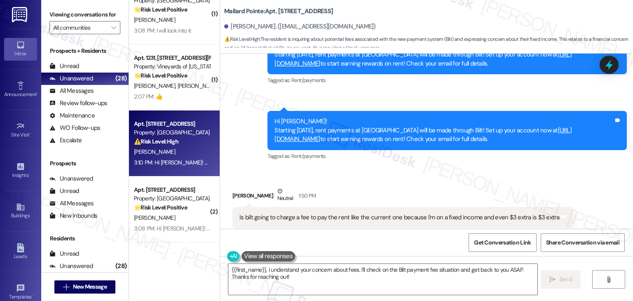
click at [383, 168] on div "Received via SMS Jose Herrera Neutral 1:50 PM Is bilt going to charge a fee to …" at bounding box center [426, 207] width 413 height 78
click at [326, 213] on div "Is bilt going to charge a fee to pay the rent like the current one because I'm …" at bounding box center [400, 217] width 320 height 9
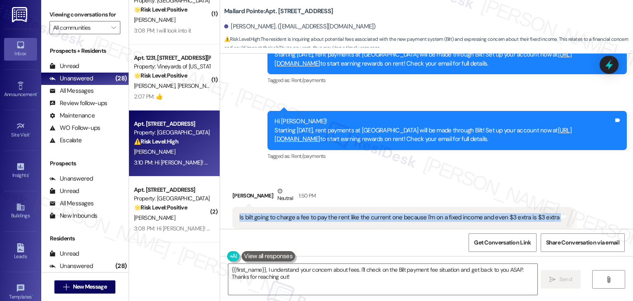
click at [326, 213] on div "Is bilt going to charge a fee to pay the rent like the current one because I'm …" at bounding box center [400, 217] width 320 height 9
copy div "Is bilt going to charge a fee to pay the rent like the current one because I'm …"
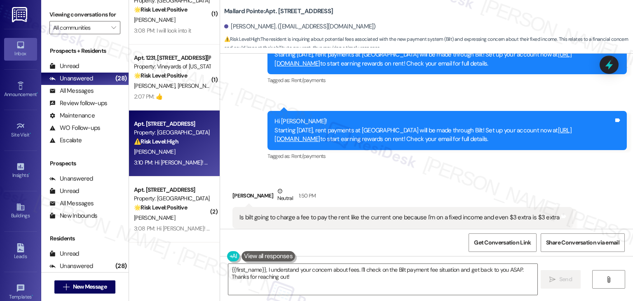
click at [407, 168] on div "Received via SMS Jose Herrera Neutral 1:50 PM Is bilt going to charge a fee to …" at bounding box center [426, 207] width 413 height 78
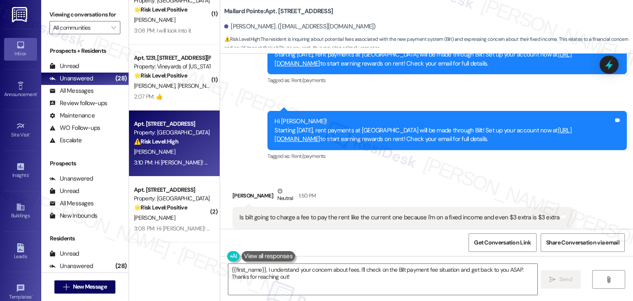
click at [407, 168] on div "Received via SMS Jose Herrera Neutral 1:50 PM Is bilt going to charge a fee to …" at bounding box center [426, 207] width 413 height 78
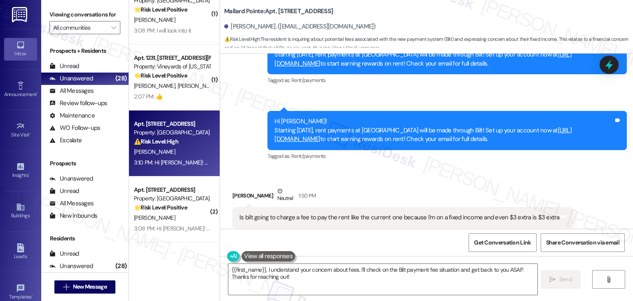
click at [407, 168] on div "Received via SMS Jose Herrera Neutral 1:50 PM Is bilt going to charge a fee to …" at bounding box center [426, 207] width 413 height 78
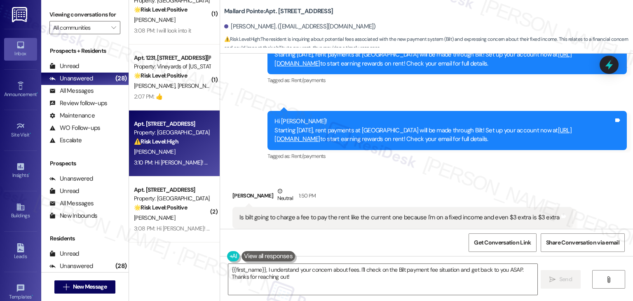
click at [407, 168] on div "Received via SMS Jose Herrera Neutral 1:50 PM Is bilt going to charge a fee to …" at bounding box center [426, 207] width 413 height 78
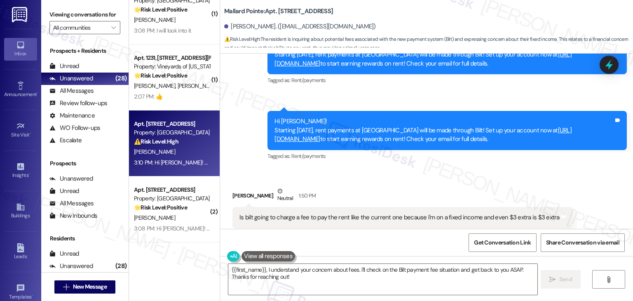
click at [407, 168] on div "Received via SMS Jose Herrera Neutral 1:50 PM Is bilt going to charge a fee to …" at bounding box center [426, 207] width 413 height 78
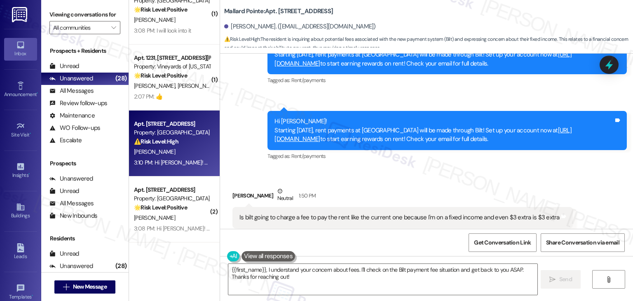
click at [427, 168] on div "Received via SMS Jose Herrera Neutral 1:50 PM Is bilt going to charge a fee to …" at bounding box center [426, 207] width 413 height 78
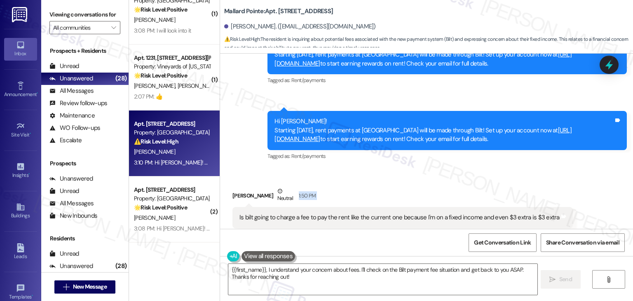
click at [427, 168] on div "Received via SMS Jose Herrera Neutral 1:50 PM Is bilt going to charge a fee to …" at bounding box center [426, 207] width 413 height 78
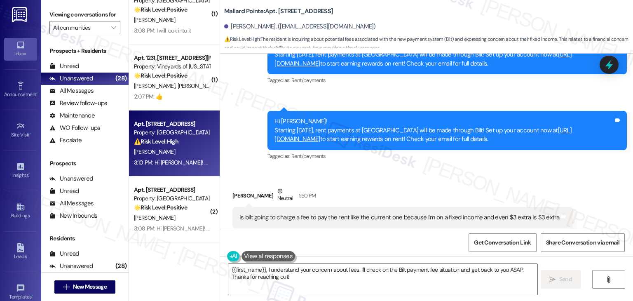
click at [427, 168] on div "Received via SMS Jose Herrera Neutral 1:50 PM Is bilt going to charge a fee to …" at bounding box center [426, 207] width 413 height 78
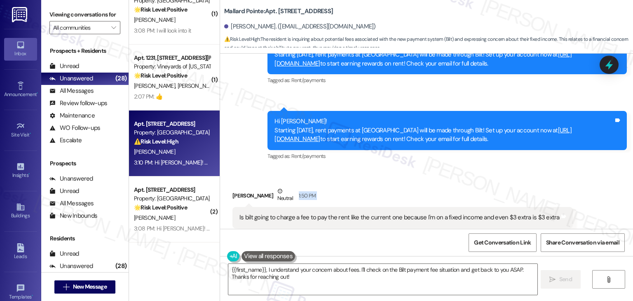
click at [427, 168] on div "Received via SMS Jose Herrera Neutral 1:50 PM Is bilt going to charge a fee to …" at bounding box center [426, 207] width 413 height 78
click at [427, 181] on div "Received via SMS Jose Herrera Neutral 1:50 PM Is bilt going to charge a fee to …" at bounding box center [402, 214] width 353 height 66
click at [402, 181] on div "Received via SMS Jose Herrera Neutral 1:50 PM Is bilt going to charge a fee to …" at bounding box center [402, 214] width 353 height 66
click at [512, 269] on textarea "{{first_name}}, I understand your concern about fees. I'll check on the Bilt pa…" at bounding box center [382, 279] width 309 height 31
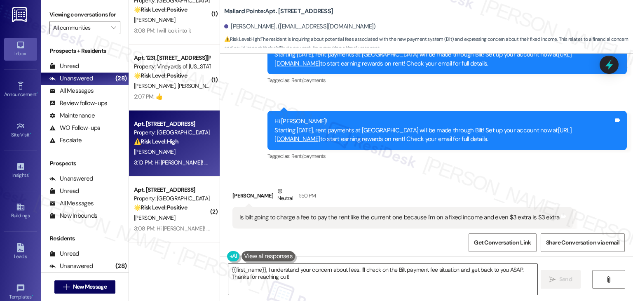
click at [512, 269] on textarea "{{first_name}}, I understand your concern about fees. I'll check on the Bilt pa…" at bounding box center [382, 279] width 309 height 31
click at [516, 269] on textarea "{{first_name}}, I understand your concern about fees. I'll check on the Bilt pa…" at bounding box center [382, 279] width 309 height 31
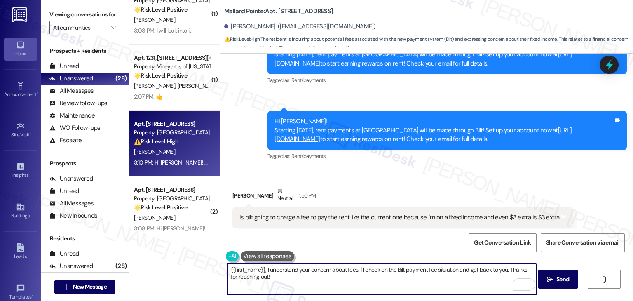
click at [228, 269] on textarea "{{first_name}}, I understand your concern about fees. I'll check on the Bilt pa…" at bounding box center [382, 279] width 309 height 31
type textarea "Hi {{first_name}}, I understand your concern about fees. I'll check on the Bilt…"
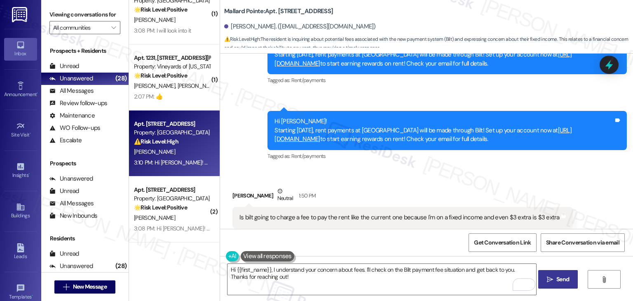
click at [561, 276] on span "Send" at bounding box center [563, 279] width 13 height 9
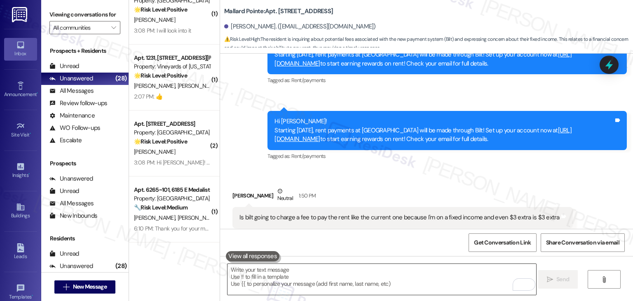
scroll to position [2495, 0]
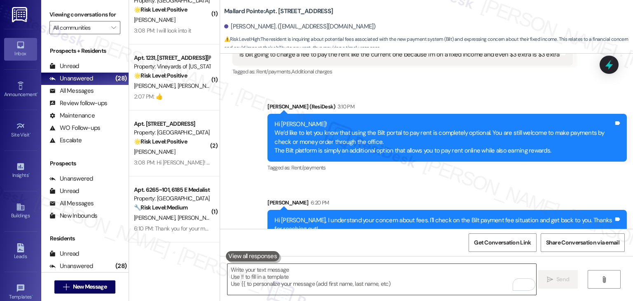
click at [295, 277] on textarea "To enrich screen reader interactions, please activate Accessibility in Grammarl…" at bounding box center [382, 279] width 309 height 31
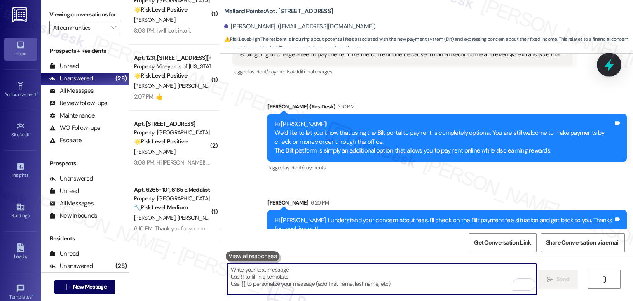
click at [605, 65] on icon at bounding box center [609, 65] width 14 height 14
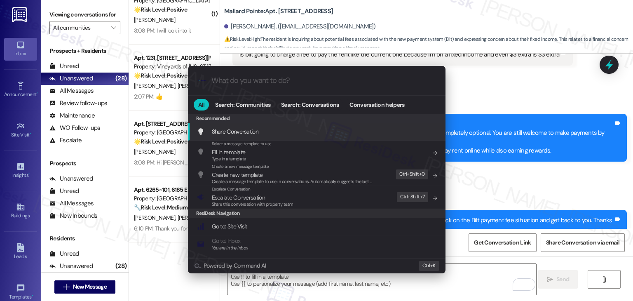
click at [258, 206] on span "Share this conversation with property team" at bounding box center [253, 204] width 82 height 6
click at [251, 193] on div "Recommended Recommended Share Conversation Add shortcut Select a message templa…" at bounding box center [317, 186] width 258 height 144
click at [230, 199] on div "Recommended Recommended Share Conversation Add shortcut Select a message templa…" at bounding box center [317, 186] width 258 height 144
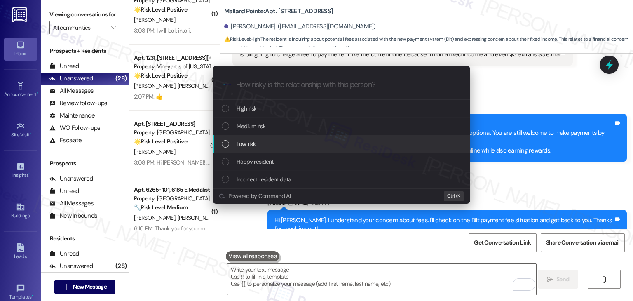
click at [226, 145] on div "List of options" at bounding box center [225, 143] width 7 height 7
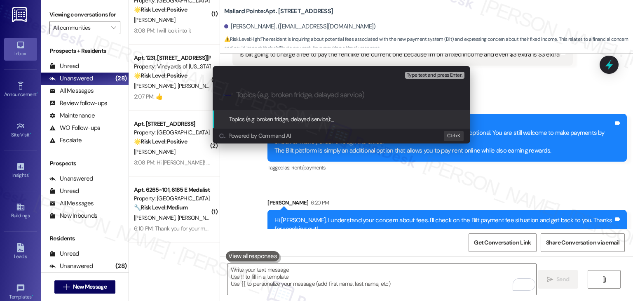
paste input "Resident Concern About Bilt Payment Fees"
type input "Resident Concern About Bilt Payment Fees"
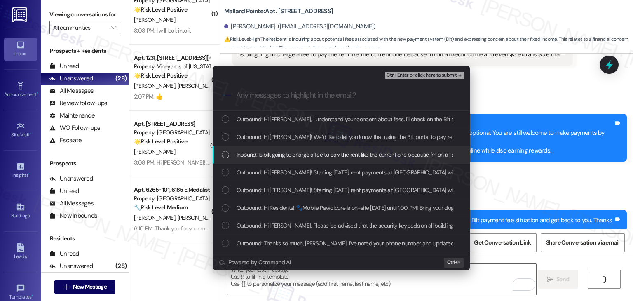
click at [225, 154] on div "List of options" at bounding box center [225, 154] width 7 height 7
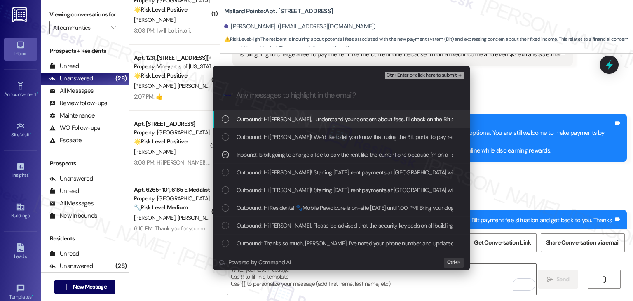
click at [422, 75] on span "Ctrl+Enter or click here to submit" at bounding box center [422, 76] width 70 height 6
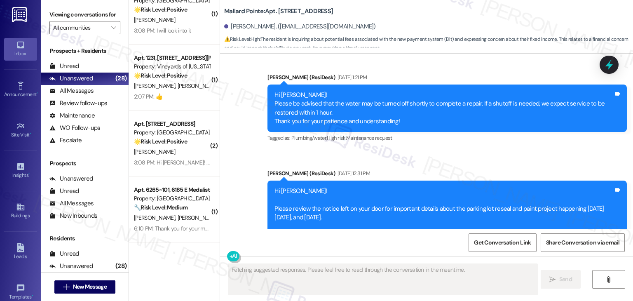
scroll to position [2332, 0]
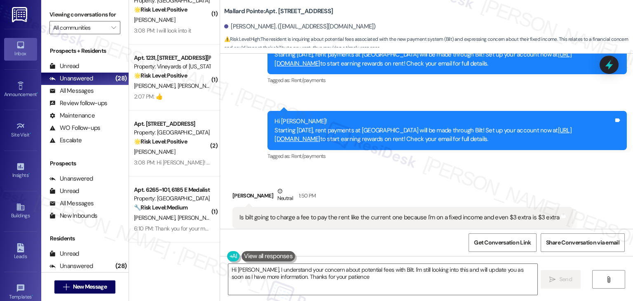
type textarea "Hi Jose, I understand your concern about potential fees with Bilt. I'm still lo…"
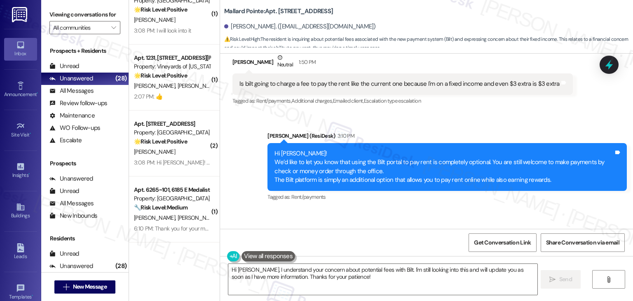
scroll to position [2507, 0]
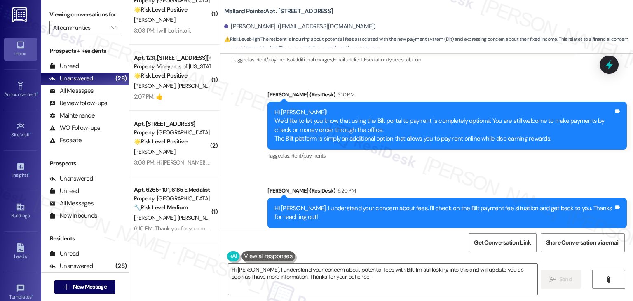
click at [193, 128] on div "( 2 ) Apt. C211, 508 Bldg C E 50th St Property: Mallard Pointe 🌟 Risk Level: Po…" at bounding box center [174, 121] width 91 height 242
click at [158, 127] on div "( 2 ) Apt. C211, 508 Bldg C E 50th St Property: Mallard Pointe 🌟 Risk Level: Po…" at bounding box center [174, 121] width 91 height 242
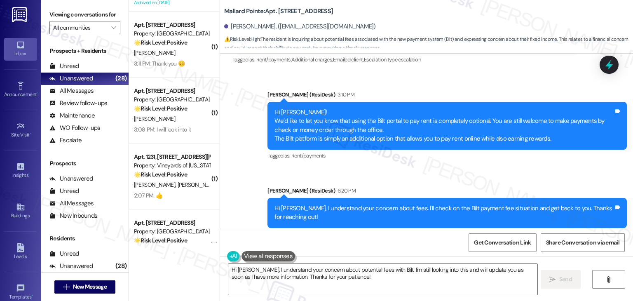
click at [444, 148] on div "Announcement, sent via SMS Dottie (ResiDesk) 3:10 PM Hi Jose! We’d like to let …" at bounding box center [447, 126] width 372 height 84
click at [247, 167] on div "Announcement, sent via SMS Dottie (ResiDesk) 3:10 PM Hi Jose! We’d like to let …" at bounding box center [426, 159] width 413 height 174
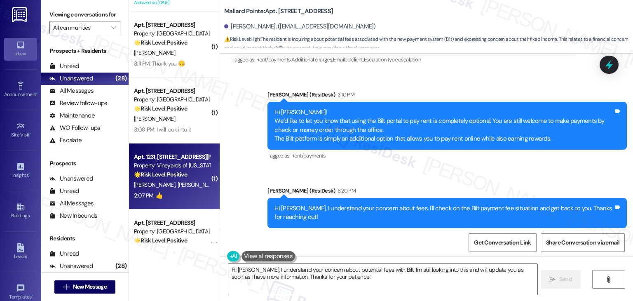
click at [175, 177] on strong "🌟 Risk Level: Positive" at bounding box center [160, 174] width 53 height 7
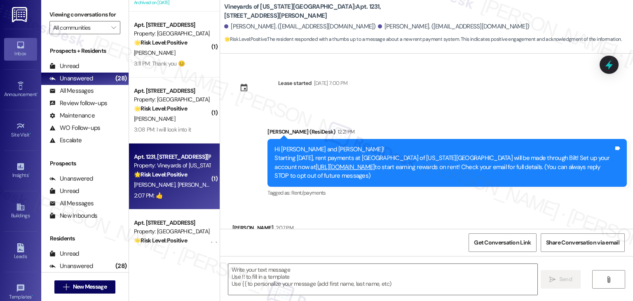
scroll to position [46, 0]
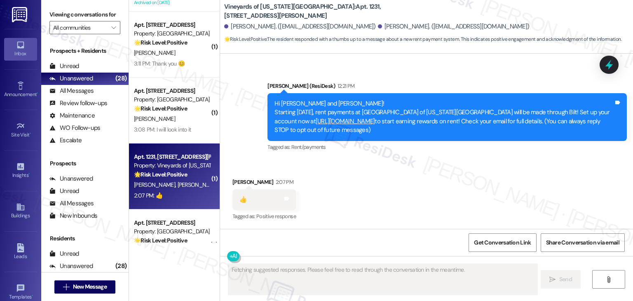
type textarea "Fetching suggested responses. Please feel free to read through the conversation…"
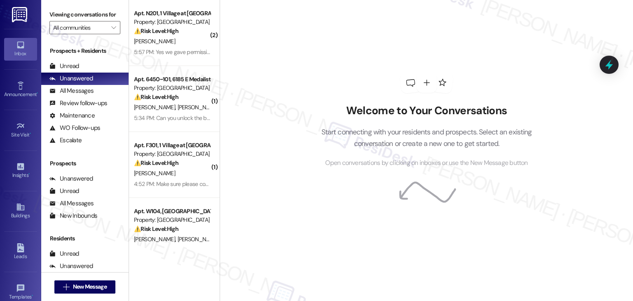
click at [237, 127] on div "Welcome to Your Conversations Start connecting with your residents and prospect…" at bounding box center [426, 150] width 413 height 301
click at [328, 31] on div "Welcome to Your Conversations Start connecting with your residents and prospect…" at bounding box center [426, 120] width 247 height 241
